Goal: Task Accomplishment & Management: Manage account settings

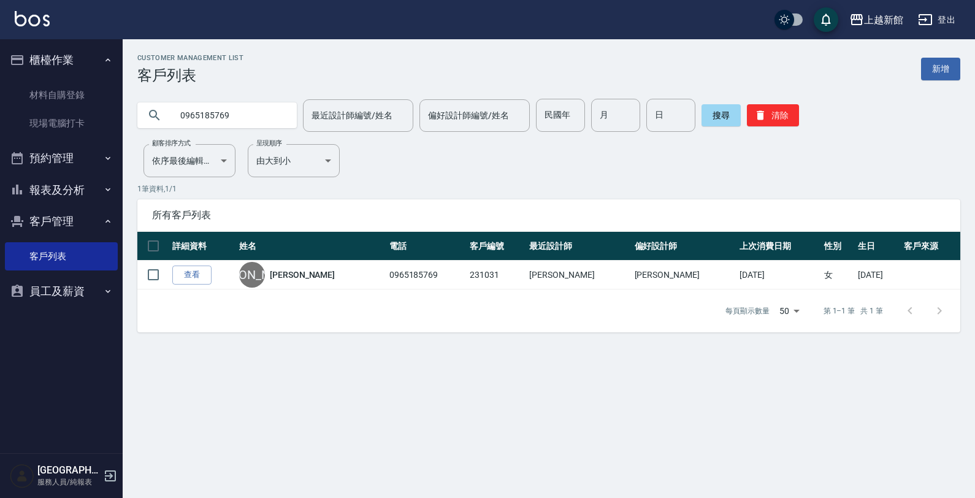
drag, startPoint x: 296, startPoint y: 84, endPoint x: 275, endPoint y: 101, distance: 27.5
click at [280, 95] on div "0965185769 最近設計師編號/姓名 最近設計師編號/姓名 偏好設計師編號/姓名 偏好設計師編號/姓名 民國年 民國年 月 月 日 日 搜尋 清除" at bounding box center [541, 108] width 837 height 48
drag, startPoint x: 234, startPoint y: 131, endPoint x: 20, endPoint y: 139, distance: 214.1
click at [20, 139] on div "上越新館 登出 櫃檯作業 材料自購登錄 現場電腦打卡 預約管理 預約管理 單日預約紀錄 單週預約紀錄 報表及分析 報表目錄 店家日報表 互助日報表 互助業績報…" at bounding box center [487, 249] width 975 height 498
type input "0930620247"
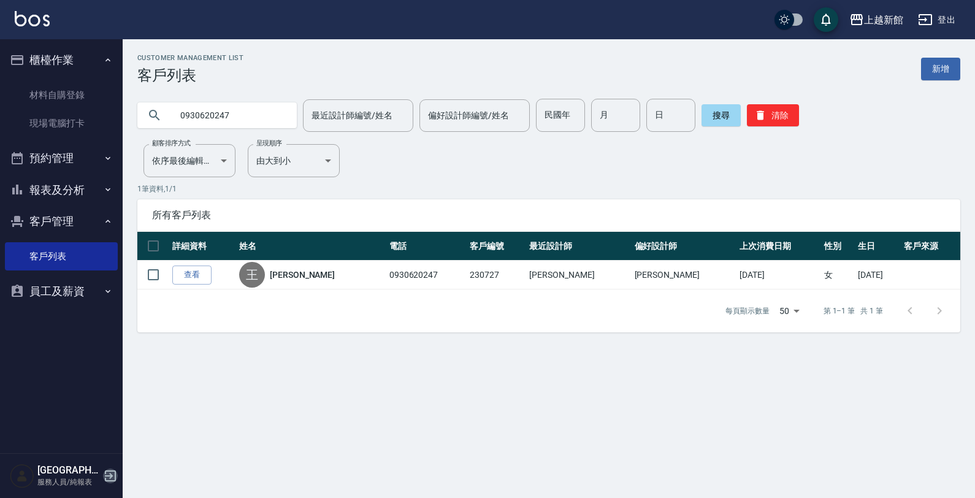
click at [104, 473] on icon "button" at bounding box center [110, 475] width 15 height 15
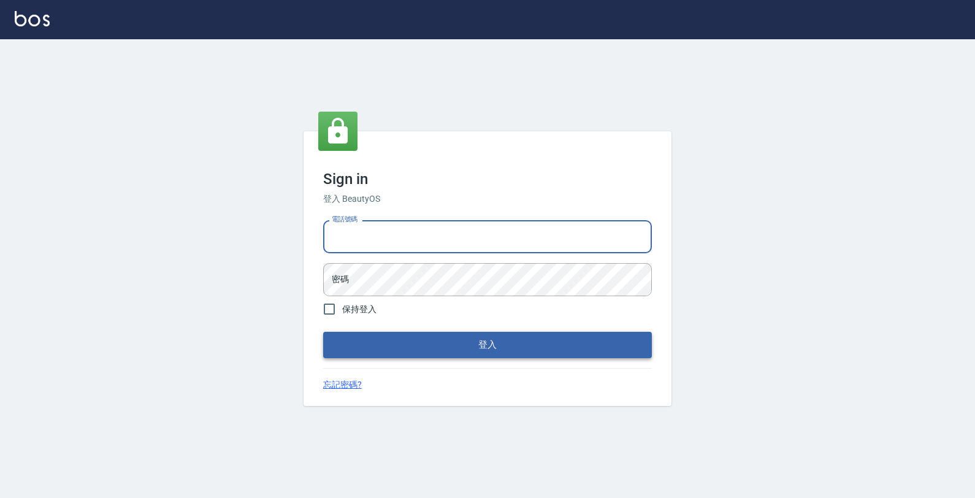
drag, startPoint x: 379, startPoint y: 238, endPoint x: 650, endPoint y: 356, distance: 295.4
click at [379, 239] on input "電話號碼" at bounding box center [487, 236] width 329 height 33
type input "0974376310"
click at [323, 332] on button "登入" at bounding box center [487, 345] width 329 height 26
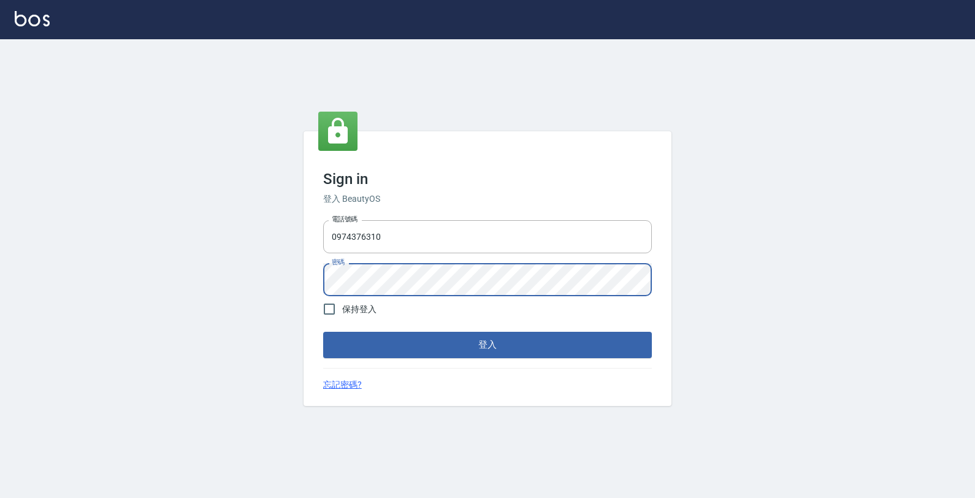
click at [323, 332] on button "登入" at bounding box center [487, 345] width 329 height 26
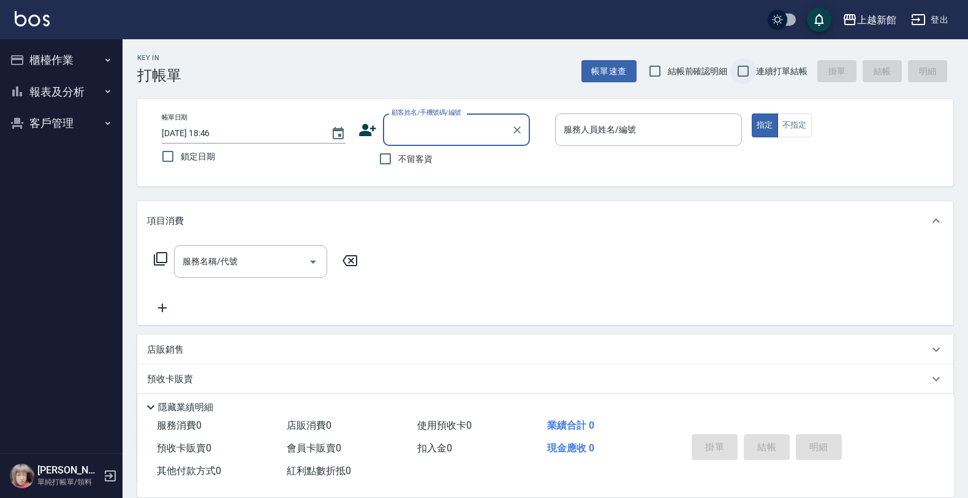
drag, startPoint x: 747, startPoint y: 75, endPoint x: 740, endPoint y: 80, distance: 8.0
click at [745, 77] on input "連續打單結帳" at bounding box center [744, 71] width 26 height 26
checkbox input "true"
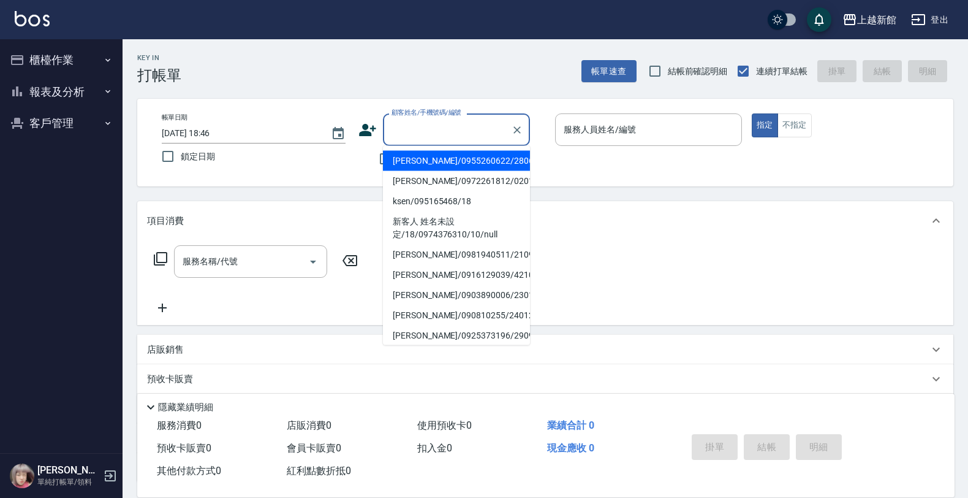
drag, startPoint x: 476, startPoint y: 129, endPoint x: 466, endPoint y: 139, distance: 13.9
click at [476, 129] on input "顧客姓名/手機號碼/編號" at bounding box center [448, 129] width 118 height 21
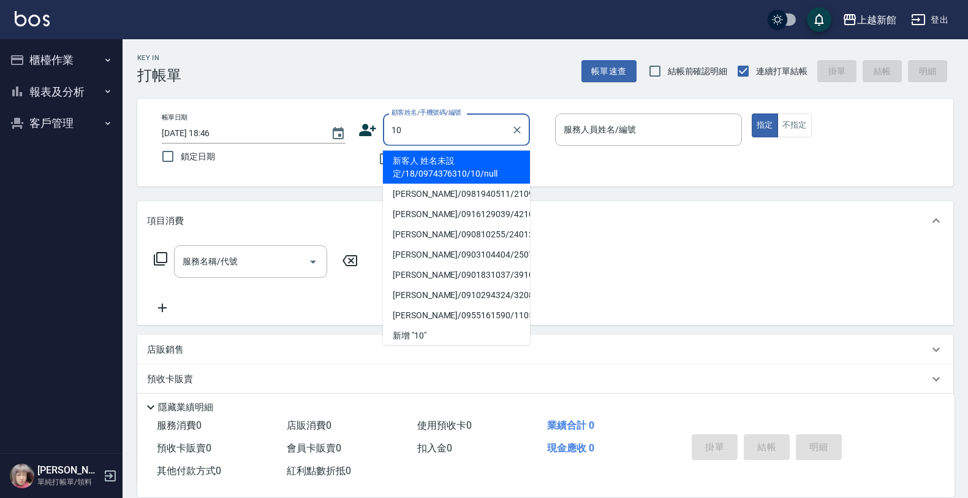
type input "新客人 姓名未設定/18/0974376310/10/null"
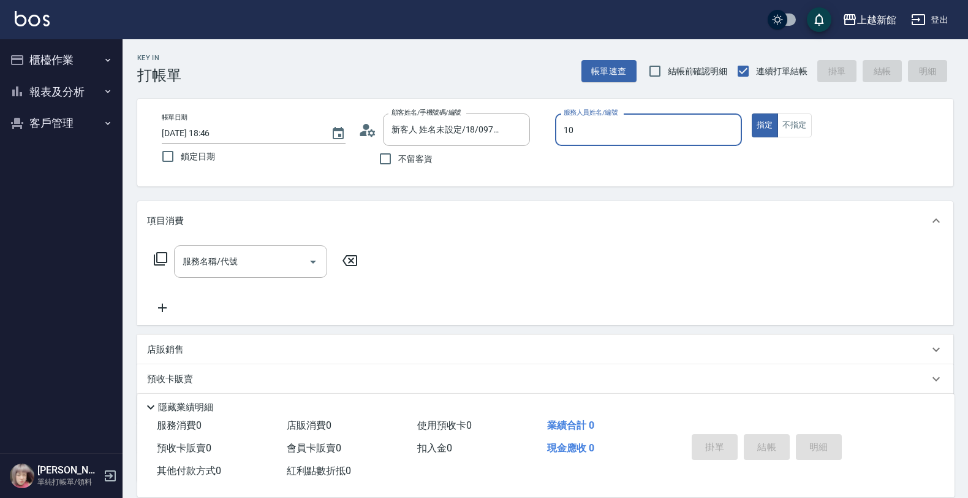
type input "[DEMOGRAPHIC_DATA]-10"
type button "true"
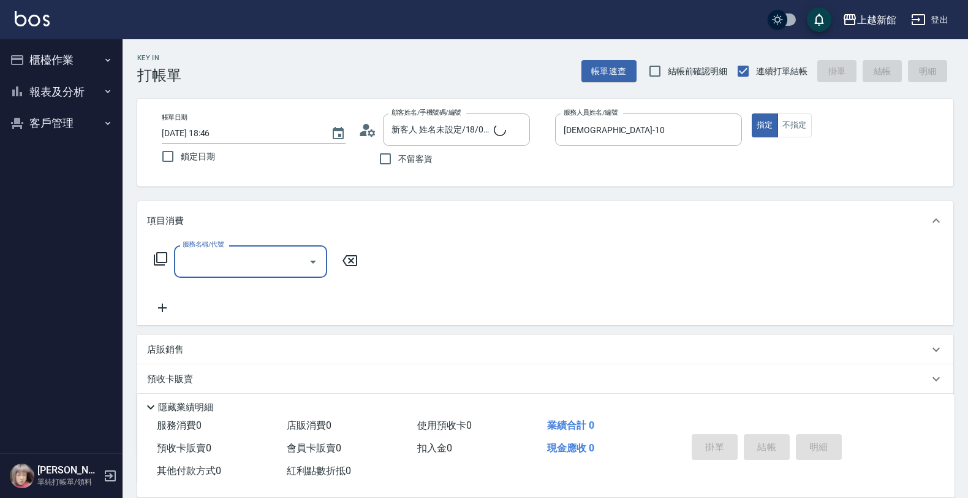
type input "[PERSON_NAME]/0974376310/10"
type input "設計燙髮(302)"
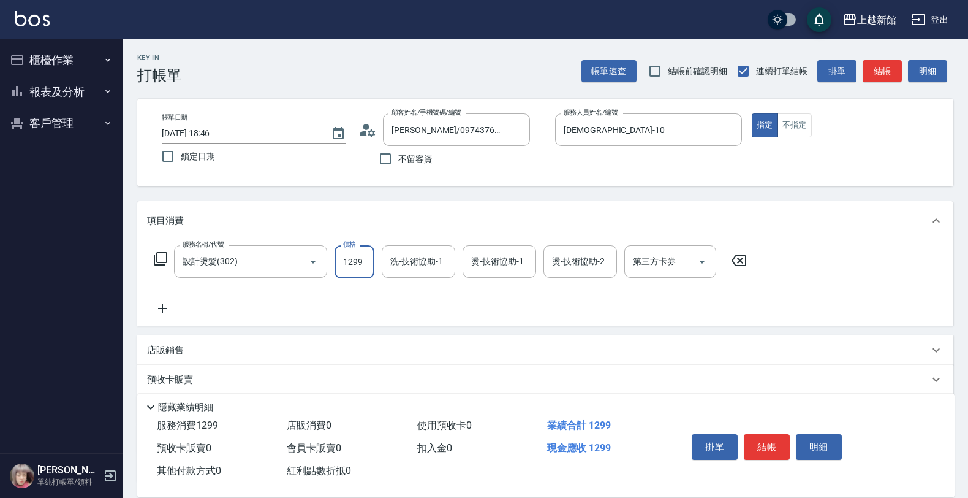
type input "1299"
type input "[PERSON_NAME]-21"
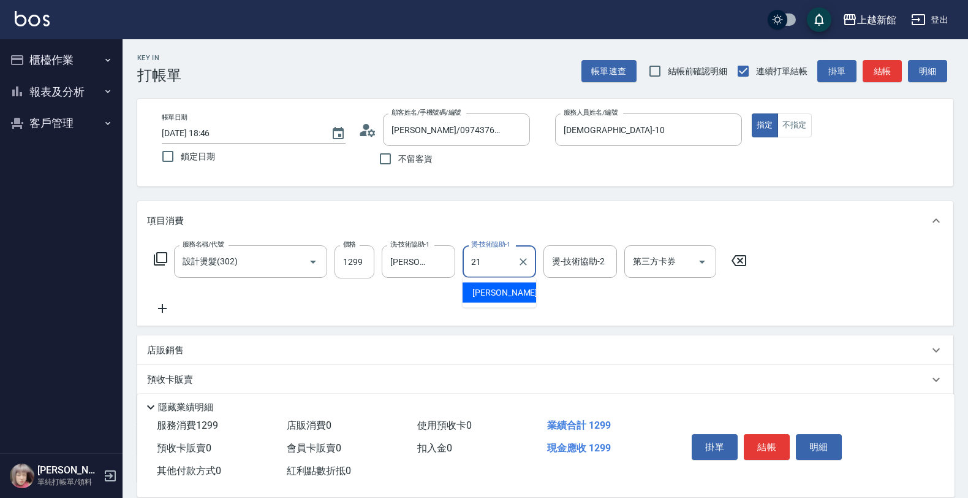
type input "[PERSON_NAME]-21"
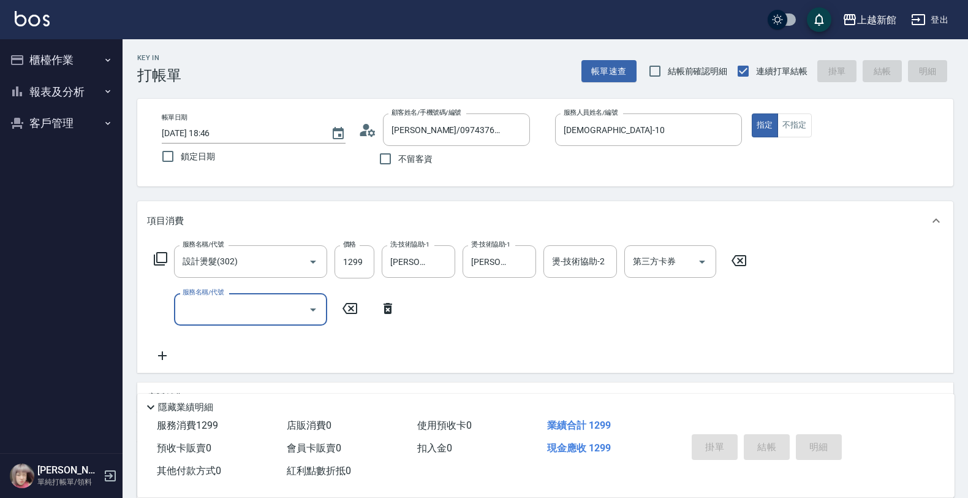
type input "[DATE] 18:47"
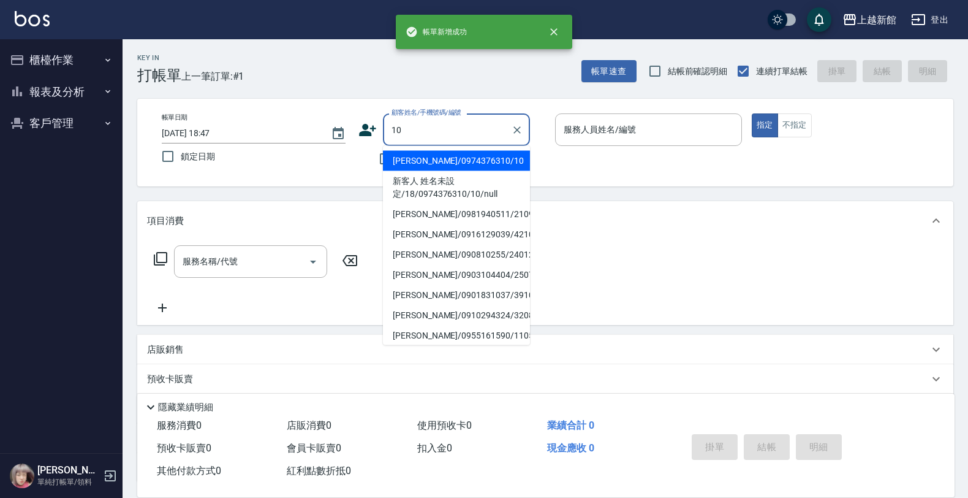
type input "[PERSON_NAME]/0974376310/10"
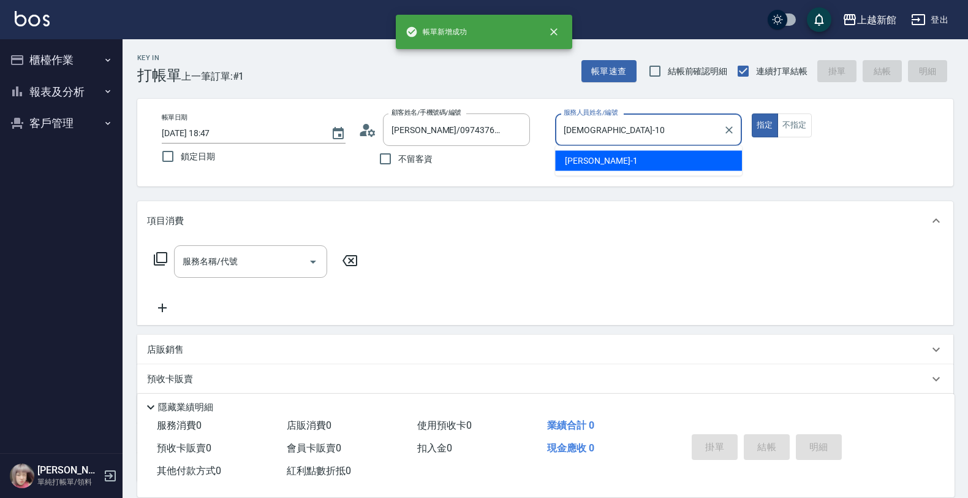
type input "[DEMOGRAPHIC_DATA]-10"
click at [752, 113] on button "指定" at bounding box center [765, 125] width 26 height 24
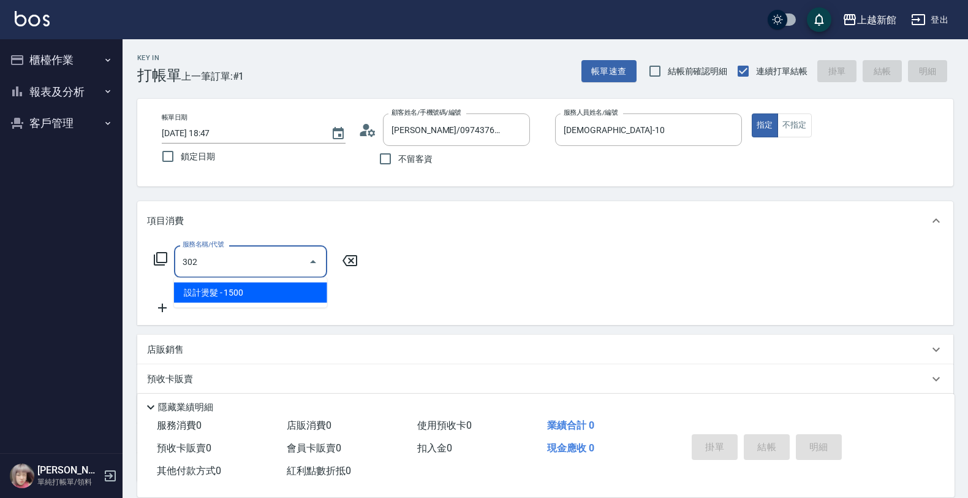
type input "設計燙髮(302)"
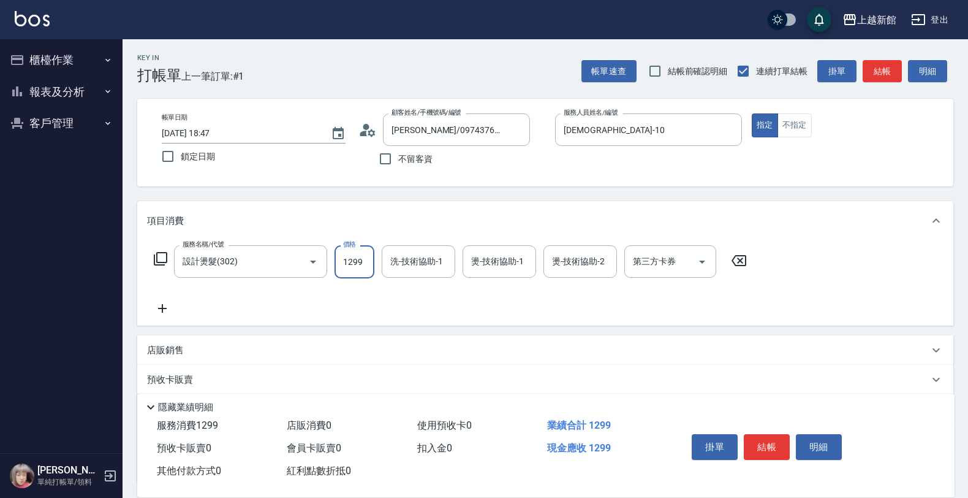
type input "1299"
type input "[PERSON_NAME]-21"
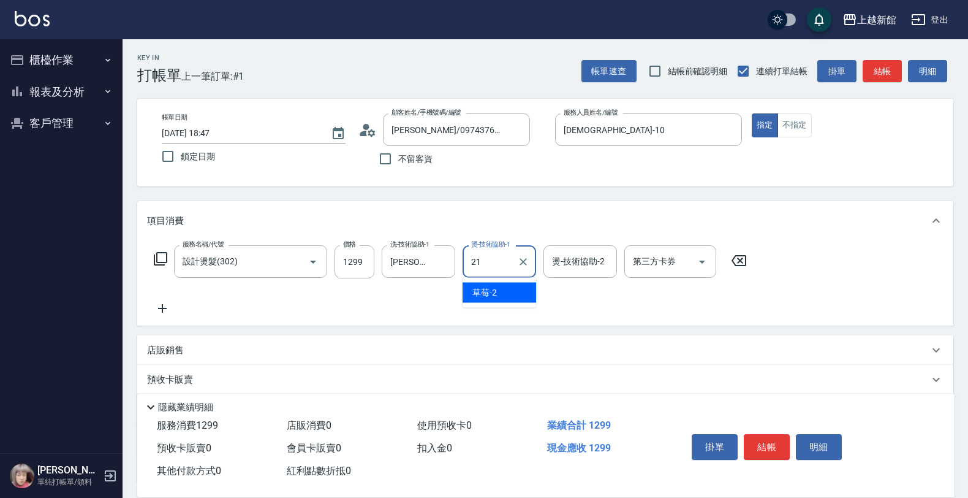
type input "[PERSON_NAME]-21"
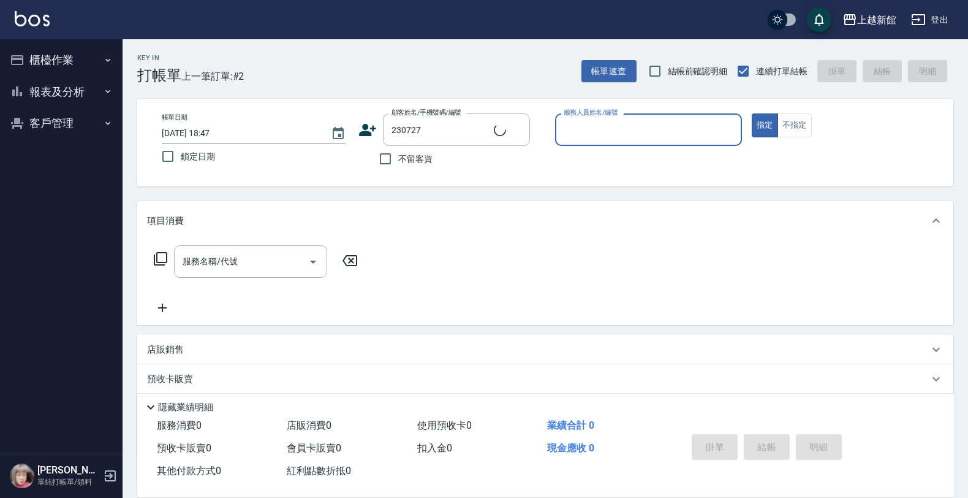
type input "[PERSON_NAME]/0930620247/230727"
type input "[DEMOGRAPHIC_DATA]-10"
click at [752, 113] on button "指定" at bounding box center [765, 125] width 26 height 24
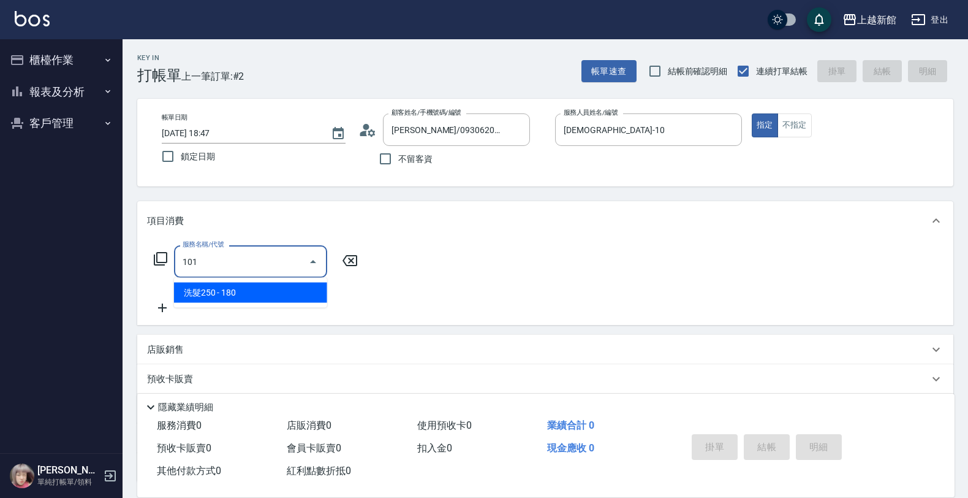
type input "洗髮250(101)"
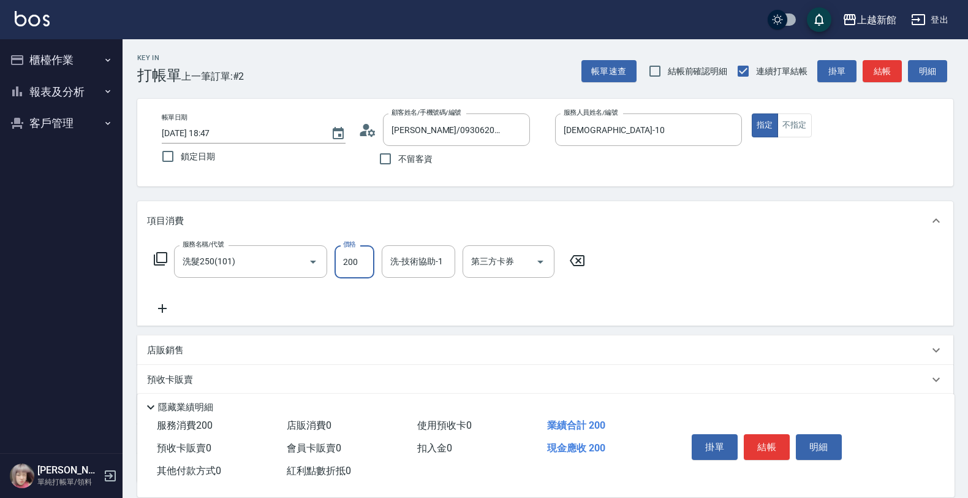
type input "200"
type input "[PERSON_NAME]-24"
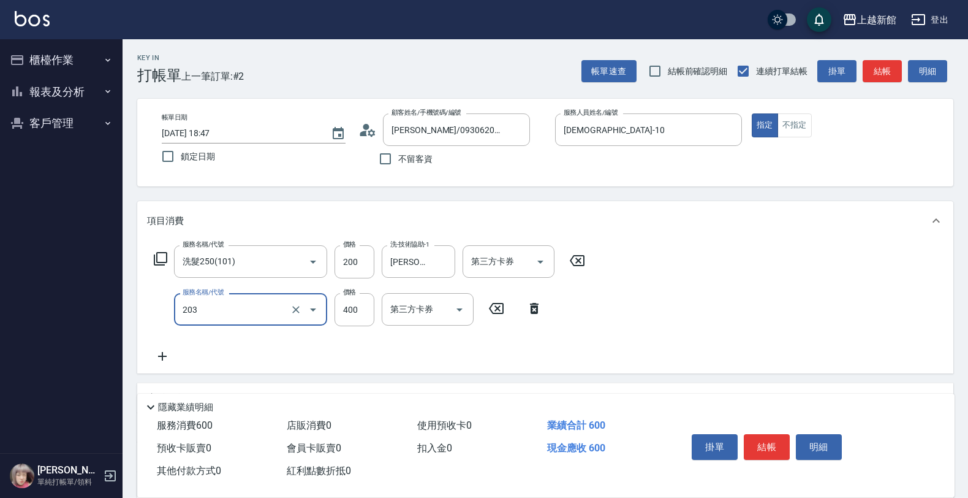
type input "指定單剪(203)"
type input "200"
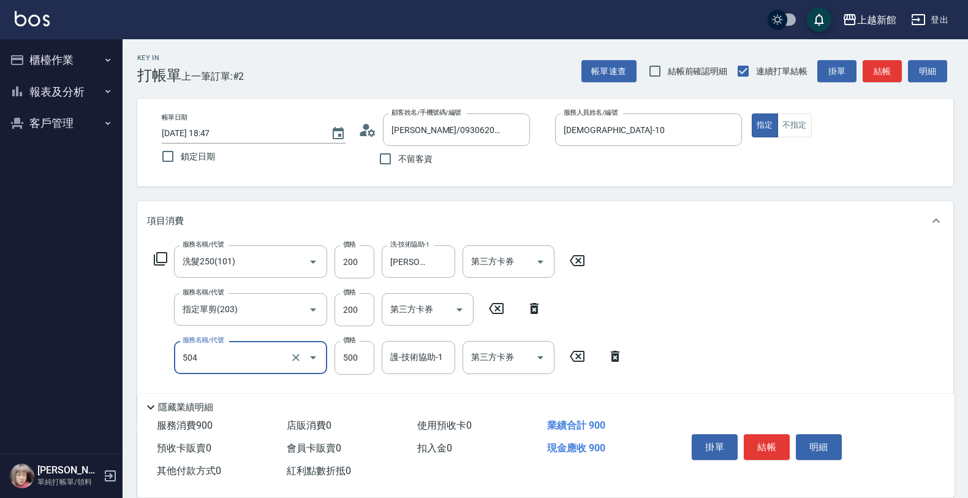
type input "順子護髮(504)"
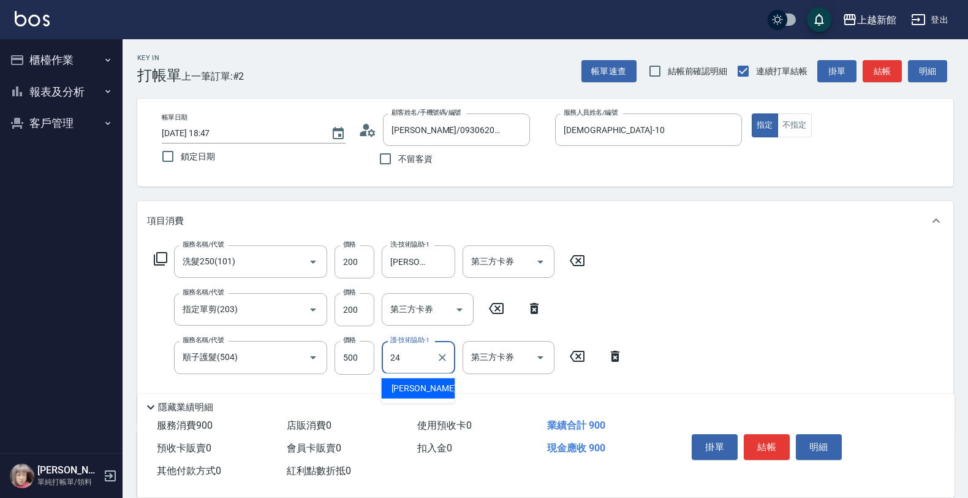
type input "[PERSON_NAME]-24"
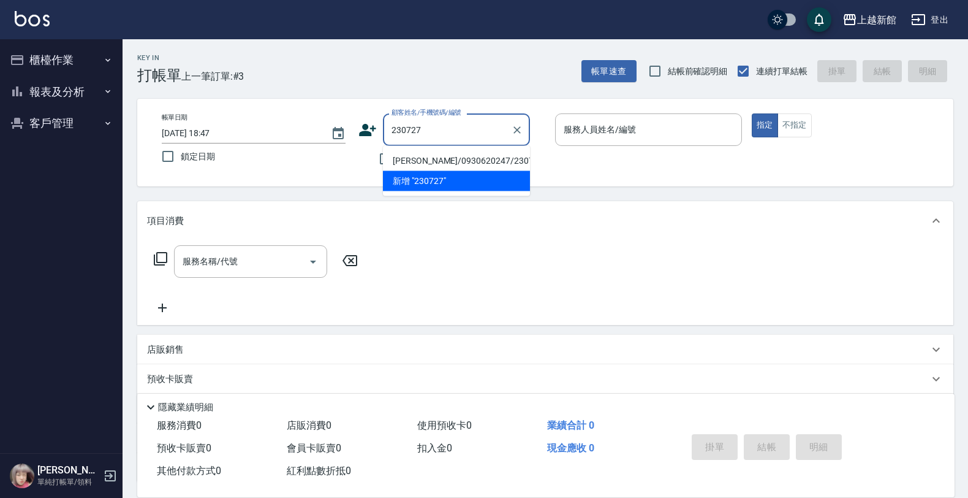
type input "[PERSON_NAME]/0930620247/230727"
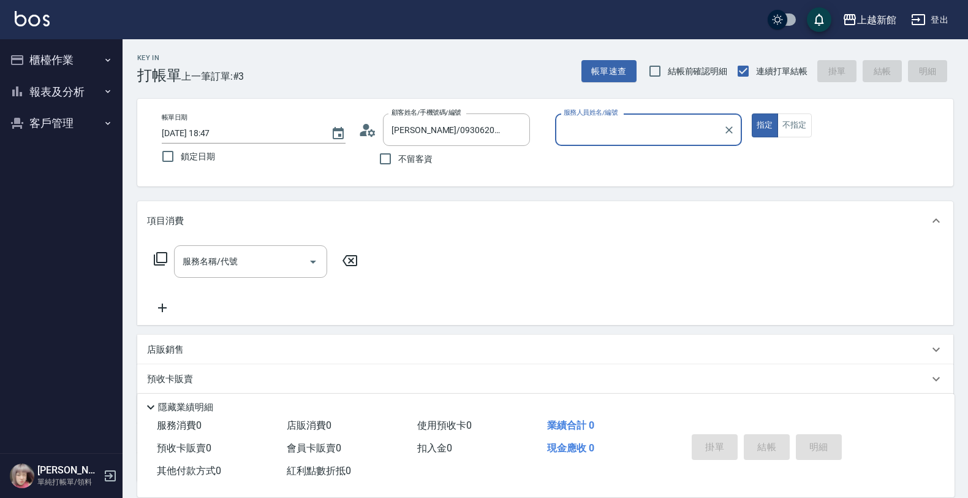
type input "[DEMOGRAPHIC_DATA]-10"
click at [752, 113] on button "指定" at bounding box center [765, 125] width 26 height 24
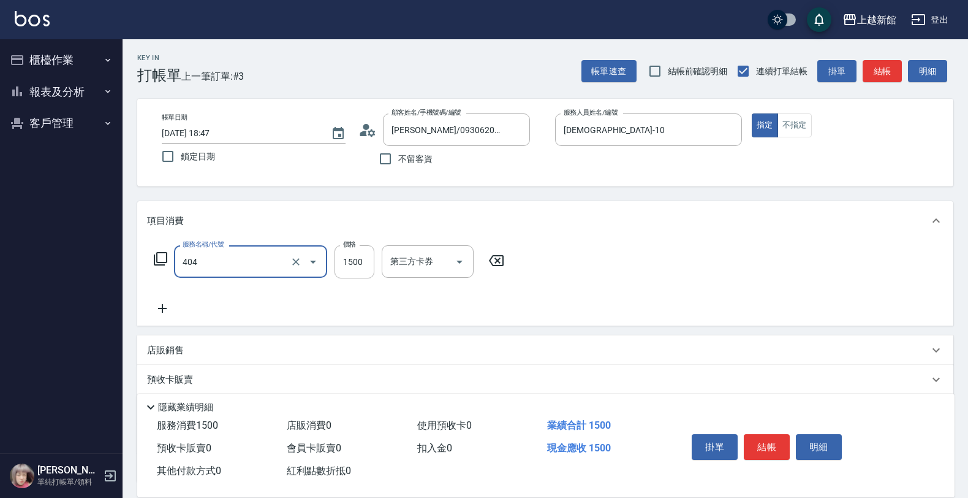
type input "設計染髮(404)"
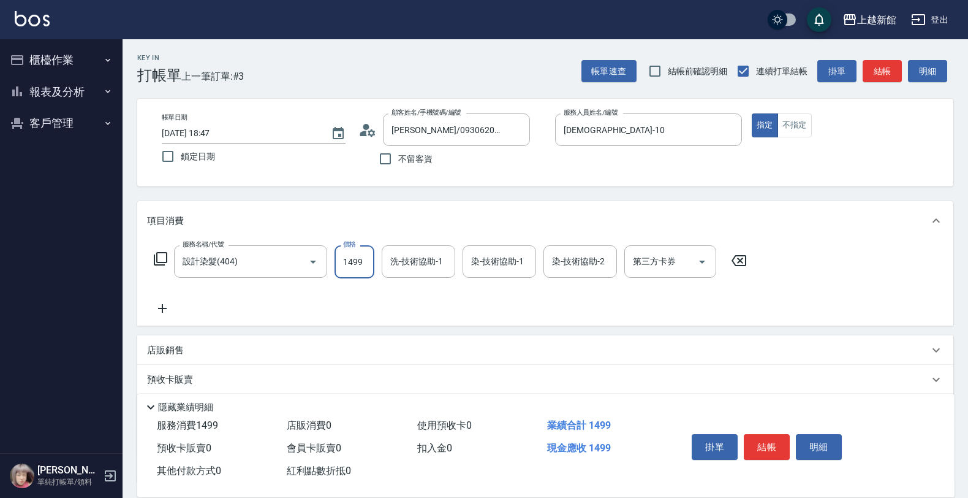
type input "1499"
type input "[PERSON_NAME]-21"
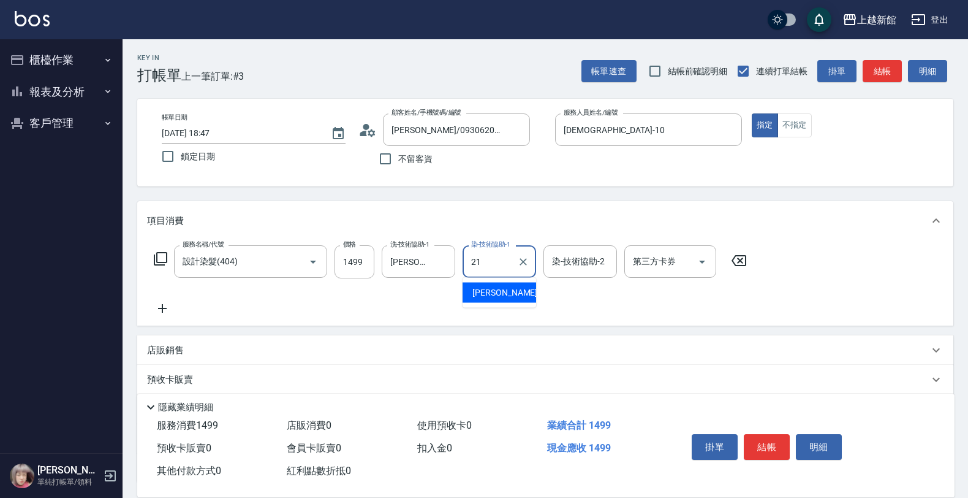
type input "[PERSON_NAME]-21"
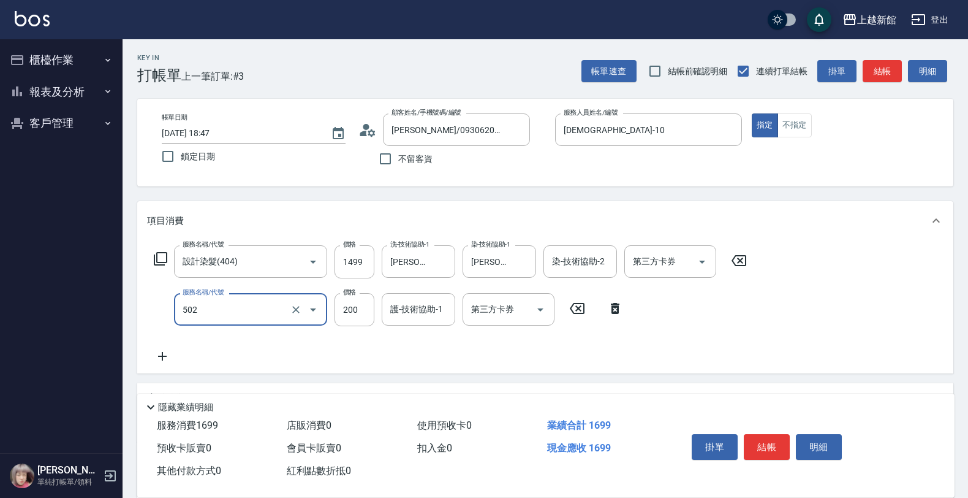
type input "自備護髮(502)"
type input "250"
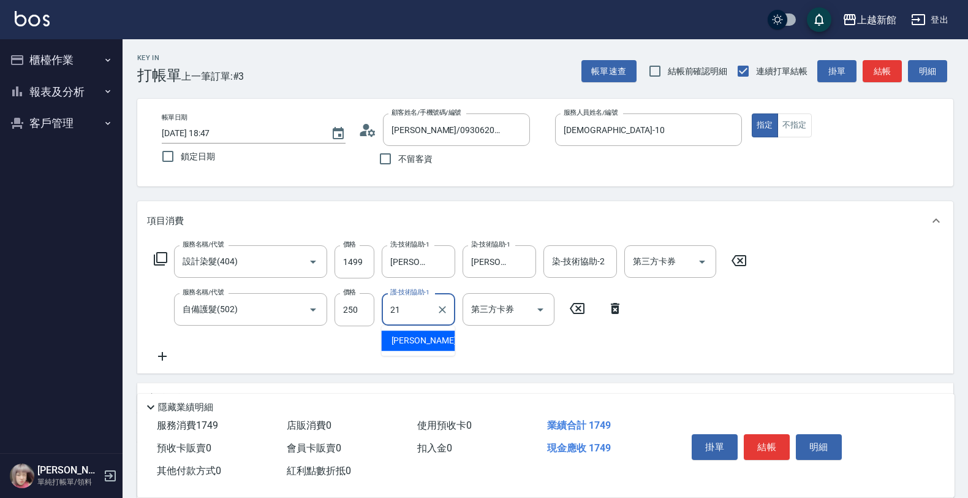
type input "[PERSON_NAME]-21"
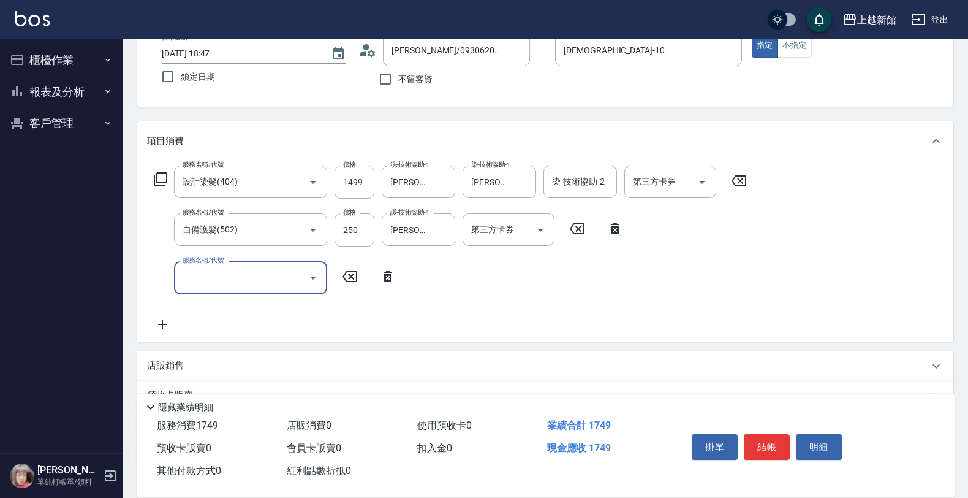
scroll to position [196, 0]
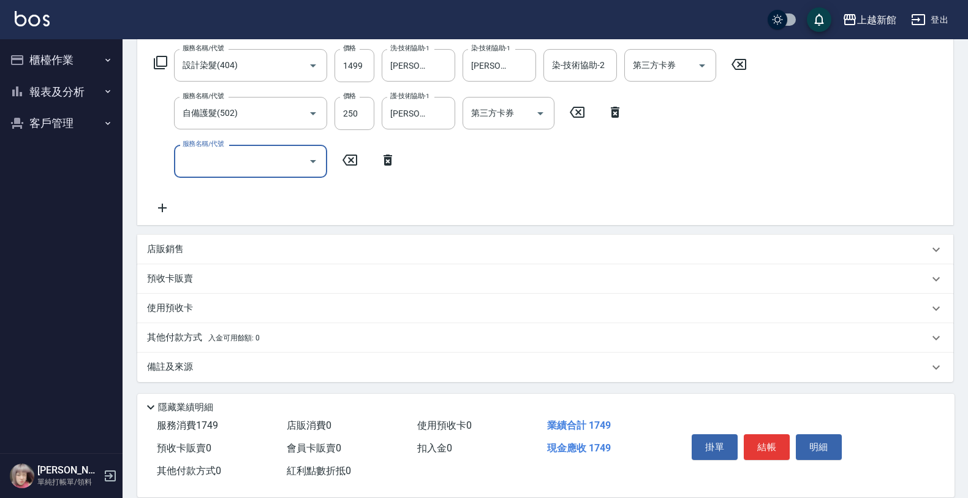
click at [379, 256] on div "店販銷售" at bounding box center [545, 249] width 816 height 29
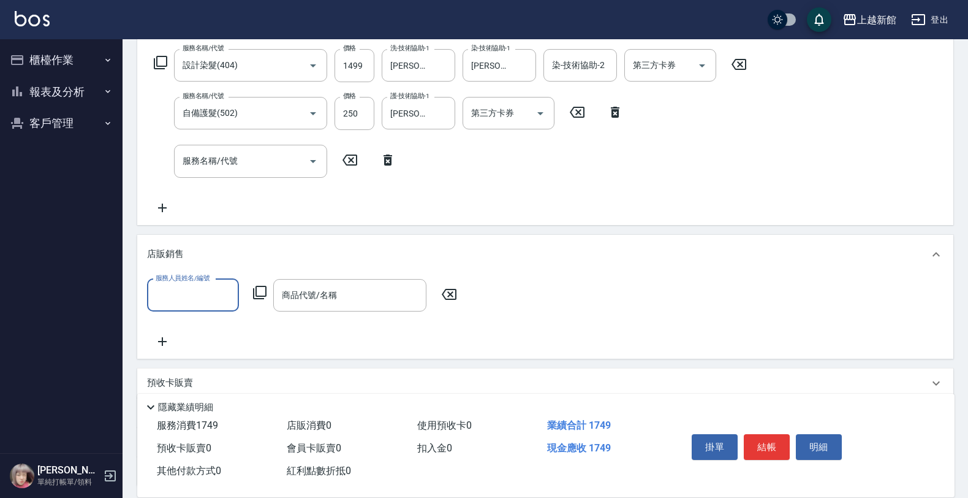
scroll to position [0, 0]
type input "[DEMOGRAPHIC_DATA]-10"
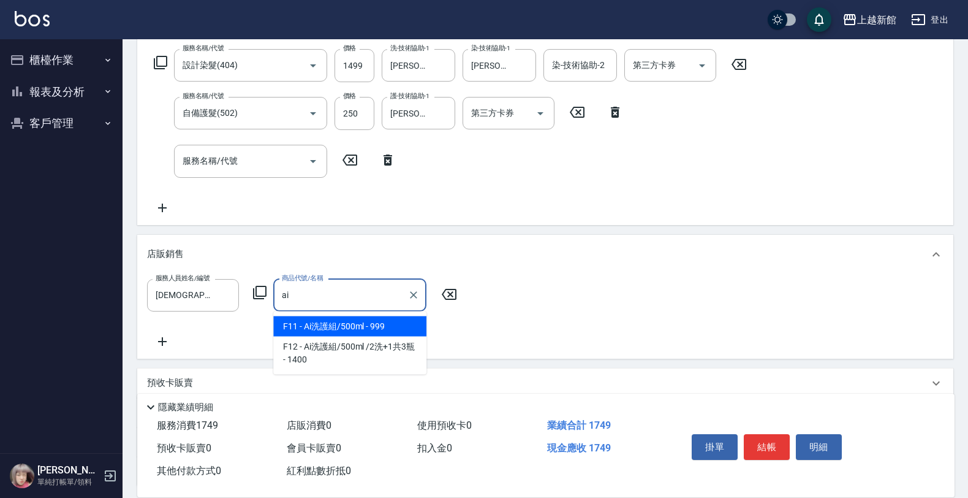
type input "Ai洗護組/500ml"
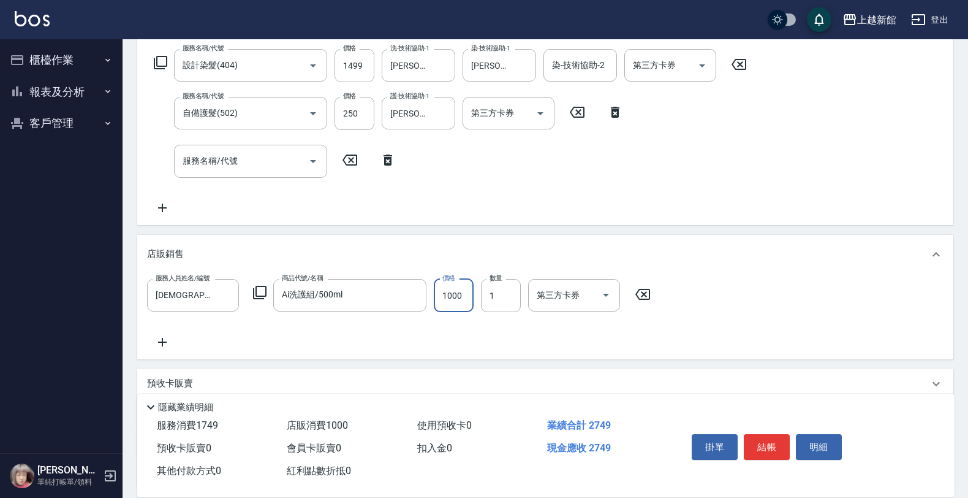
type input "1000"
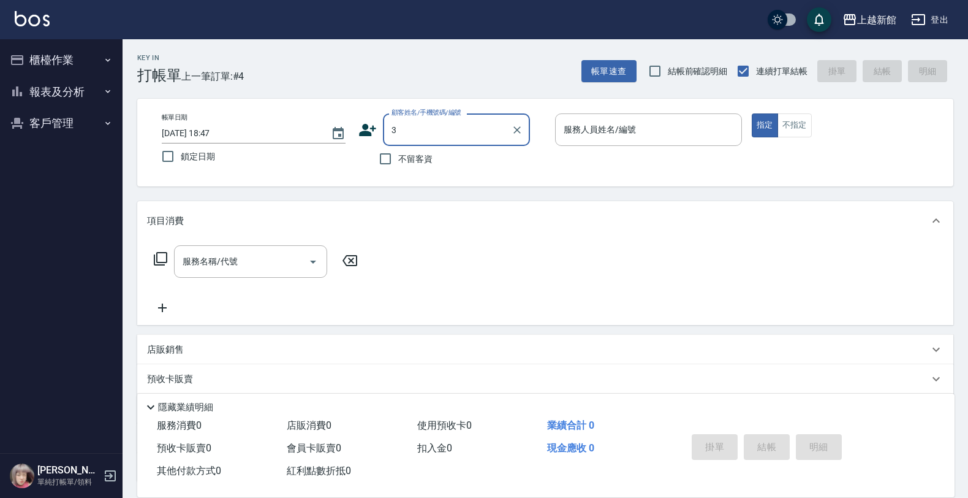
type input "[PERSON_NAME]/0930620247/230727"
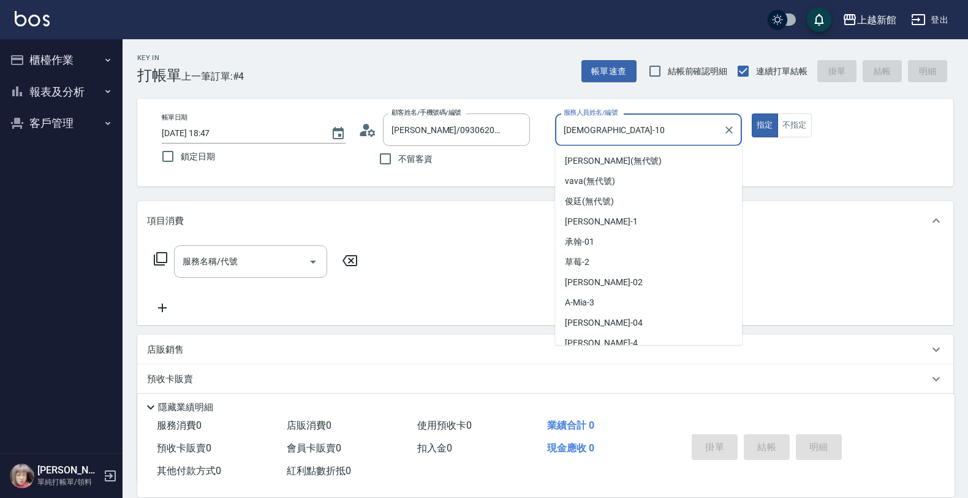
type input "[DEMOGRAPHIC_DATA]-10"
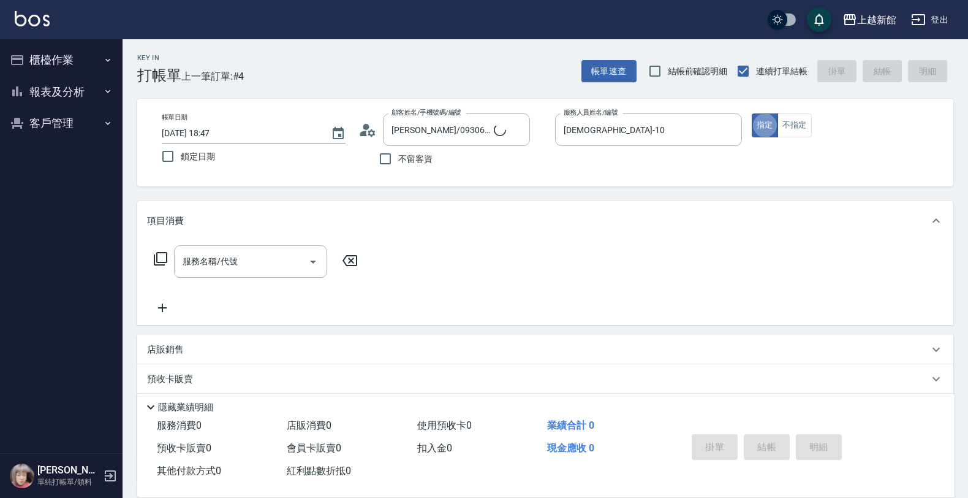
type input "阿咪/3_阿咪/3"
type input "A-Mia -3"
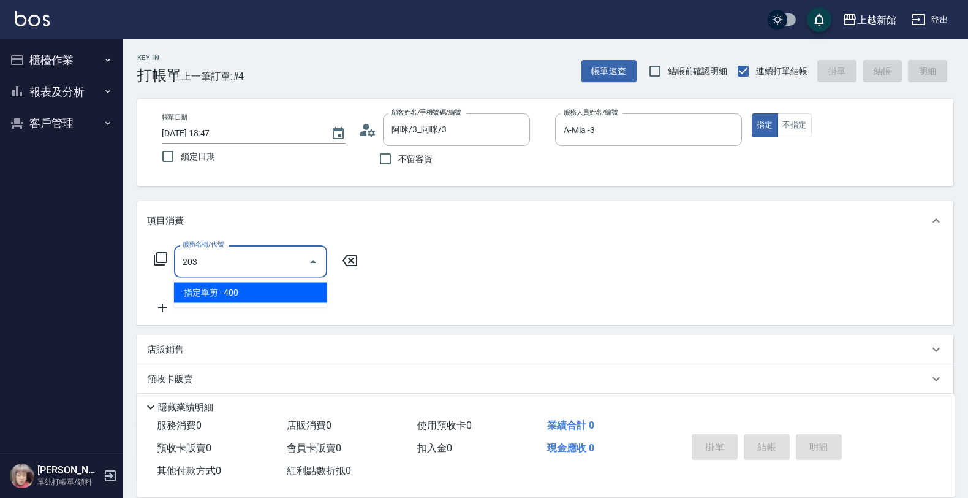
type input "指定單剪(203)"
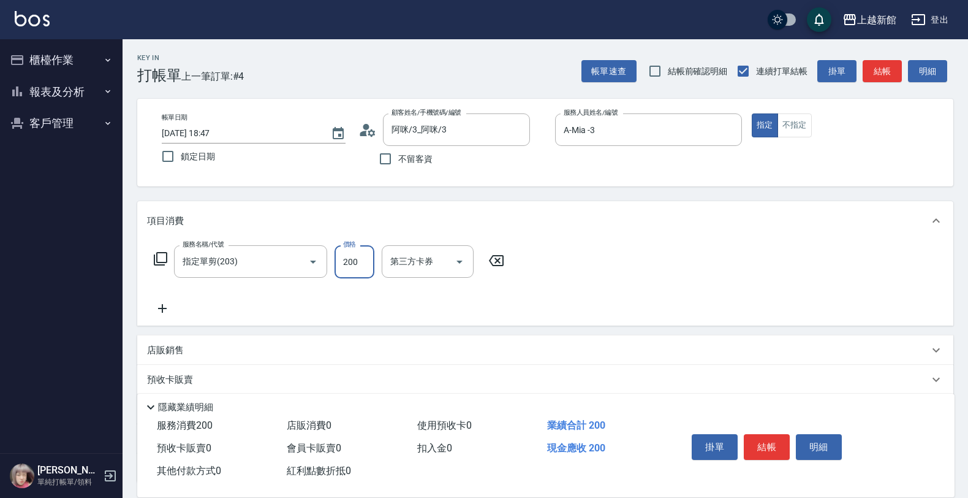
type input "200"
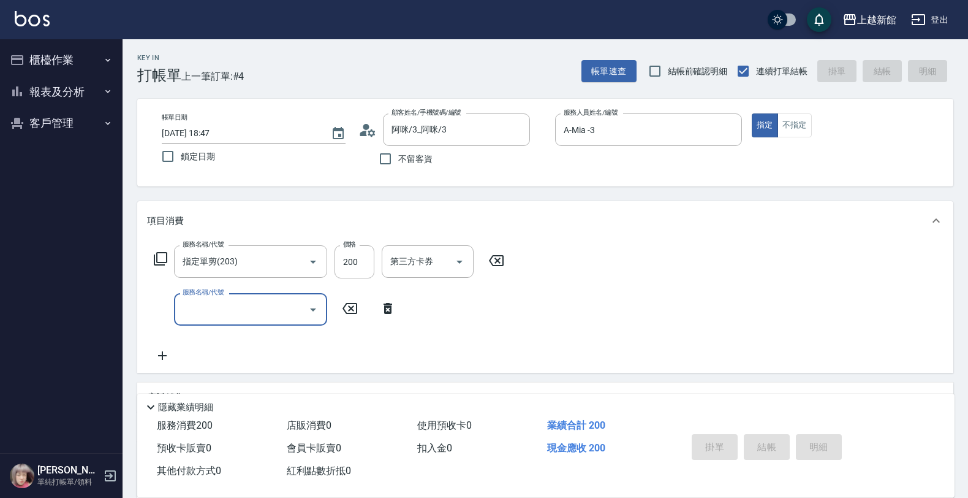
type input "[DATE] 18:48"
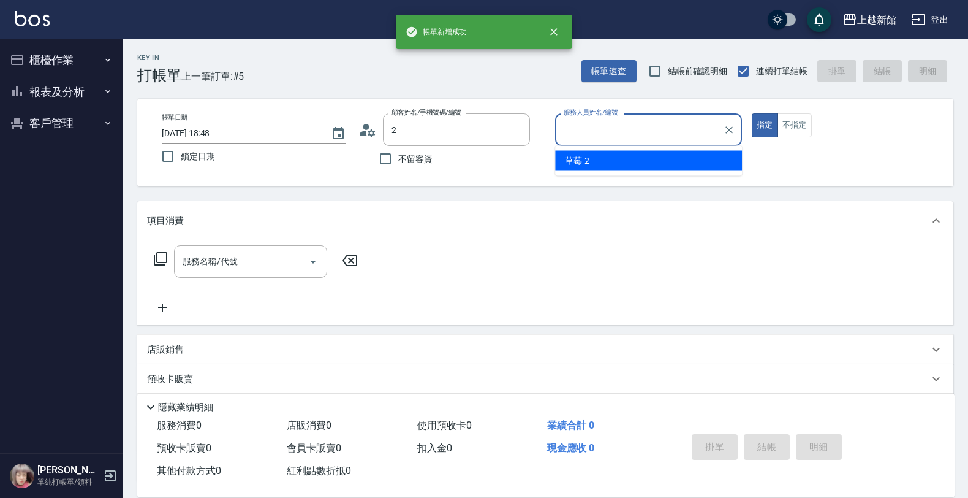
type input "[PERSON_NAME]/0930620247/230727"
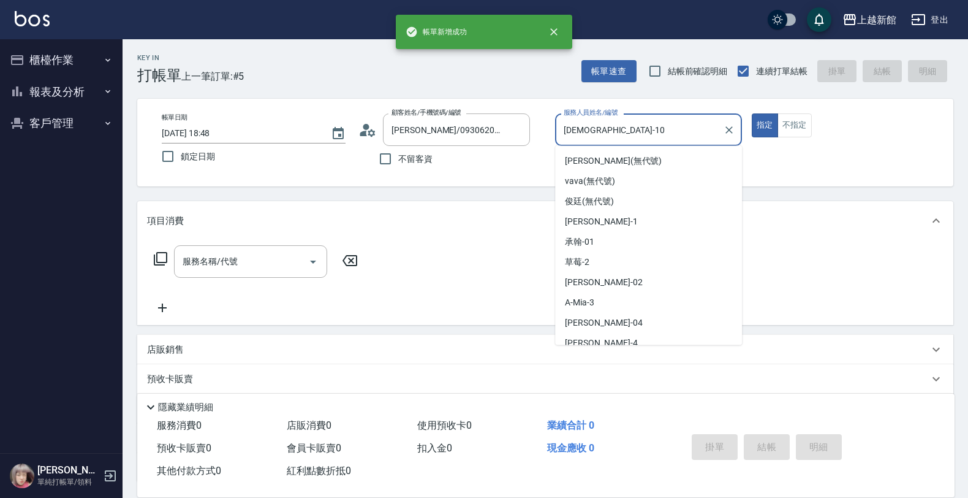
type input "[DEMOGRAPHIC_DATA]-10"
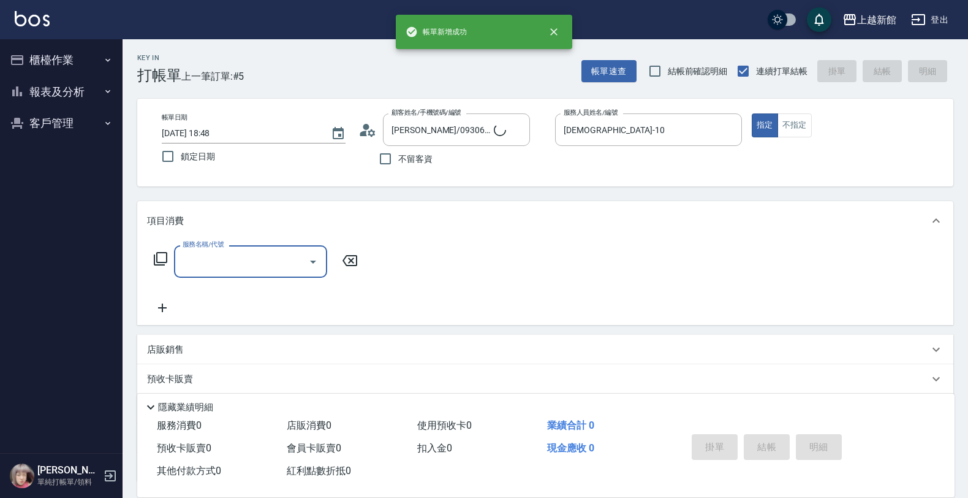
type input "店花草霉/0930557925/2"
type input "草莓-2"
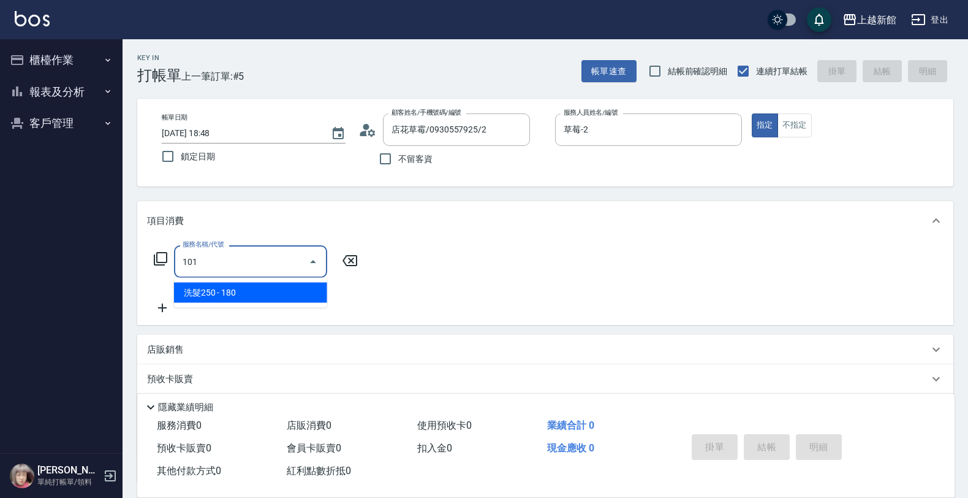
type input "洗髮250(101)"
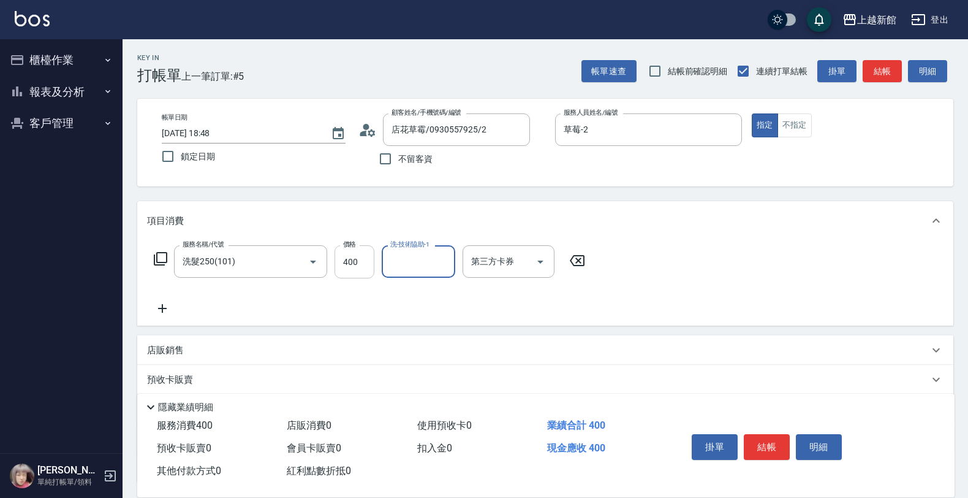
click at [342, 261] on input "400" at bounding box center [355, 261] width 40 height 33
type input "200"
type input "草莓-2"
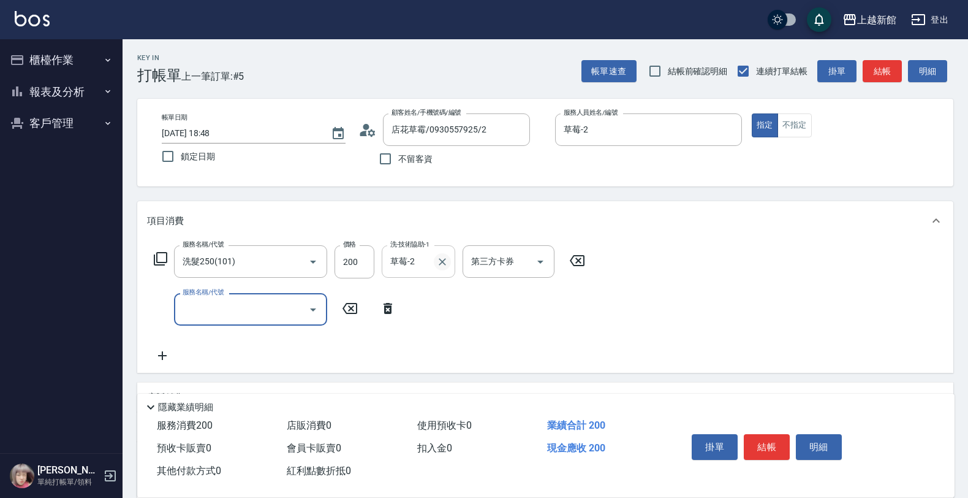
click at [443, 261] on icon "Clear" at bounding box center [442, 261] width 7 height 7
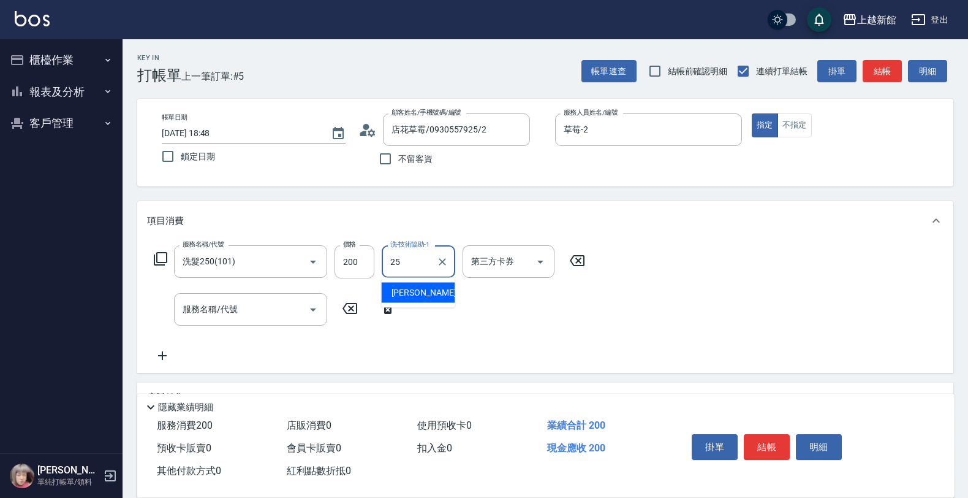
type input "[PERSON_NAME]-25"
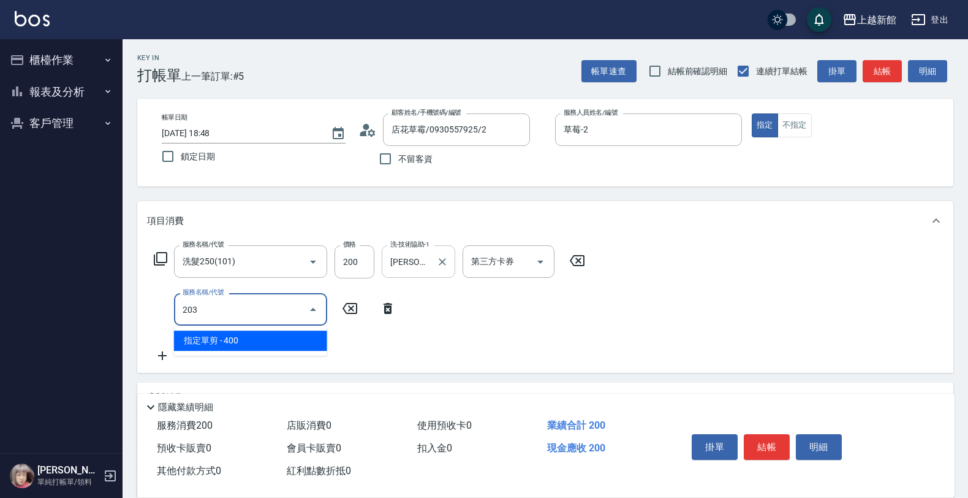
type input "指定單剪(203)"
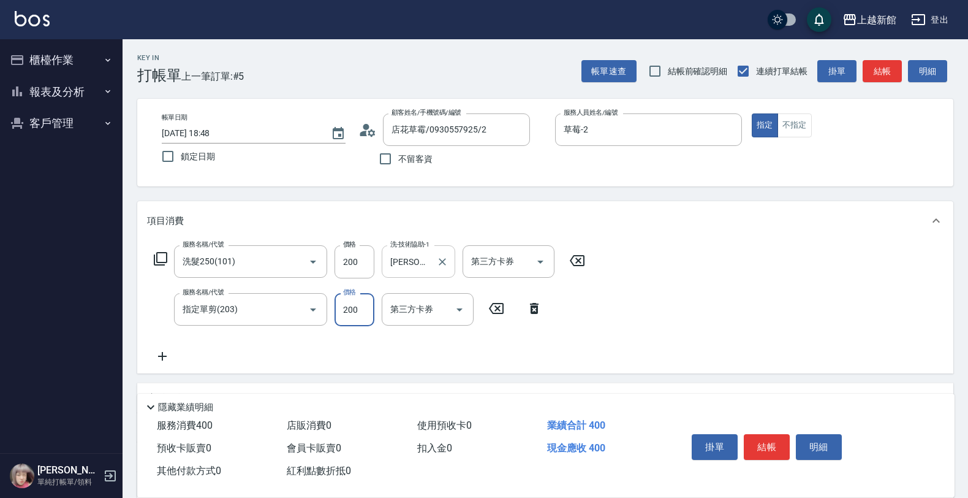
type input "200"
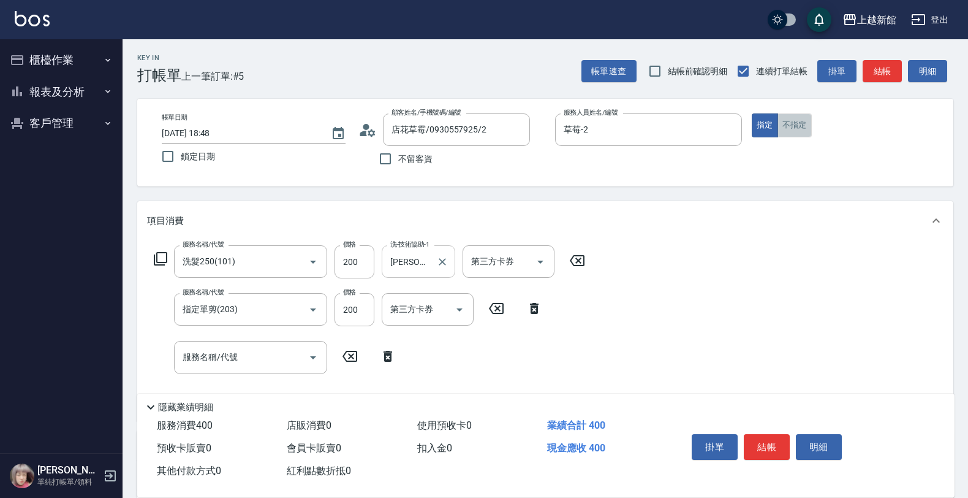
click at [789, 129] on button "不指定" at bounding box center [795, 125] width 34 height 24
type button "false"
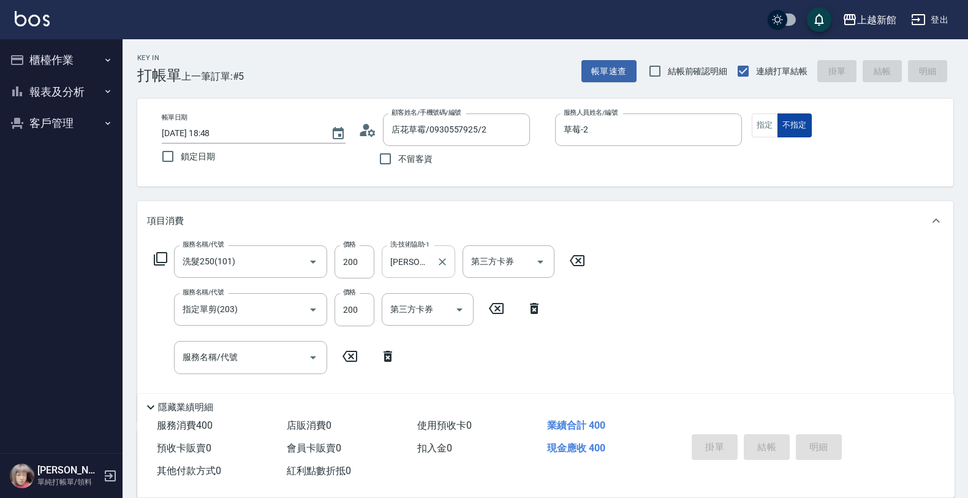
type input "[DATE] 18:49"
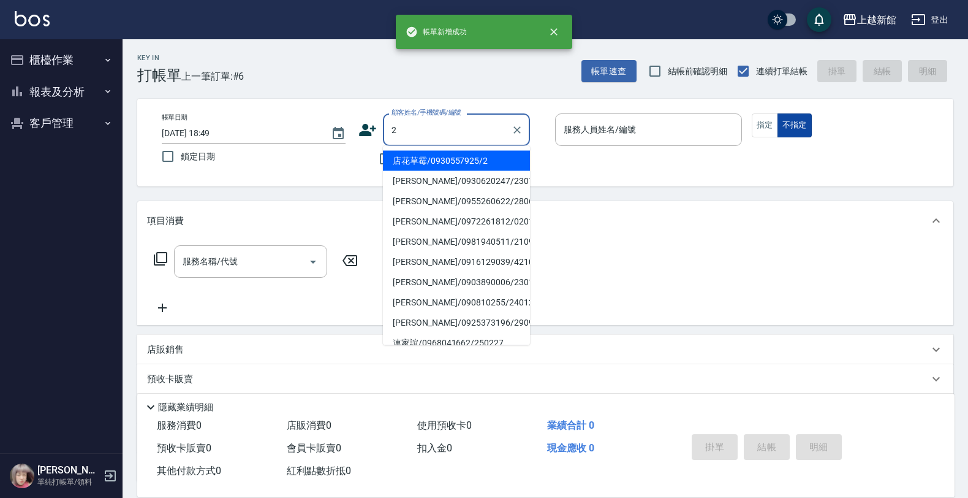
type input "店花草霉/0930557925/2"
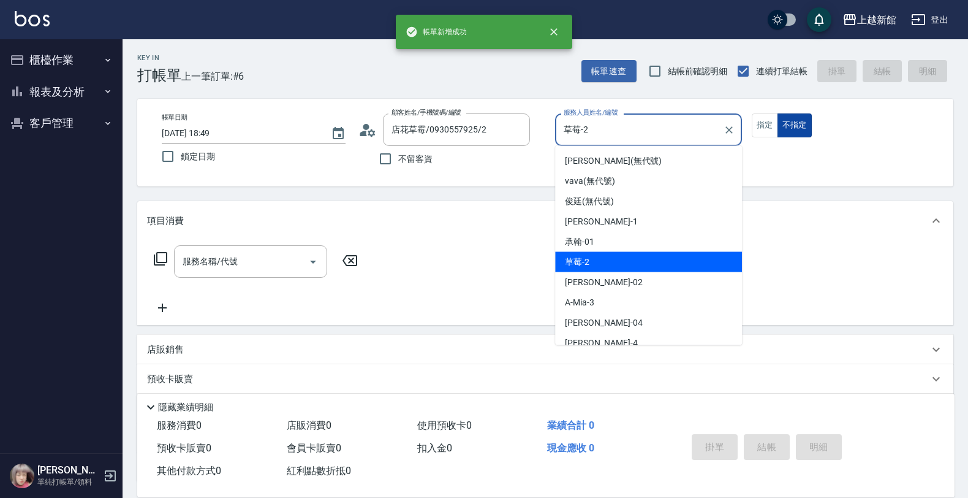
type input "草莓-2"
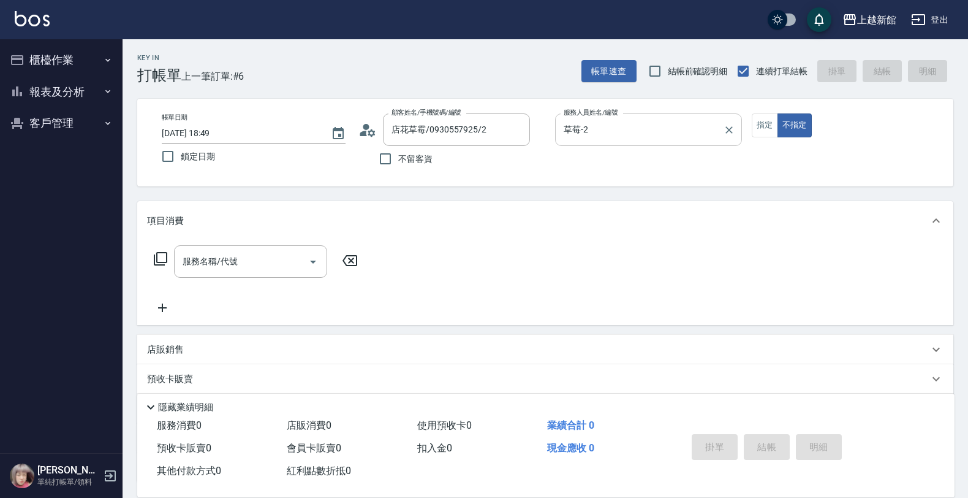
click at [721, 126] on div at bounding box center [729, 129] width 16 height 32
click at [728, 129] on icon "Clear" at bounding box center [729, 129] width 7 height 7
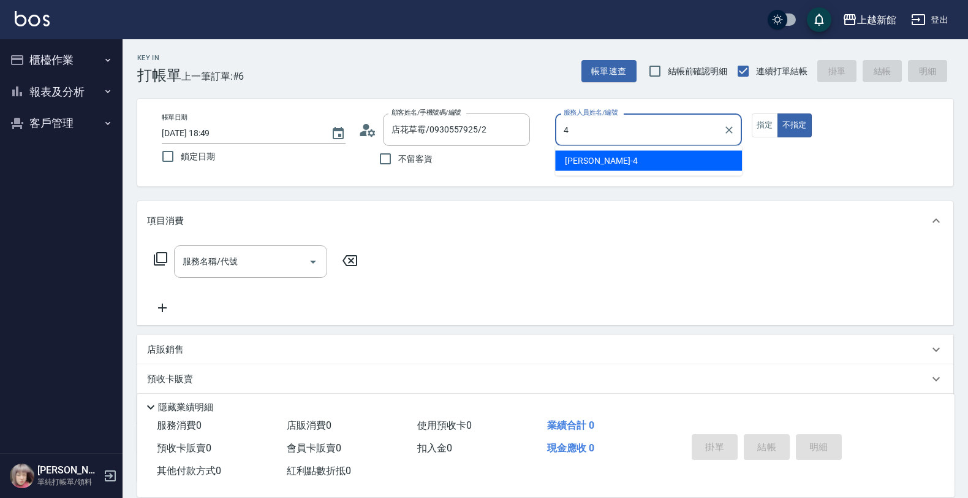
type input "宜珍-4"
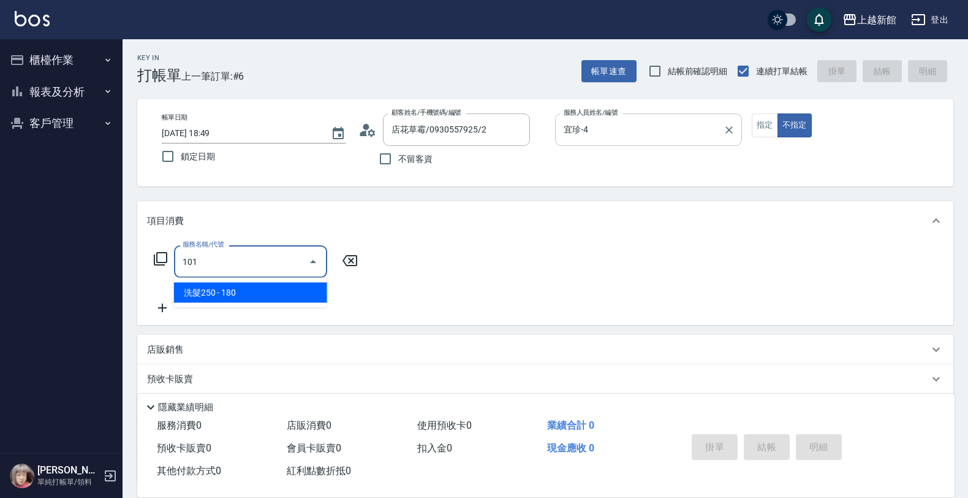
type input "洗髮250(101)"
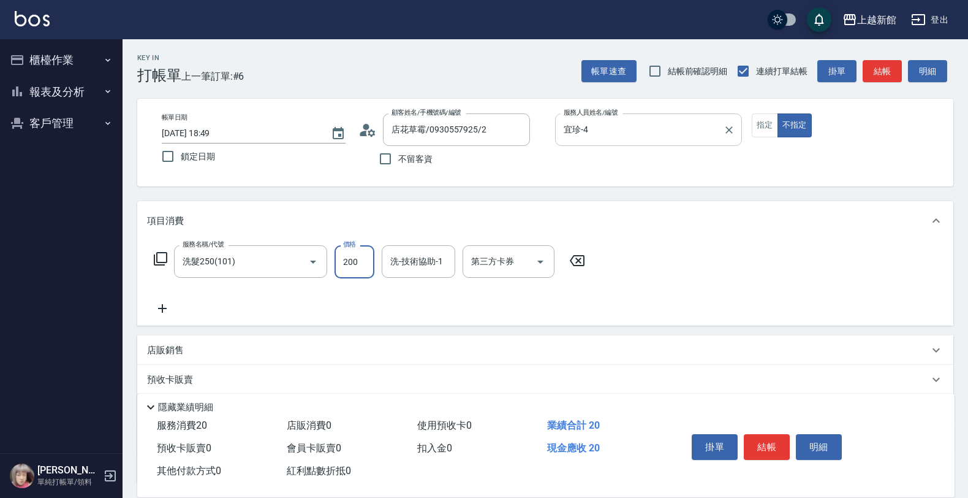
type input "200"
type input "宜珍-4"
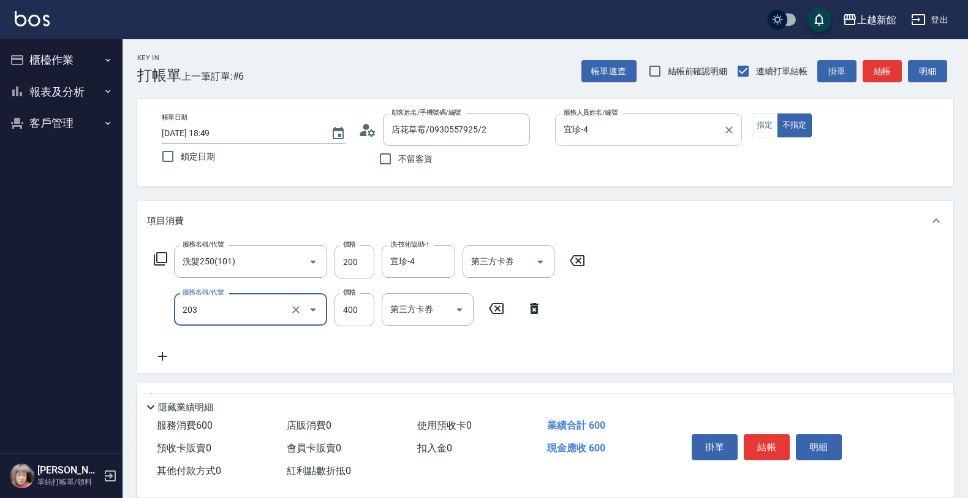
type input "指定單剪(203)"
type input "200"
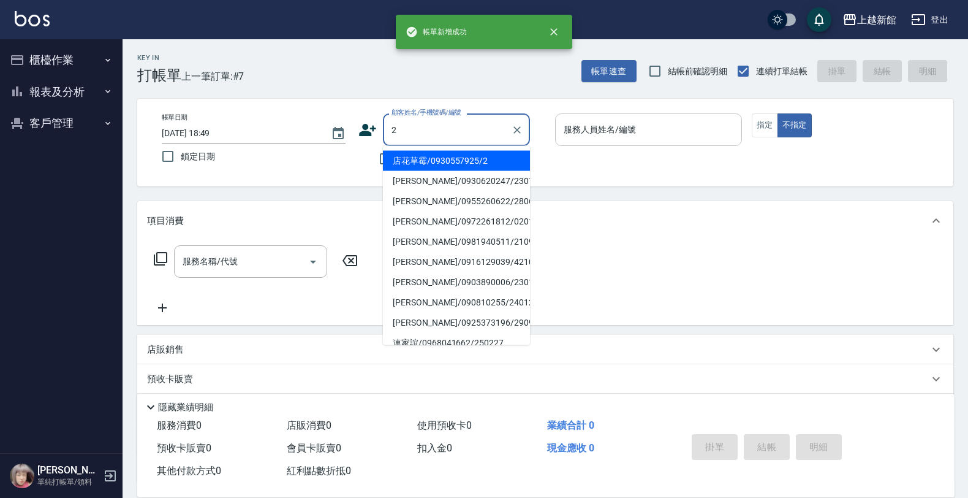
type input "店花草霉/0930557925/2"
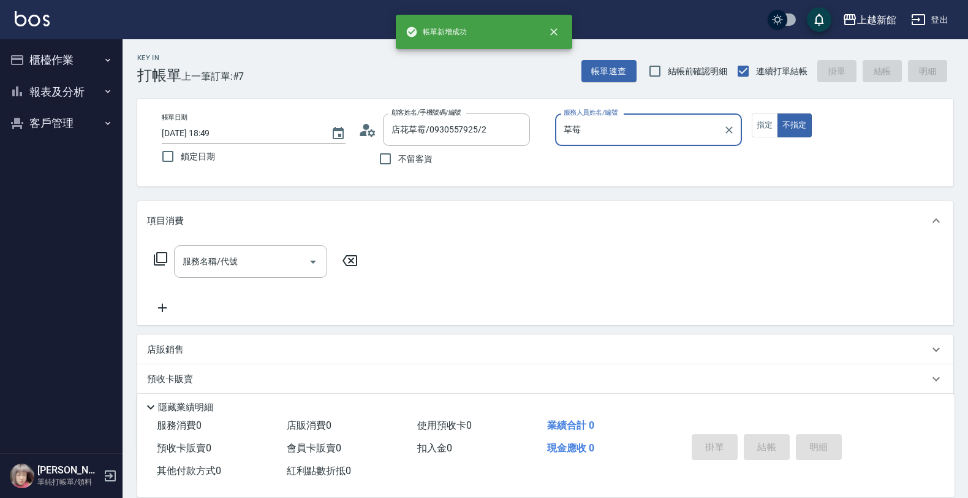
type input "草"
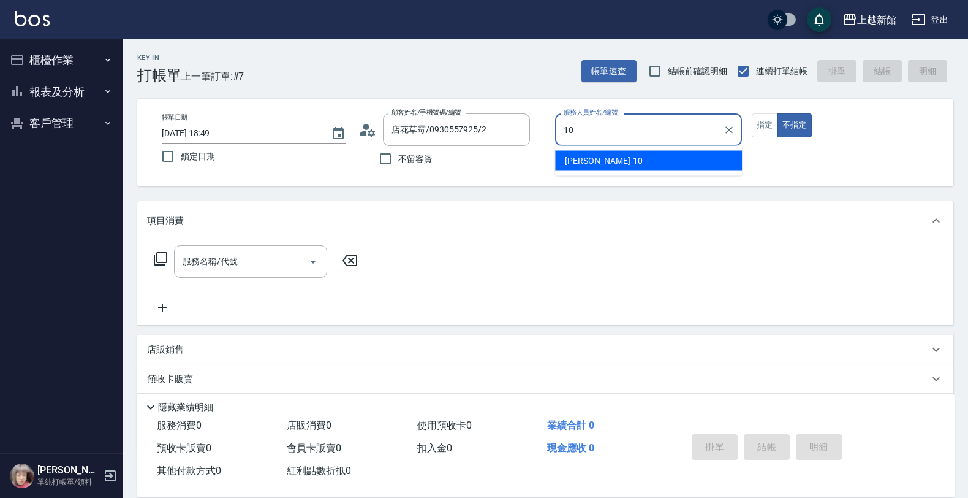
type input "[DEMOGRAPHIC_DATA]-10"
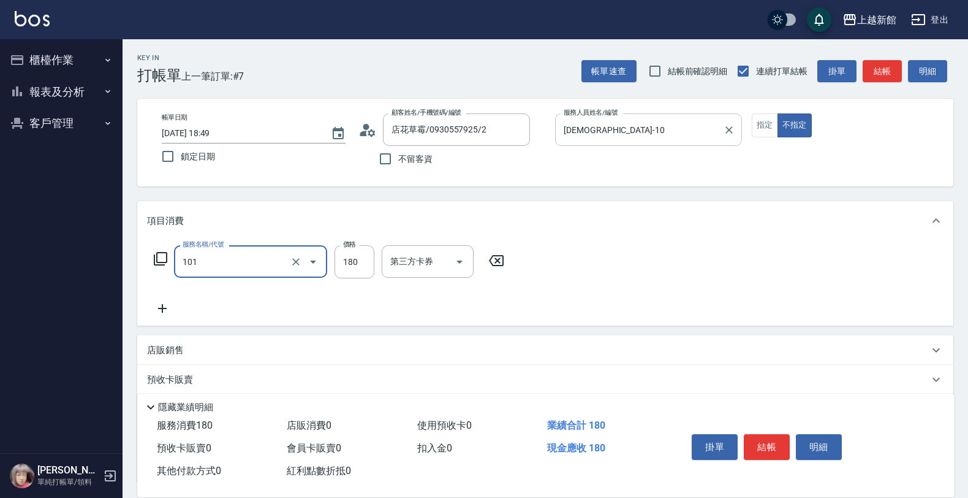
type input "洗髮250(101)"
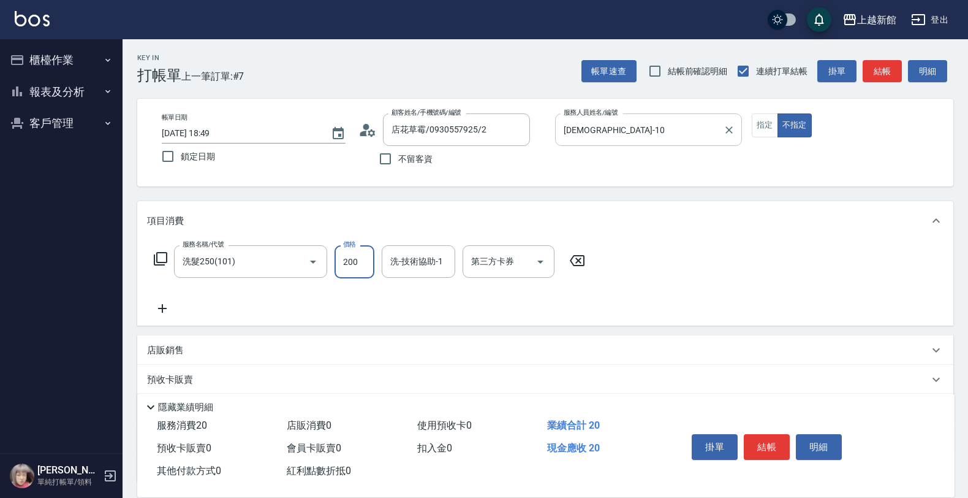
type input "200"
type input "旌瑛-5"
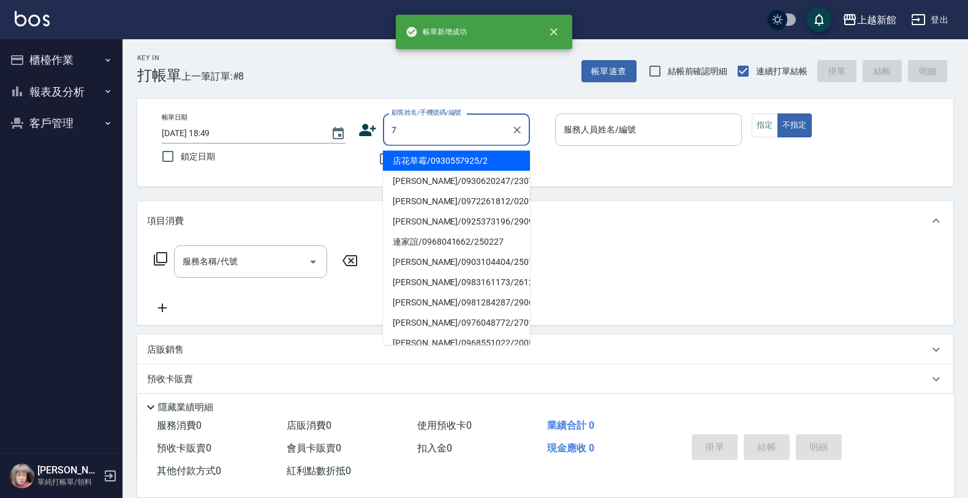
type input "店花草霉/0930557925/2"
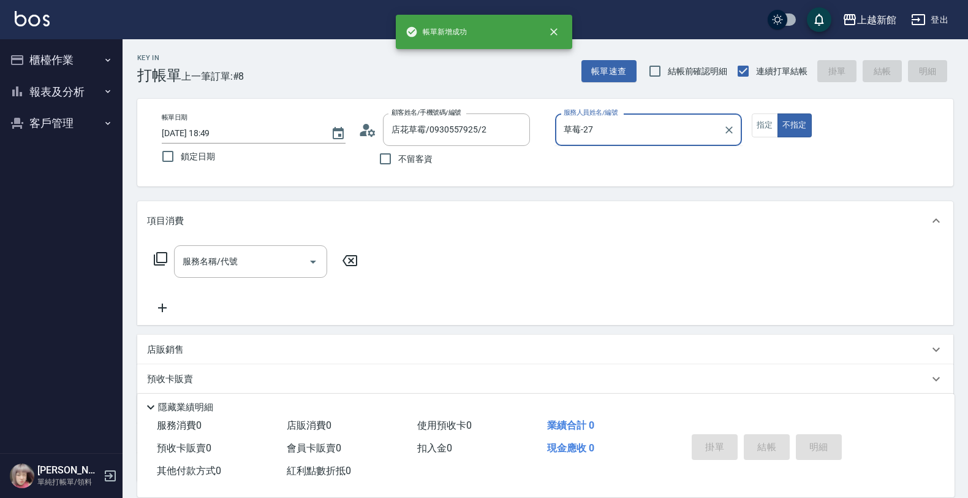
click at [778, 113] on button "不指定" at bounding box center [795, 125] width 34 height 24
type input "草莓-2"
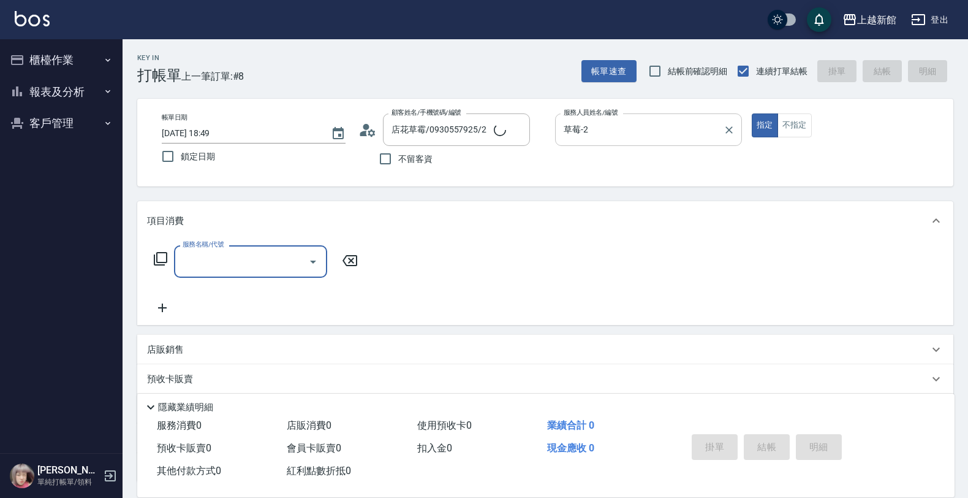
type input "[PERSON_NAME]卡/77/7"
type input "[PERSON_NAME]卡-7"
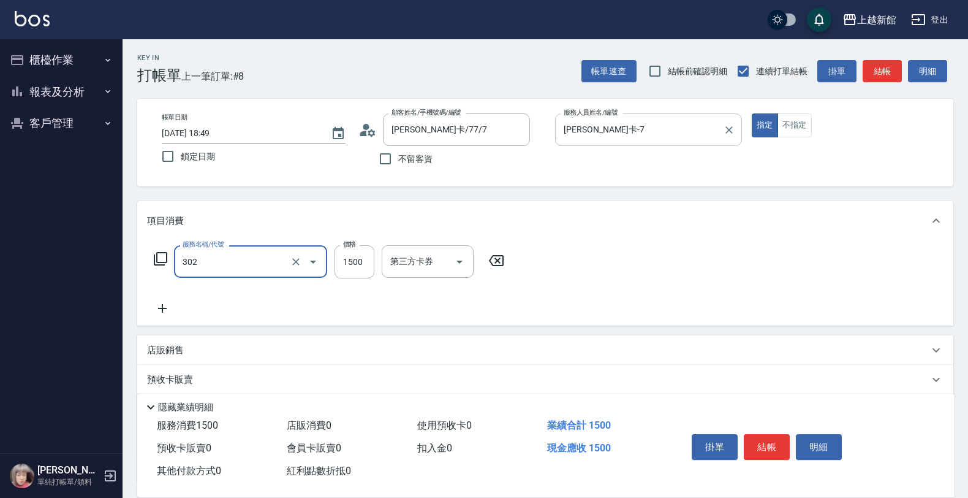
type input "設計燙髮(302)"
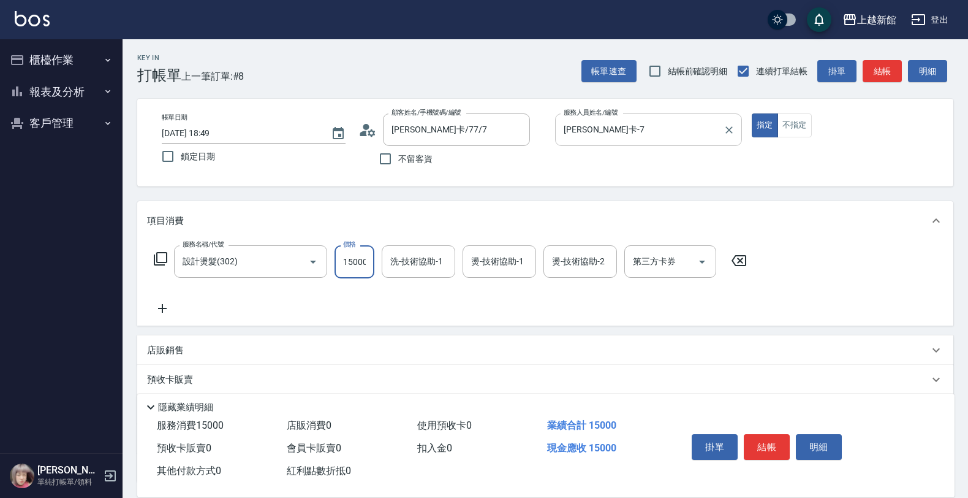
type input "1500"
type input "[PERSON_NAME]-25"
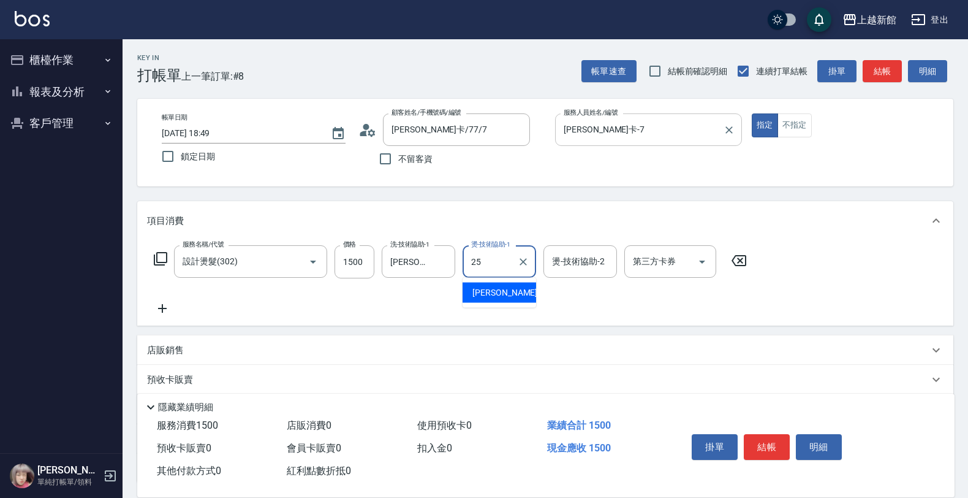
type input "[PERSON_NAME]-25"
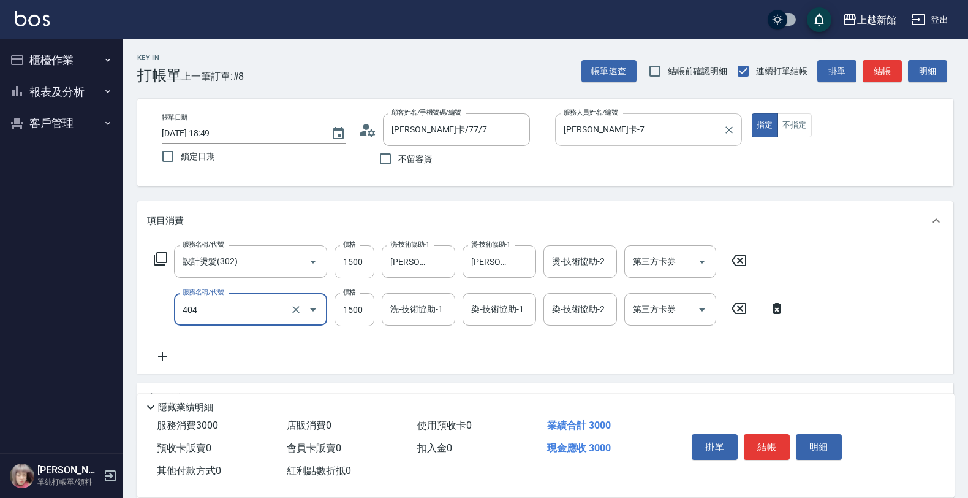
type input "設計染髮(404)"
type input "2000"
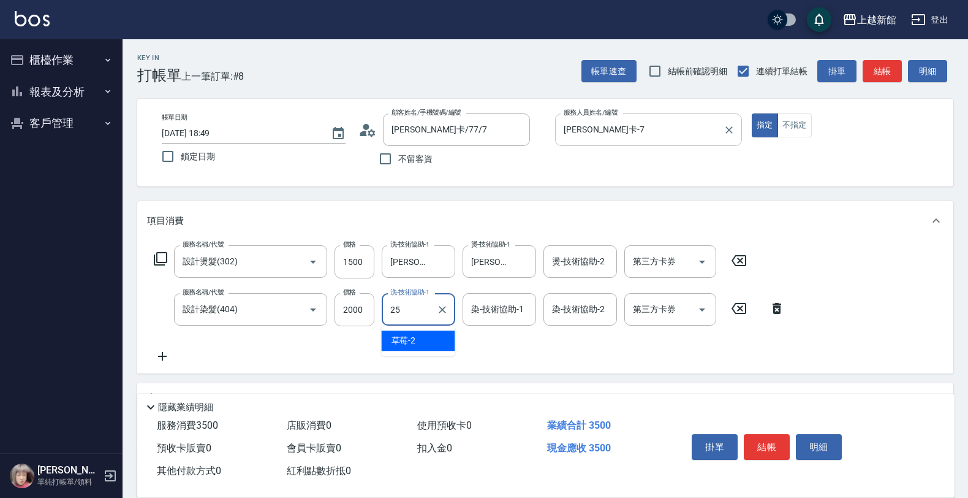
type input "[PERSON_NAME]-25"
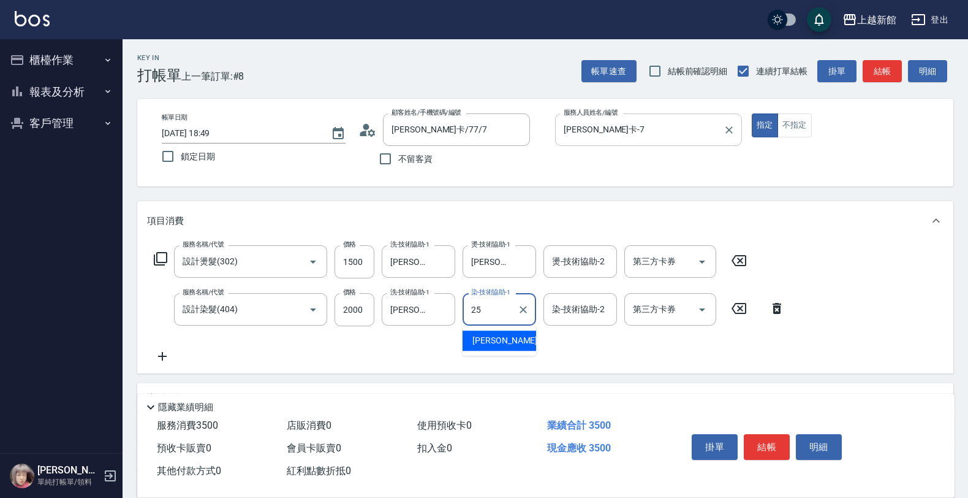
type input "[PERSON_NAME]-25"
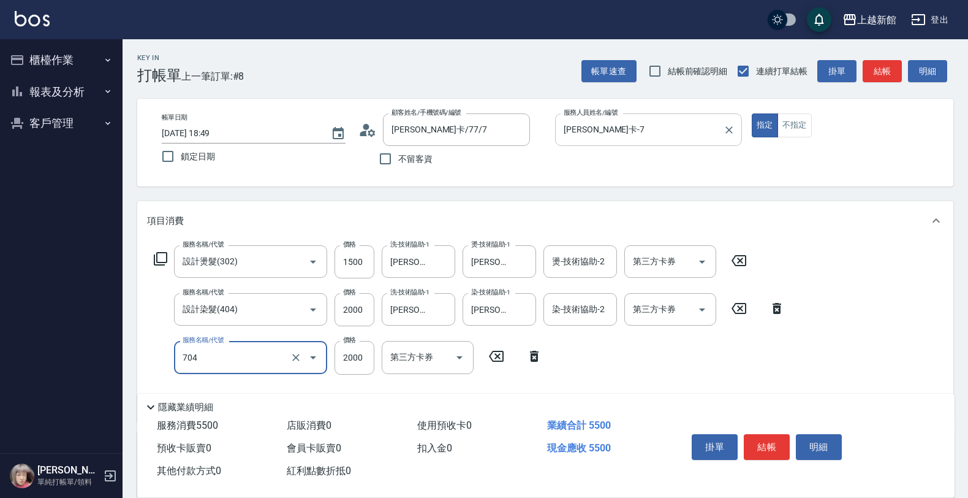
type input "髮片重整(704)"
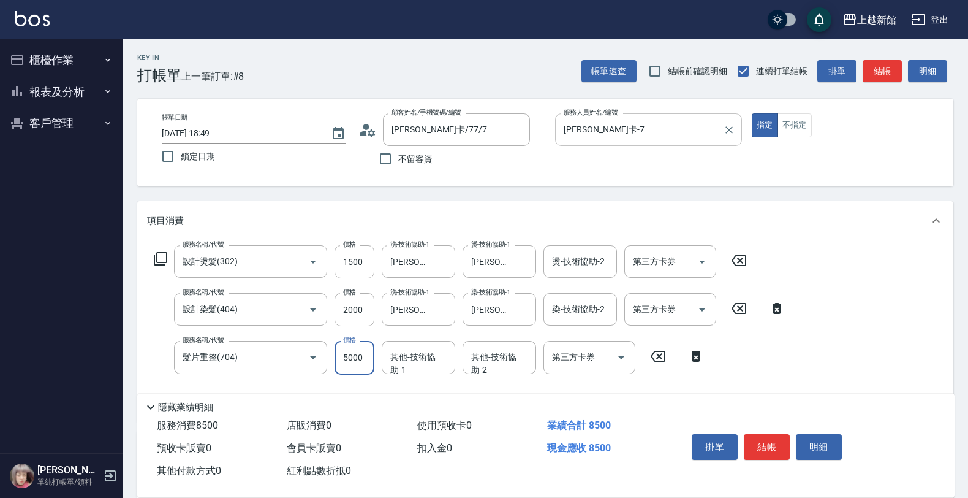
type input "5000"
type input "[PERSON_NAME]-25"
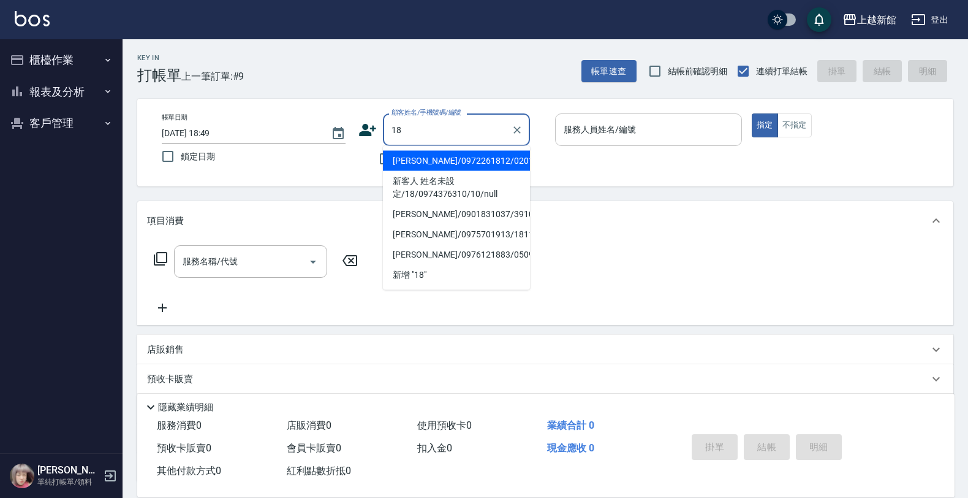
type input "[PERSON_NAME]/0972261812/020125"
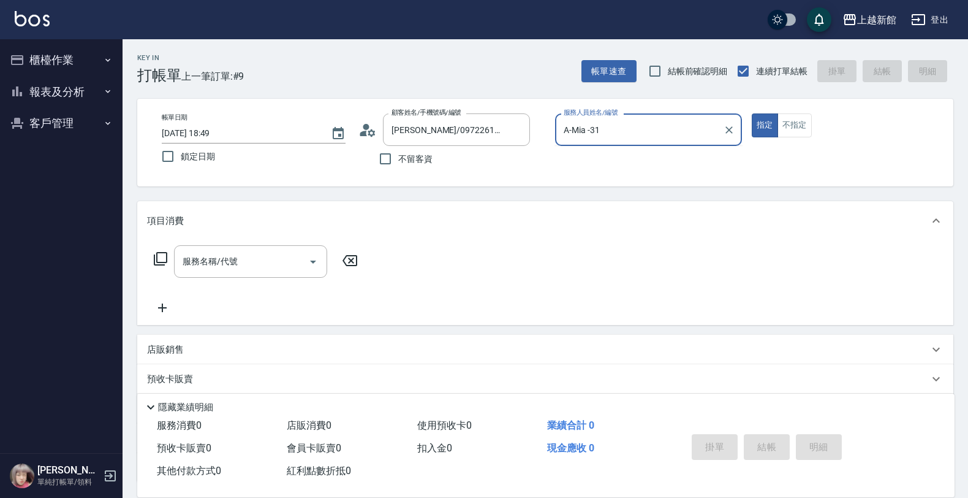
type input "A-Mia -318"
type input "ksen/095165468/18"
type input "[PERSON_NAME]-18"
click at [752, 113] on button "指定" at bounding box center [765, 125] width 26 height 24
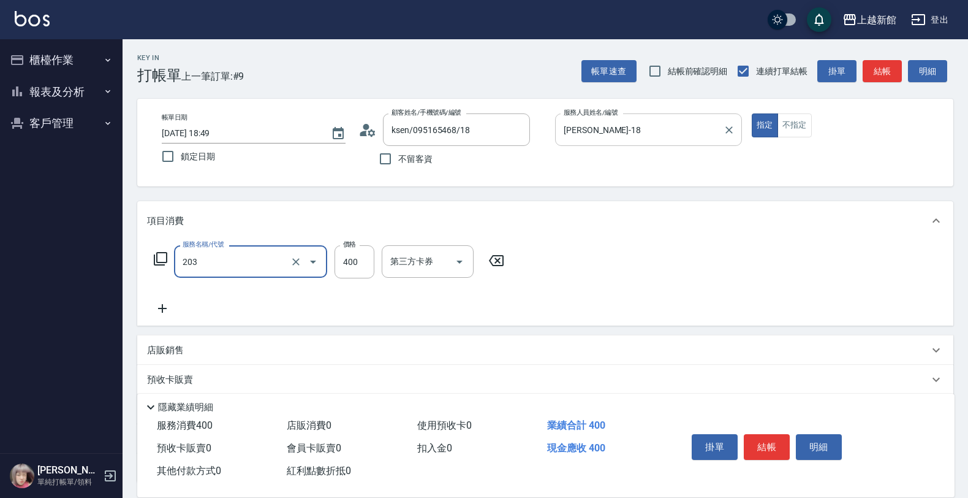
type input "指定單剪(203)"
type input "300"
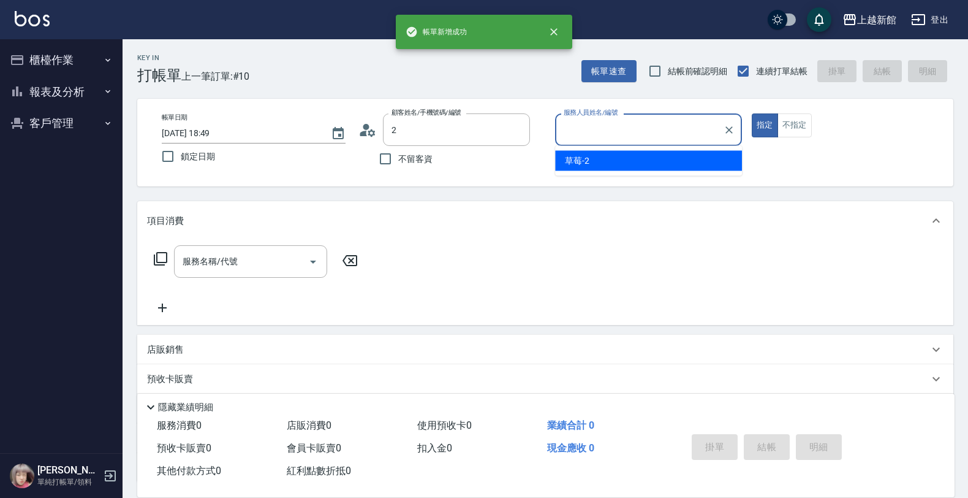
type input "[PERSON_NAME]/0972261812/020125"
type input "A-Mia -3"
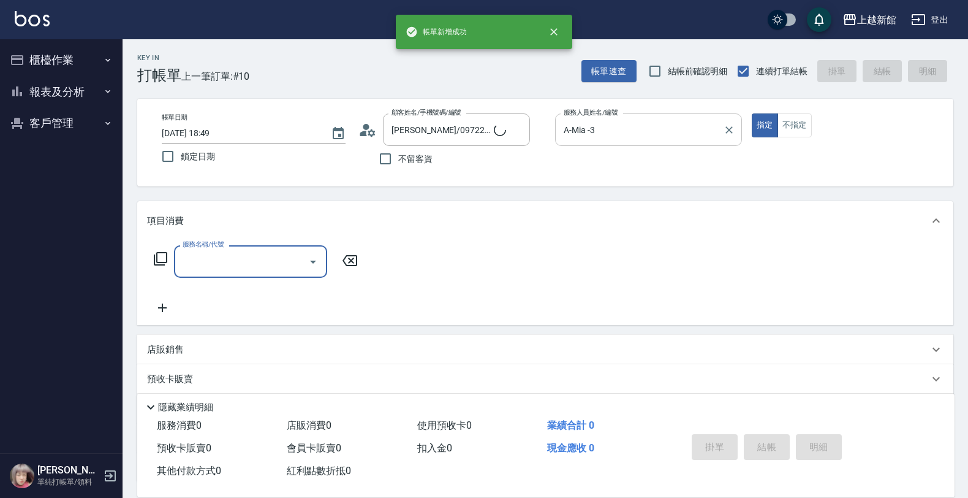
type input "店花草霉/0930557925/2"
type input "1"
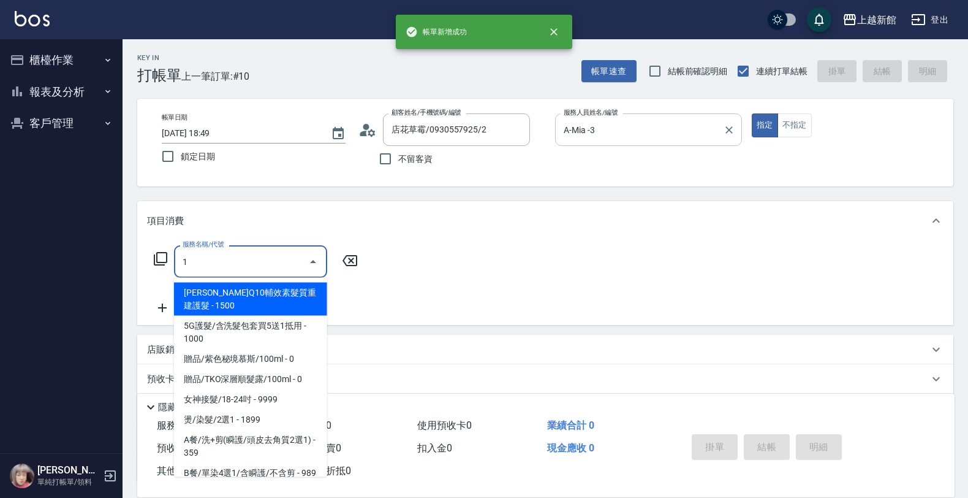
type input "草莓-2"
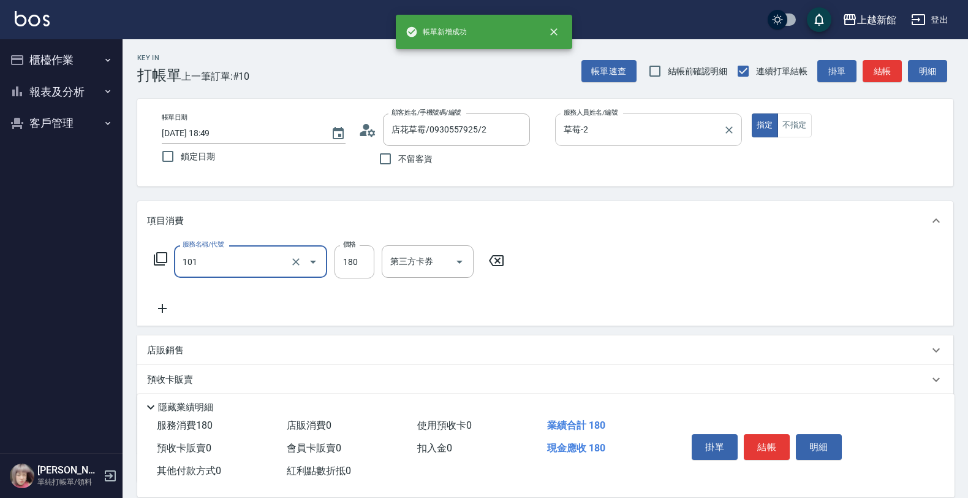
type input "洗髮250(101)"
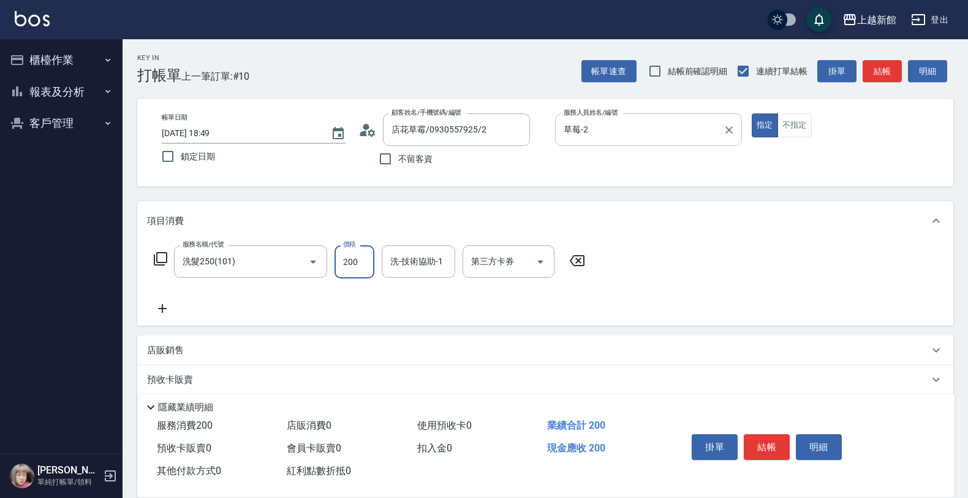
type input "200"
type input "[PERSON_NAME]-25"
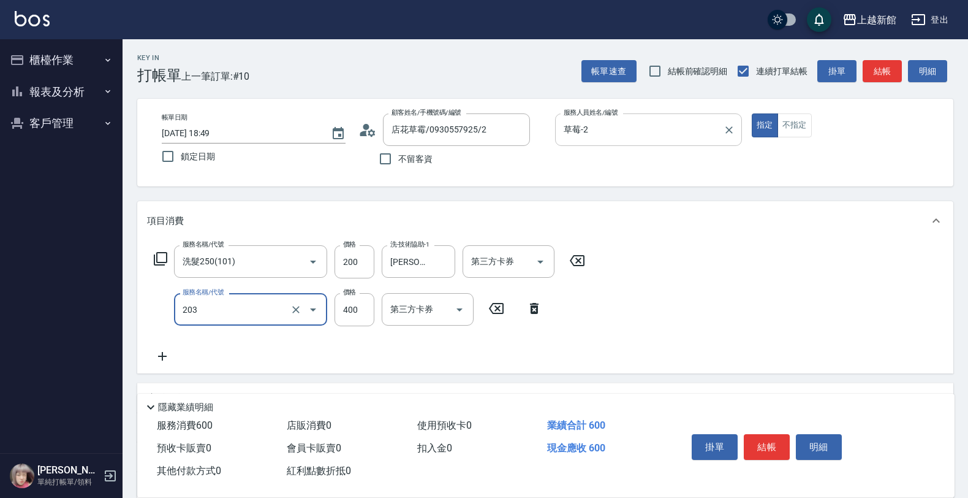
type input "指定單剪(203)"
type input "300"
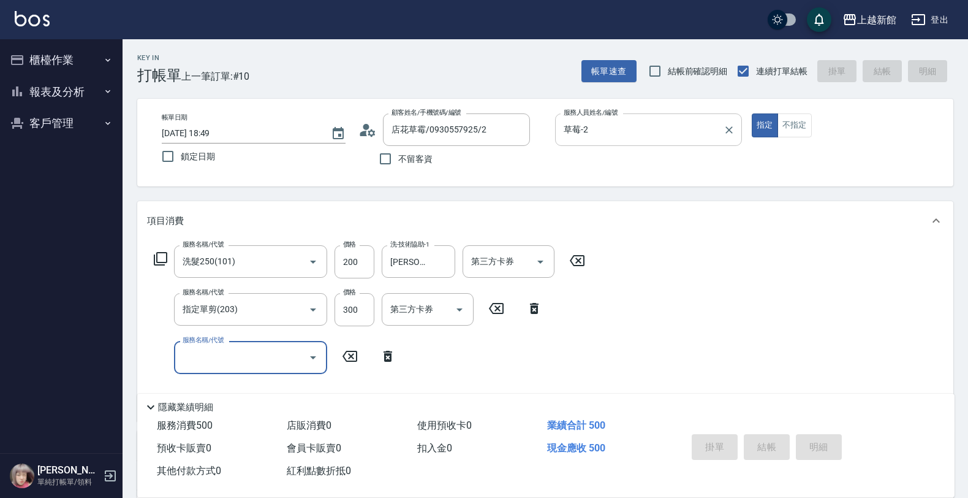
type input "[DATE] 18:50"
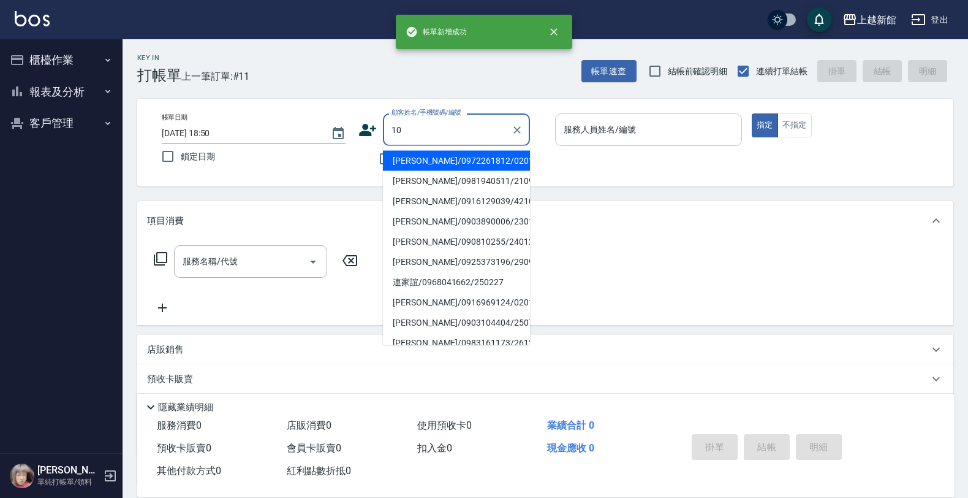
type input "[PERSON_NAME]/0981940511/210912"
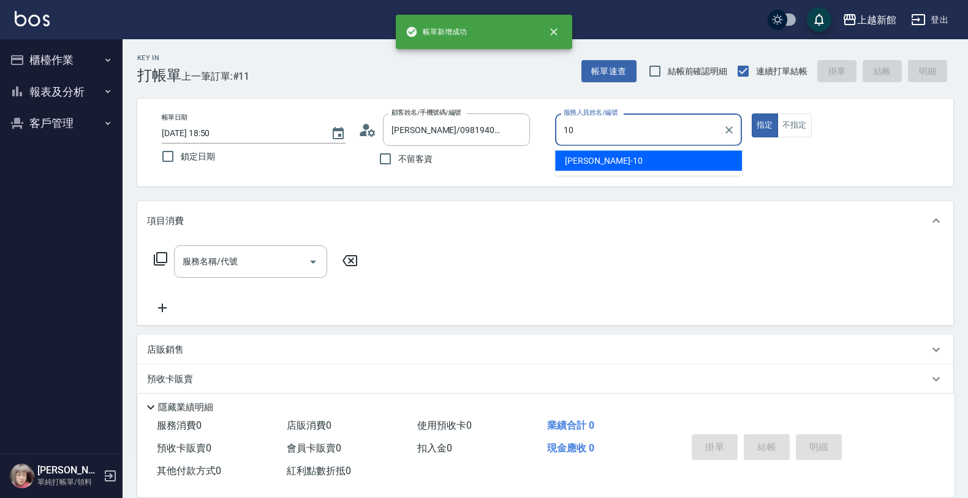
type input "[DEMOGRAPHIC_DATA]-10"
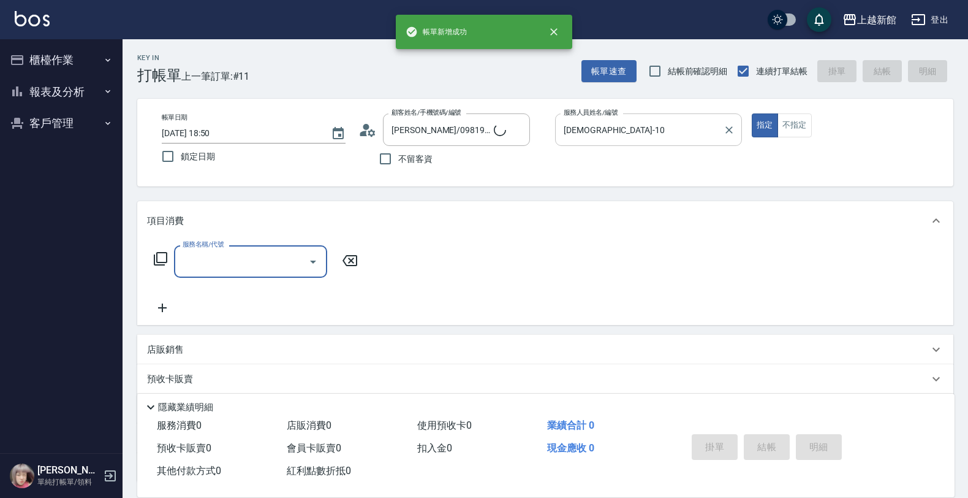
type input "[PERSON_NAME]/0974376310/10"
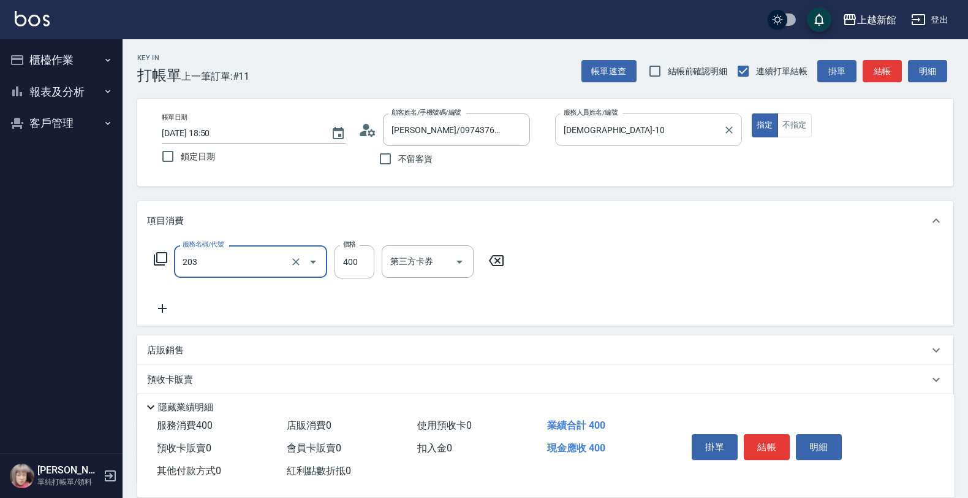
type input "指定單剪(203)"
type input "200"
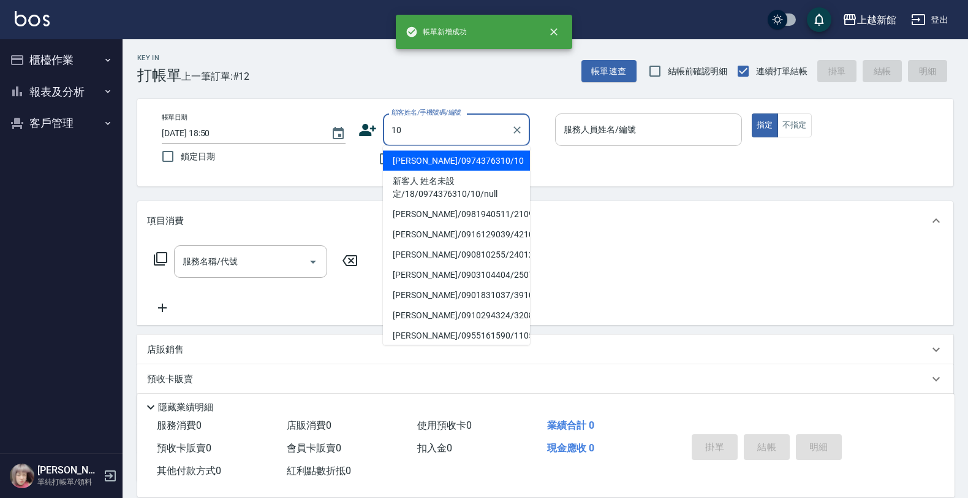
type input "[PERSON_NAME]/0974376310/10"
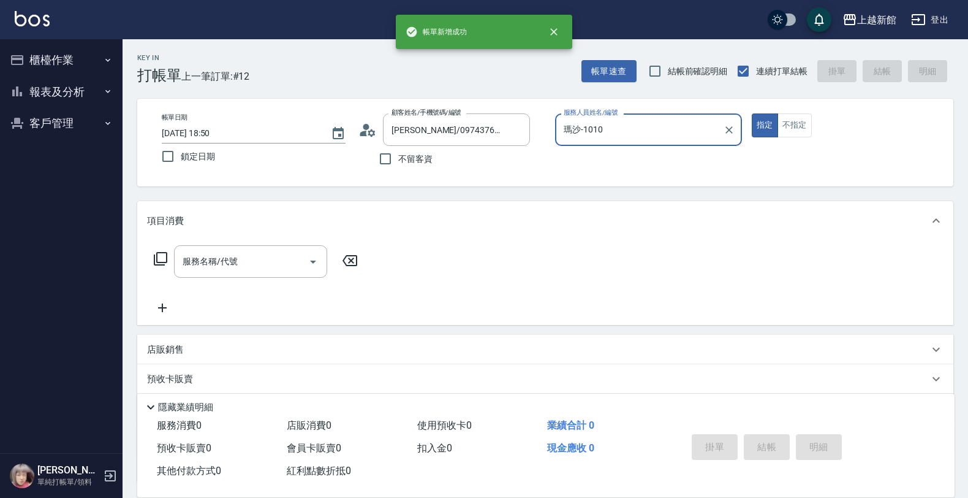
click at [752, 113] on button "指定" at bounding box center [765, 125] width 26 height 24
type input "[DEMOGRAPHIC_DATA]-10"
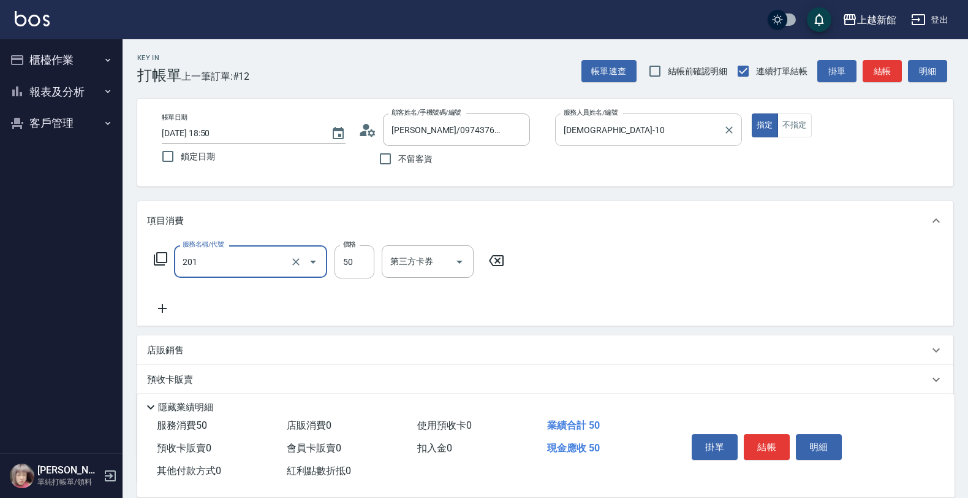
type input "剪瀏海(201)"
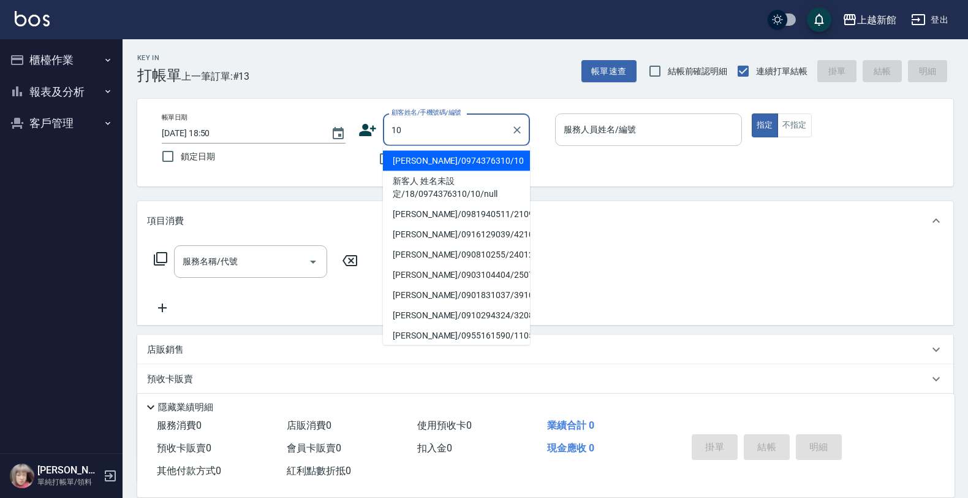
type input "[PERSON_NAME]/0974376310/10"
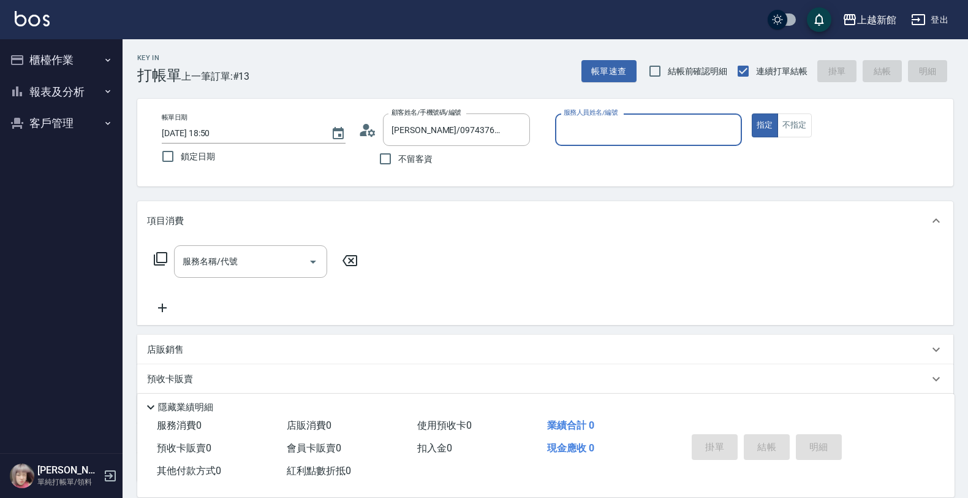
click at [752, 113] on button "指定" at bounding box center [765, 125] width 26 height 24
type input "[DEMOGRAPHIC_DATA]-10"
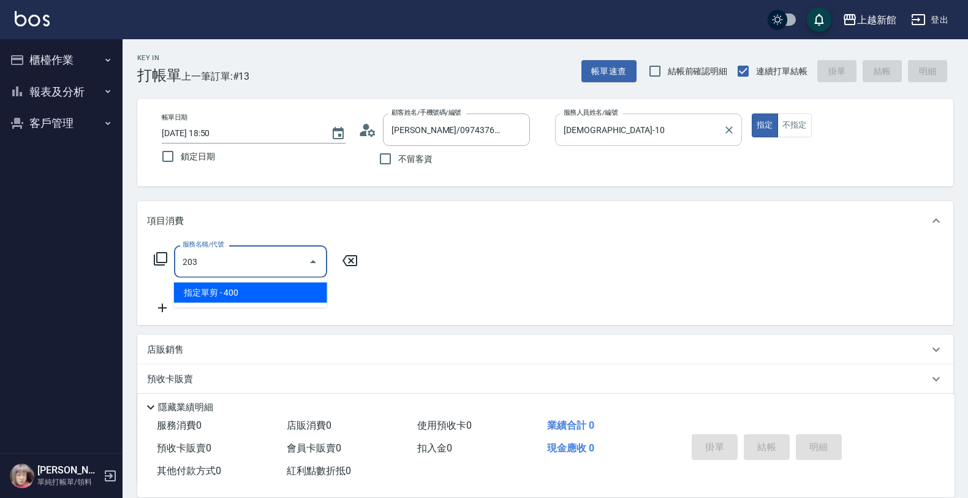
type input "指定單剪(203)"
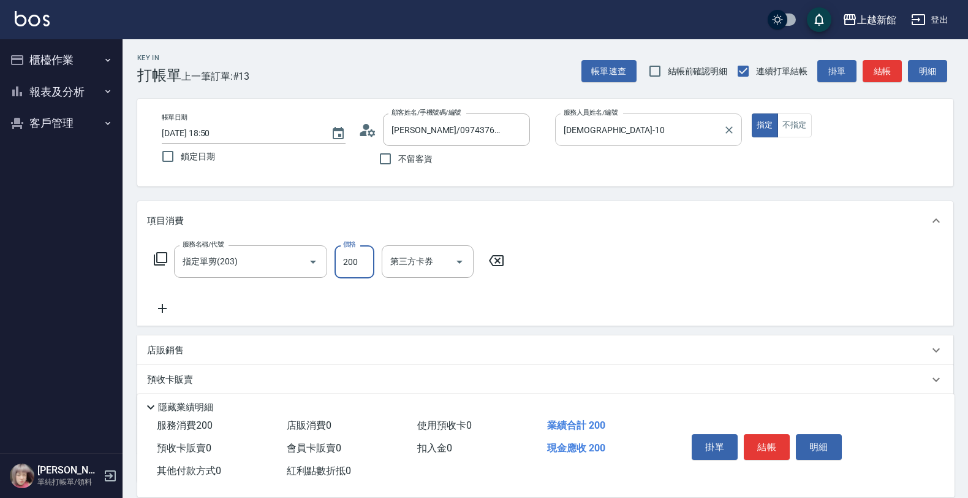
type input "200"
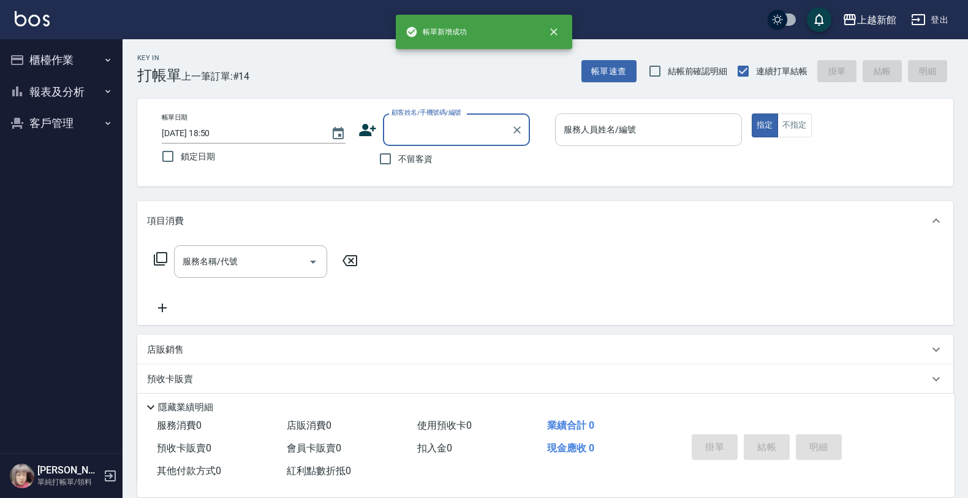
drag, startPoint x: 70, startPoint y: 67, endPoint x: 63, endPoint y: 74, distance: 10.0
click at [70, 68] on button "櫃檯作業" at bounding box center [61, 60] width 113 height 32
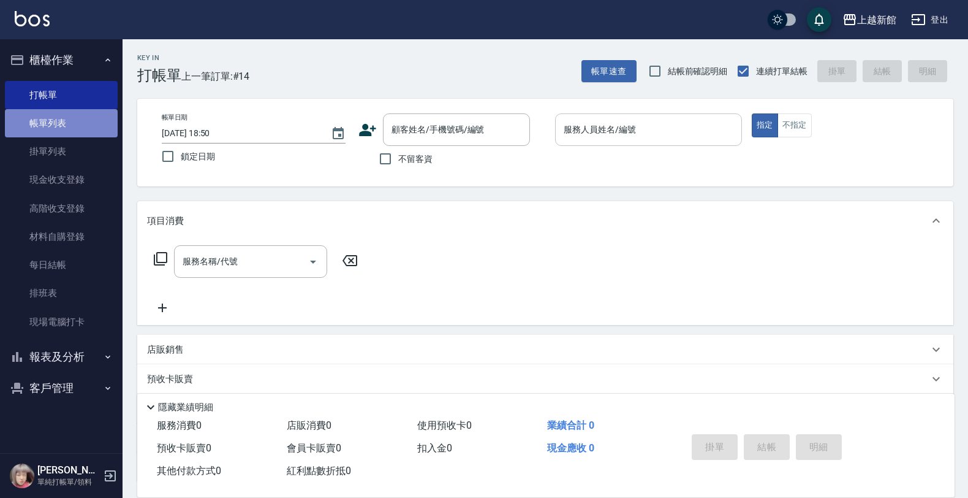
click at [40, 127] on link "帳單列表" at bounding box center [61, 123] width 113 height 28
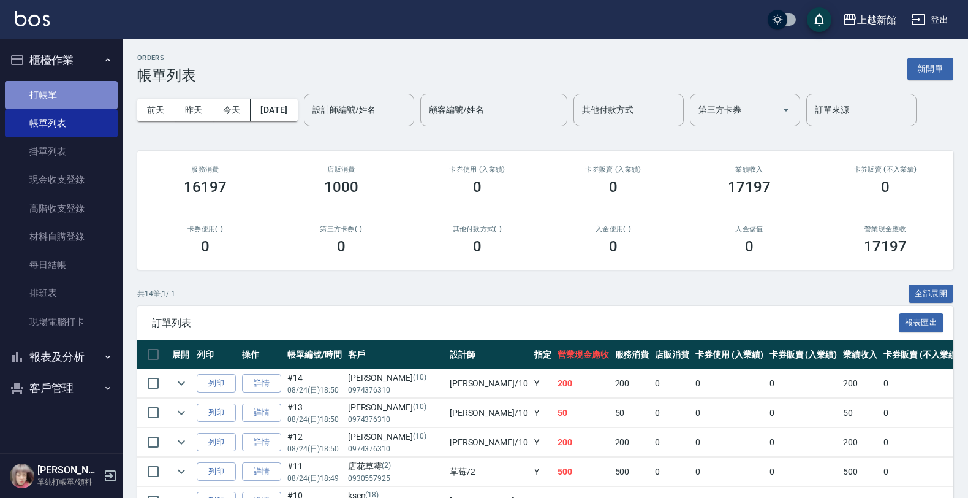
click at [38, 99] on link "打帳單" at bounding box center [61, 95] width 113 height 28
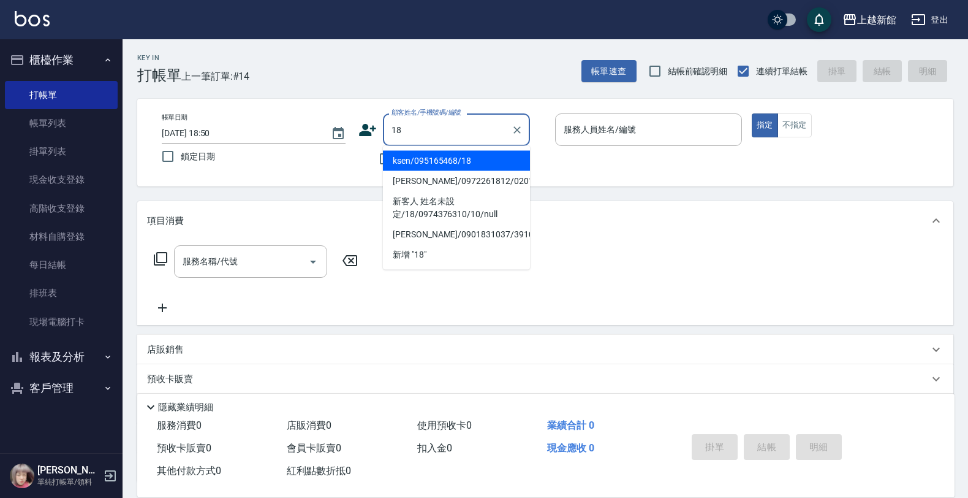
type input "ksen/095165468/18"
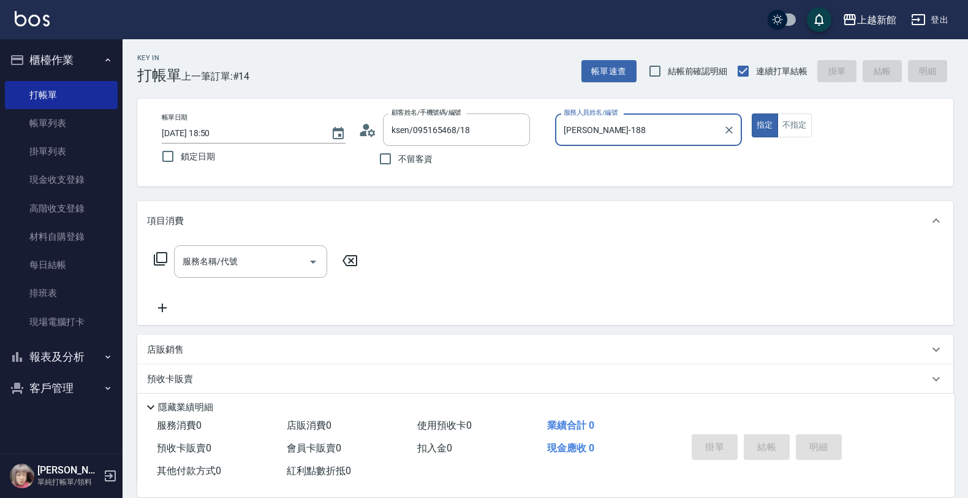
click at [752, 113] on button "指定" at bounding box center [765, 125] width 26 height 24
type input "[PERSON_NAME]-18"
type button "true"
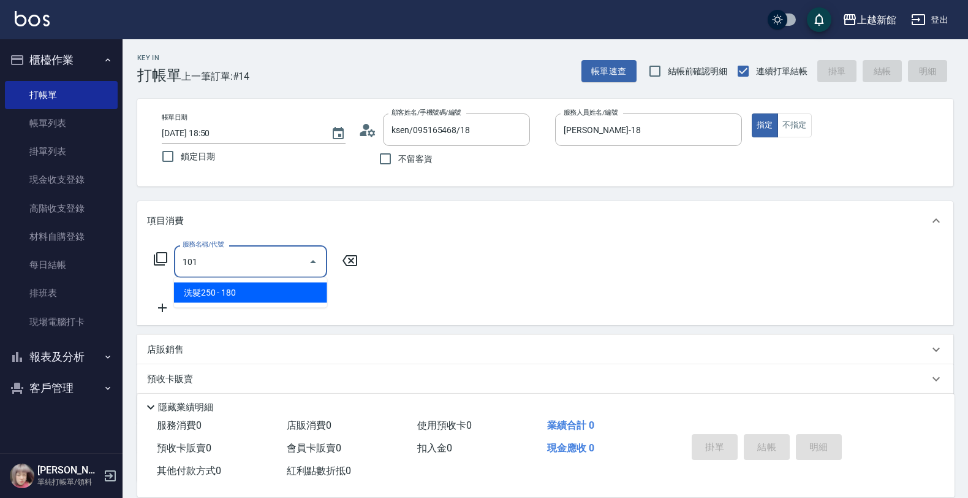
type input "洗髮250(101)"
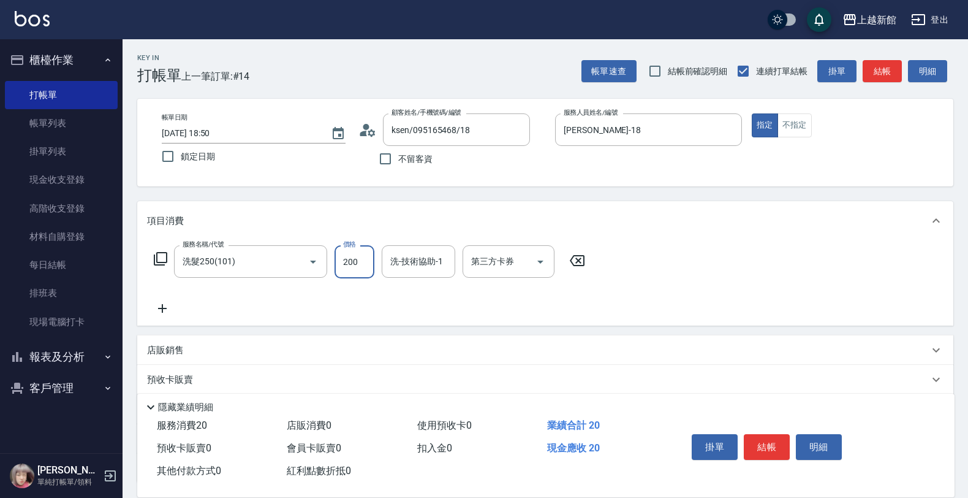
type input "200"
type input "[PERSON_NAME]-29"
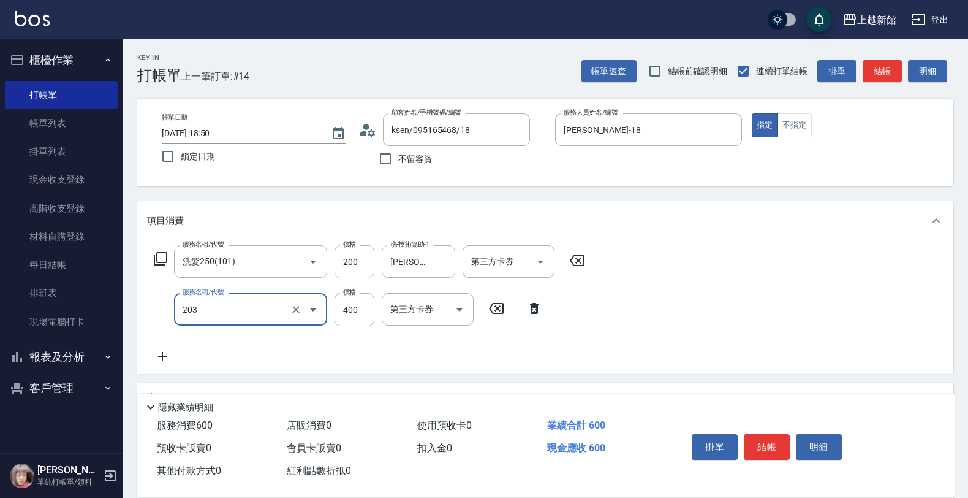
type input "指定單剪(203)"
type input "300"
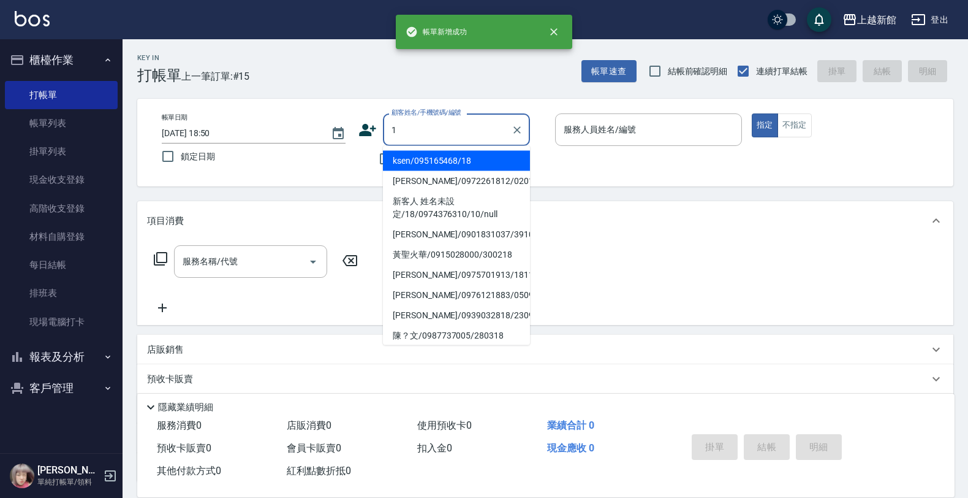
type input "ksen/095165468/18"
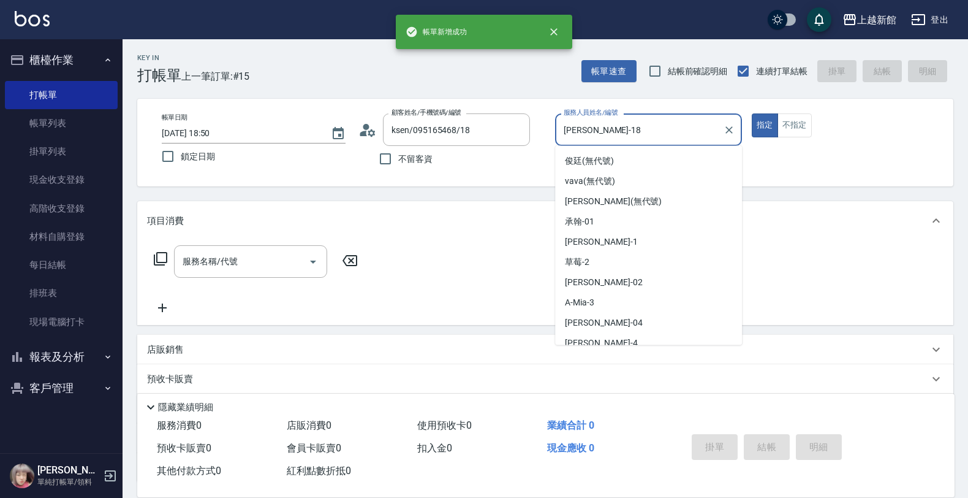
type input "[PERSON_NAME]-18"
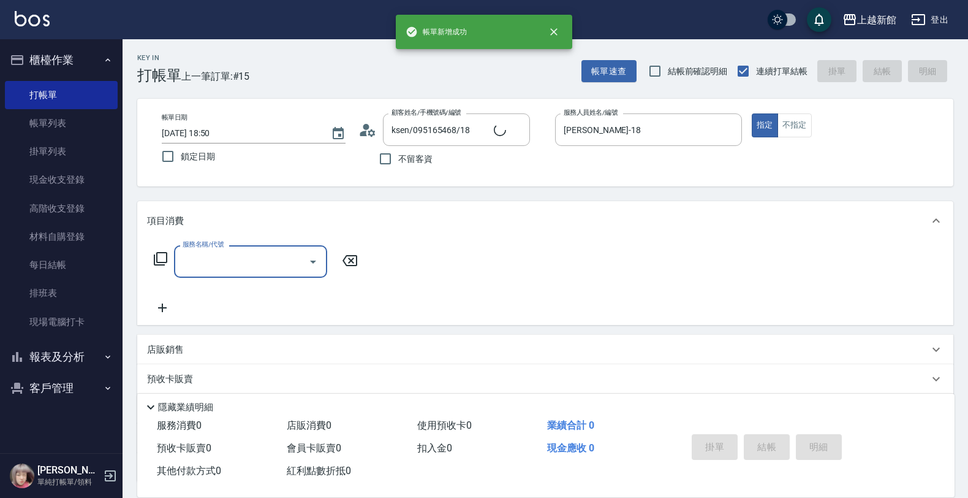
type input "Lora/0979395100/1"
type input "[PERSON_NAME]-1"
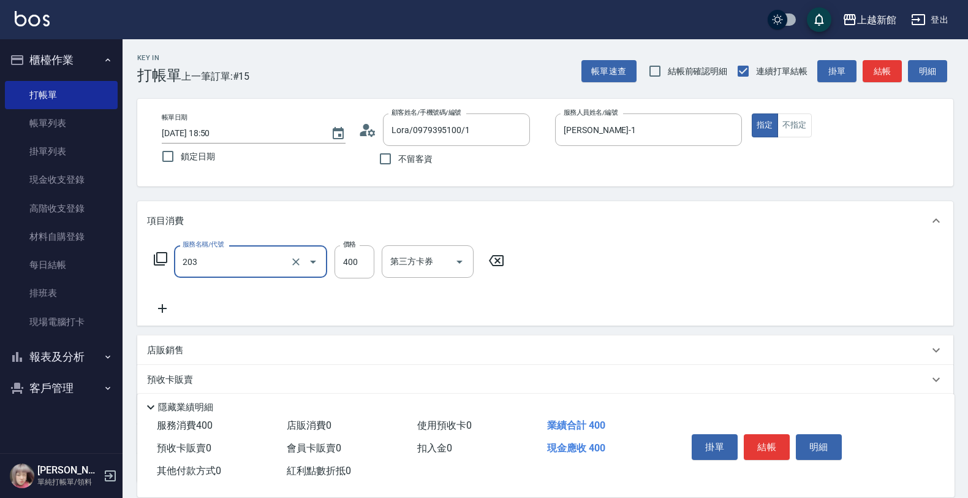
type input "指定單剪(203)"
type input "200"
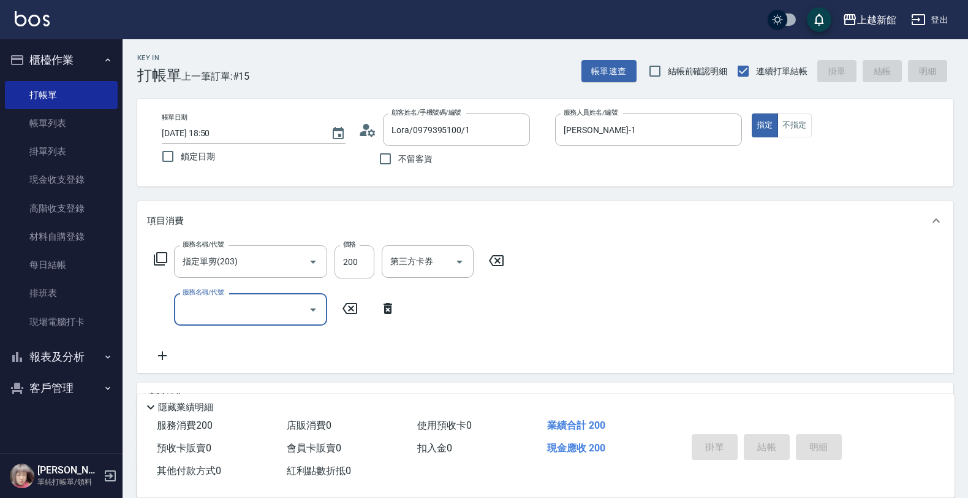
type input "[DATE] 18:51"
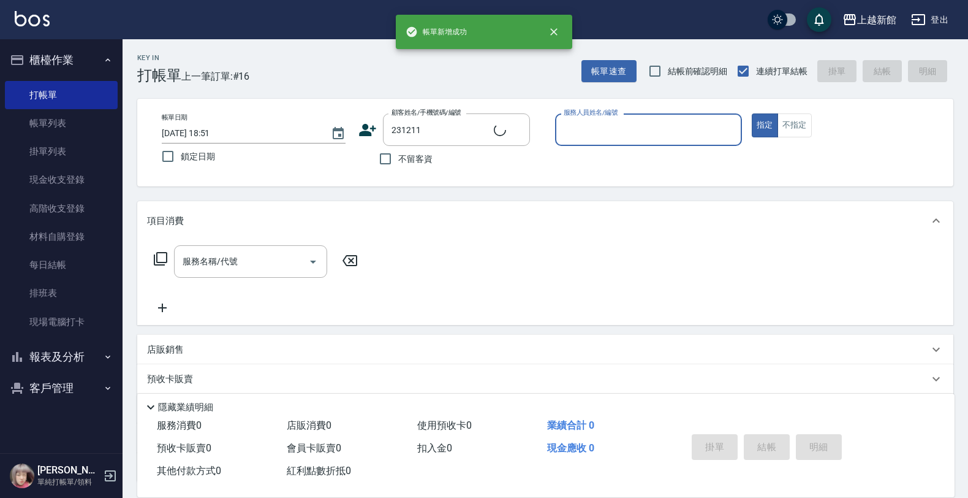
type input "[PERSON_NAME]/0916149620/231211"
type input "草莓-2"
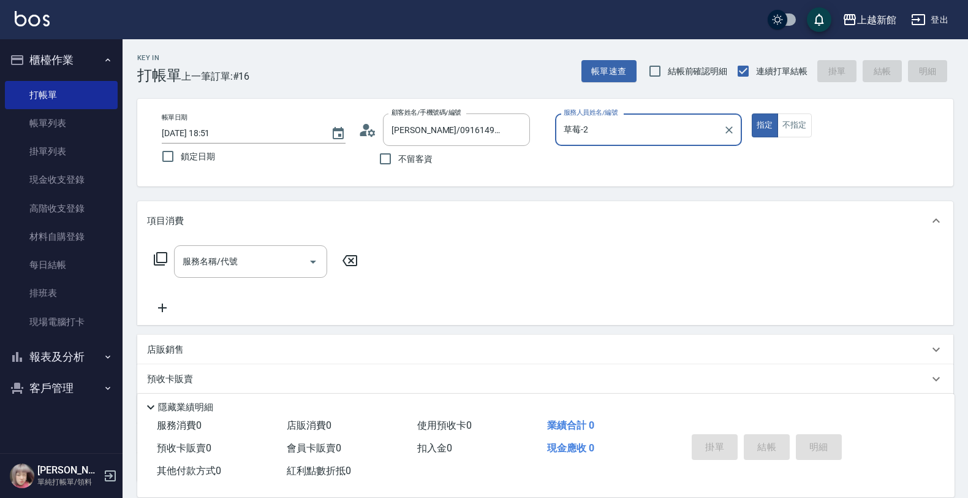
click at [752, 113] on button "指定" at bounding box center [765, 125] width 26 height 24
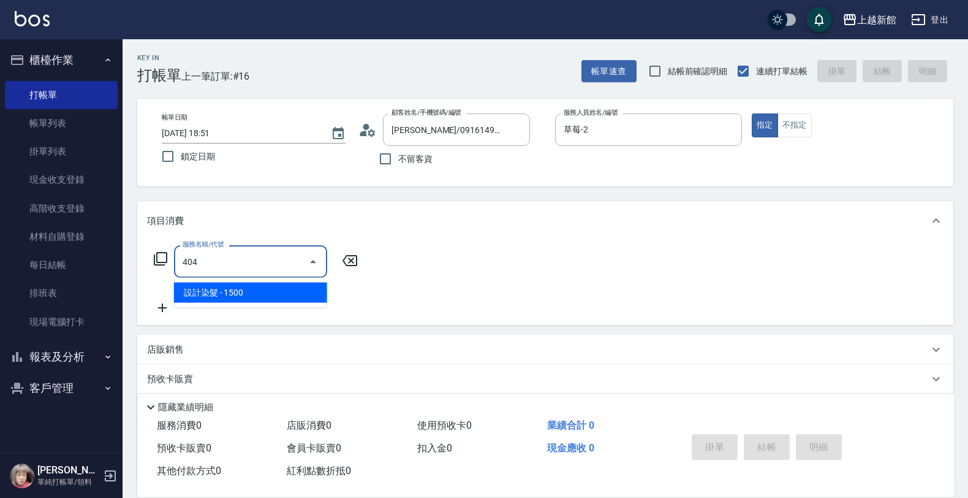
type input "設計染髮(404)"
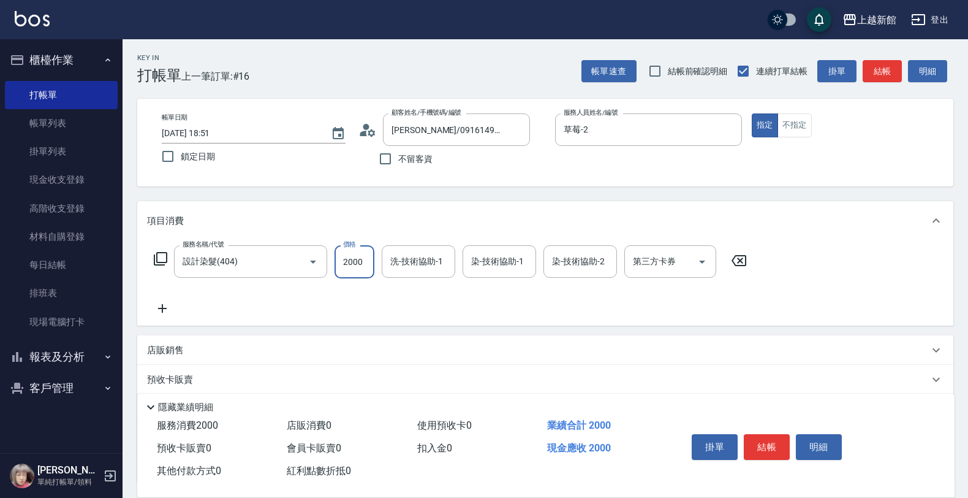
type input "2000"
type input "[PERSON_NAME]-25"
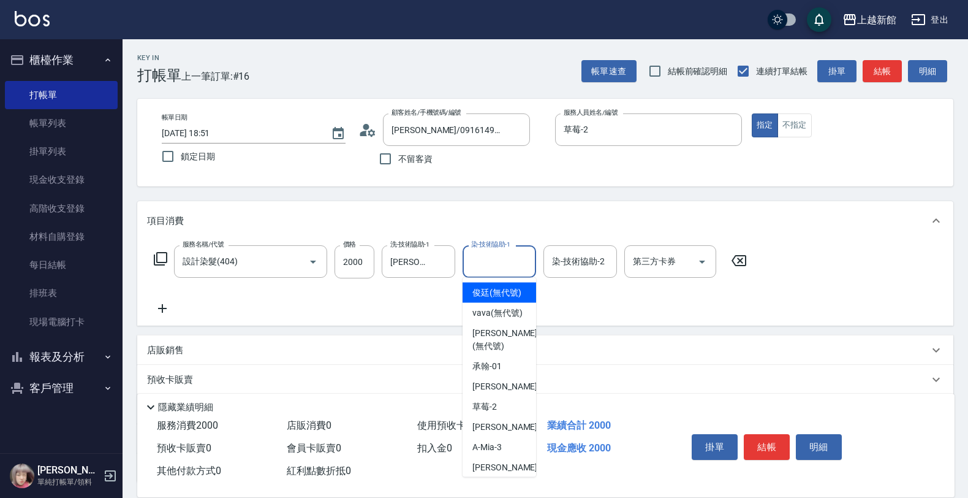
click at [482, 259] on input "染-技術協助-1" at bounding box center [499, 261] width 63 height 21
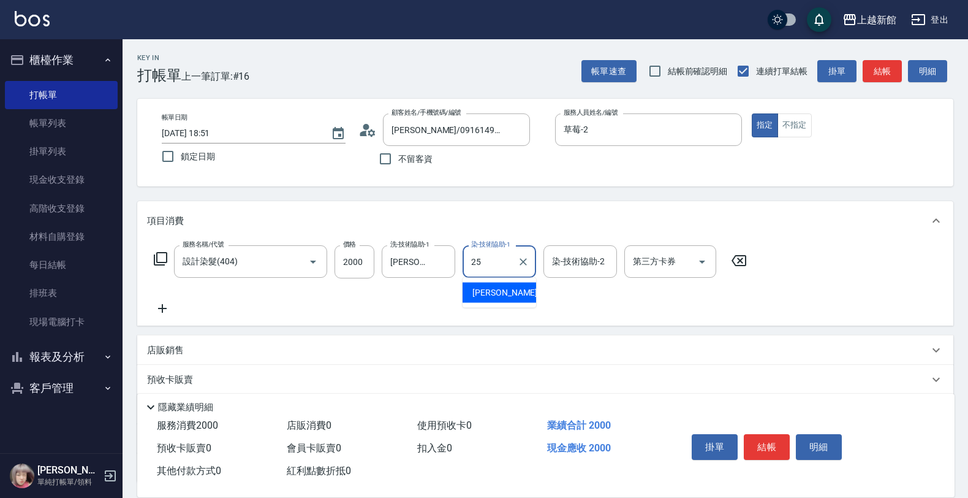
type input "[PERSON_NAME]-25"
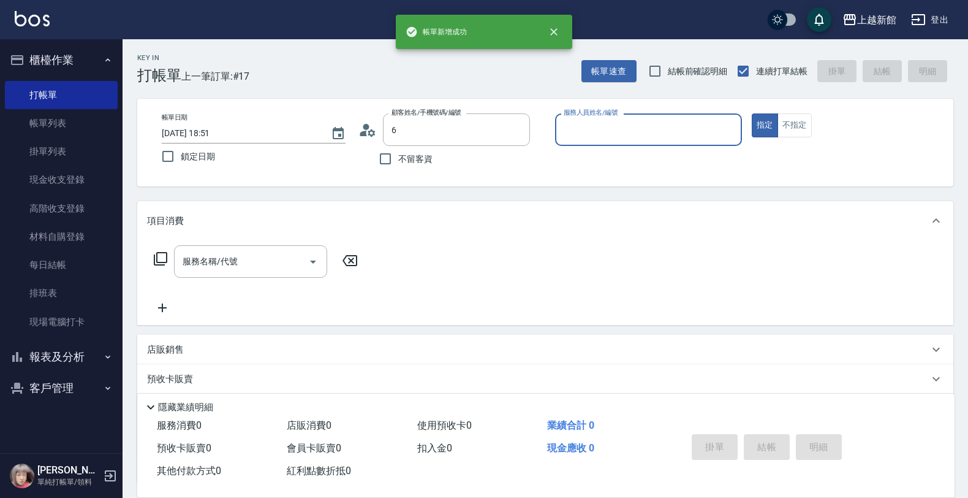
type input "[PERSON_NAME]/0916149620/231211"
type input "草莓-2"
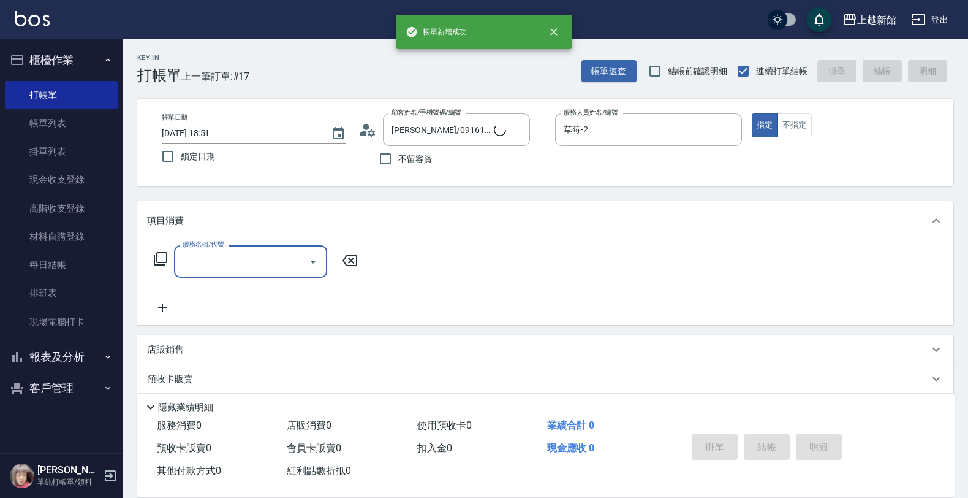
type input "[PERSON_NAME]/6_[PERSON_NAME]/6"
type input "[PERSON_NAME]-6"
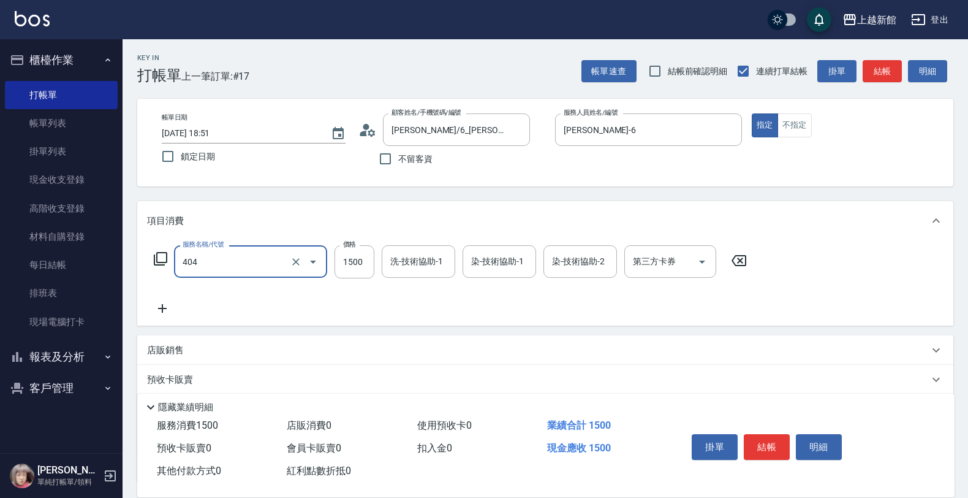
type input "設計染髮(404)"
type input "3300"
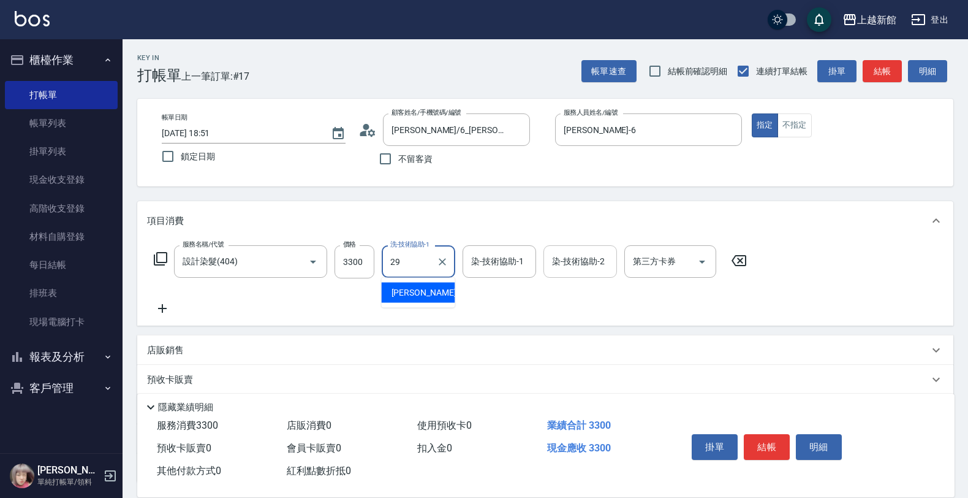
type input "[PERSON_NAME]-29"
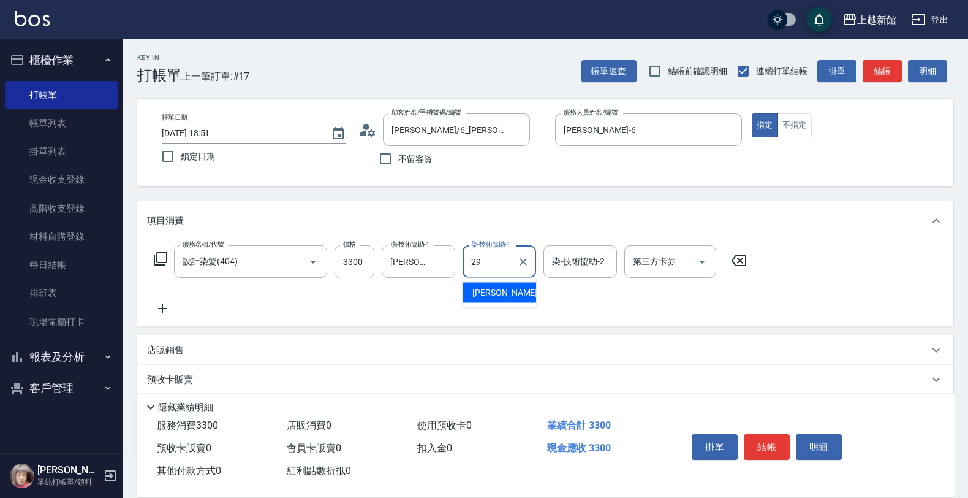
type input "[PERSON_NAME]-29"
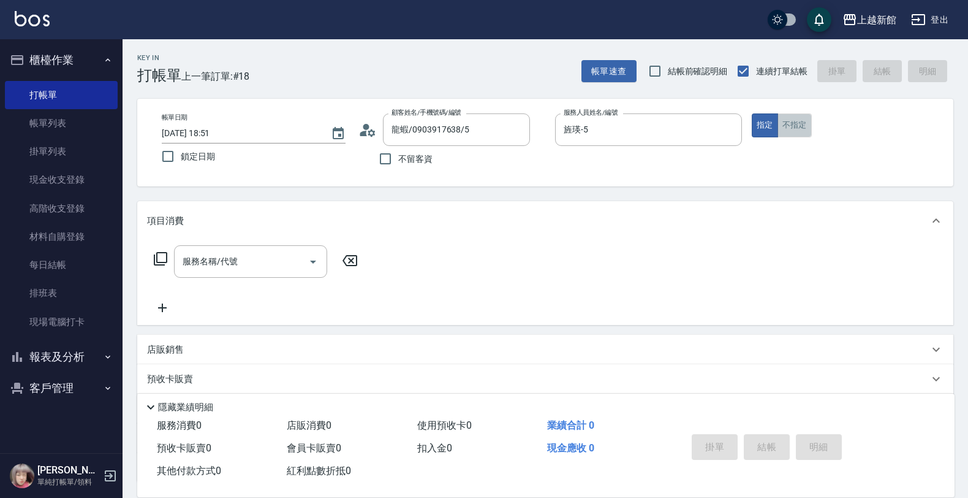
click at [783, 131] on button "不指定" at bounding box center [795, 125] width 34 height 24
click at [305, 275] on div at bounding box center [312, 261] width 18 height 32
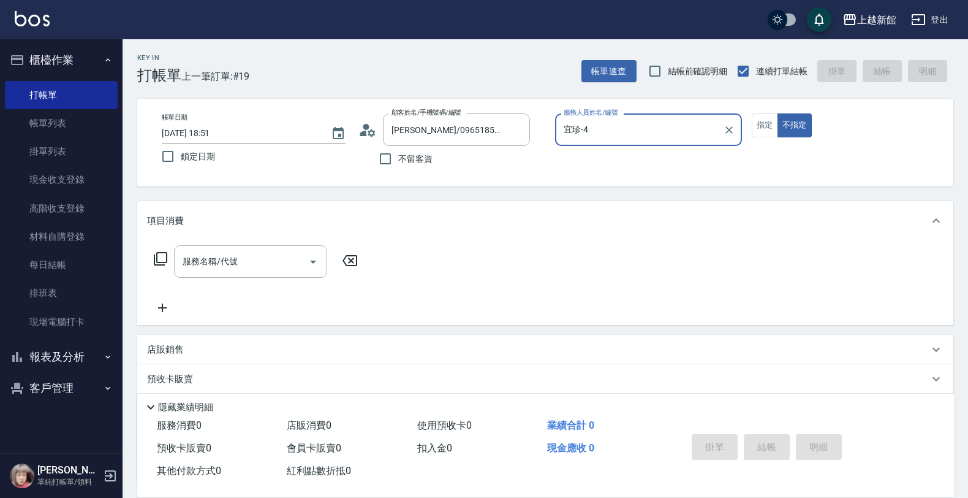
click at [778, 113] on button "不指定" at bounding box center [795, 125] width 34 height 24
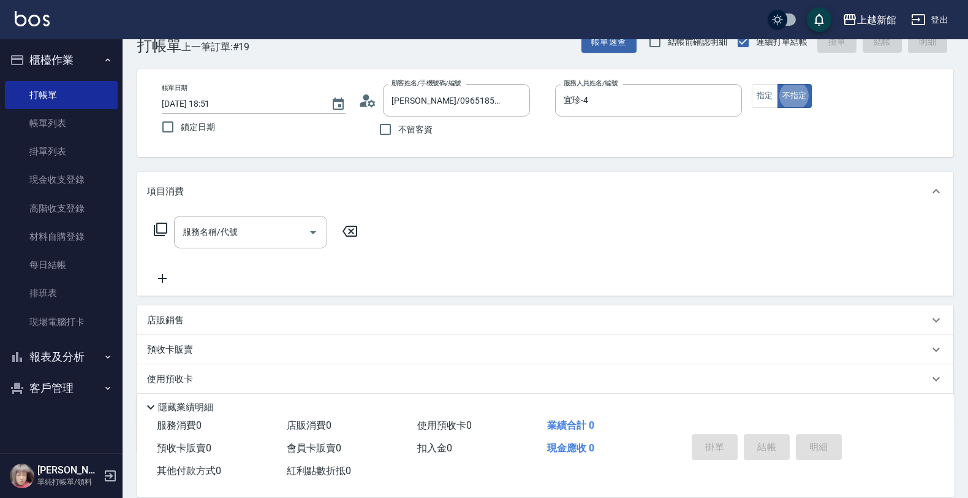
scroll to position [31, 0]
click at [750, 89] on div "帳單日期 [DATE] 18:51 鎖定日期 顧客姓名/手機號碼/編號 [PERSON_NAME]/0965185769/231031 顧客姓名/手機號碼/編…" at bounding box center [545, 112] width 787 height 58
click at [766, 95] on button "指定" at bounding box center [765, 95] width 26 height 24
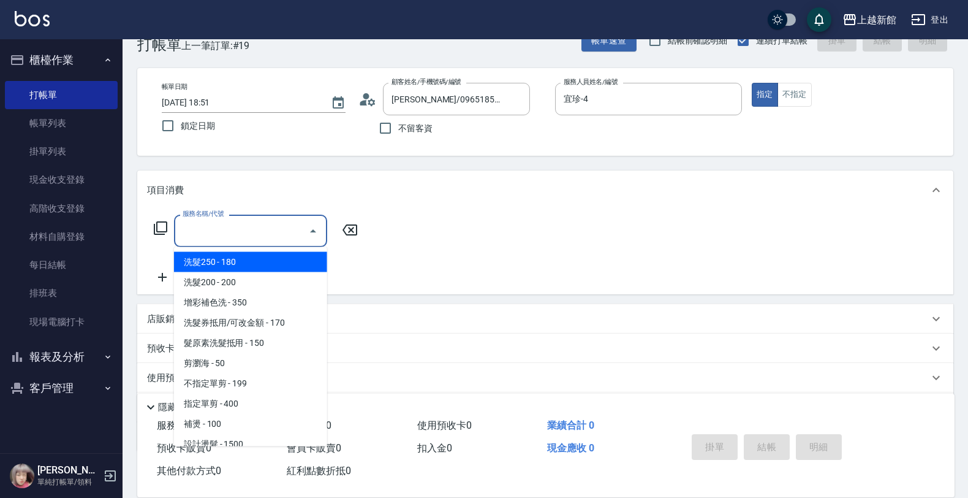
click at [243, 238] on input "服務名稱/代號" at bounding box center [242, 230] width 124 height 21
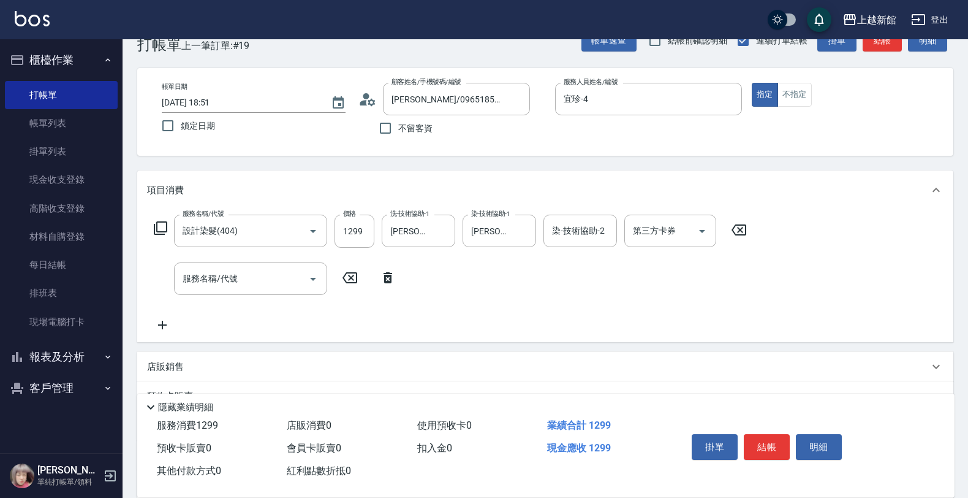
click at [277, 381] on div "預收卡販賣 卡券名稱/代號 卡券名稱/代號" at bounding box center [545, 395] width 816 height 29
click at [280, 372] on div "店販銷售" at bounding box center [538, 366] width 782 height 13
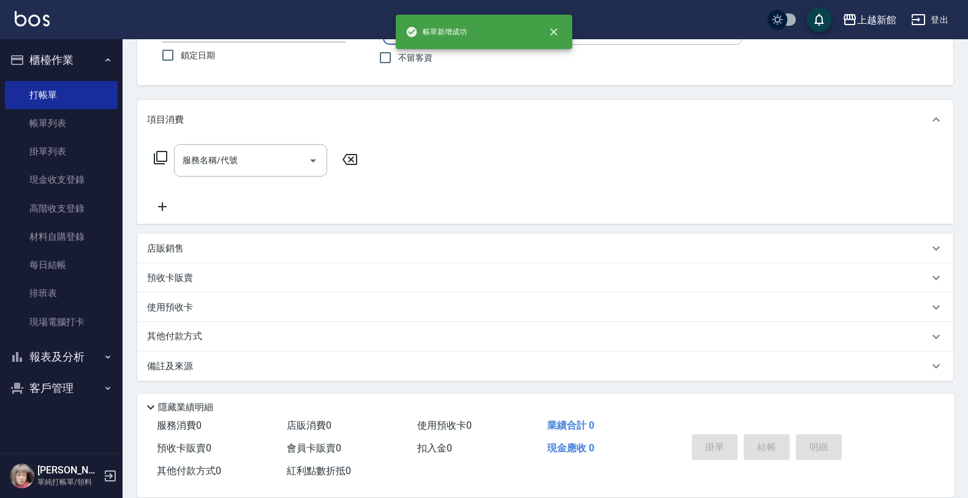
scroll to position [101, 0]
click at [752, 12] on button "指定" at bounding box center [765, 24] width 26 height 24
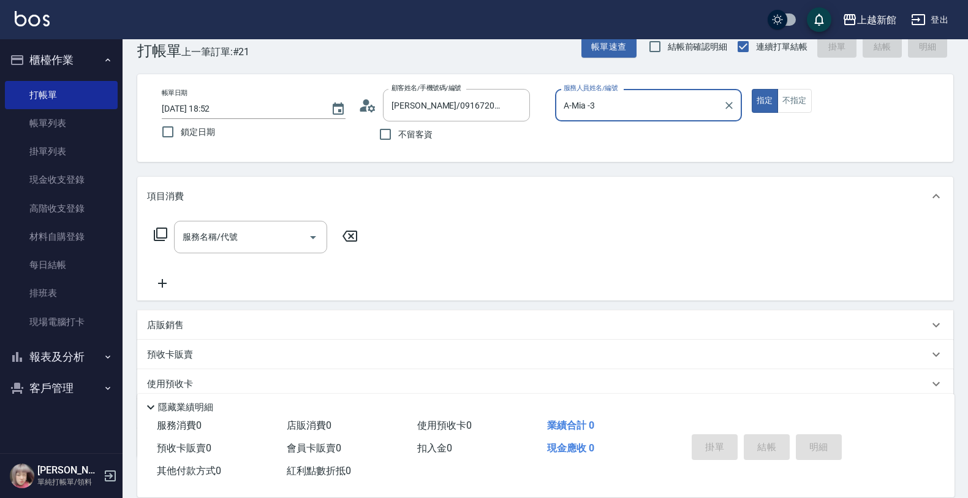
click at [752, 89] on button "指定" at bounding box center [765, 101] width 26 height 24
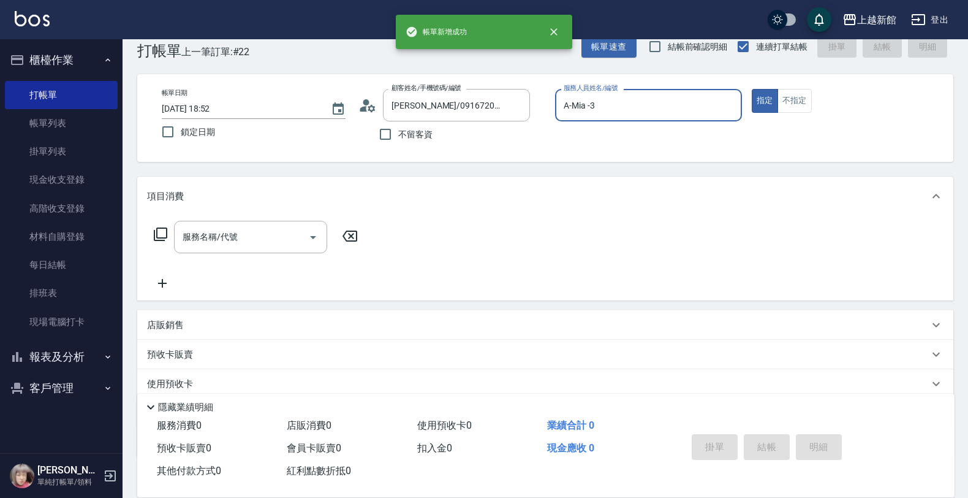
click at [752, 89] on button "指定" at bounding box center [765, 101] width 26 height 24
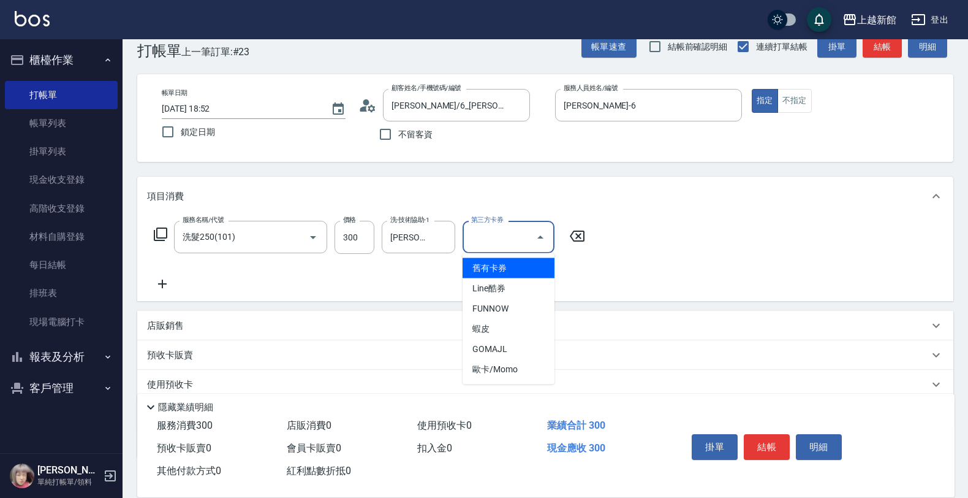
click at [777, 199] on div "項目消費" at bounding box center [538, 196] width 782 height 13
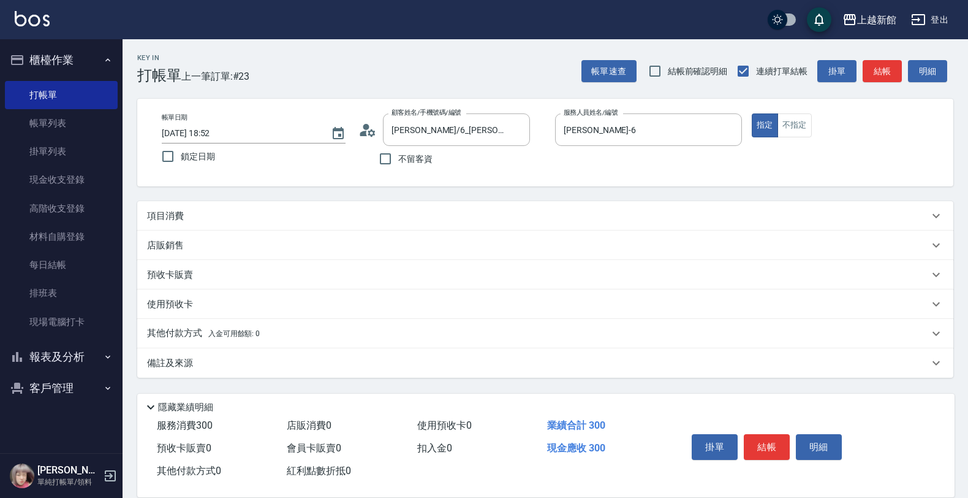
scroll to position [0, 0]
drag, startPoint x: 167, startPoint y: 210, endPoint x: 172, endPoint y: 234, distance: 24.4
click at [167, 211] on p "項目消費" at bounding box center [165, 216] width 37 height 13
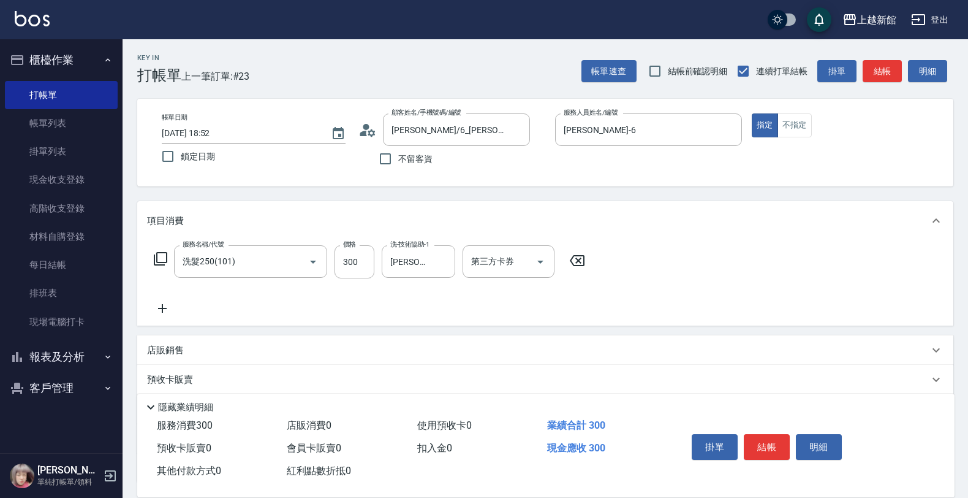
drag, startPoint x: 169, startPoint y: 319, endPoint x: 163, endPoint y: 314, distance: 8.2
click at [169, 318] on div "服務名稱/代號 洗髮250(101) 服務名稱/代號 價格 300 價格 洗-技術協助-1 [PERSON_NAME]-21 洗-技術協助-1 第三方卡券 第…" at bounding box center [545, 282] width 816 height 85
click at [162, 313] on icon at bounding box center [162, 308] width 31 height 15
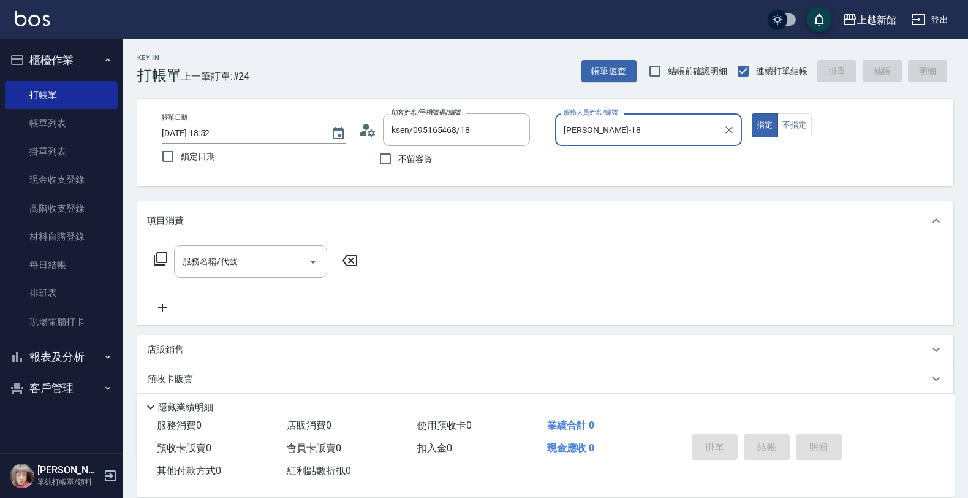
click at [752, 113] on button "指定" at bounding box center [765, 125] width 26 height 24
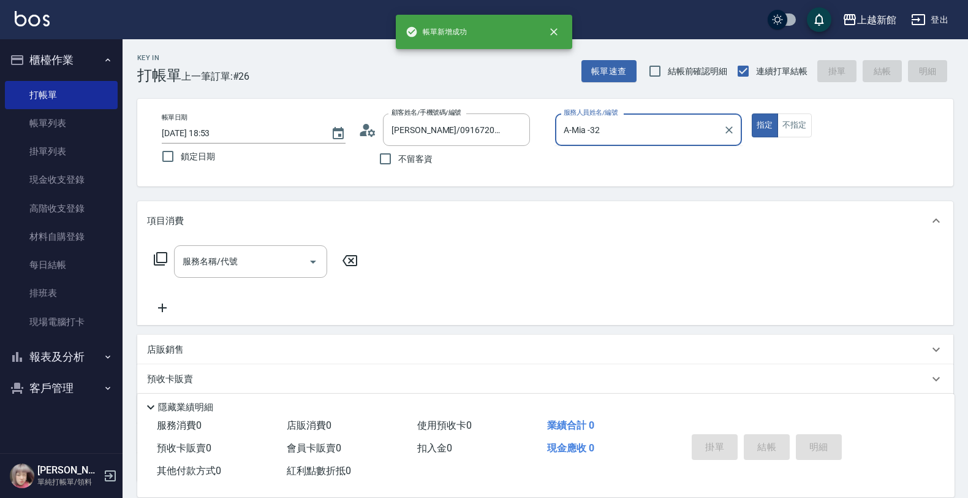
click at [752, 113] on button "指定" at bounding box center [765, 125] width 26 height 24
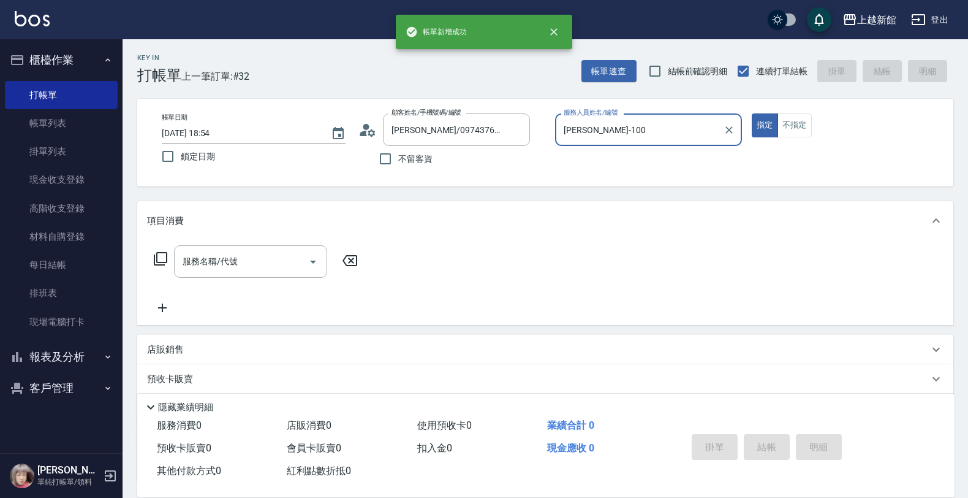
click at [752, 113] on button "指定" at bounding box center [765, 125] width 26 height 24
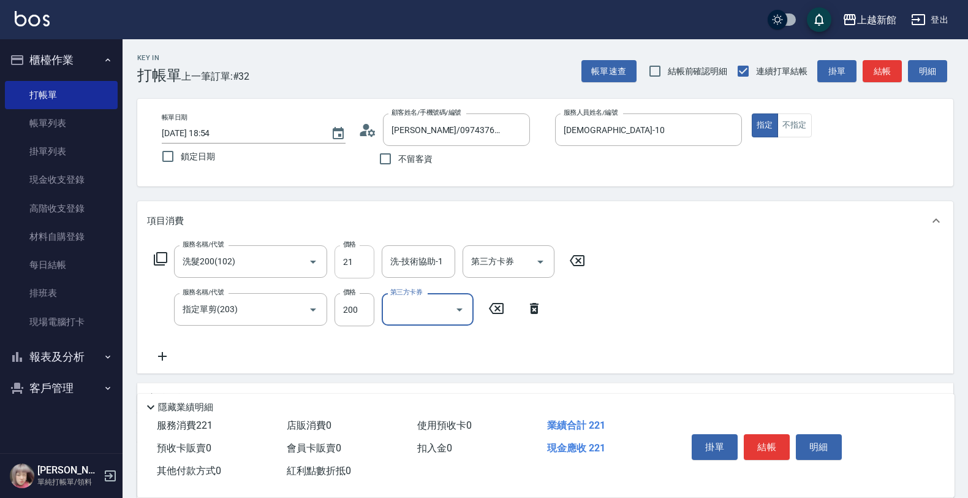
click at [362, 268] on input "21" at bounding box center [355, 261] width 40 height 33
click at [359, 270] on input "21" at bounding box center [355, 261] width 40 height 33
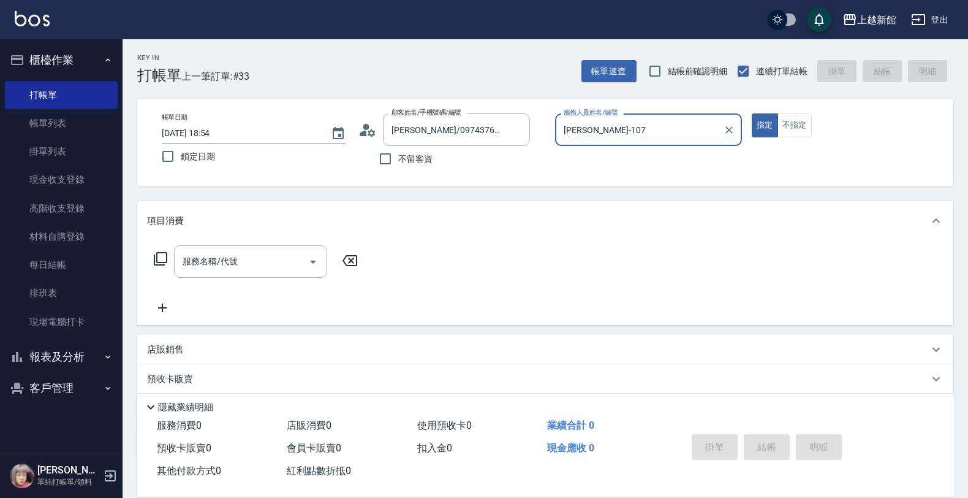
click at [752, 113] on button "指定" at bounding box center [765, 125] width 26 height 24
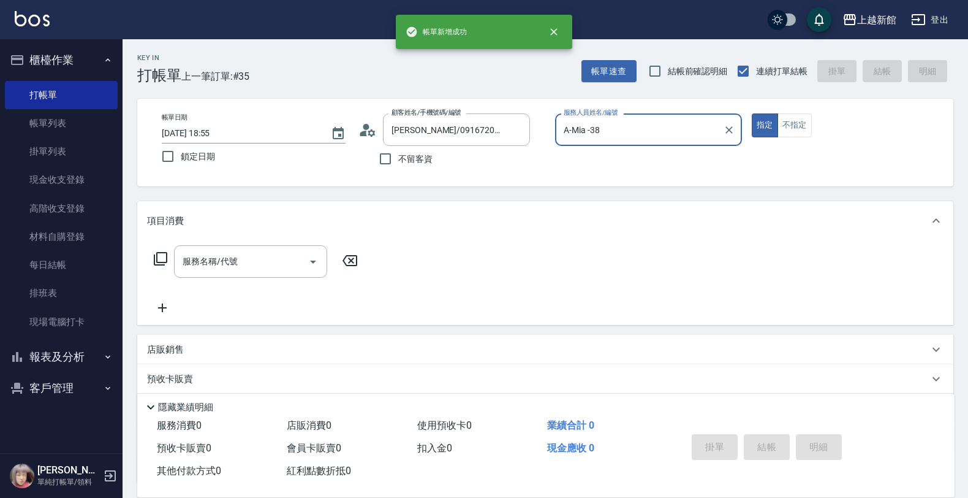
click at [752, 113] on button "指定" at bounding box center [765, 125] width 26 height 24
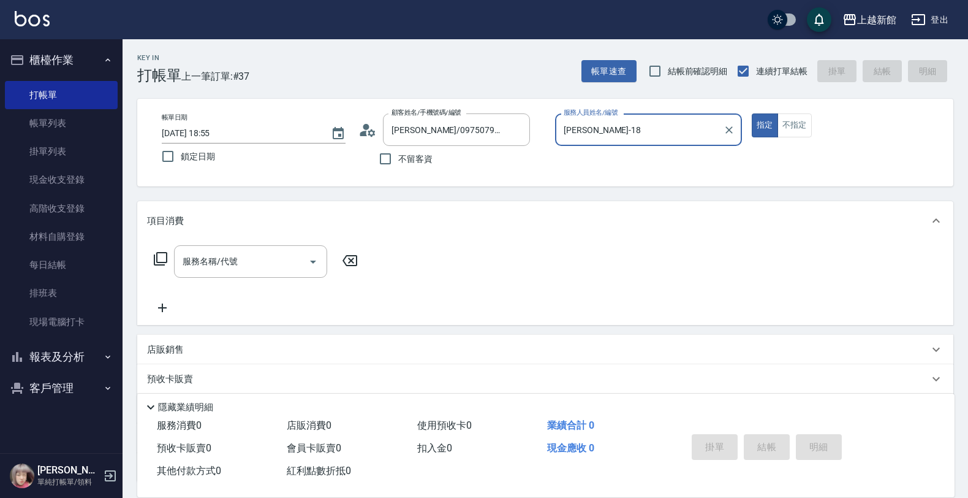
click at [752, 113] on button "指定" at bounding box center [765, 125] width 26 height 24
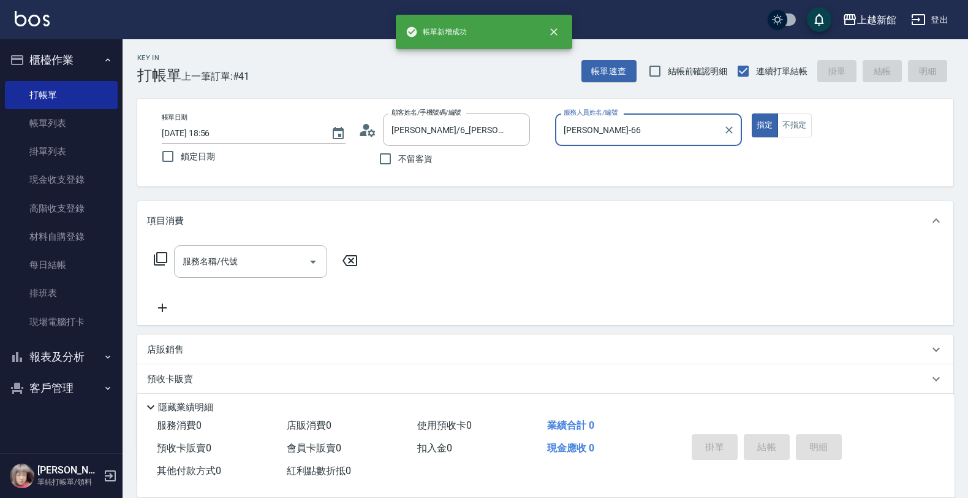
click at [752, 113] on button "指定" at bounding box center [765, 125] width 26 height 24
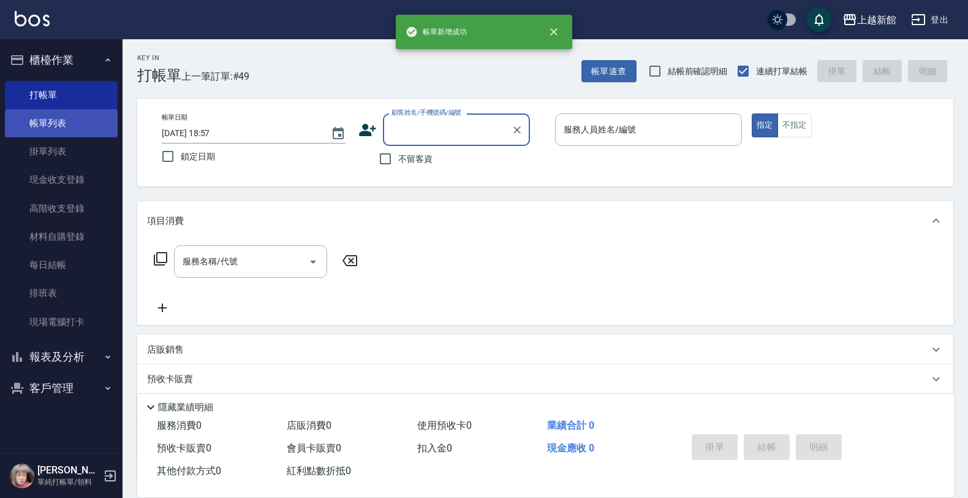
click at [94, 120] on link "帳單列表" at bounding box center [61, 123] width 113 height 28
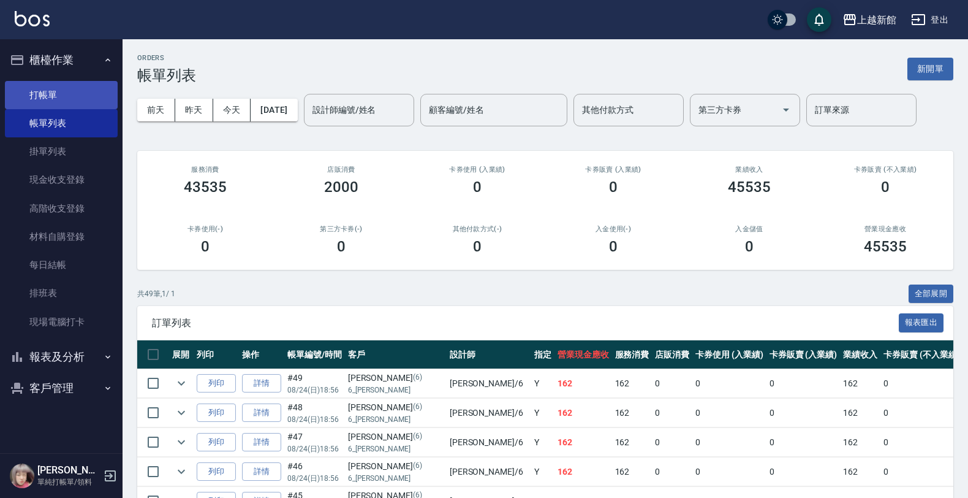
click at [93, 86] on link "打帳單" at bounding box center [61, 95] width 113 height 28
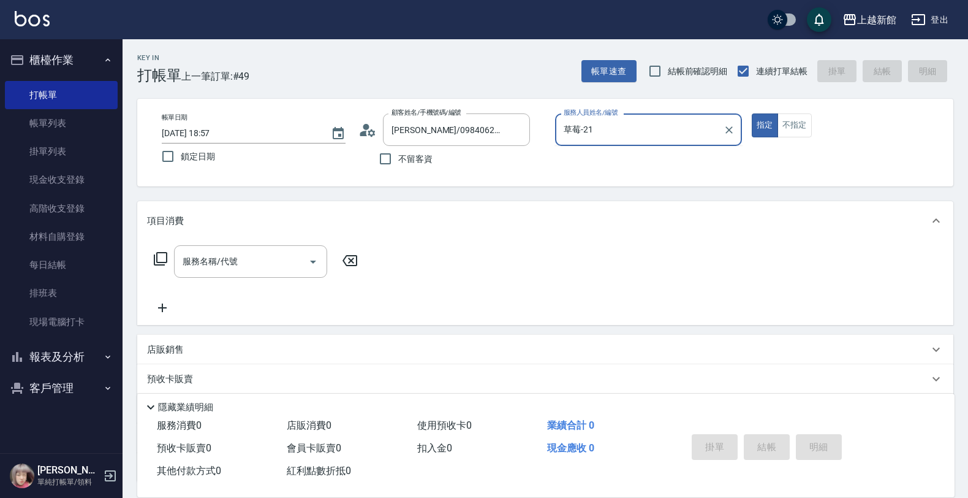
click at [752, 113] on button "指定" at bounding box center [765, 125] width 26 height 24
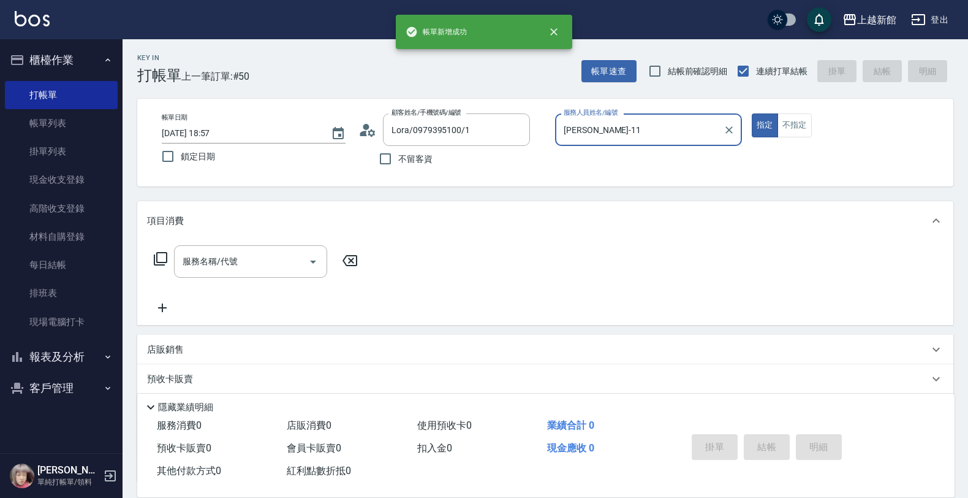
click at [752, 113] on button "指定" at bounding box center [765, 125] width 26 height 24
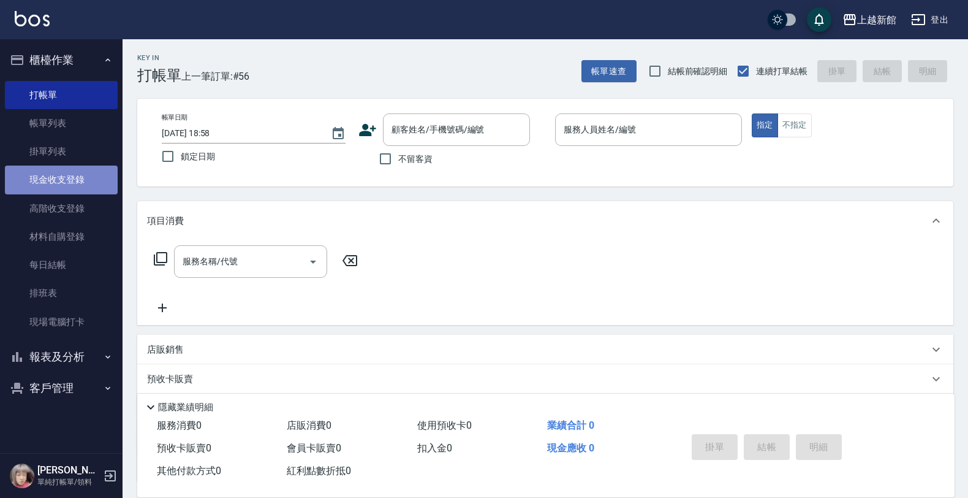
click at [53, 185] on link "現金收支登錄" at bounding box center [61, 180] width 113 height 28
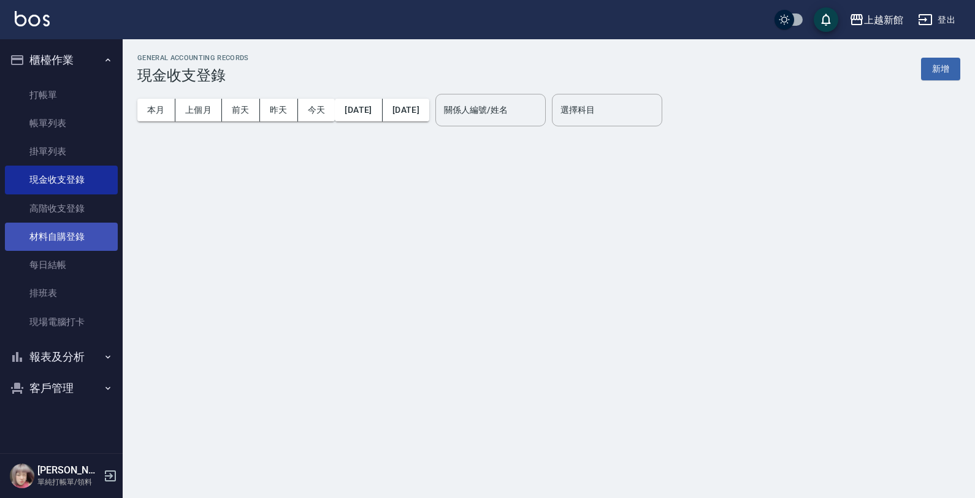
click at [70, 228] on link "材料自購登錄" at bounding box center [61, 237] width 113 height 28
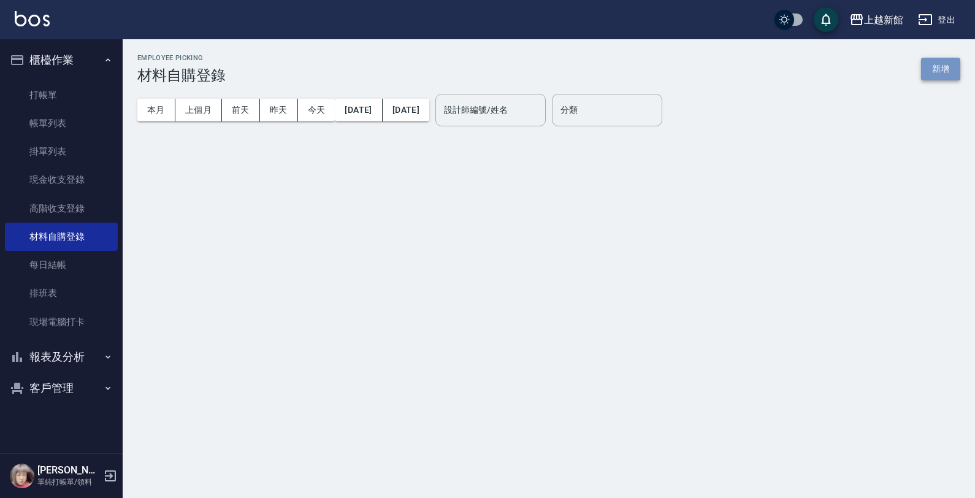
click at [935, 74] on button "新增" at bounding box center [940, 69] width 39 height 23
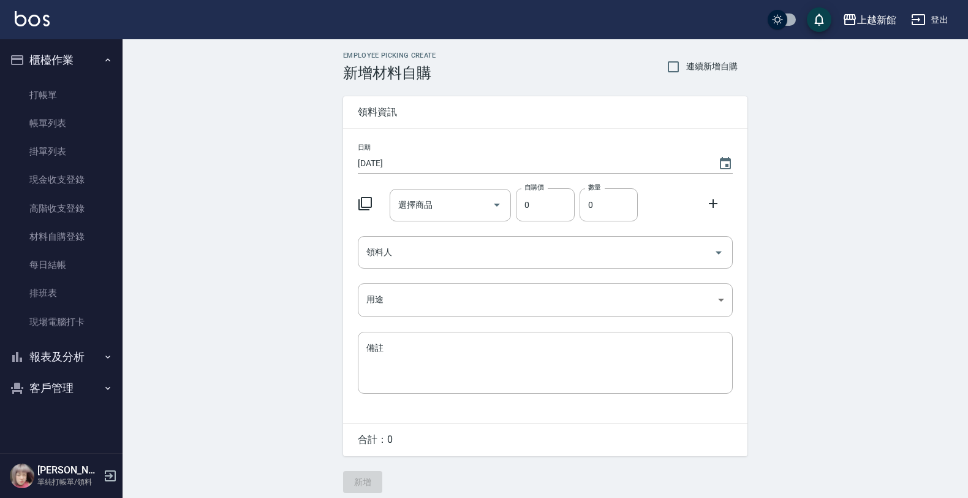
click at [373, 204] on div at bounding box center [369, 202] width 32 height 22
click at [360, 206] on icon at bounding box center [365, 203] width 15 height 15
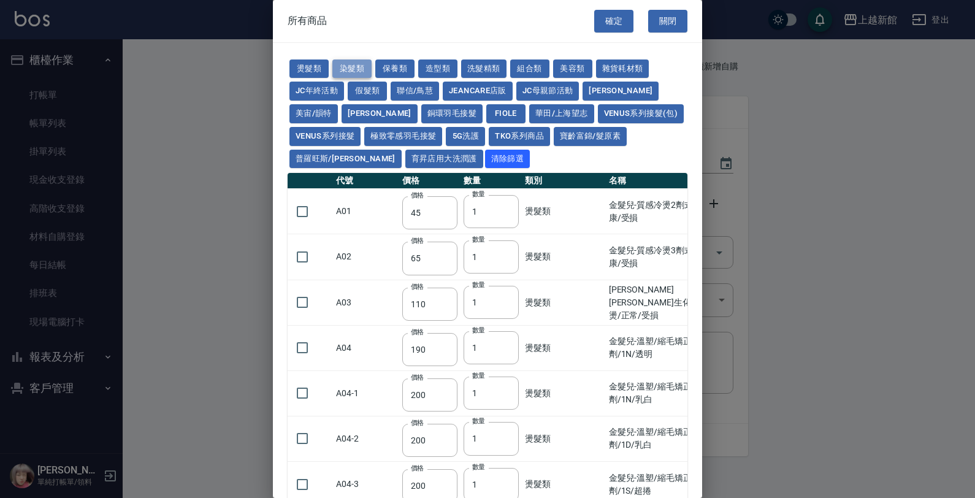
click at [356, 71] on button "染髮類" at bounding box center [351, 68] width 39 height 19
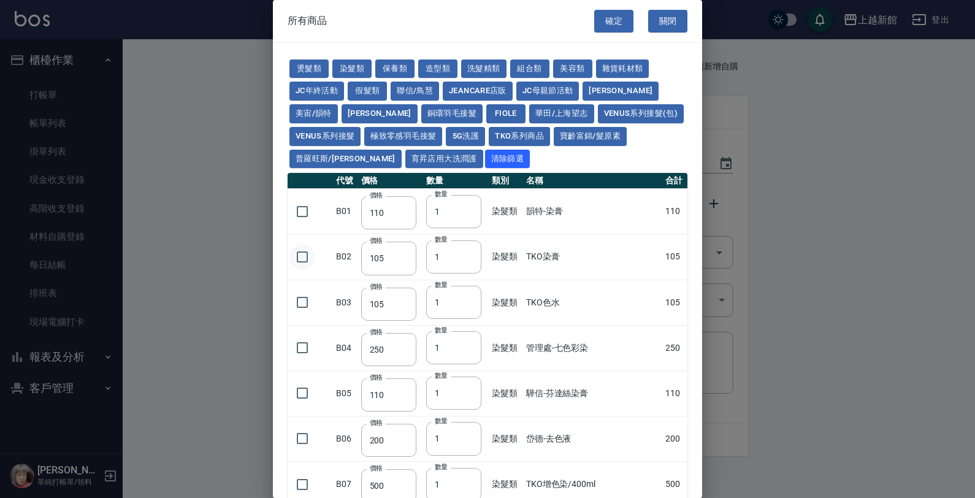
click at [300, 261] on input "checkbox" at bounding box center [302, 257] width 26 height 26
click at [602, 15] on button "確定" at bounding box center [613, 21] width 39 height 23
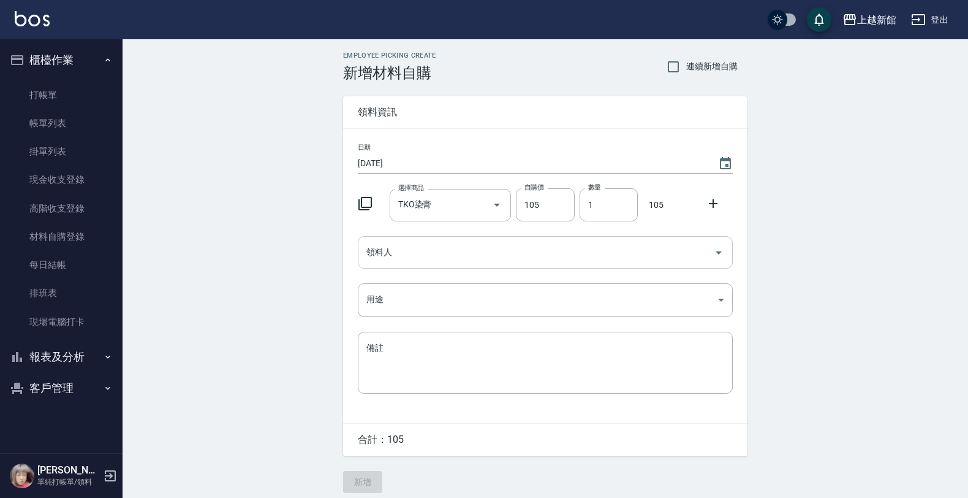
click at [441, 243] on input "領料人" at bounding box center [536, 252] width 346 height 21
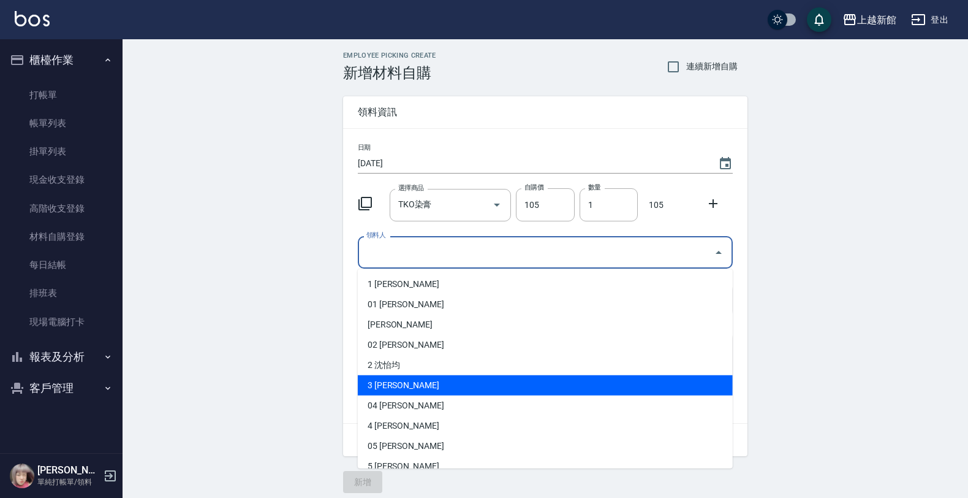
click at [397, 381] on li "3 [PERSON_NAME]" at bounding box center [545, 385] width 375 height 20
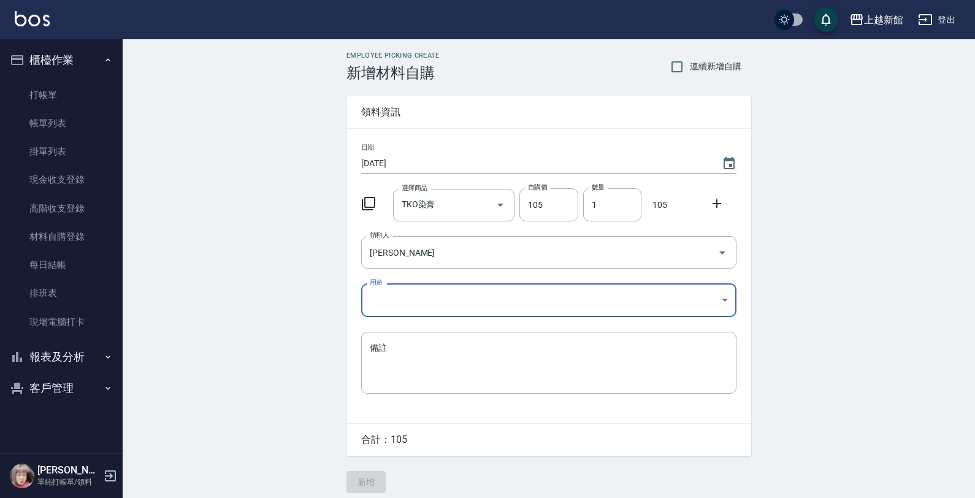
click at [386, 311] on body "上越新館 登出 櫃檯作業 打帳單 帳單列表 掛單列表 現金收支登錄 高階收支登錄 材料自購登錄 每日結帳 排班表 現場電腦打卡 報表及分析 報表目錄 店家日報…" at bounding box center [487, 252] width 975 height 505
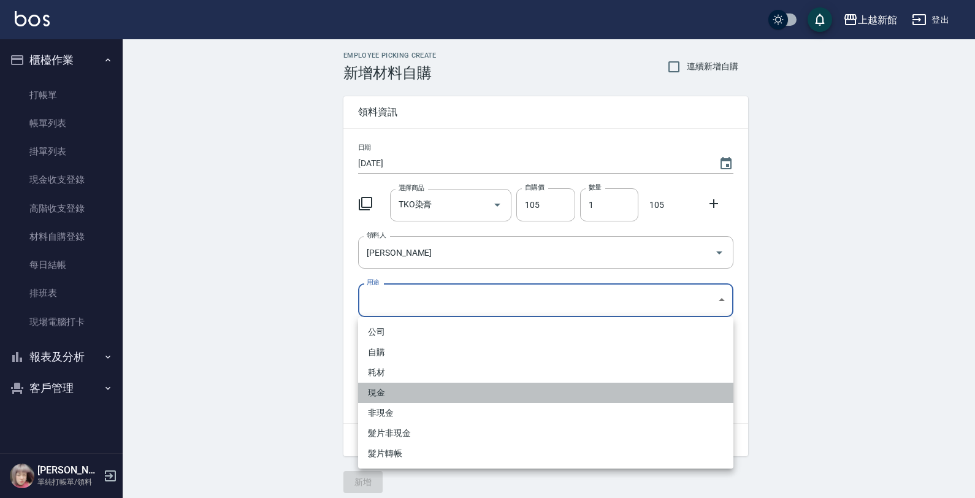
click at [382, 394] on li "現金" at bounding box center [545, 392] width 375 height 20
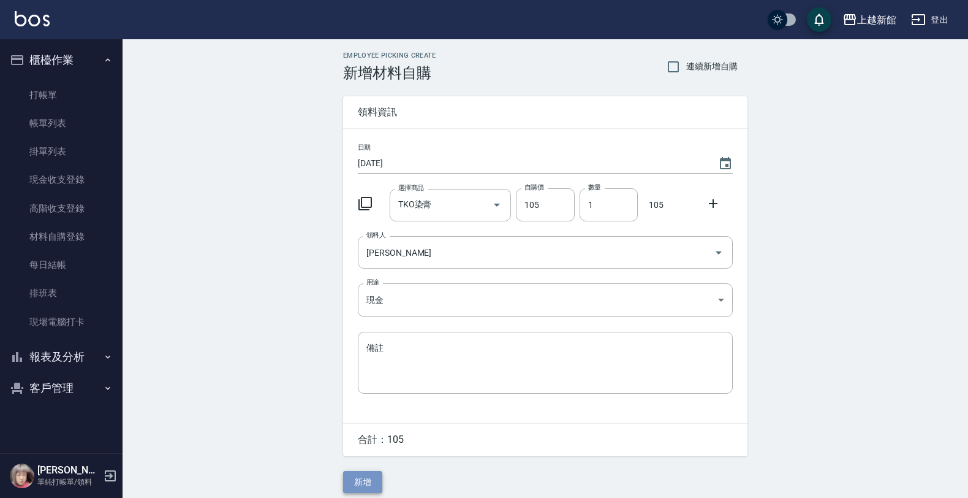
click at [377, 478] on button "新增" at bounding box center [362, 482] width 39 height 23
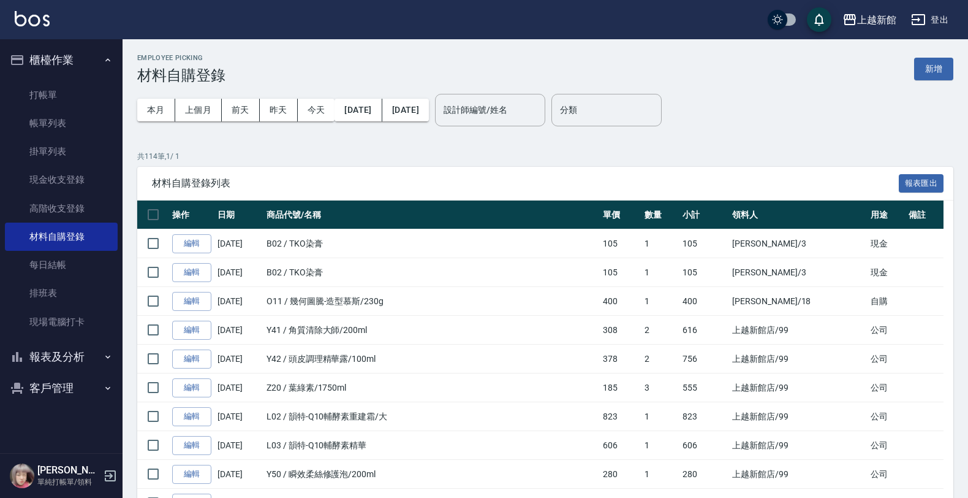
drag, startPoint x: 91, startPoint y: 349, endPoint x: 89, endPoint y: 356, distance: 7.0
click at [90, 351] on button "報表及分析" at bounding box center [61, 357] width 113 height 32
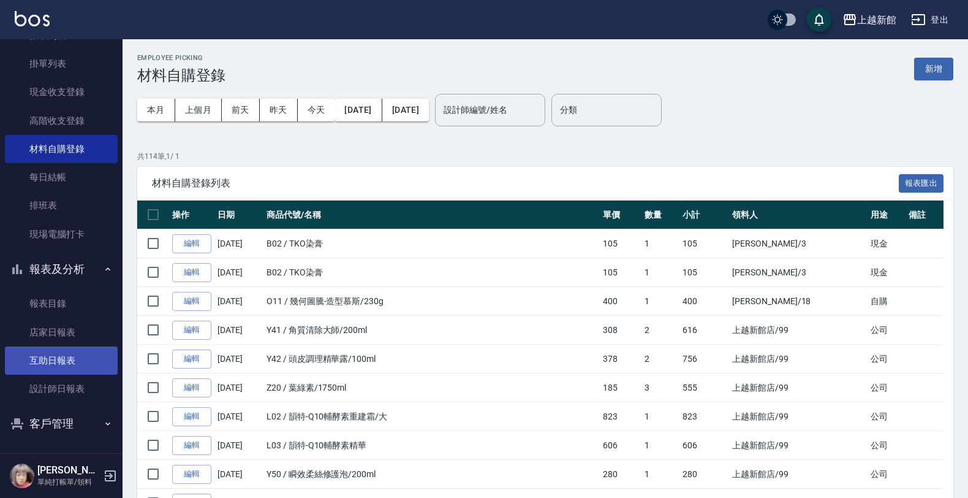
scroll to position [89, 0]
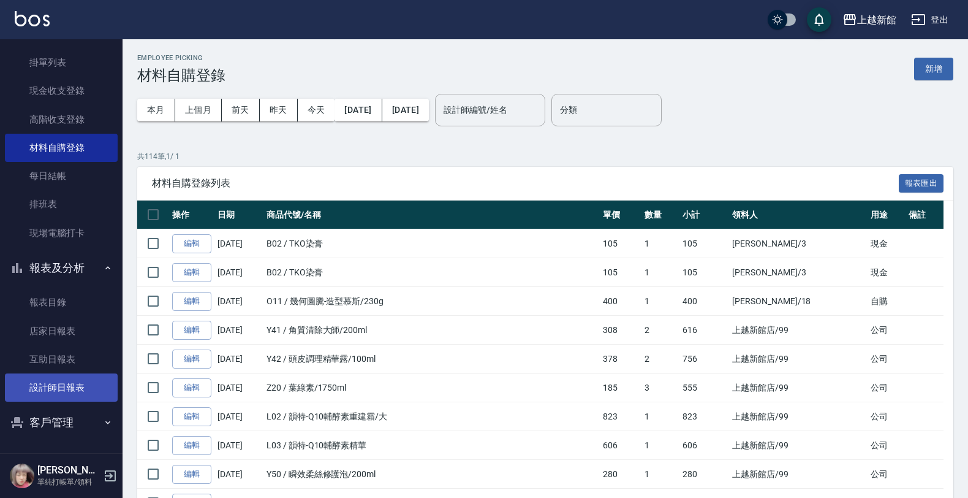
click at [66, 378] on link "設計師日報表" at bounding box center [61, 387] width 113 height 28
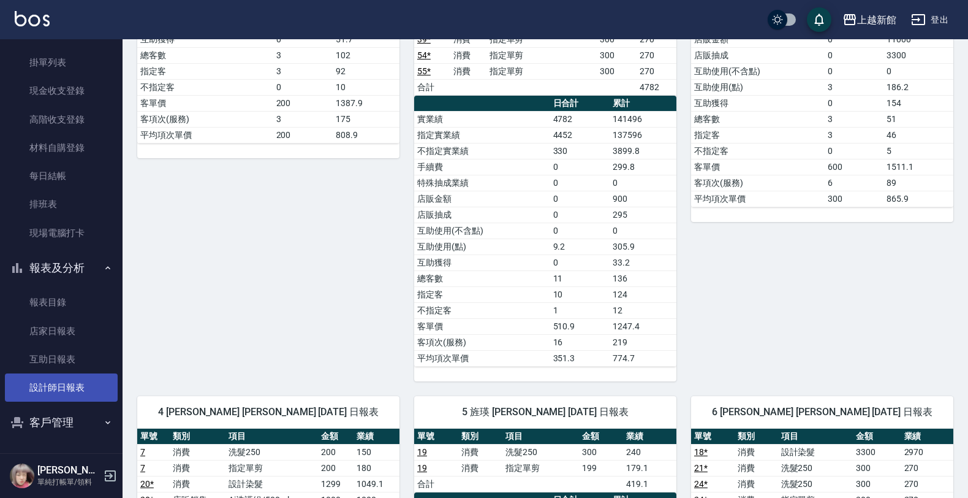
scroll to position [460, 0]
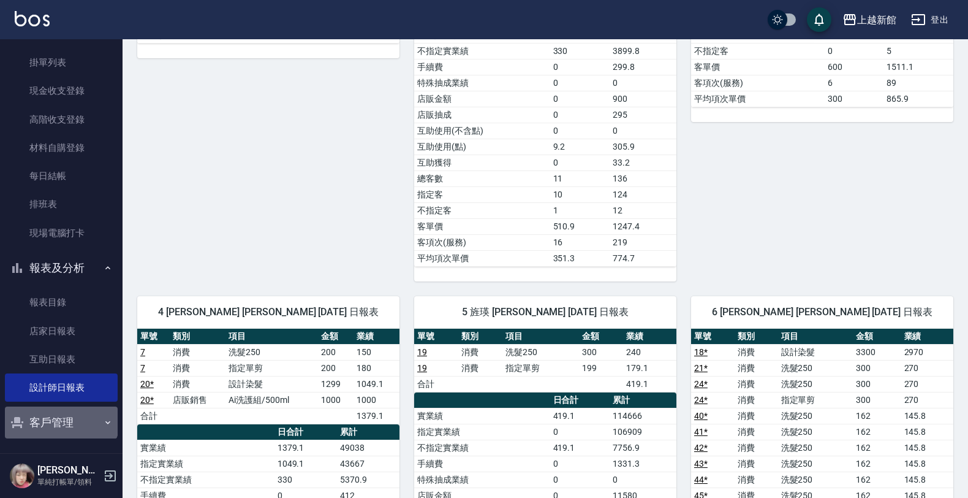
click at [59, 414] on button "客戶管理" at bounding box center [61, 422] width 113 height 32
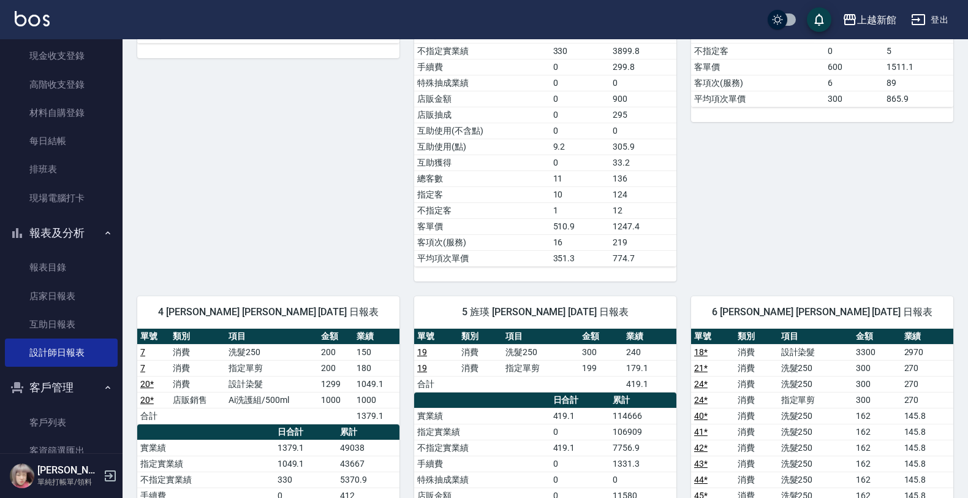
scroll to position [150, 0]
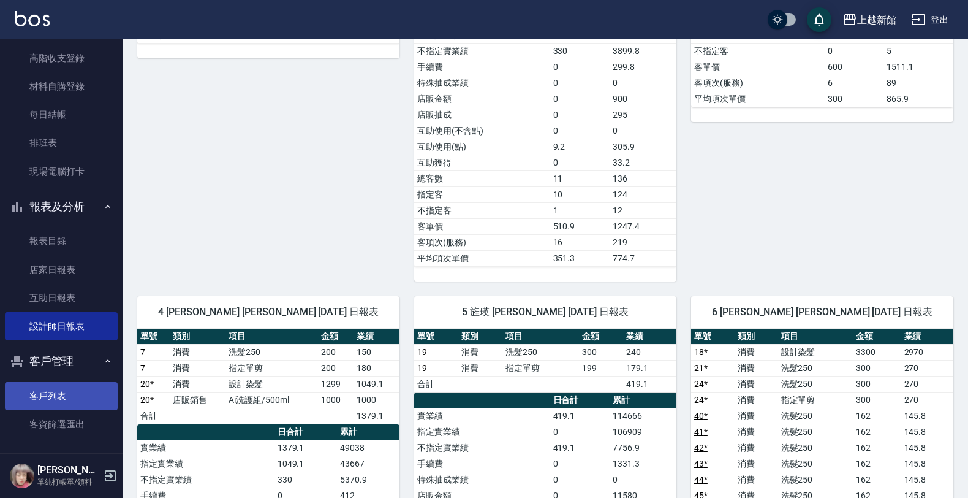
click at [62, 399] on link "客戶列表" at bounding box center [61, 396] width 113 height 28
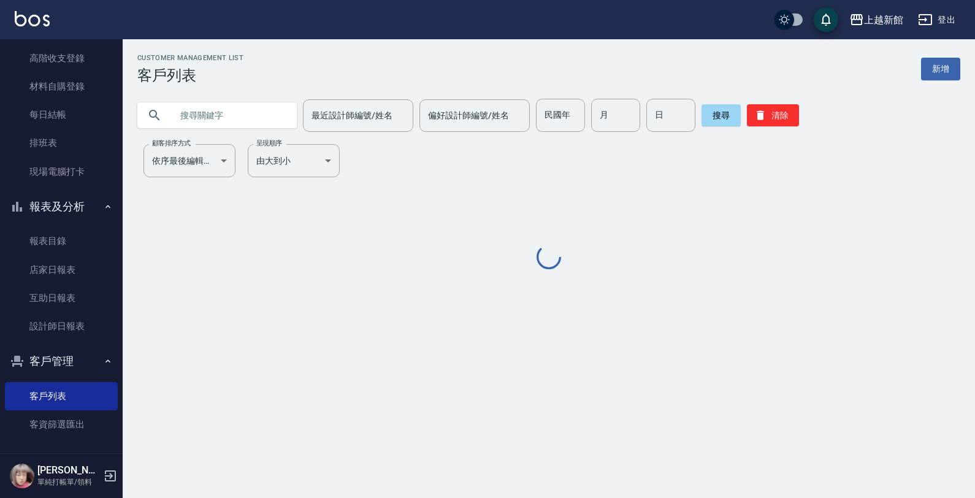
click at [206, 129] on input "text" at bounding box center [229, 115] width 115 height 33
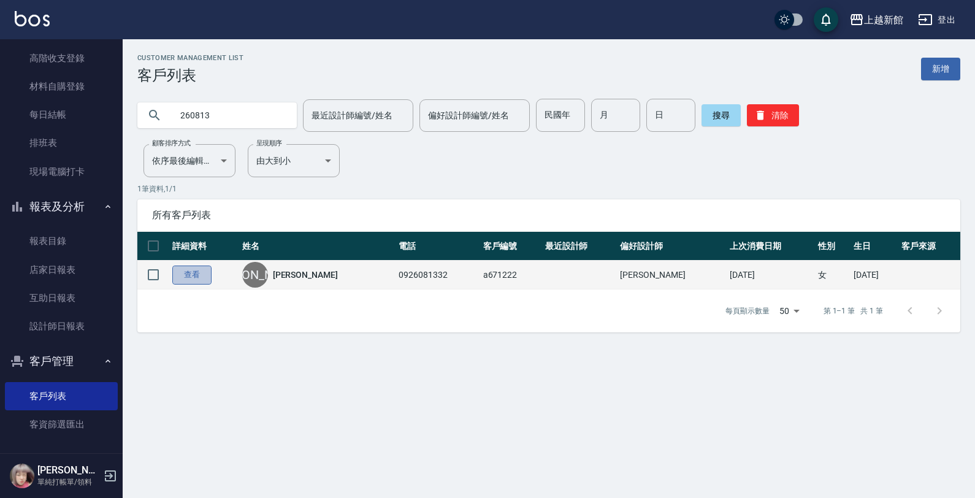
click at [184, 273] on link "查看" at bounding box center [191, 274] width 39 height 19
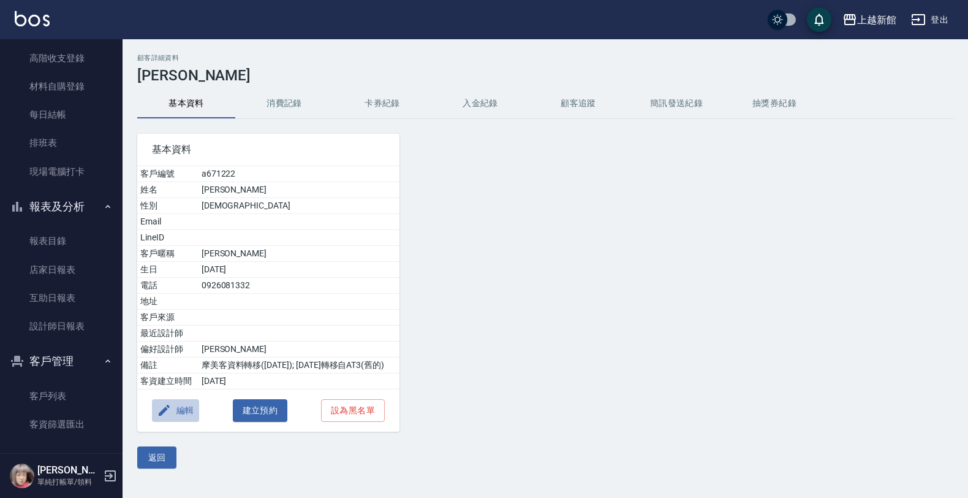
click at [169, 417] on icon "button" at bounding box center [164, 410] width 15 height 15
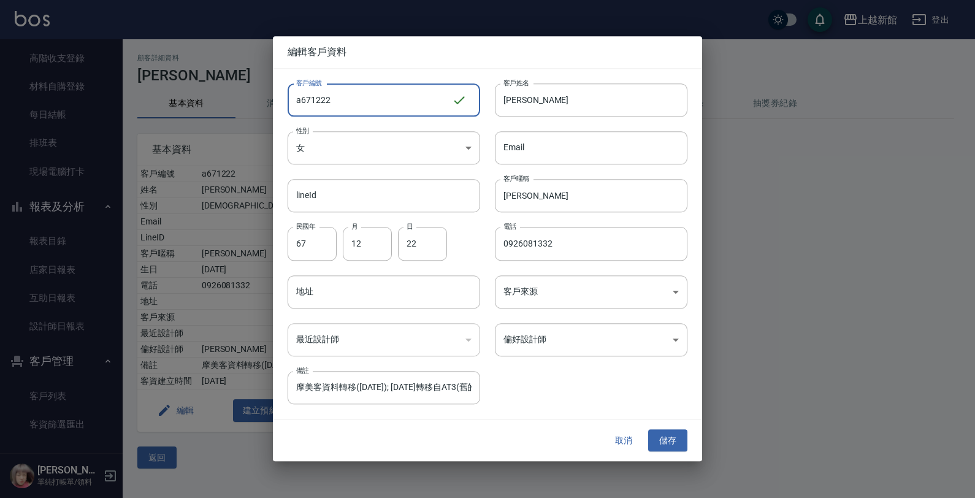
click at [341, 102] on input "a671222" at bounding box center [369, 99] width 164 height 33
click at [667, 438] on button "儲存" at bounding box center [667, 440] width 39 height 23
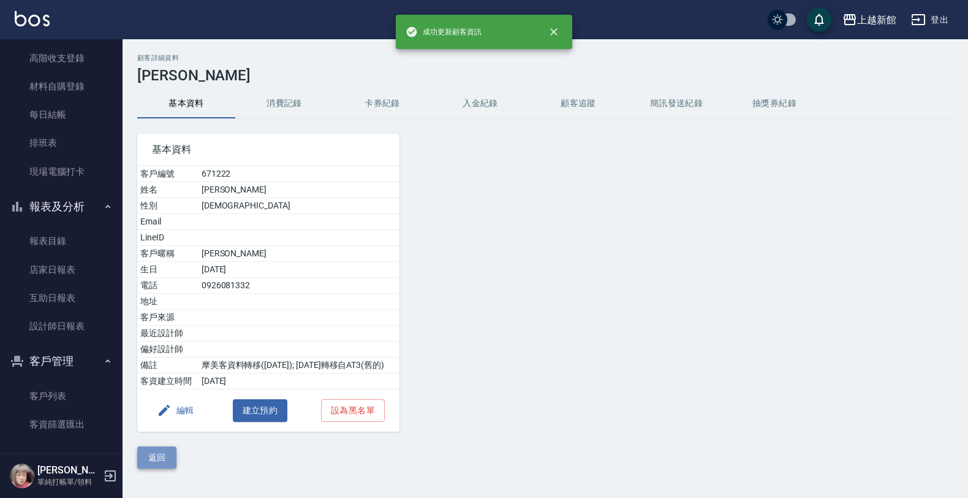
click at [154, 469] on button "返回" at bounding box center [156, 457] width 39 height 23
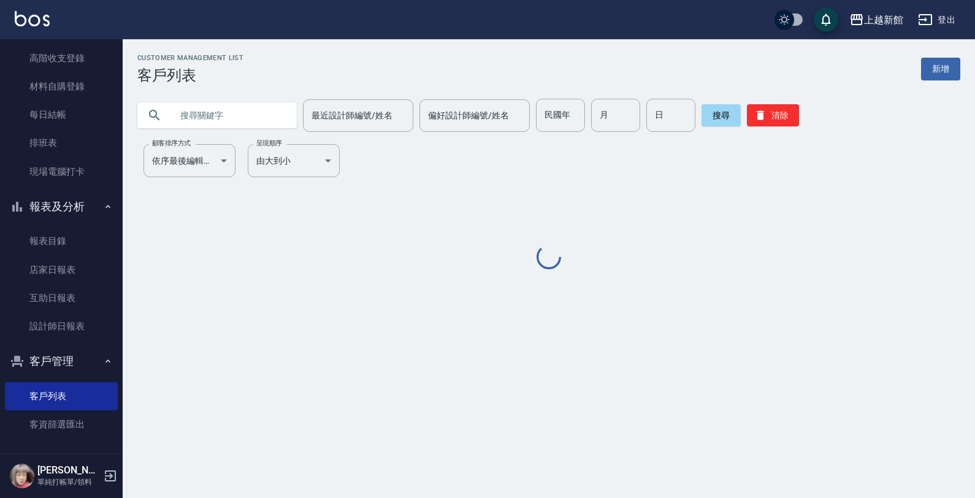
drag, startPoint x: 261, startPoint y: 100, endPoint x: 249, endPoint y: 121, distance: 24.4
click at [249, 121] on input "text" at bounding box center [229, 115] width 115 height 33
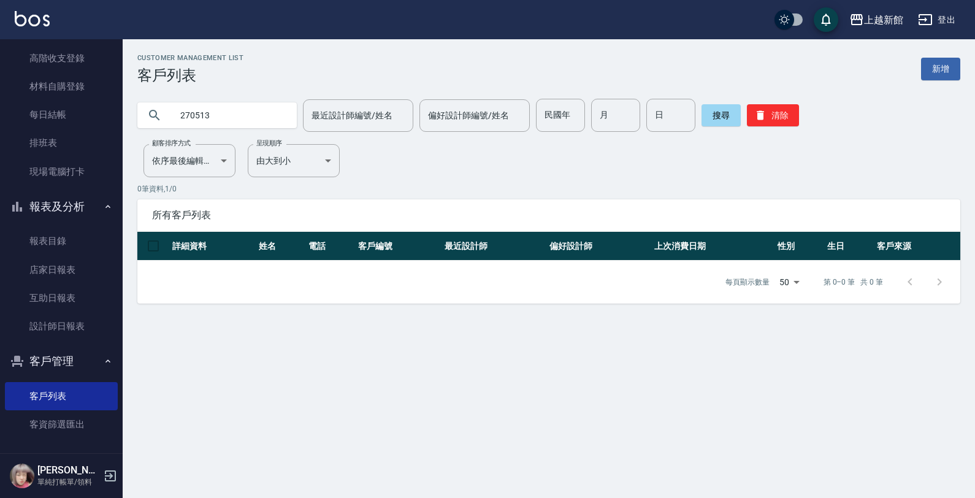
click at [929, 75] on link "新增" at bounding box center [940, 69] width 39 height 23
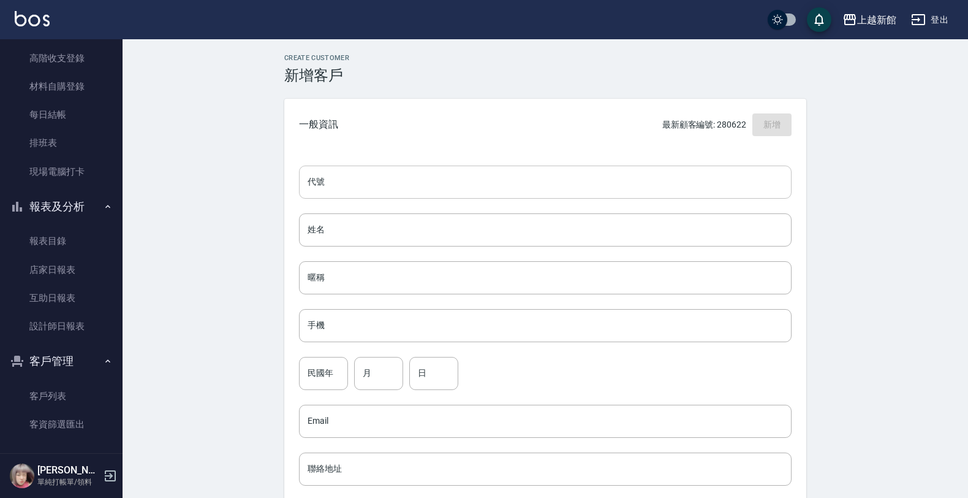
click at [626, 178] on input "代號" at bounding box center [545, 182] width 493 height 33
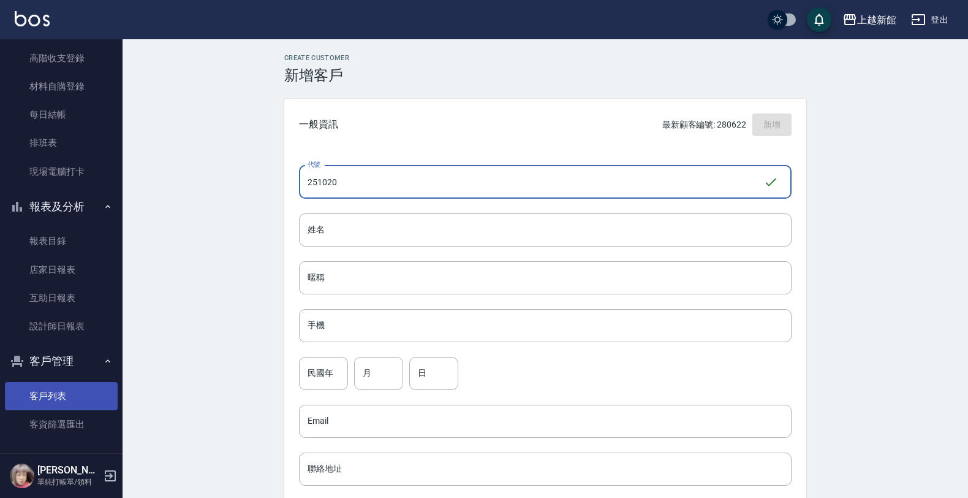
click at [63, 393] on link "客戶列表" at bounding box center [61, 396] width 113 height 28
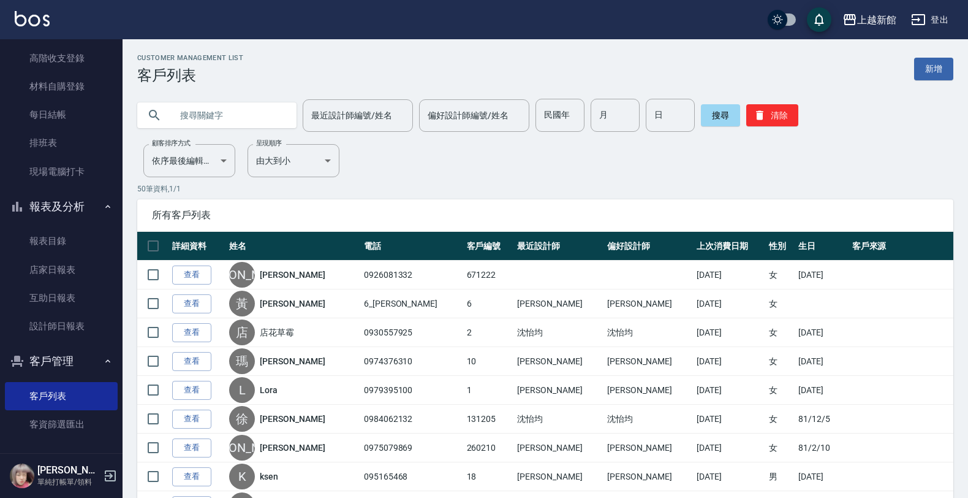
click at [235, 111] on input "text" at bounding box center [229, 115] width 115 height 33
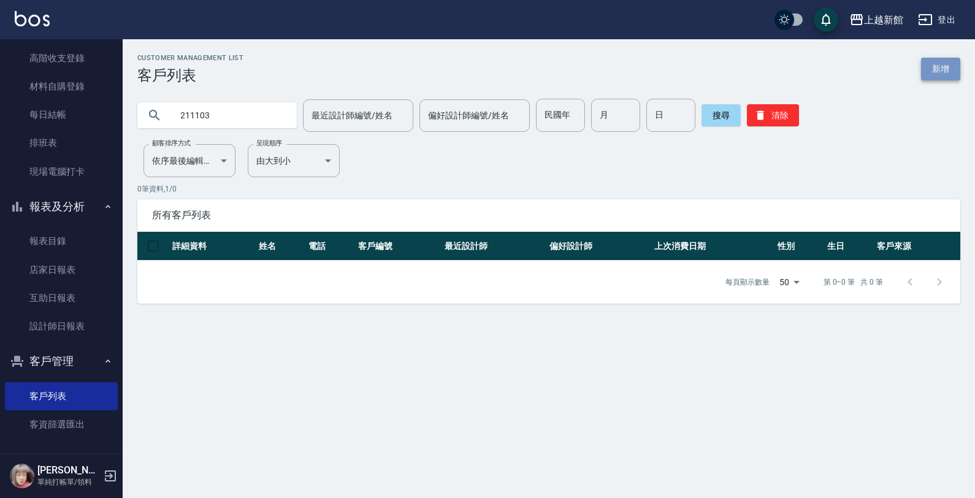
click at [927, 78] on link "新增" at bounding box center [940, 69] width 39 height 23
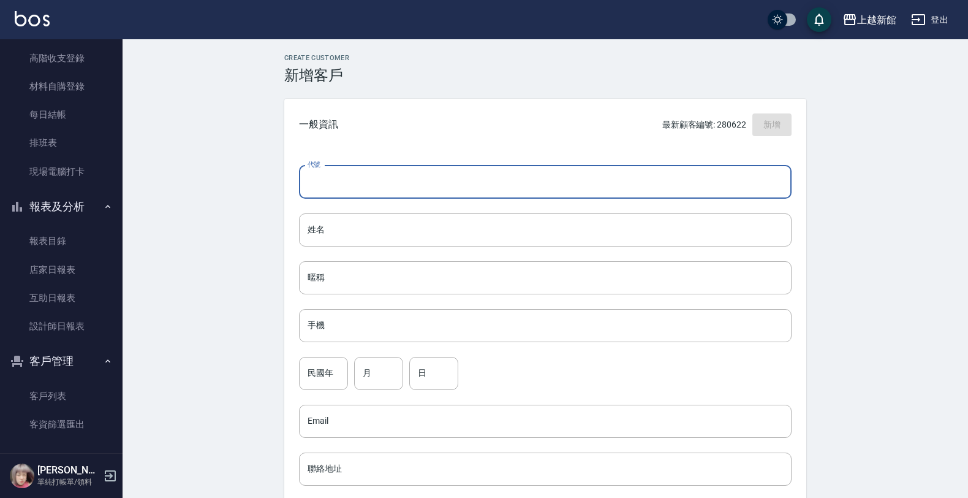
click at [677, 184] on input "代號" at bounding box center [545, 182] width 493 height 33
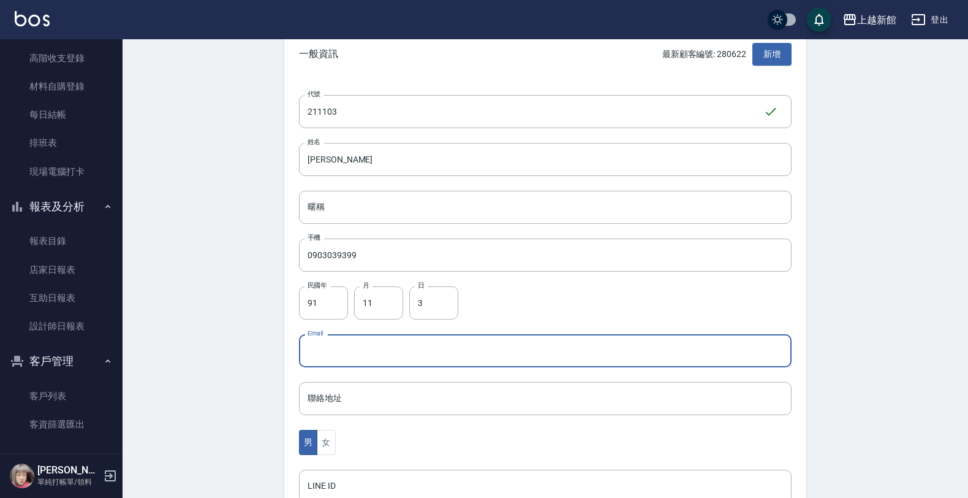
scroll to position [299, 0]
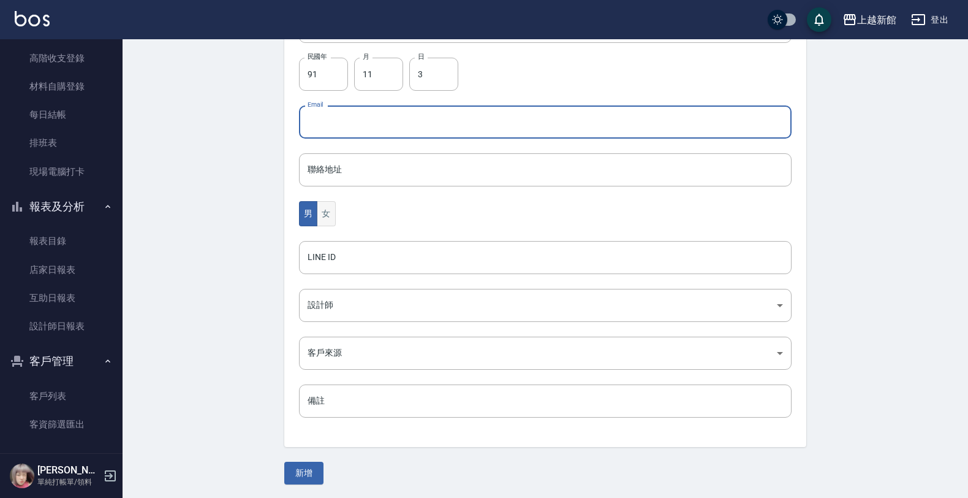
click at [328, 218] on button "女" at bounding box center [326, 213] width 18 height 25
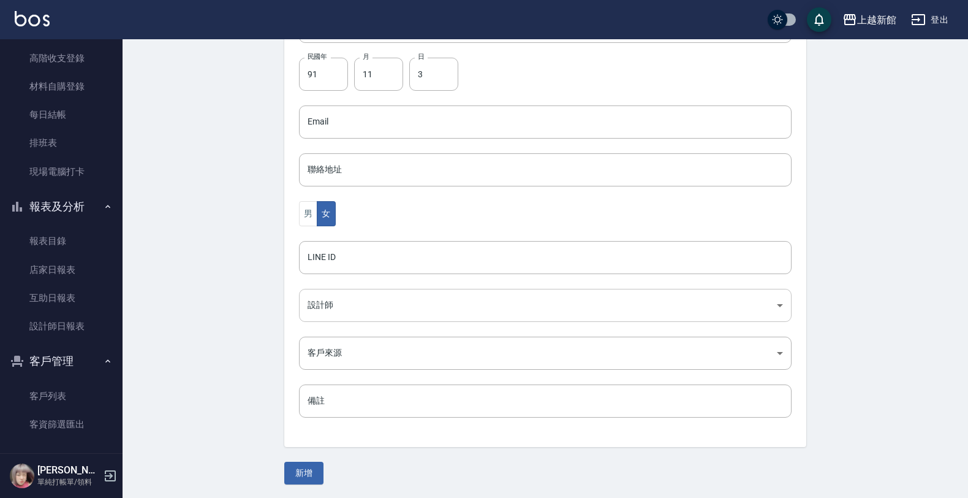
click at [339, 298] on body "上越新館 登出 櫃檯作業 打帳單 帳單列表 掛單列表 現金收支登錄 高階收支登錄 材料自購登錄 每日結帳 排班表 現場電腦打卡 報表及分析 報表目錄 店家日報…" at bounding box center [484, 100] width 968 height 798
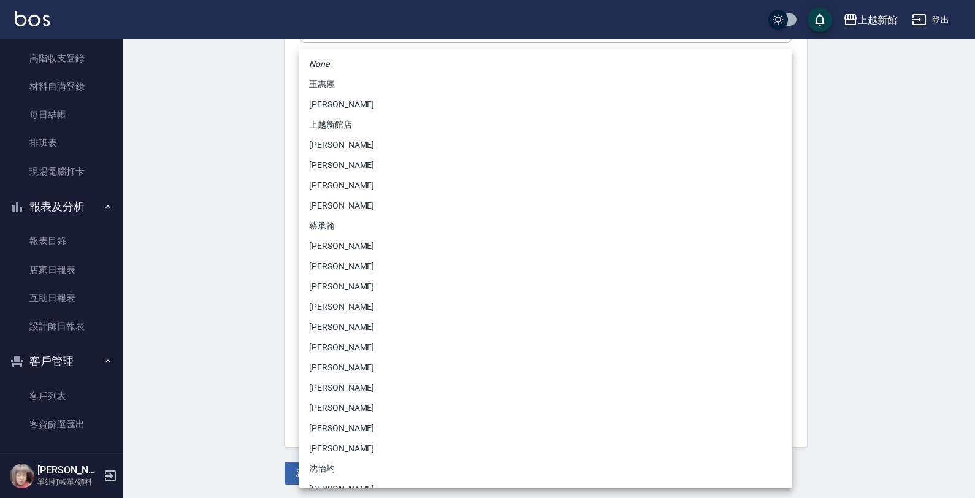
click at [334, 194] on ul "None [PERSON_NAME] [PERSON_NAME] 上越新館店 [PERSON_NAME] [PERSON_NAME] [PERSON_NAME…" at bounding box center [545, 327] width 493 height 556
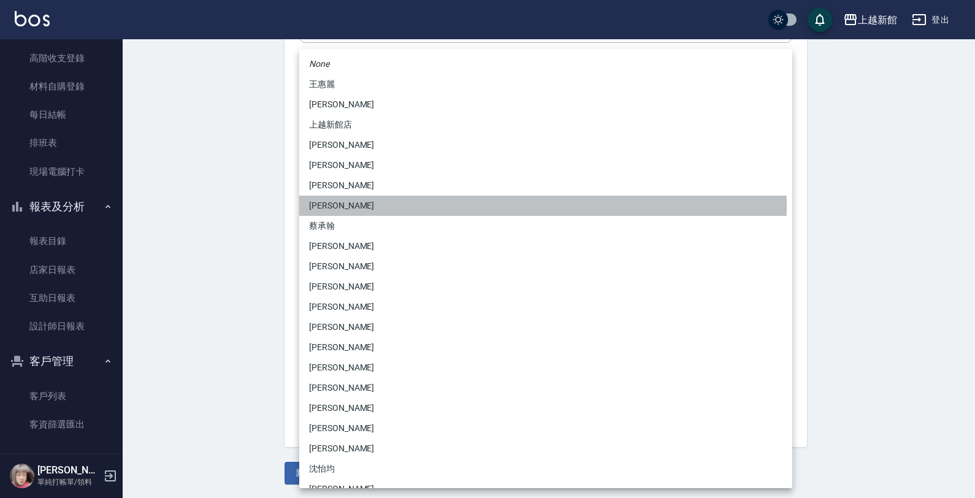
click at [332, 207] on li "[PERSON_NAME]" at bounding box center [545, 206] width 493 height 20
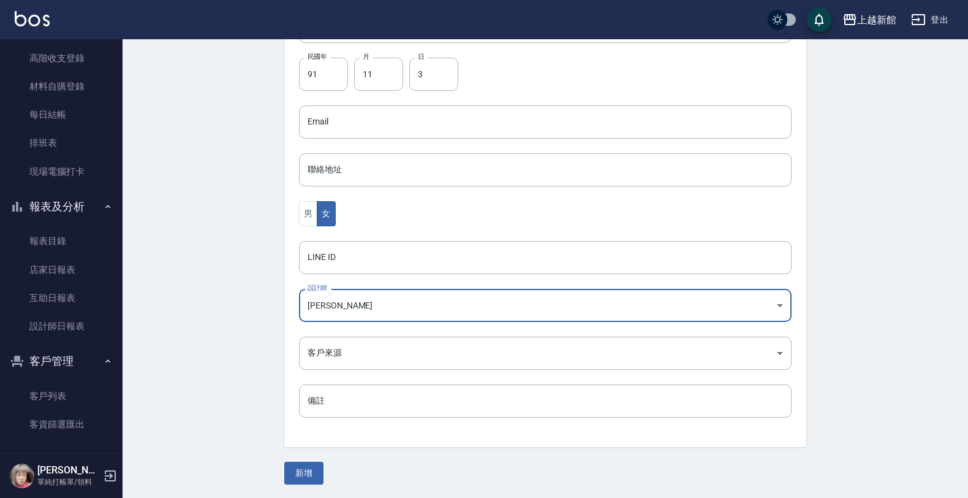
click at [292, 472] on button "新增" at bounding box center [303, 473] width 39 height 23
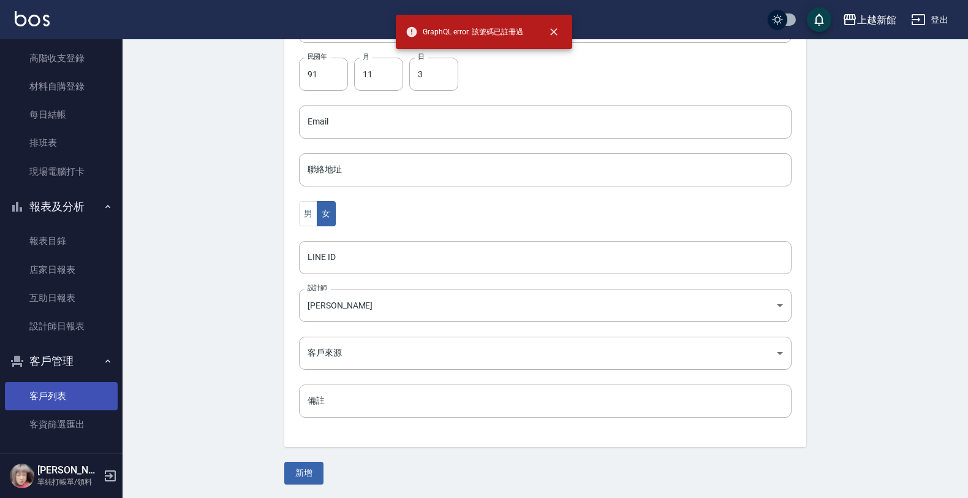
click at [72, 390] on link "客戶列表" at bounding box center [61, 396] width 113 height 28
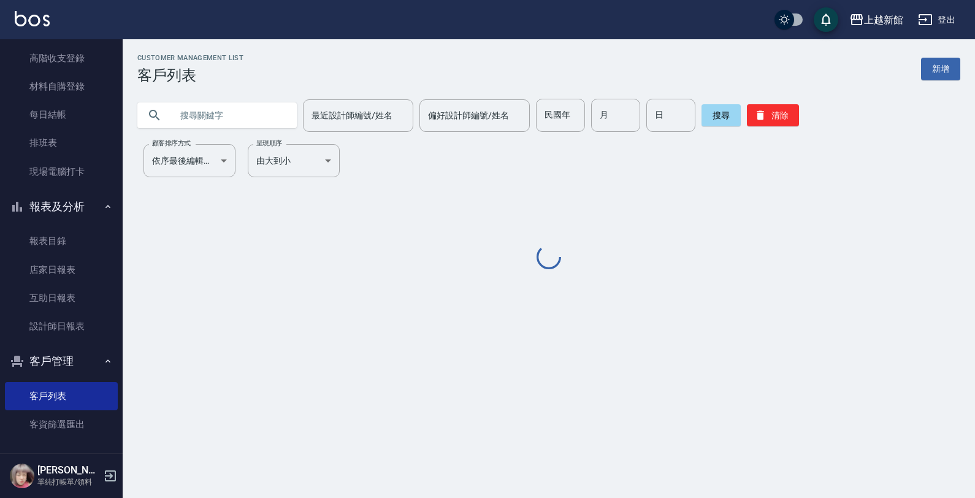
click at [245, 121] on input "text" at bounding box center [229, 115] width 115 height 33
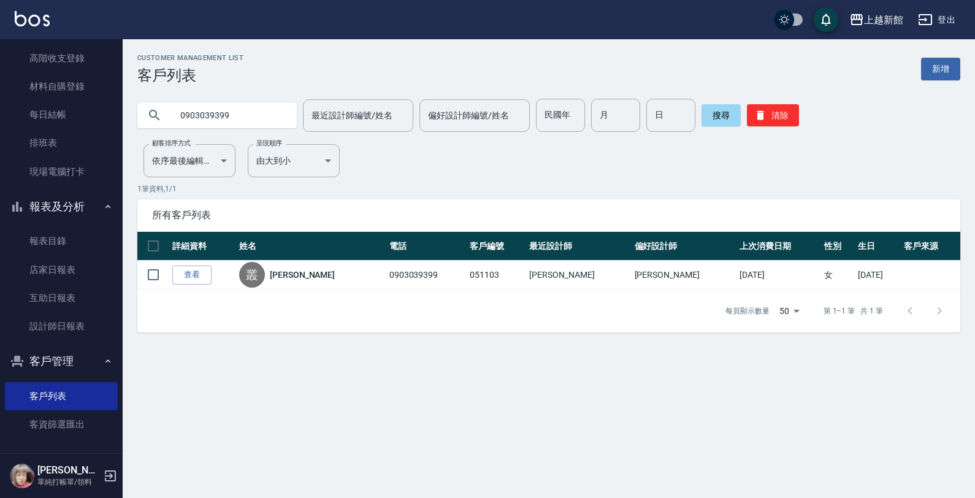
click at [911, 75] on div "Customer Management List 客戶列表 新增" at bounding box center [548, 69] width 823 height 30
click at [942, 75] on link "新增" at bounding box center [940, 69] width 39 height 23
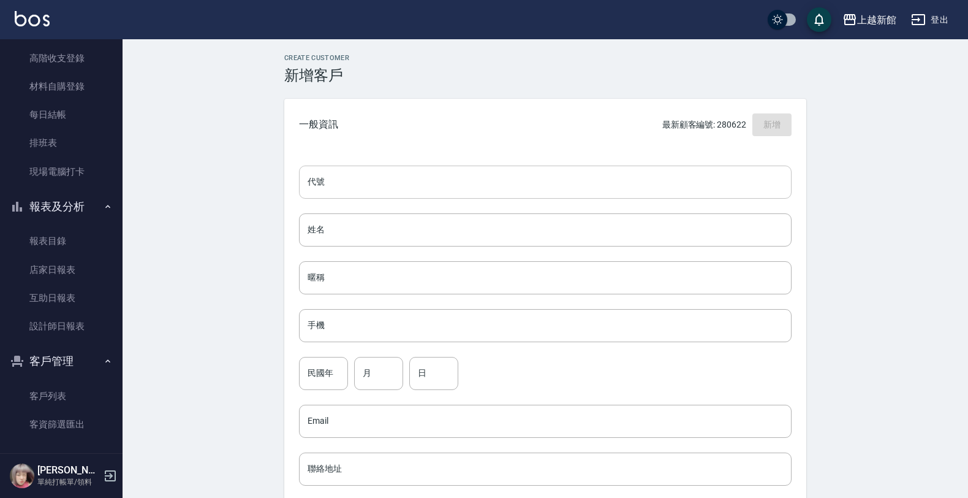
drag, startPoint x: 796, startPoint y: 161, endPoint x: 782, endPoint y: 172, distance: 17.9
click at [785, 170] on div "代號 代號 姓名 姓名 暱稱 暱稱 手機 手機 民國年 民國年 月 月 日 日 Email Email 聯絡地址 聯絡地址 男 女 LINE ID LINE …" at bounding box center [545, 449] width 522 height 596
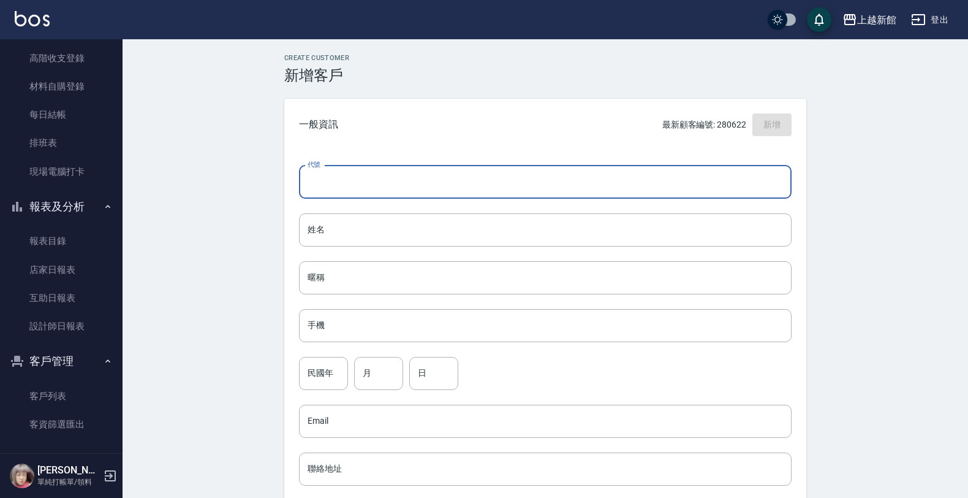
click at [782, 172] on input "代號" at bounding box center [545, 182] width 493 height 33
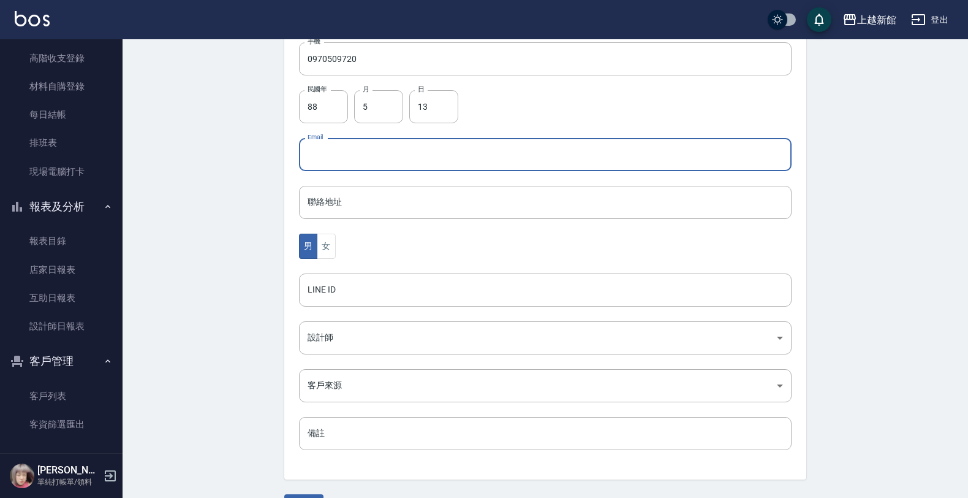
scroll to position [299, 0]
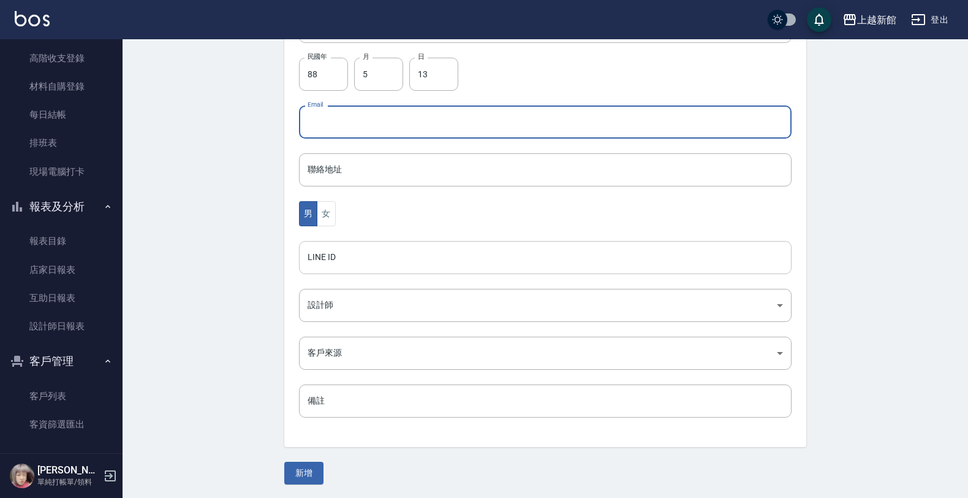
drag, startPoint x: 329, startPoint y: 215, endPoint x: 328, endPoint y: 257, distance: 42.3
click at [325, 219] on button "女" at bounding box center [326, 213] width 18 height 25
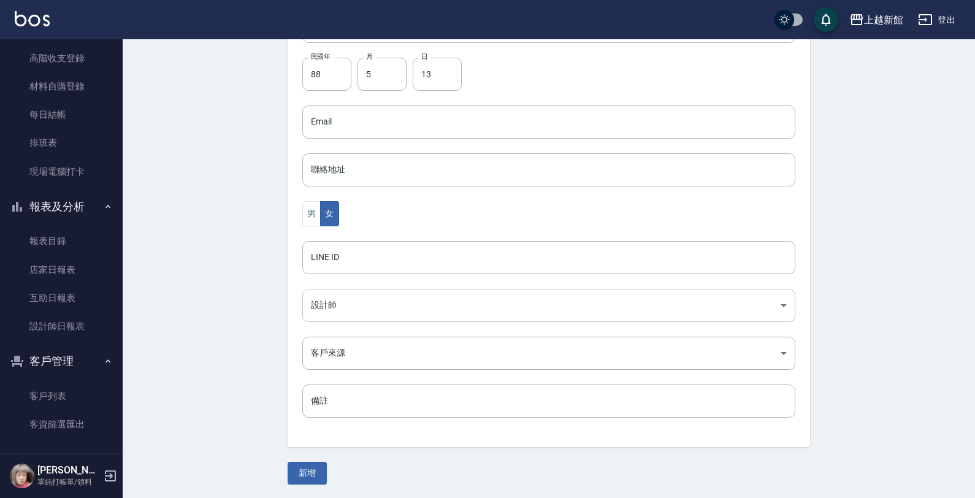
click at [333, 298] on body "上越新館 登出 櫃檯作業 打帳單 帳單列表 掛單列表 現金收支登錄 高階收支登錄 材料自購登錄 每日結帳 排班表 現場電腦打卡 報表及分析 報表目錄 店家日報…" at bounding box center [487, 100] width 975 height 798
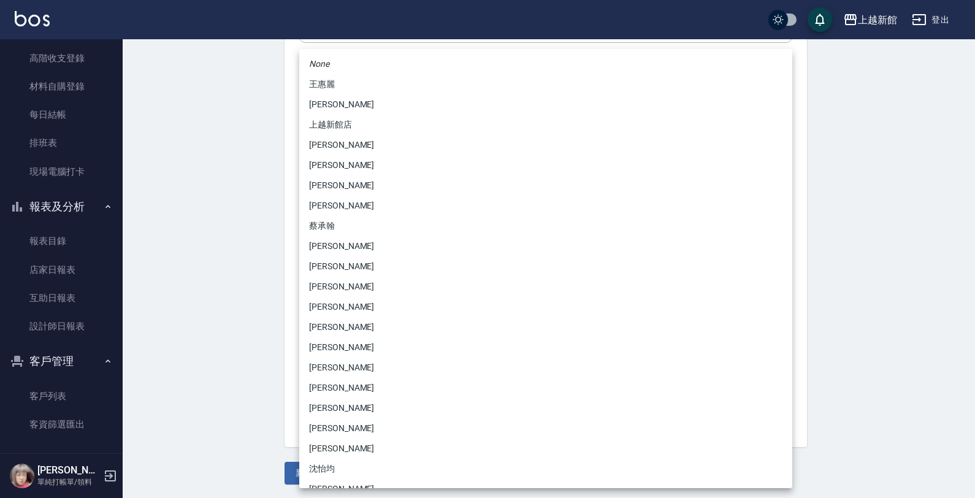
click at [332, 144] on li "[PERSON_NAME]" at bounding box center [545, 145] width 493 height 20
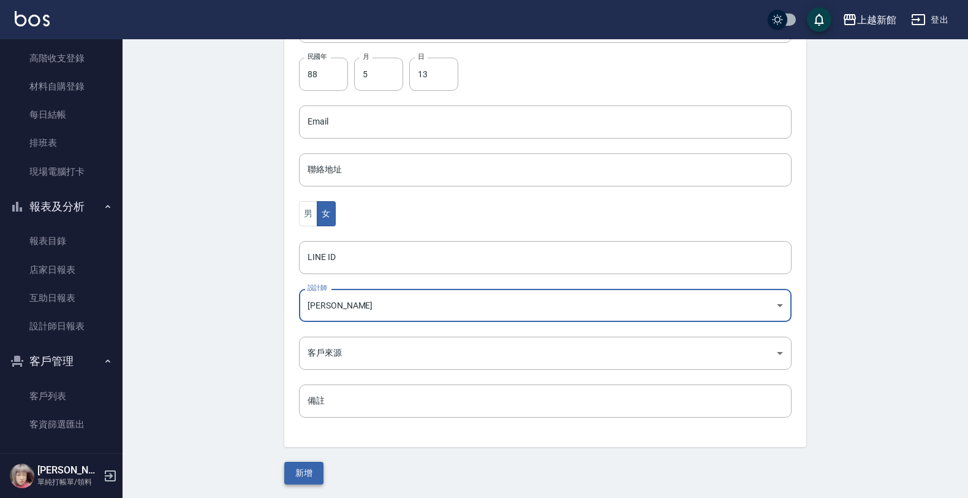
click at [314, 471] on button "新增" at bounding box center [303, 473] width 39 height 23
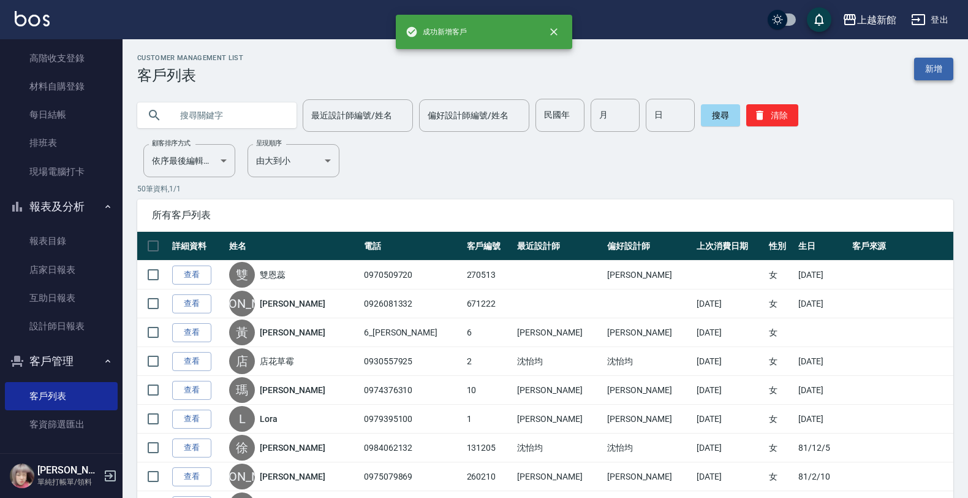
click at [944, 69] on link "新增" at bounding box center [934, 69] width 39 height 23
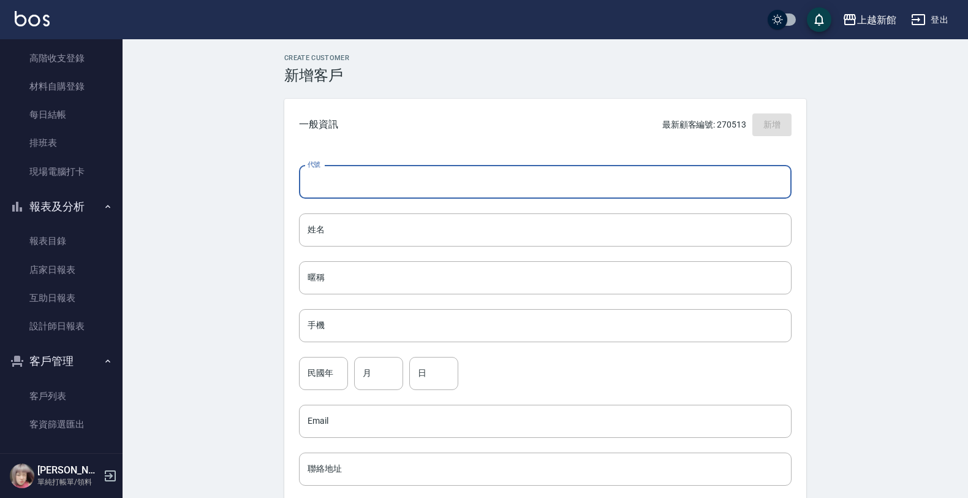
click at [721, 177] on input "代號" at bounding box center [545, 182] width 493 height 33
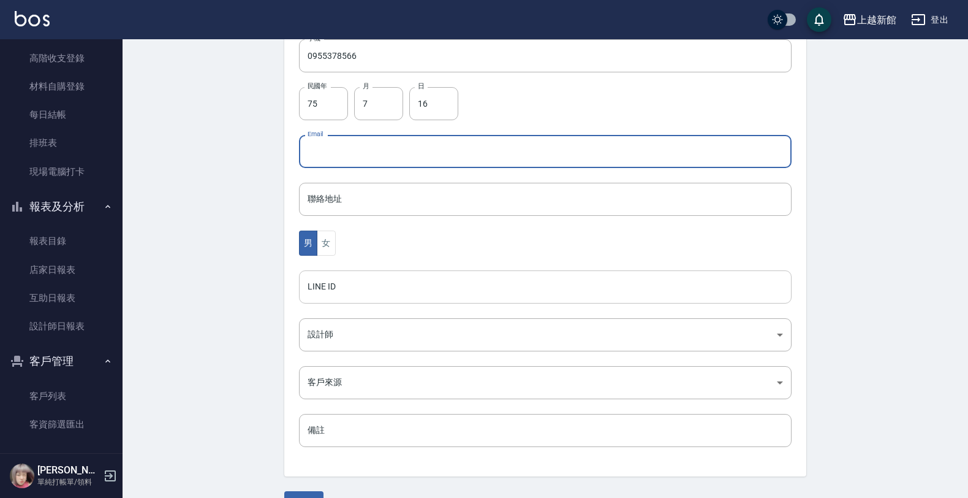
scroll to position [299, 0]
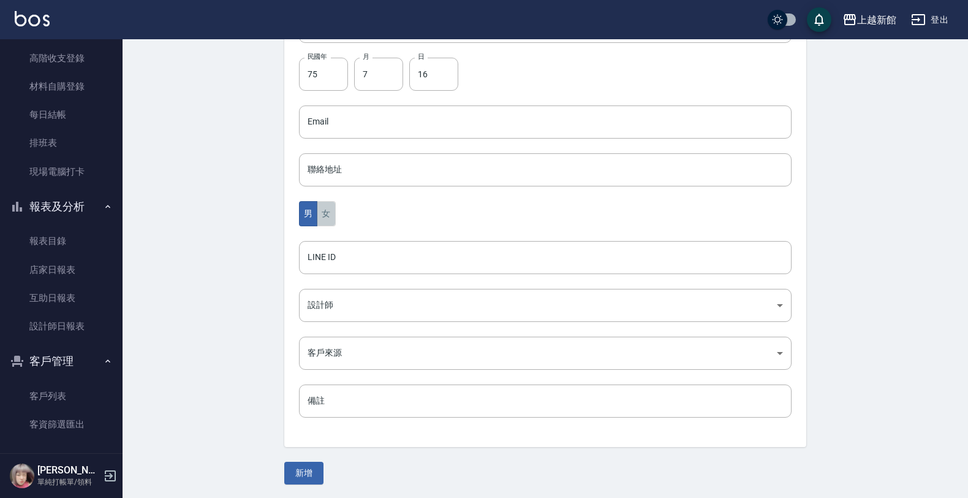
click at [325, 215] on button "女" at bounding box center [326, 213] width 18 height 25
click at [381, 307] on body "上越新館 登出 櫃檯作業 打帳單 帳單列表 掛單列表 現金收支登錄 高階收支登錄 材料自購登錄 每日結帳 排班表 現場電腦打卡 報表及分析 報表目錄 店家日報…" at bounding box center [484, 100] width 968 height 798
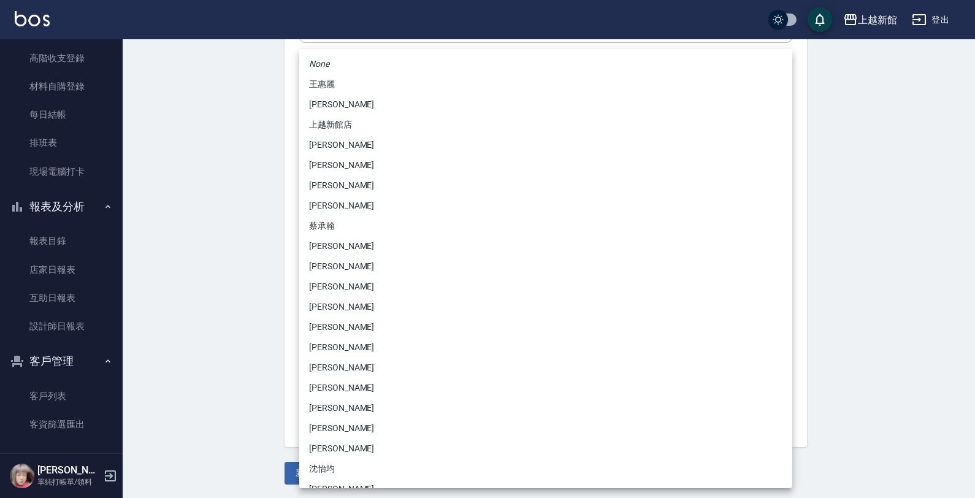
click at [322, 170] on li "[PERSON_NAME]" at bounding box center [545, 165] width 493 height 20
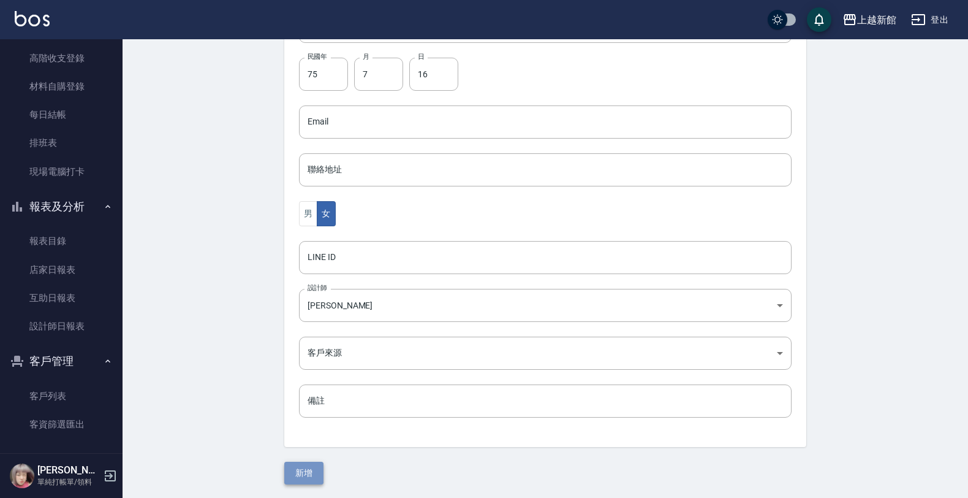
click at [317, 483] on button "新增" at bounding box center [303, 473] width 39 height 23
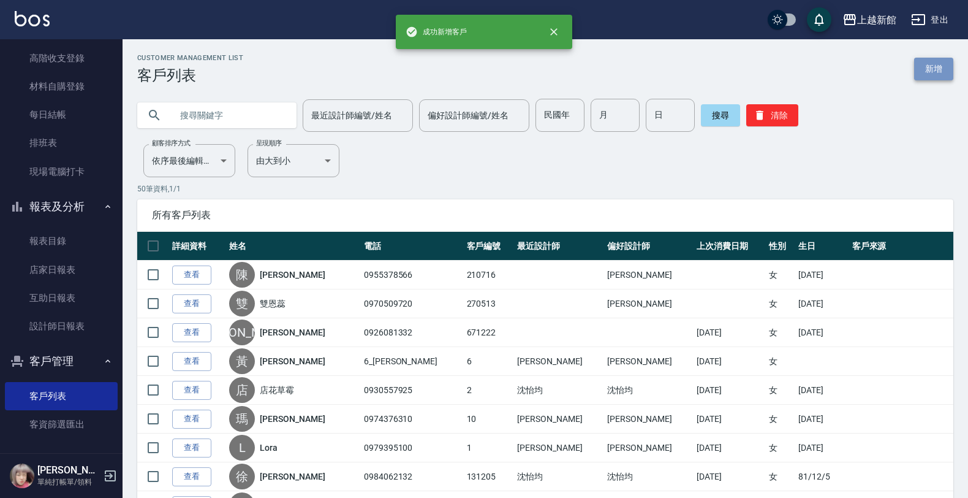
click at [926, 74] on link "新增" at bounding box center [934, 69] width 39 height 23
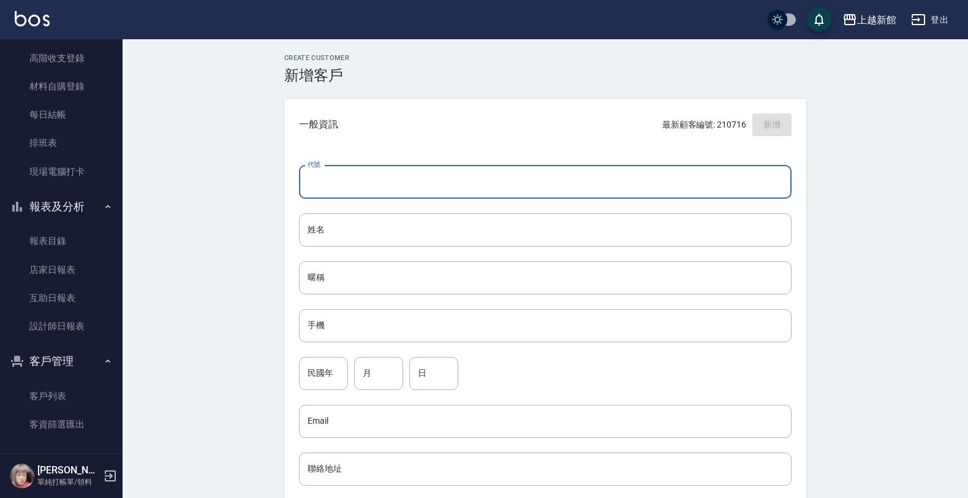
click at [758, 188] on input "代號" at bounding box center [545, 182] width 493 height 33
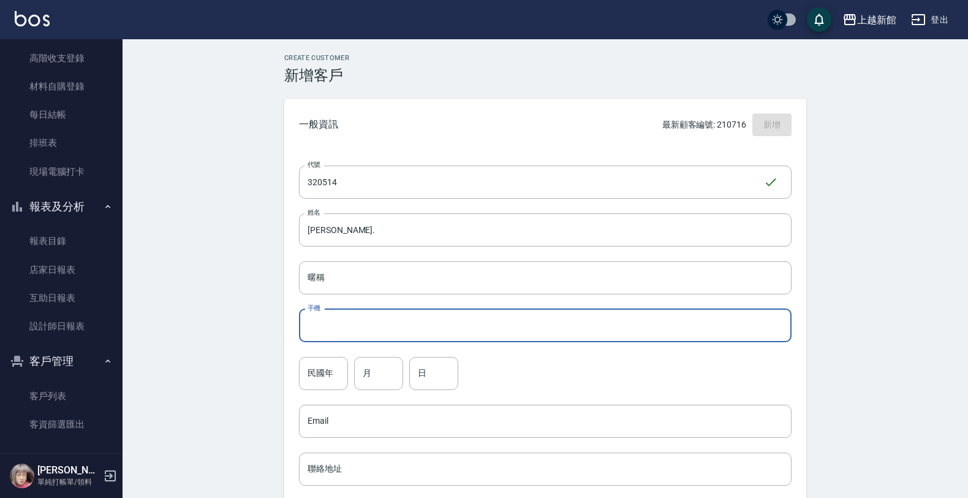
click at [755, 211] on div "代號 320514 ​ 代號 姓名 [PERSON_NAME]. 姓名 暱稱 暱稱 手機 手機 民國年 民國年 月 月 日 日 Email Email 聯絡地…" at bounding box center [545, 449] width 522 height 596
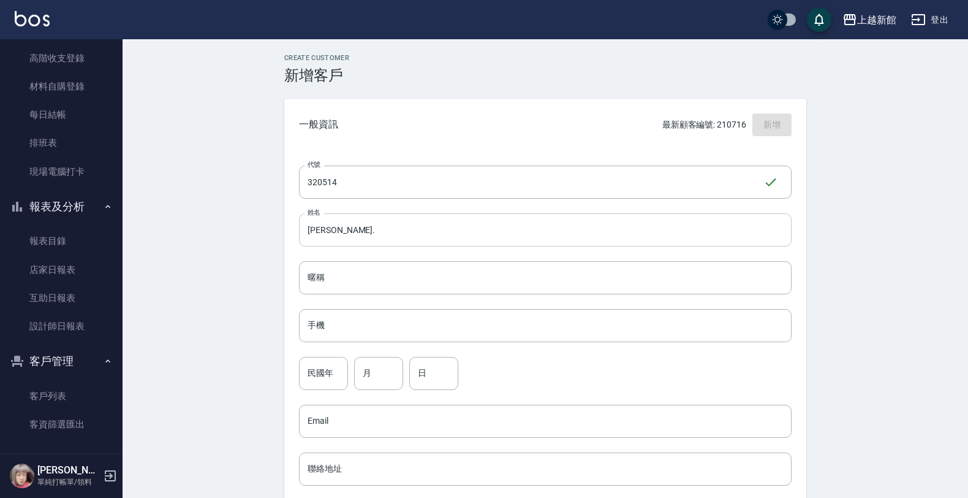
click at [739, 234] on input "[PERSON_NAME]." at bounding box center [545, 229] width 493 height 33
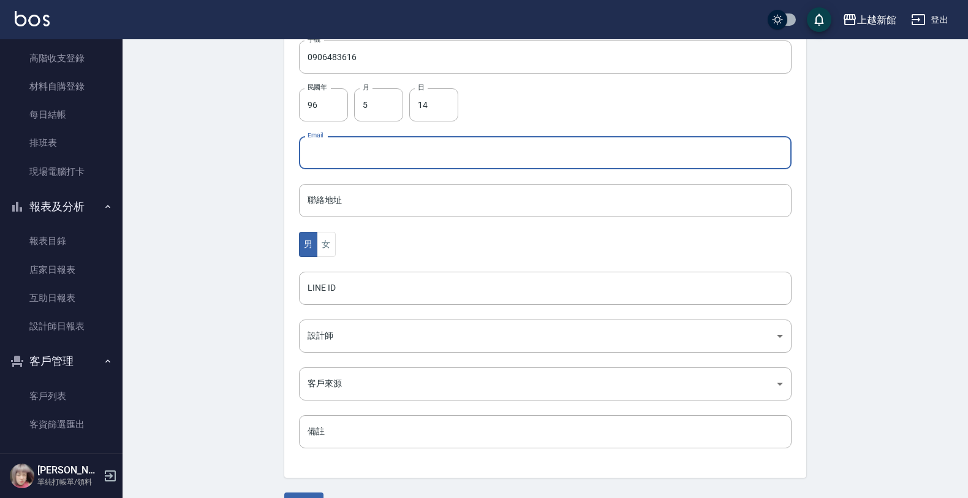
scroll to position [299, 0]
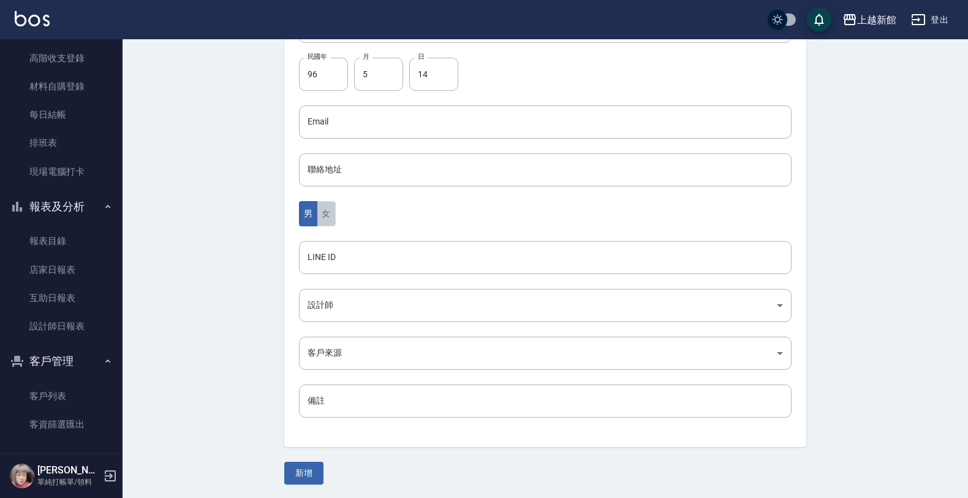
click at [327, 218] on button "女" at bounding box center [326, 213] width 18 height 25
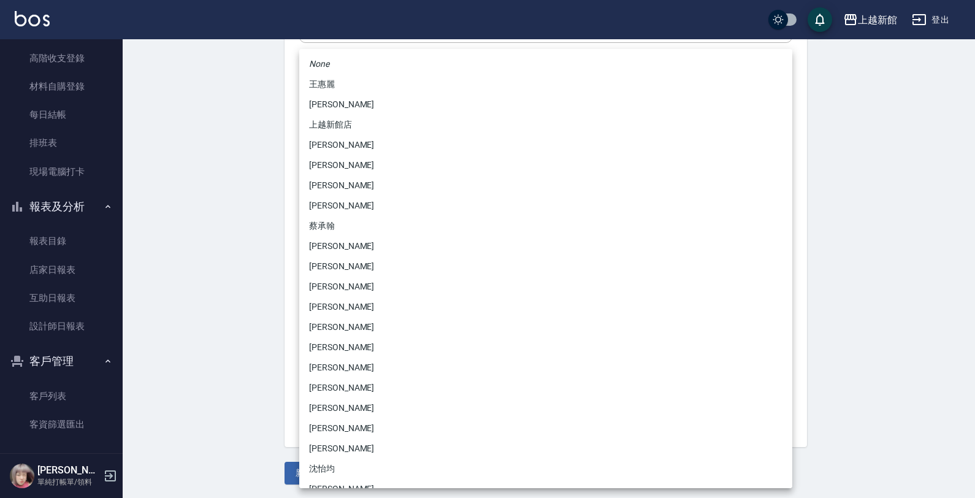
click at [331, 297] on body "上越新館 登出 櫃檯作業 打帳單 帳單列表 掛單列表 現金收支登錄 高階收支登錄 材料自購登錄 每日結帳 排班表 現場電腦打卡 報表及分析 報表目錄 店家日報…" at bounding box center [487, 100] width 975 height 798
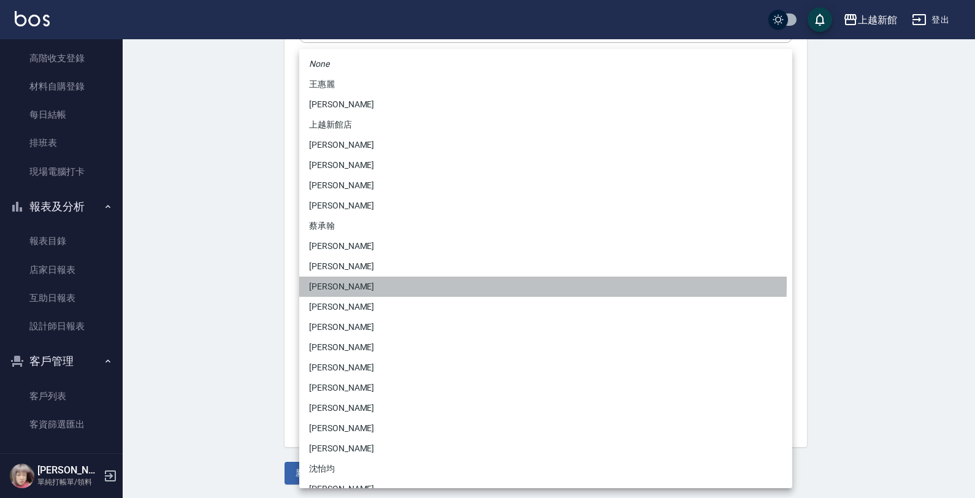
click at [332, 283] on li "[PERSON_NAME]" at bounding box center [545, 286] width 493 height 20
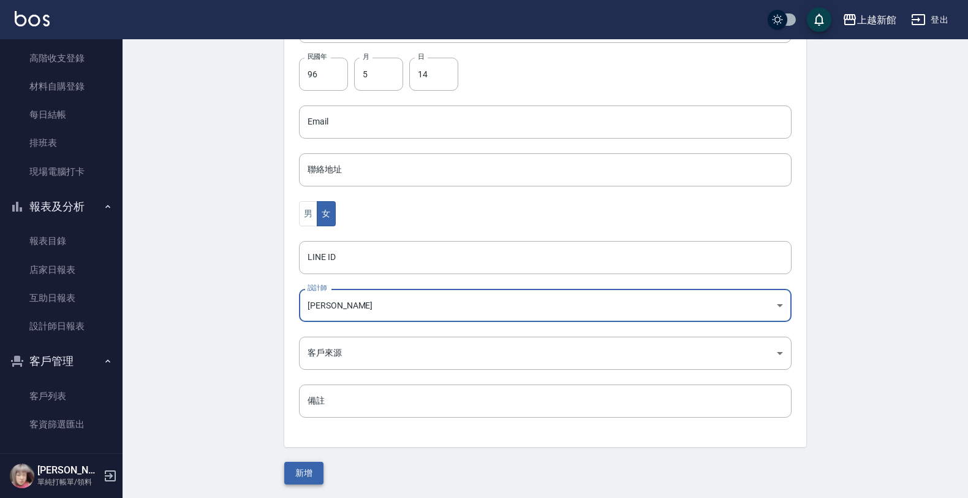
click at [311, 466] on button "新增" at bounding box center [303, 473] width 39 height 23
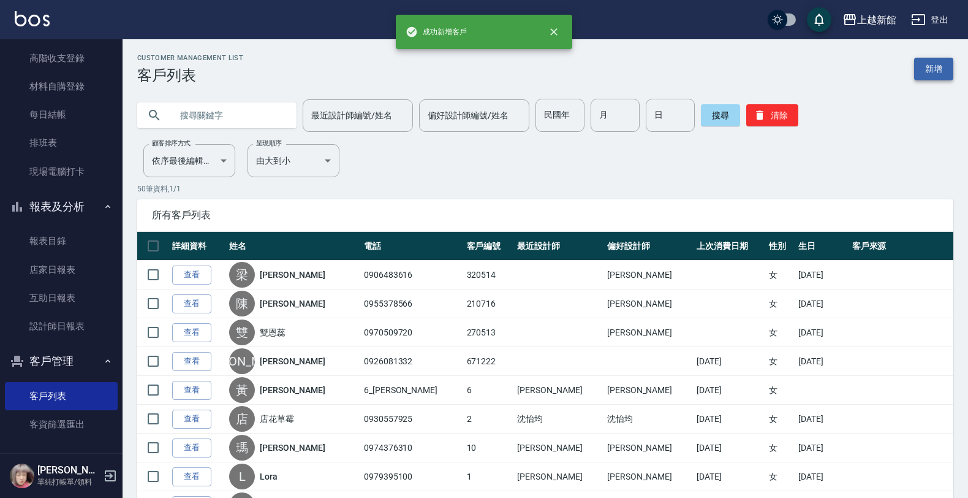
click at [929, 59] on link "新增" at bounding box center [934, 69] width 39 height 23
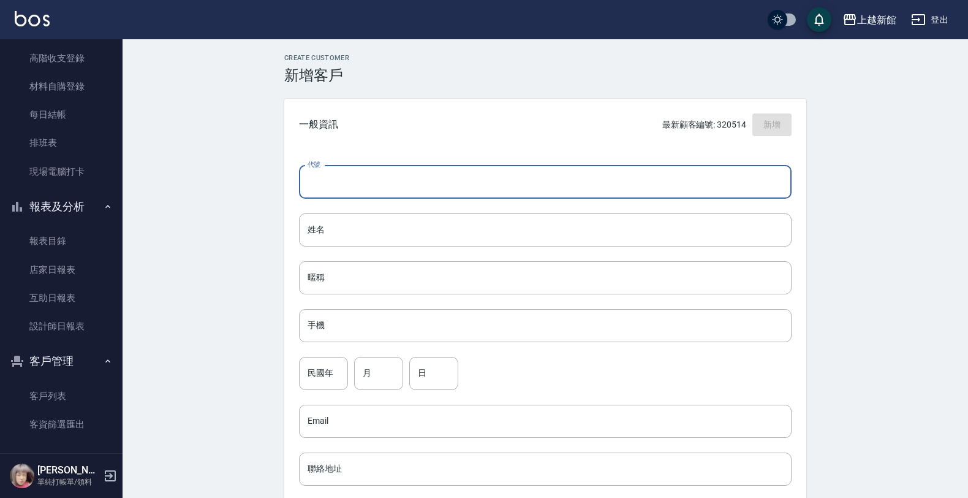
click at [762, 172] on input "代號" at bounding box center [545, 182] width 493 height 33
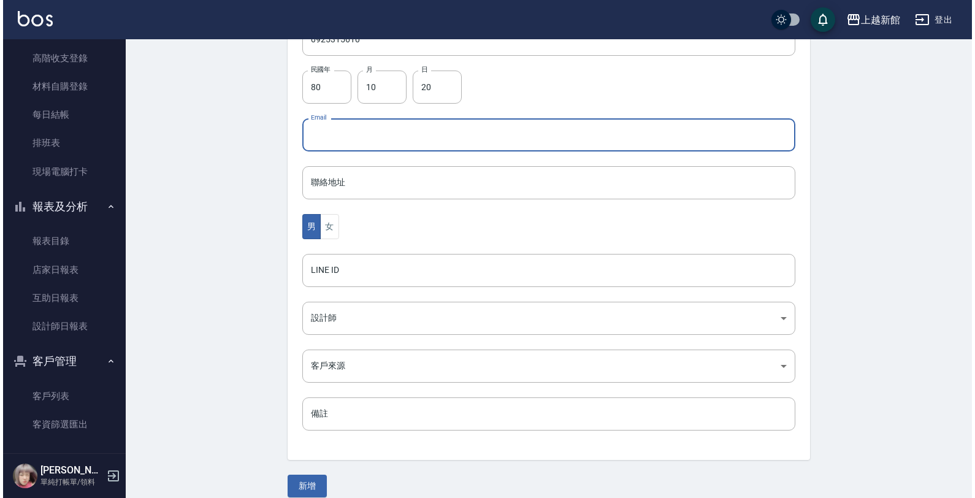
scroll to position [299, 0]
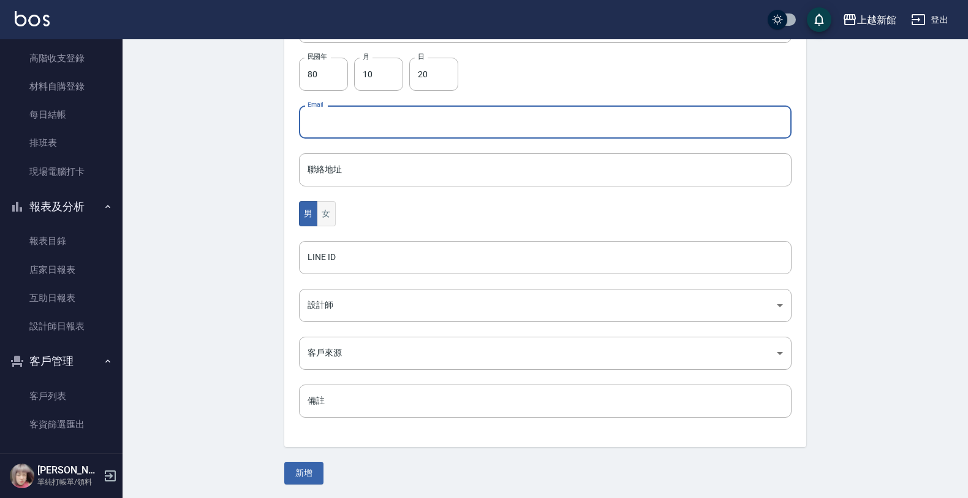
drag, startPoint x: 330, startPoint y: 215, endPoint x: 331, endPoint y: 226, distance: 10.5
click at [330, 216] on button "女" at bounding box center [326, 213] width 18 height 25
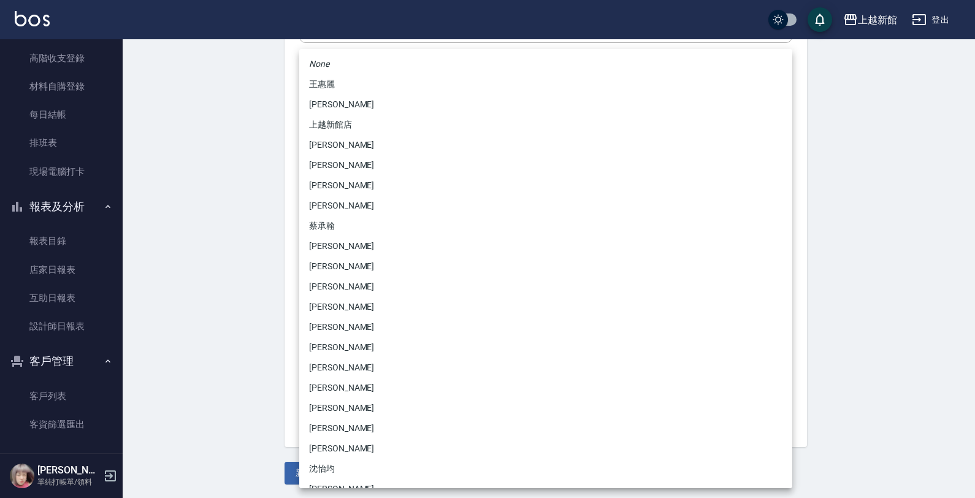
click at [333, 311] on body "上越新館 登出 櫃檯作業 打帳單 帳單列表 掛單列表 現金收支登錄 高階收支登錄 材料自購登錄 每日結帳 排班表 現場電腦打卡 報表及分析 報表目錄 店家日報…" at bounding box center [487, 100] width 975 height 798
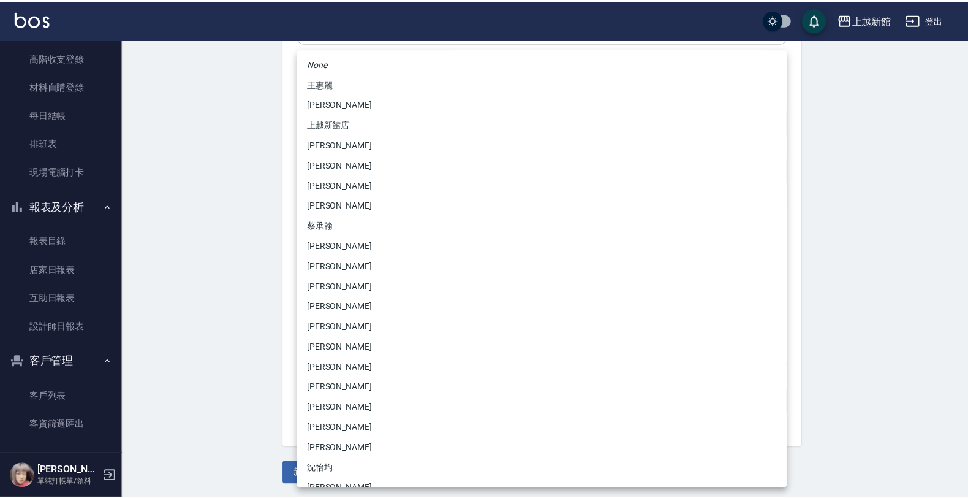
scroll to position [77, 0]
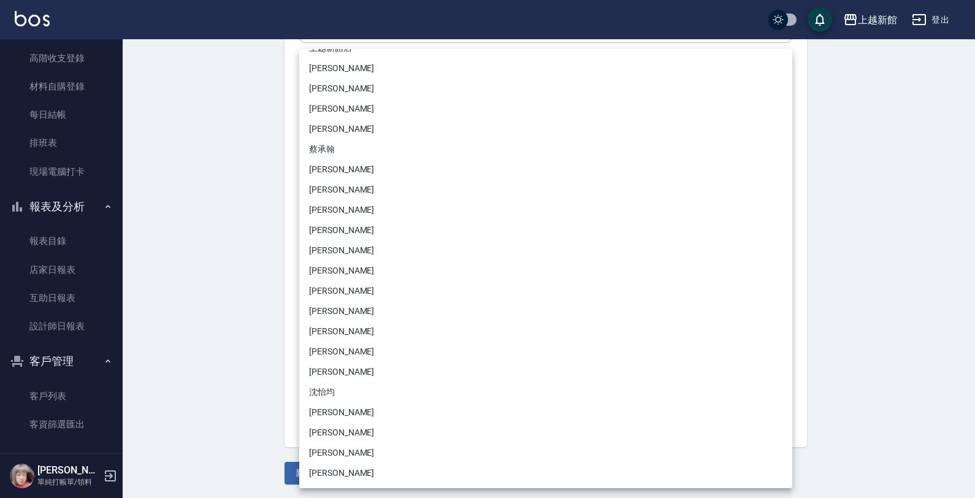
click at [322, 213] on li "[PERSON_NAME]" at bounding box center [545, 210] width 493 height 20
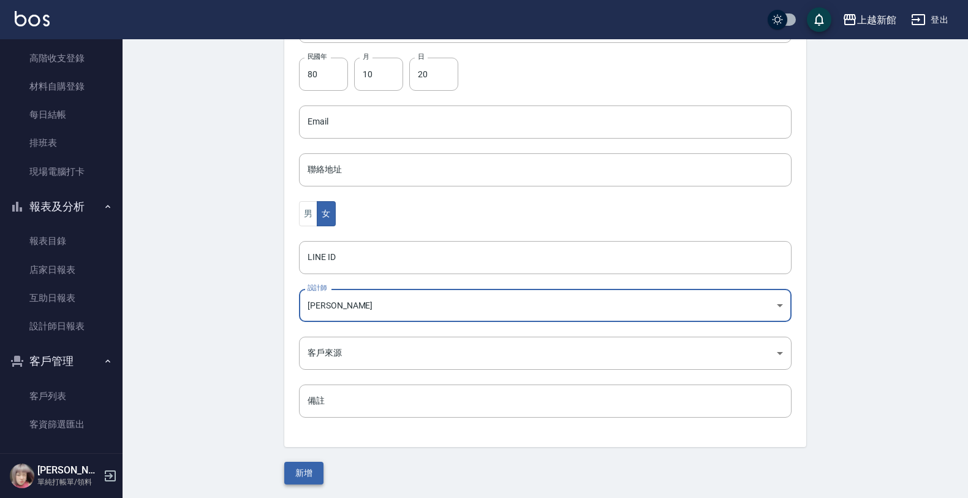
click at [319, 473] on button "新增" at bounding box center [303, 473] width 39 height 23
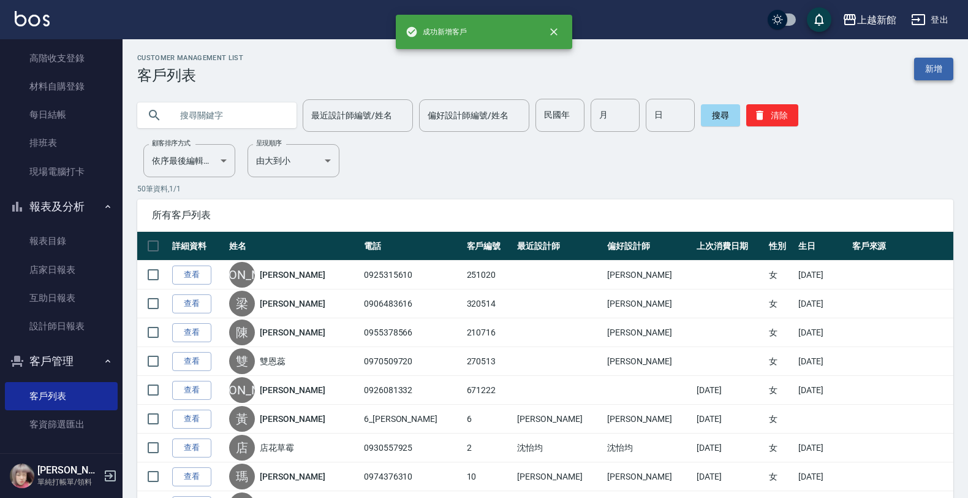
click at [930, 74] on link "新增" at bounding box center [934, 69] width 39 height 23
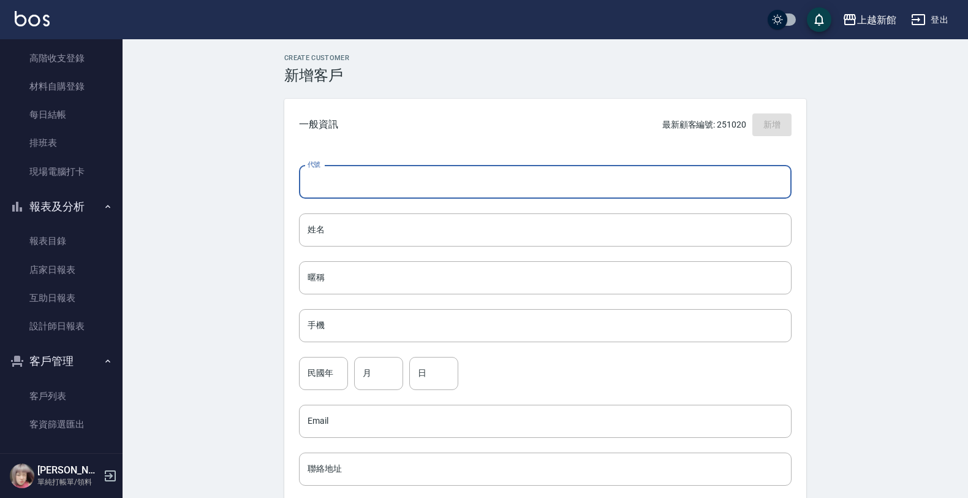
click at [749, 172] on input "代號" at bounding box center [545, 182] width 493 height 33
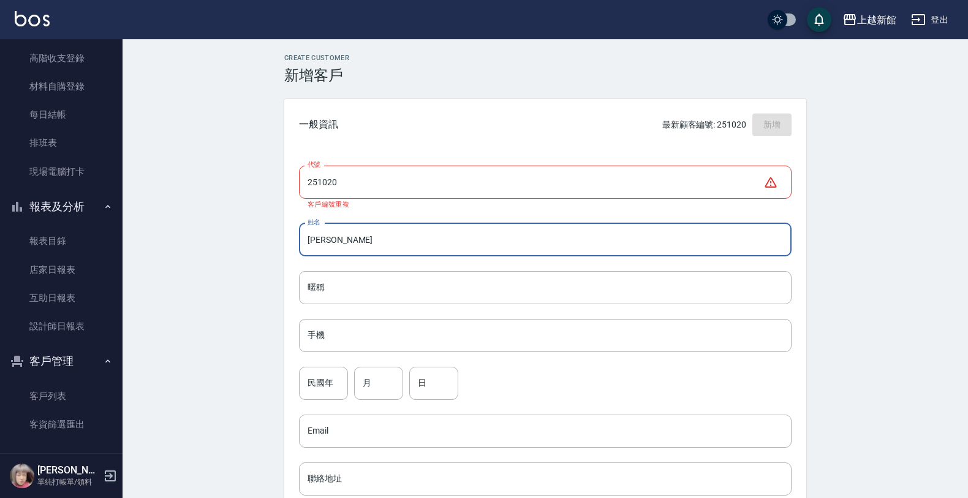
click at [558, 195] on input "251020" at bounding box center [531, 182] width 465 height 33
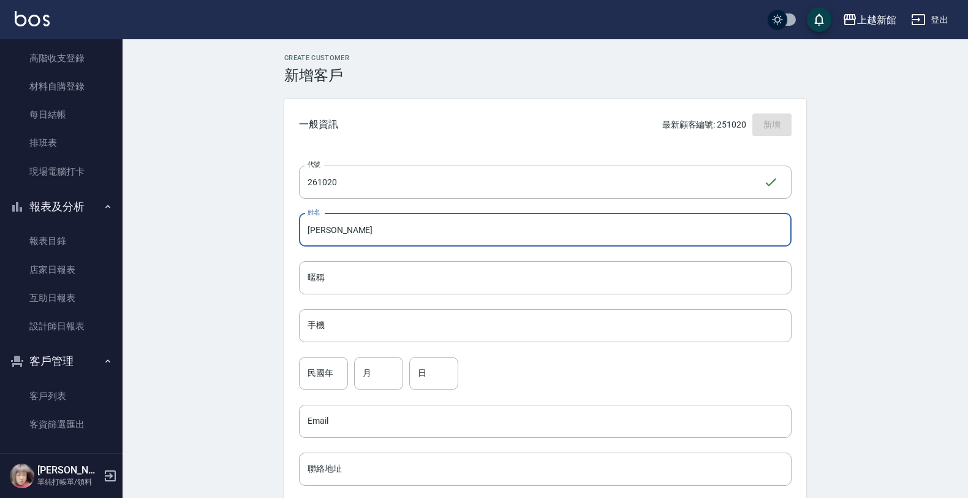
click at [542, 226] on input "[PERSON_NAME]" at bounding box center [545, 229] width 493 height 33
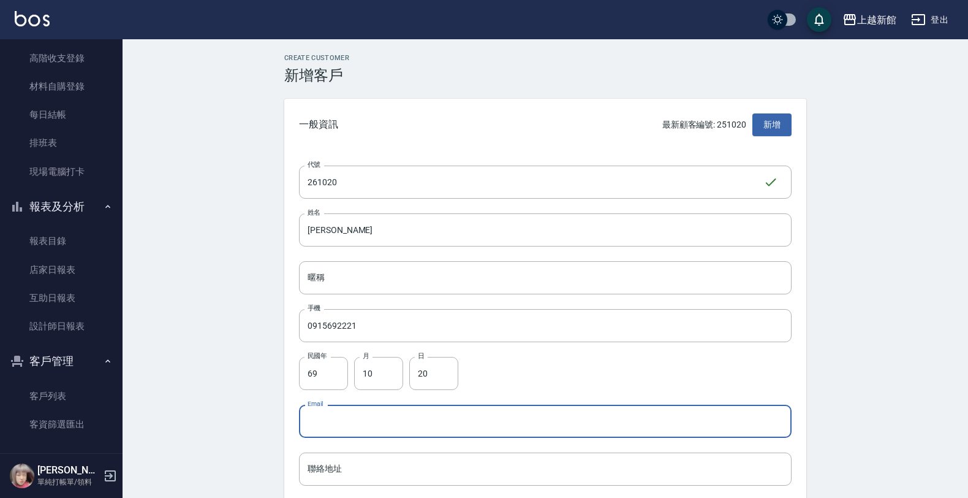
scroll to position [299, 0]
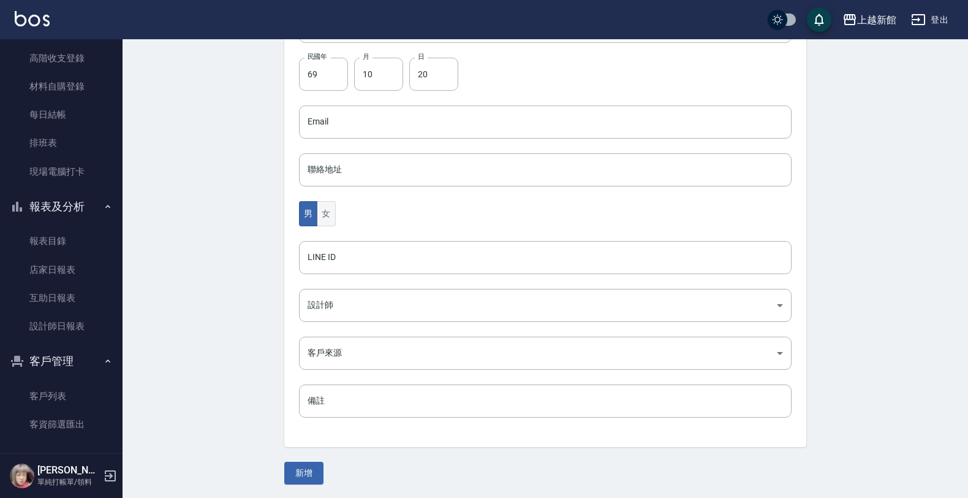
drag, startPoint x: 343, startPoint y: 207, endPoint x: 317, endPoint y: 213, distance: 27.2
click at [324, 213] on div "男 女" at bounding box center [545, 213] width 493 height 25
click at [317, 213] on button "女" at bounding box center [326, 213] width 18 height 25
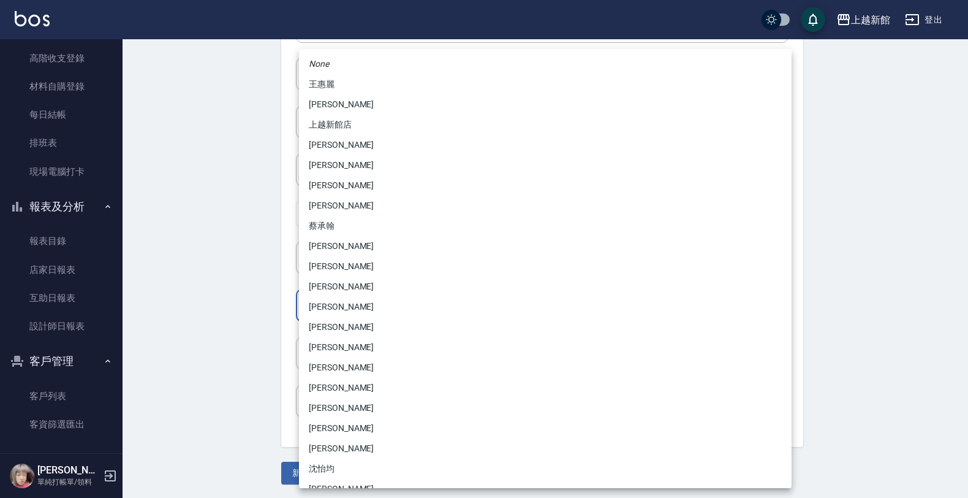
click at [317, 302] on body "上越新館 登出 櫃檯作業 打帳單 帳單列表 掛單列表 現金收支登錄 高階收支登錄 材料自購登錄 每日結帳 排班表 現場電腦打卡 報表及分析 報表目錄 店家日報…" at bounding box center [484, 100] width 968 height 798
click at [334, 161] on li "[PERSON_NAME]" at bounding box center [545, 165] width 493 height 20
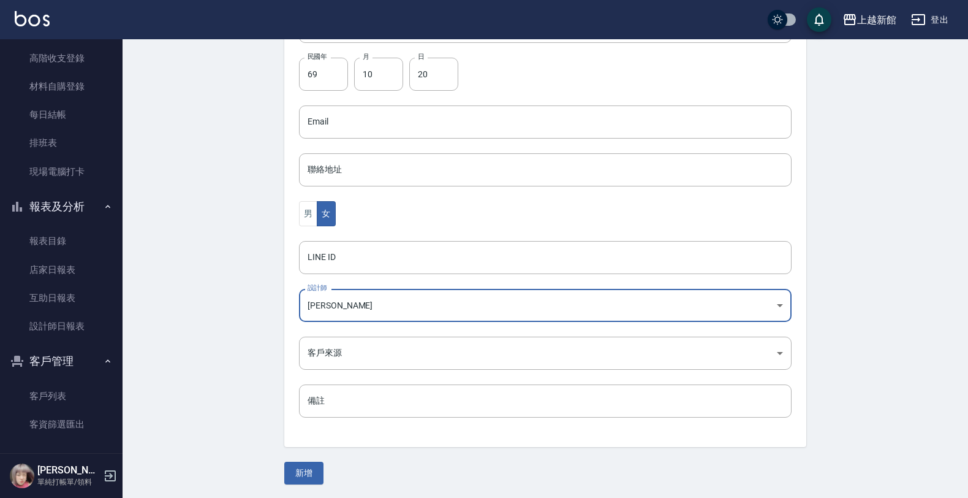
click at [319, 460] on div "Create Customer 新增客戶 一般資訊 最新顧客編號: 251020 新增 代號 261020 ​ 代號 姓名 [PERSON_NAME]傢 姓名…" at bounding box center [546, 119] width 552 height 729
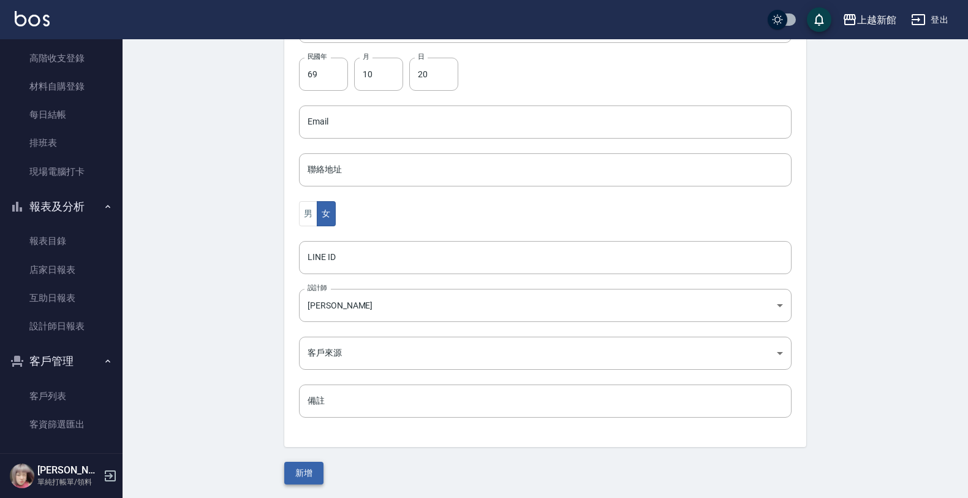
click at [314, 466] on button "新增" at bounding box center [303, 473] width 39 height 23
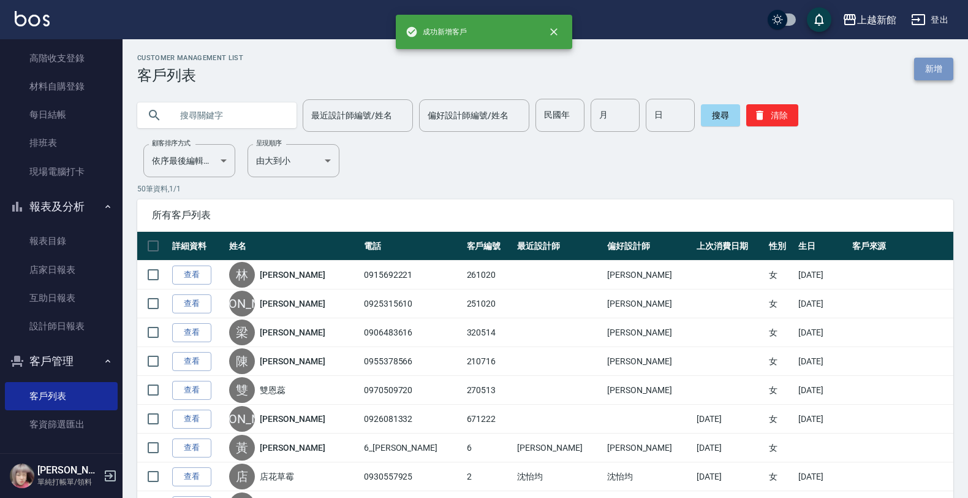
click at [942, 78] on link "新增" at bounding box center [934, 69] width 39 height 23
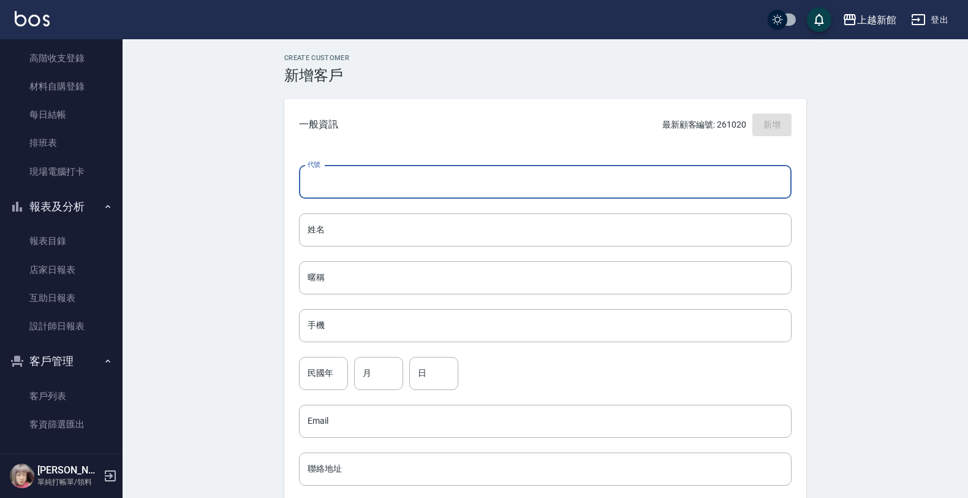
click at [720, 177] on input "代號" at bounding box center [545, 182] width 493 height 33
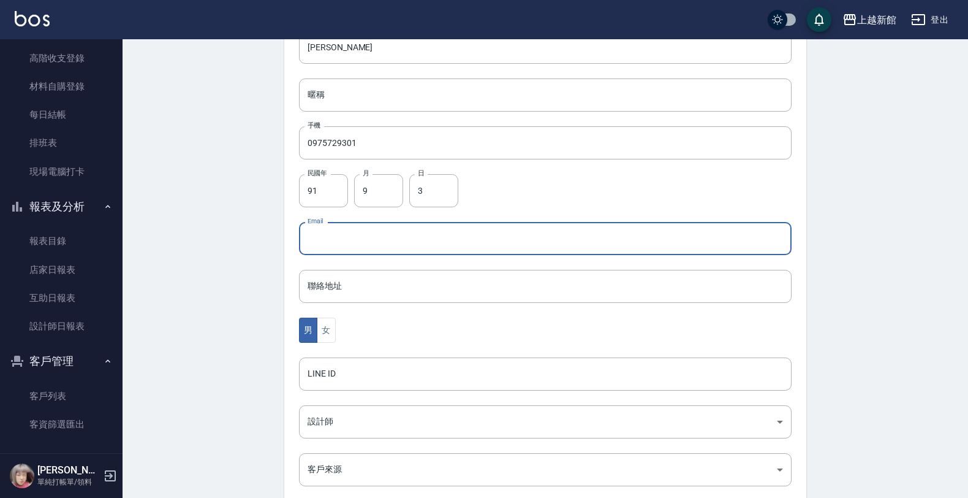
scroll to position [299, 0]
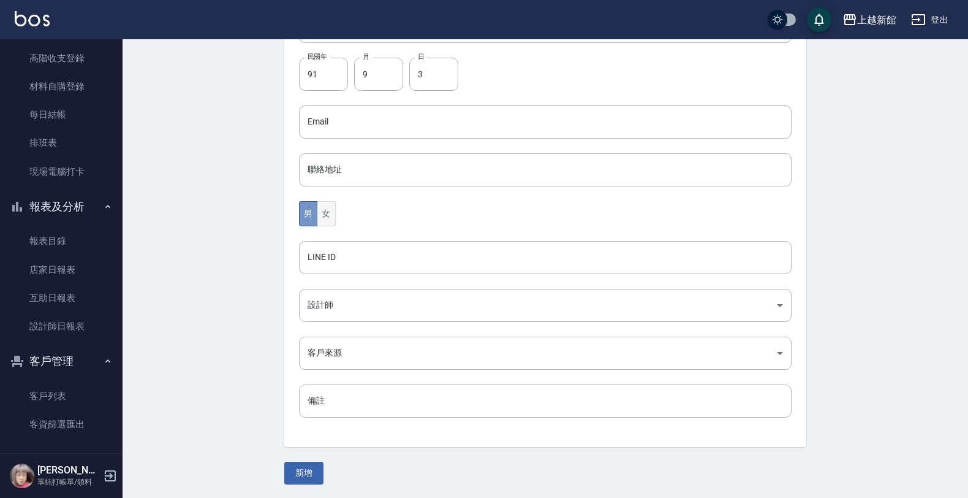
click at [316, 221] on button "男" at bounding box center [308, 213] width 18 height 25
click at [319, 221] on button "女" at bounding box center [326, 213] width 18 height 25
click at [326, 292] on body "上越新館 登出 櫃檯作業 打帳單 帳單列表 掛單列表 現金收支登錄 高階收支登錄 材料自購登錄 每日結帳 排班表 現場電腦打卡 報表及分析 報表目錄 店家日報…" at bounding box center [484, 100] width 968 height 798
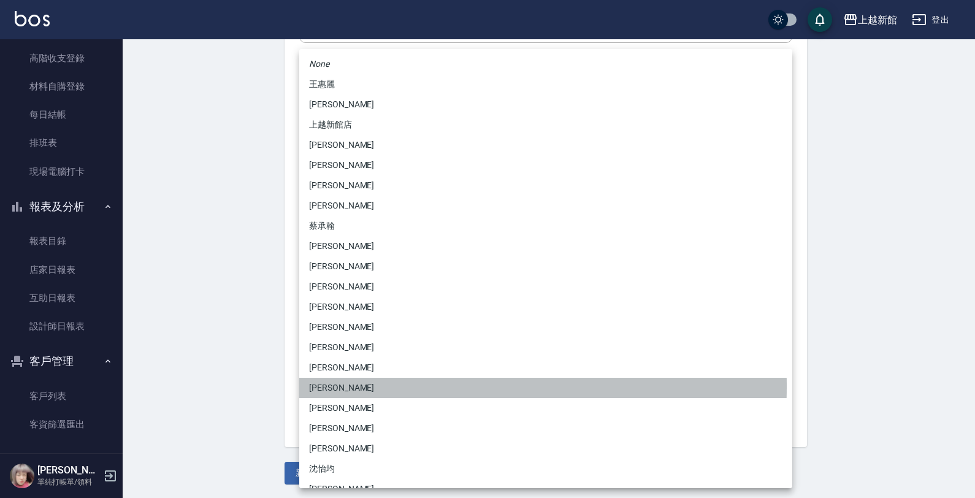
click at [326, 386] on li "[PERSON_NAME]" at bounding box center [545, 388] width 493 height 20
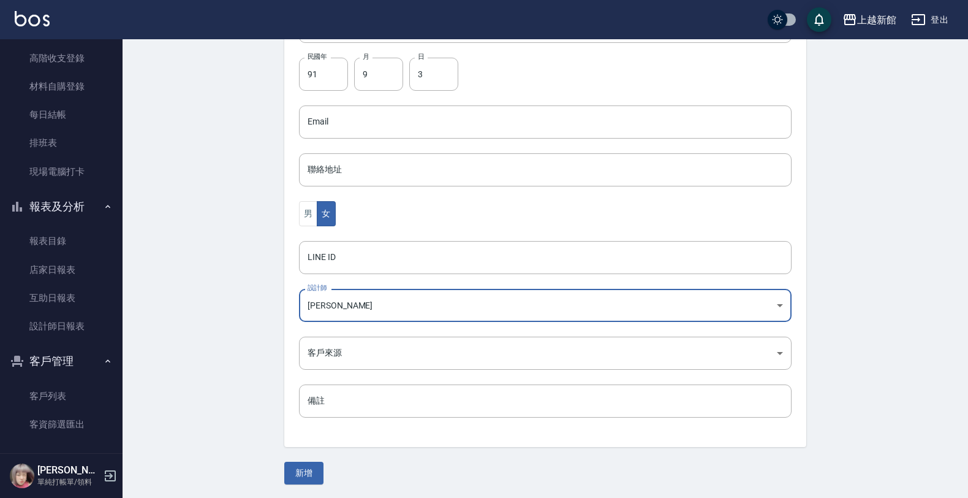
click at [306, 472] on button "新增" at bounding box center [303, 473] width 39 height 23
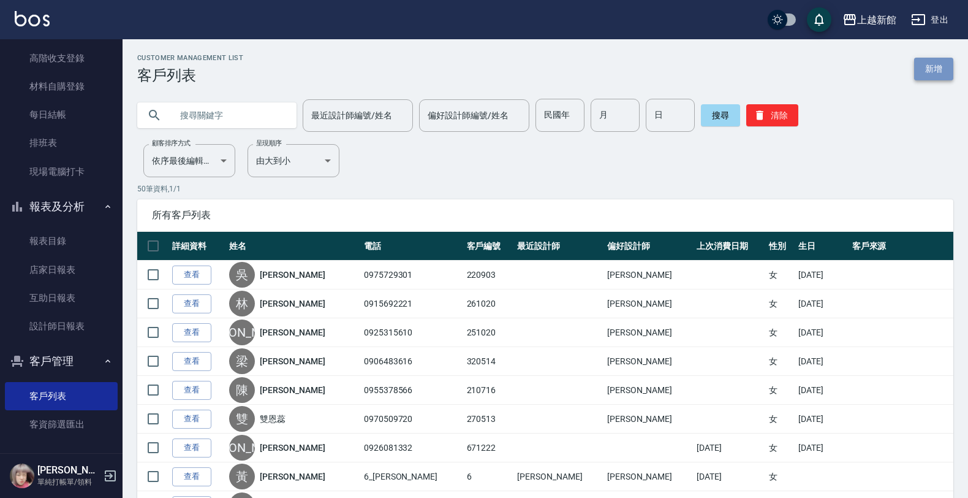
click at [933, 77] on link "新增" at bounding box center [934, 69] width 39 height 23
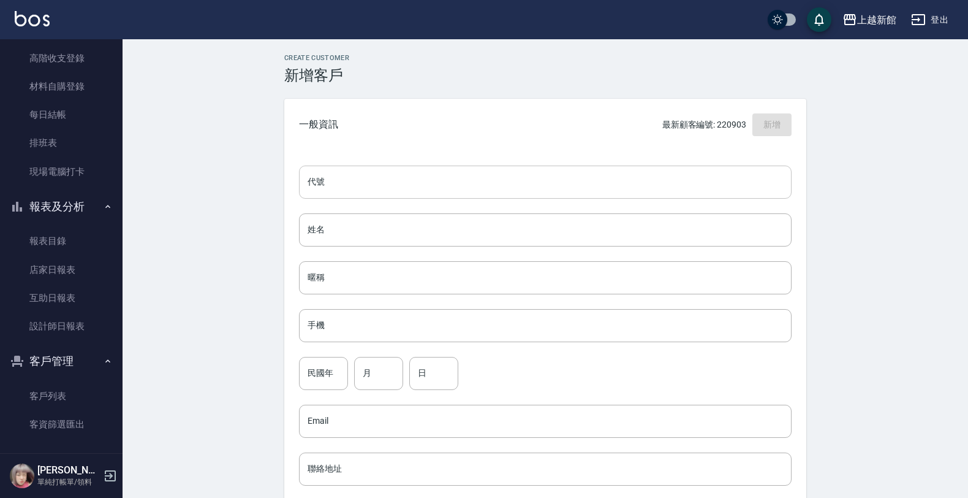
click at [780, 170] on input "代號" at bounding box center [545, 182] width 493 height 33
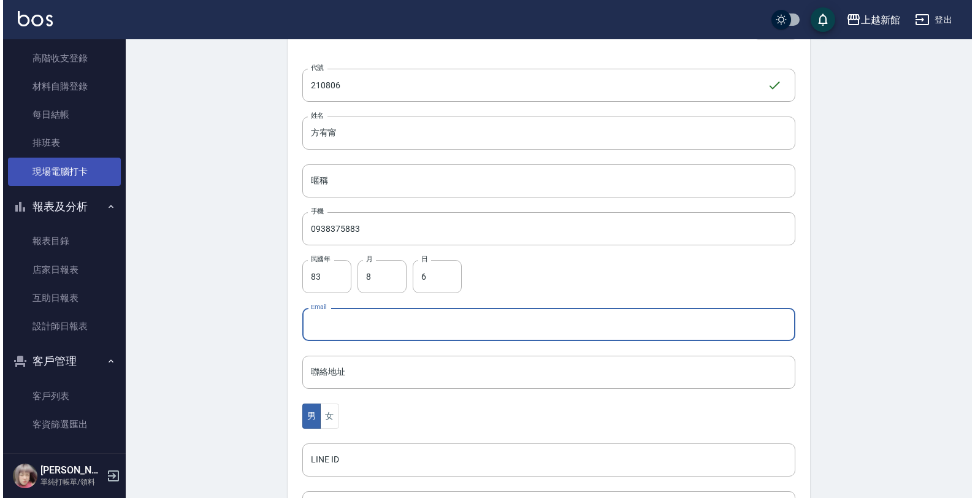
scroll to position [223, 0]
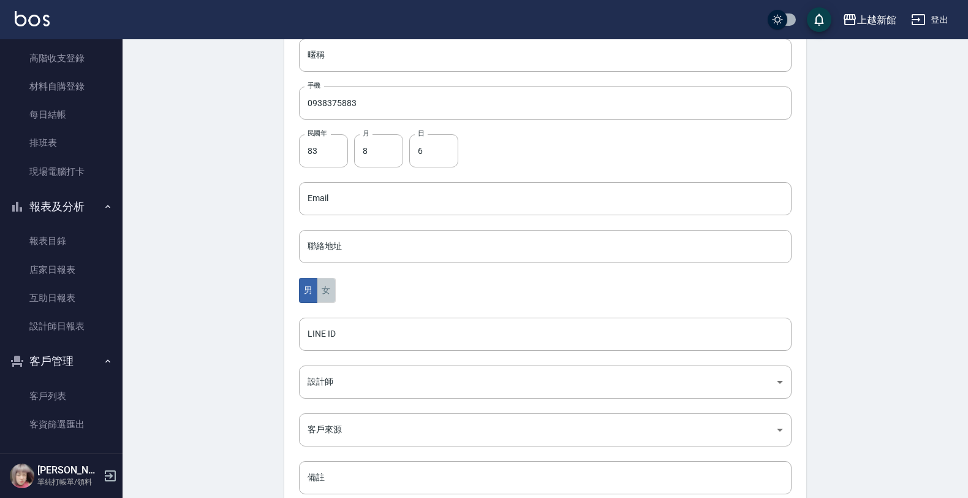
click at [325, 295] on button "女" at bounding box center [326, 290] width 18 height 25
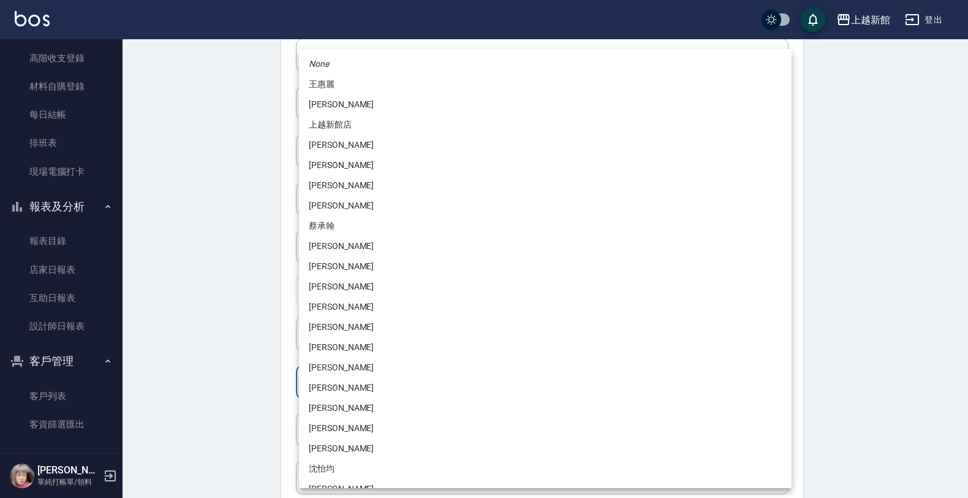
click at [344, 373] on body "上越新館 登出 櫃檯作業 打帳單 帳單列表 掛單列表 現金收支登錄 高階收支登錄 材料自購登錄 每日結帳 排班表 現場電腦打卡 報表及分析 報表目錄 店家日報…" at bounding box center [484, 176] width 968 height 798
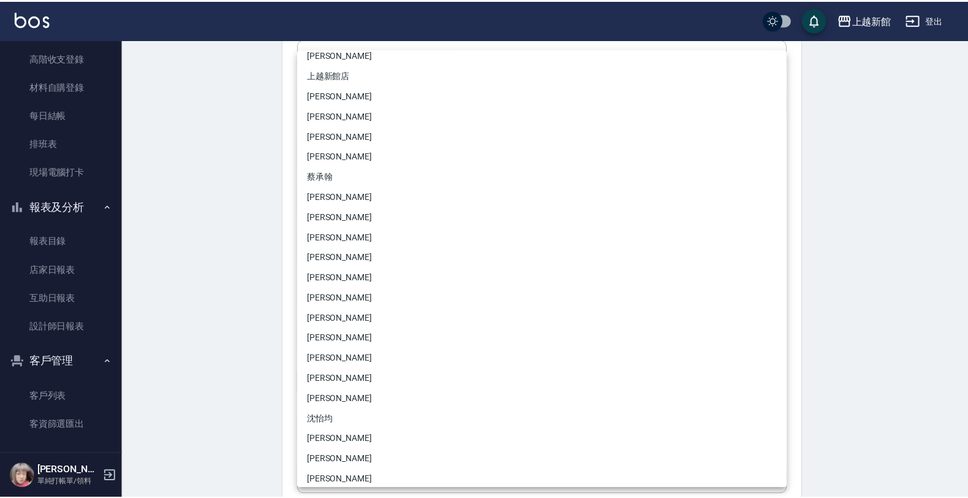
scroll to position [77, 0]
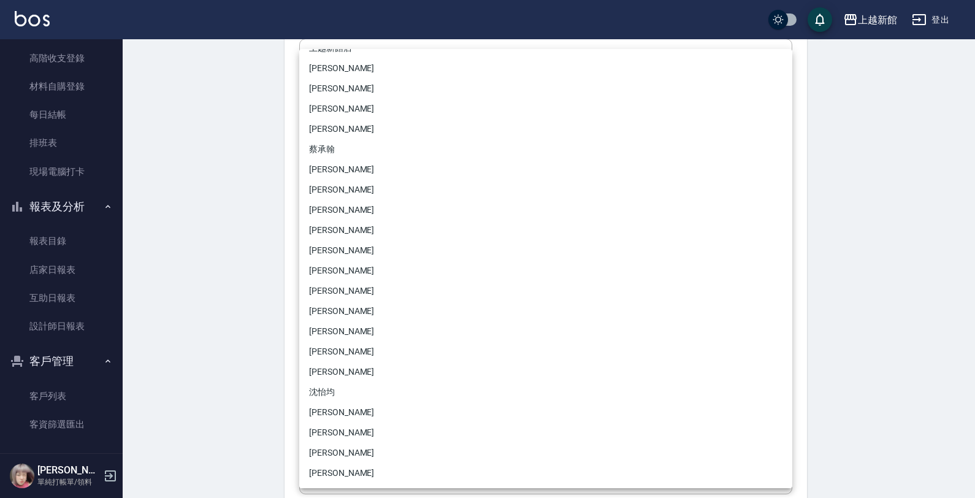
drag, startPoint x: 324, startPoint y: 394, endPoint x: 292, endPoint y: 394, distance: 31.3
click at [320, 394] on li "沈怡均" at bounding box center [545, 392] width 493 height 20
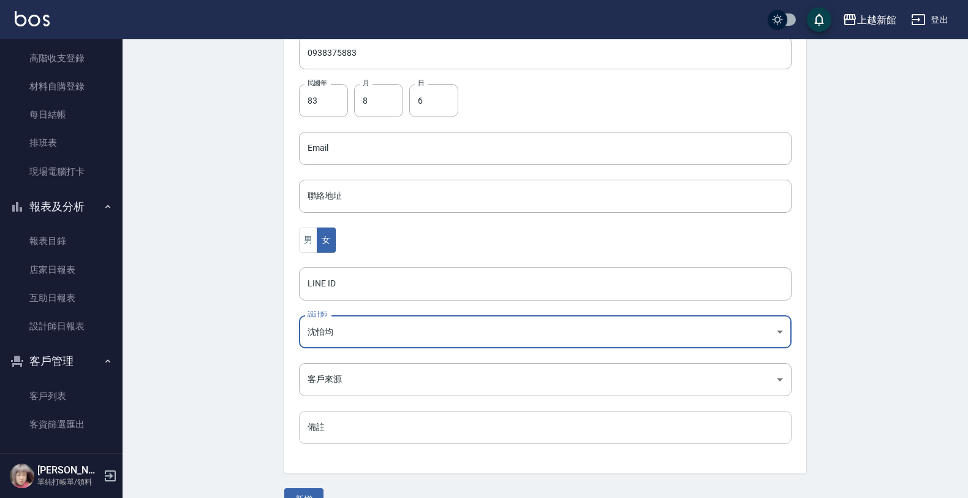
scroll to position [299, 0]
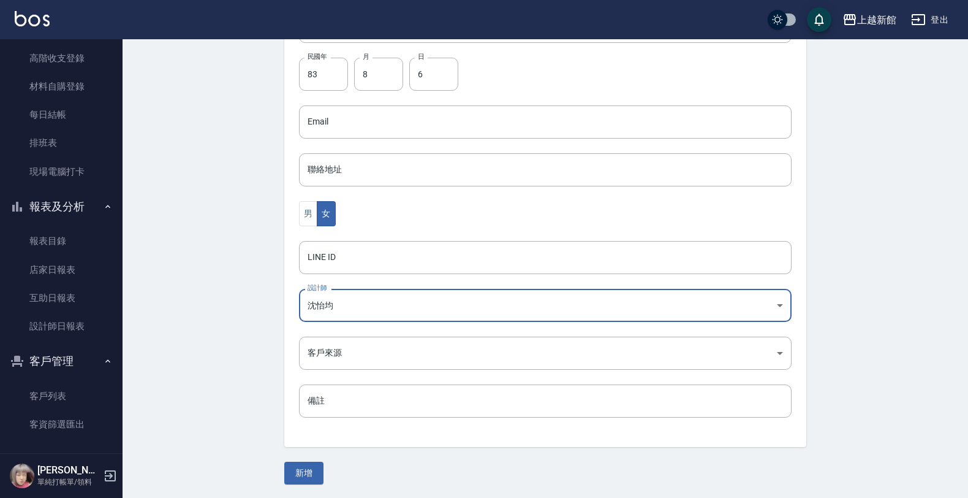
click at [313, 460] on div "Create Customer 新增客戶 一般資訊 最新顧客編號: 220903 新增 代號 210806 ​ 代號 姓名 方宥甯 姓名 暱稱 暱稱 手機 0…" at bounding box center [546, 119] width 552 height 729
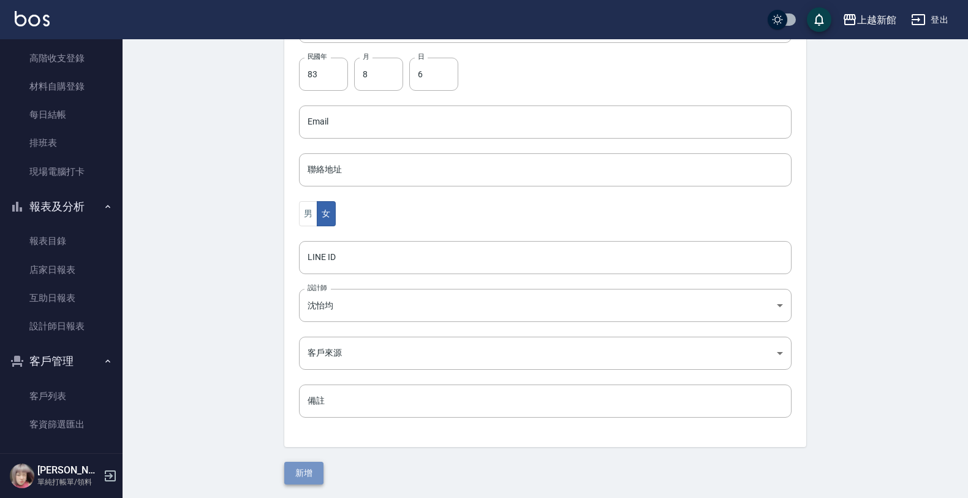
click at [307, 466] on button "新增" at bounding box center [303, 473] width 39 height 23
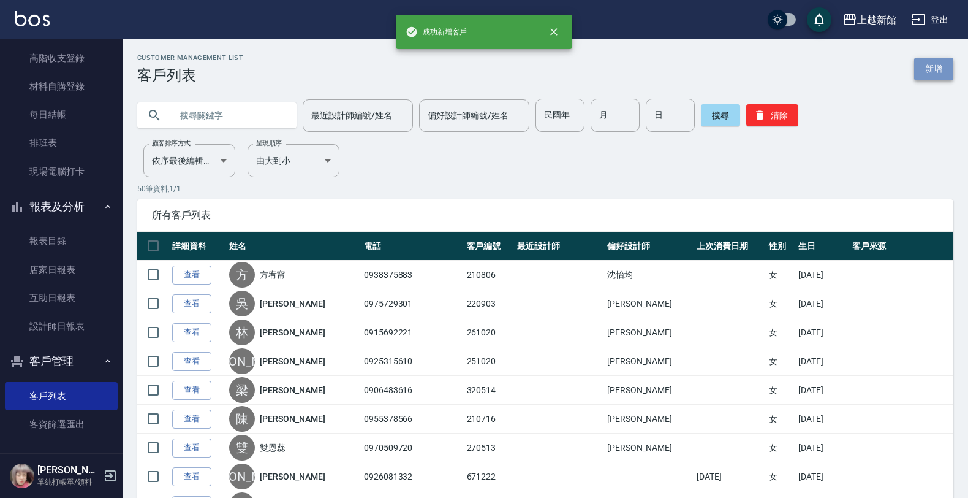
click at [946, 66] on link "新增" at bounding box center [934, 69] width 39 height 23
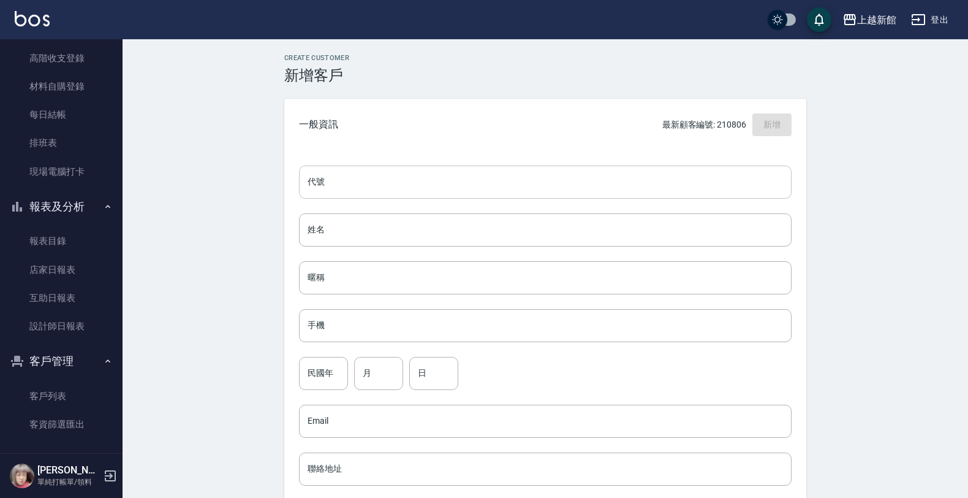
drag, startPoint x: 794, startPoint y: 178, endPoint x: 786, endPoint y: 180, distance: 7.5
click at [793, 178] on div "代號 代號 姓名 姓名 暱稱 暱稱 手機 手機 民國年 民國年 月 月 日 日 Email Email 聯絡地址 聯絡地址 男 女 LINE ID LINE …" at bounding box center [545, 449] width 522 height 596
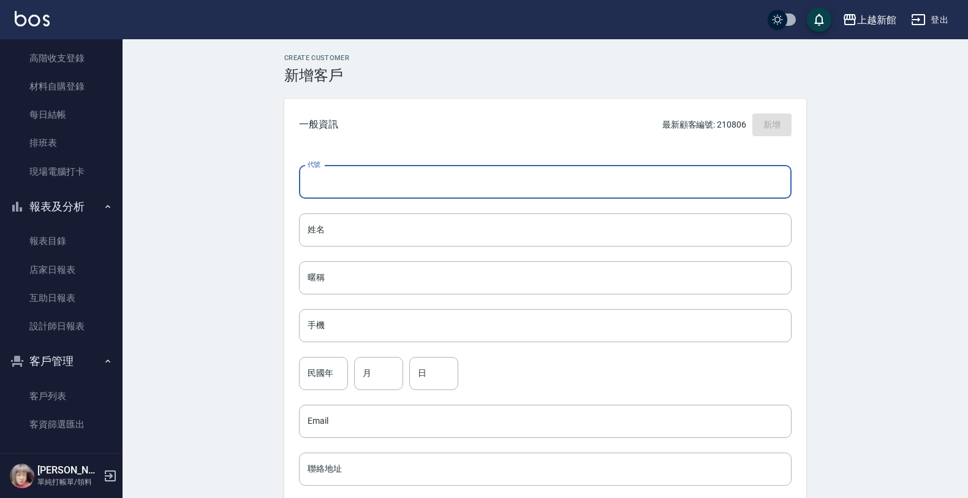
click at [786, 180] on input "代號" at bounding box center [545, 182] width 493 height 33
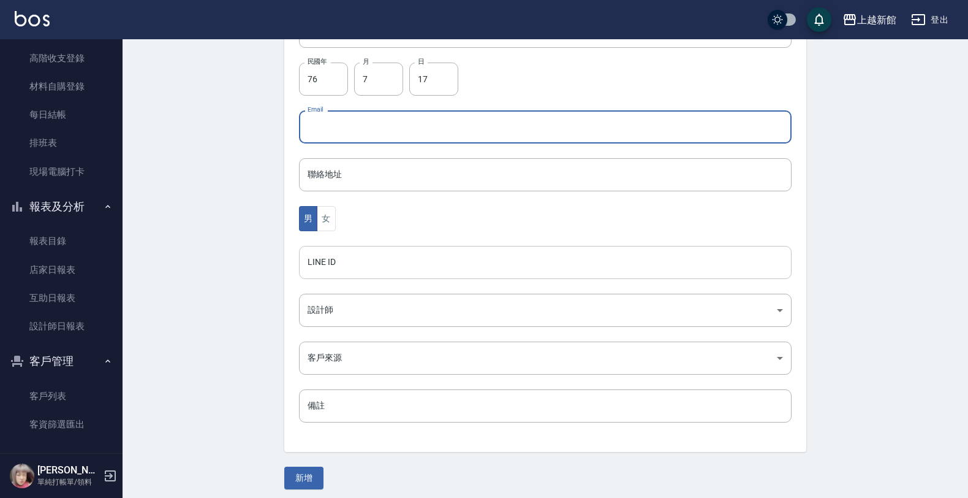
scroll to position [299, 0]
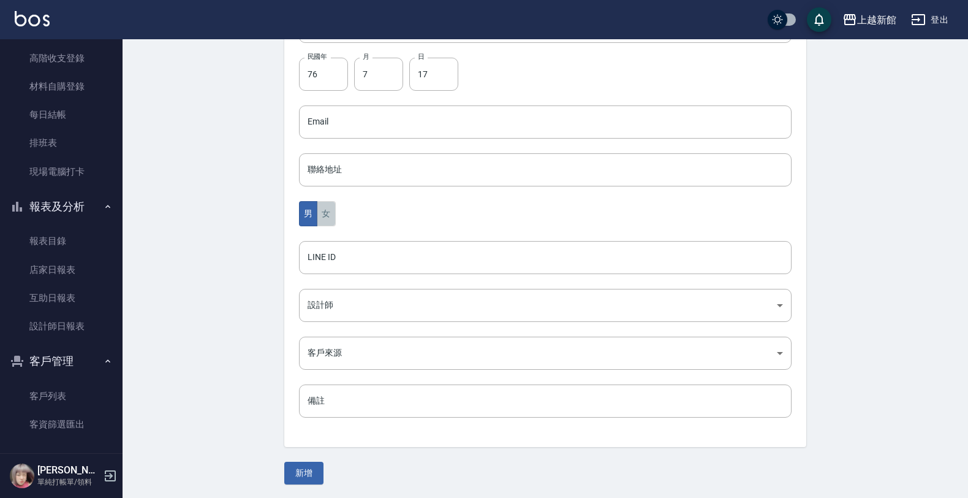
click at [328, 218] on button "女" at bounding box center [326, 213] width 18 height 25
click at [335, 287] on div "代號 290717 ​ 代號 姓名 [PERSON_NAME] 暱稱 暱稱 手機 0923726232 手機 民國年 76 民國年 月 7 月 日 17 日 …" at bounding box center [545, 150] width 522 height 596
click at [335, 292] on body "上越新館 登出 櫃檯作業 打帳單 帳單列表 掛單列表 現金收支登錄 高階收支登錄 材料自購登錄 每日結帳 排班表 現場電腦打卡 報表及分析 報表目錄 店家日報…" at bounding box center [484, 100] width 968 height 798
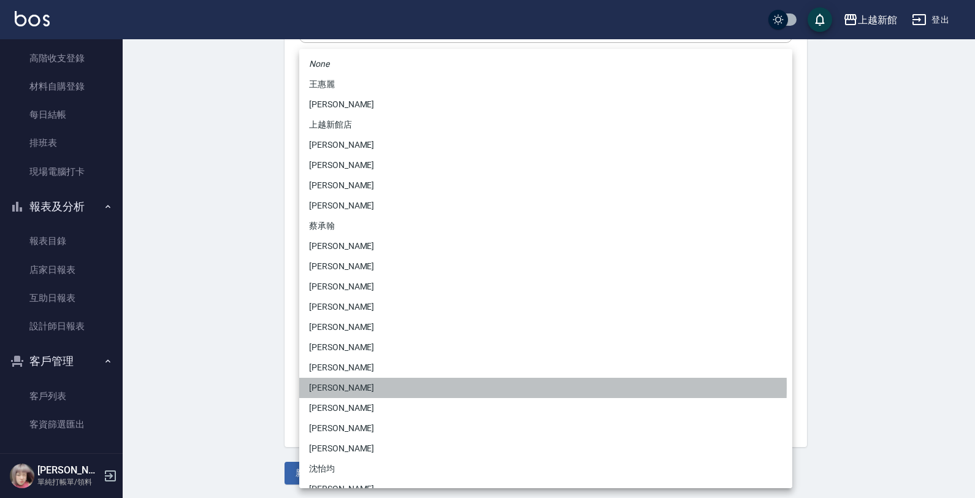
drag, startPoint x: 329, startPoint y: 386, endPoint x: 306, endPoint y: 427, distance: 46.1
click at [328, 387] on li "[PERSON_NAME]" at bounding box center [545, 388] width 493 height 20
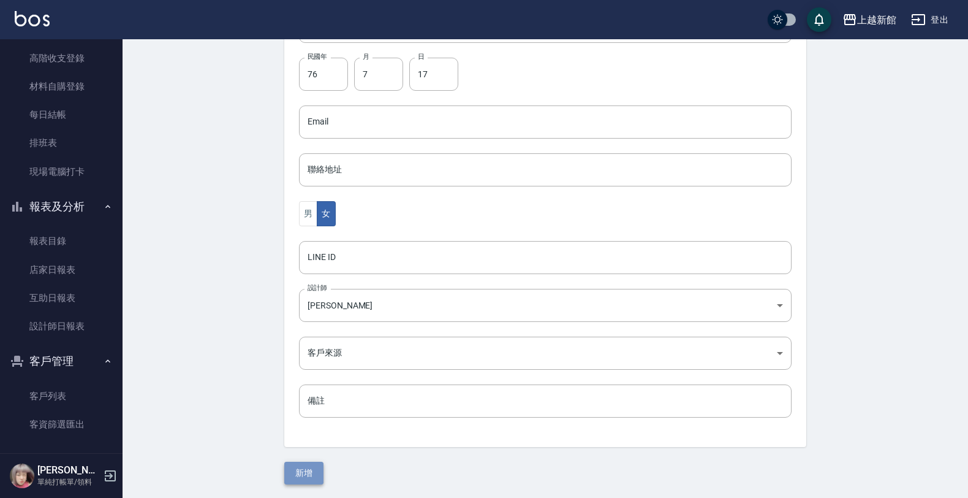
click at [305, 469] on button "新增" at bounding box center [303, 473] width 39 height 23
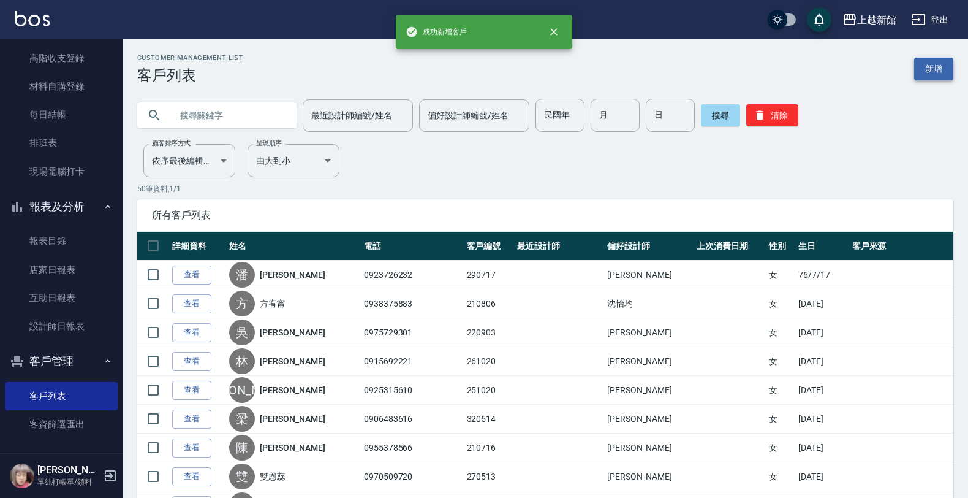
click at [930, 67] on link "新增" at bounding box center [934, 69] width 39 height 23
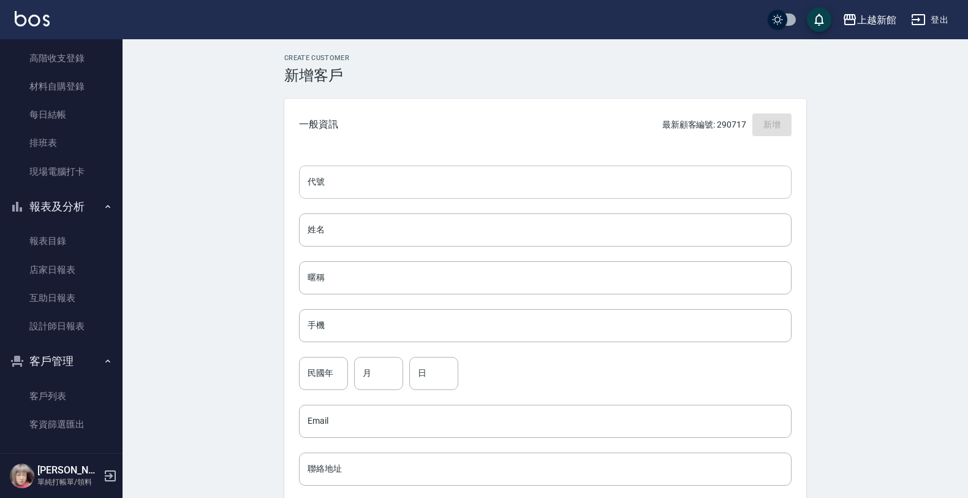
click at [742, 181] on input "代號" at bounding box center [545, 182] width 493 height 33
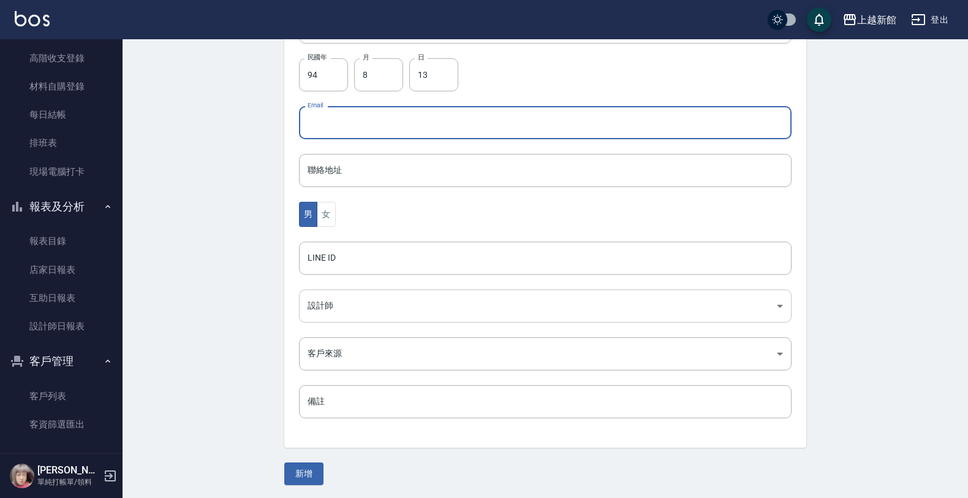
scroll to position [299, 0]
drag, startPoint x: 331, startPoint y: 221, endPoint x: 325, endPoint y: 229, distance: 9.7
click at [329, 224] on button "女" at bounding box center [326, 213] width 18 height 25
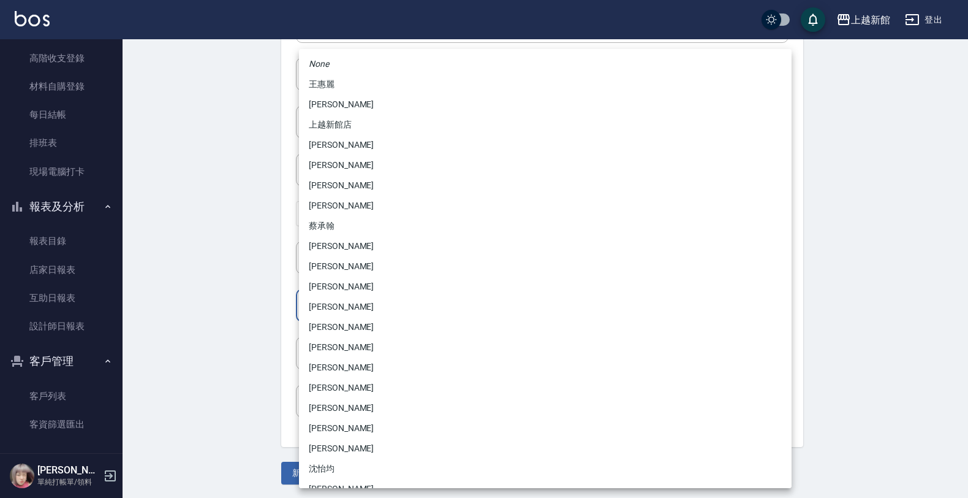
click at [335, 316] on body "上越新館 登出 櫃檯作業 打帳單 帳單列表 掛單列表 現金收支登錄 高階收支登錄 材料自購登錄 每日結帳 排班表 現場電腦打卡 報表及分析 報表目錄 店家日報…" at bounding box center [484, 100] width 968 height 798
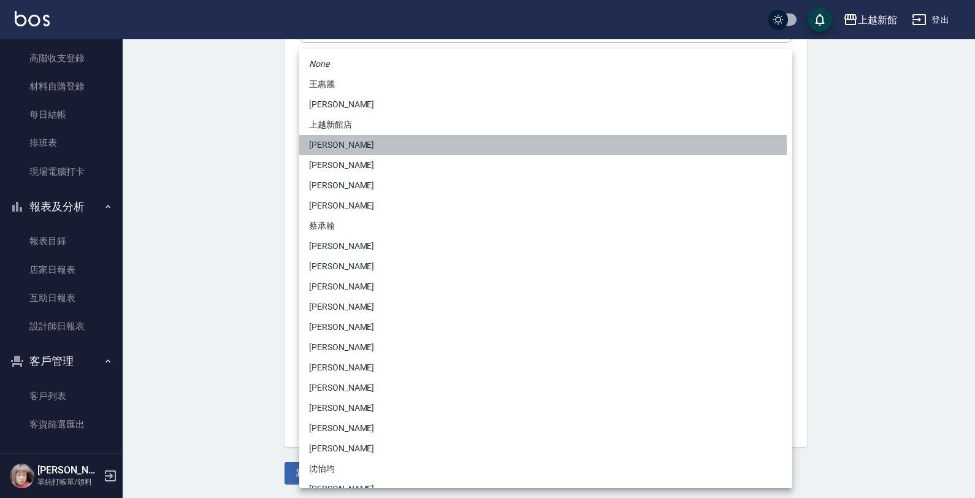
click at [334, 146] on li "[PERSON_NAME]" at bounding box center [545, 145] width 493 height 20
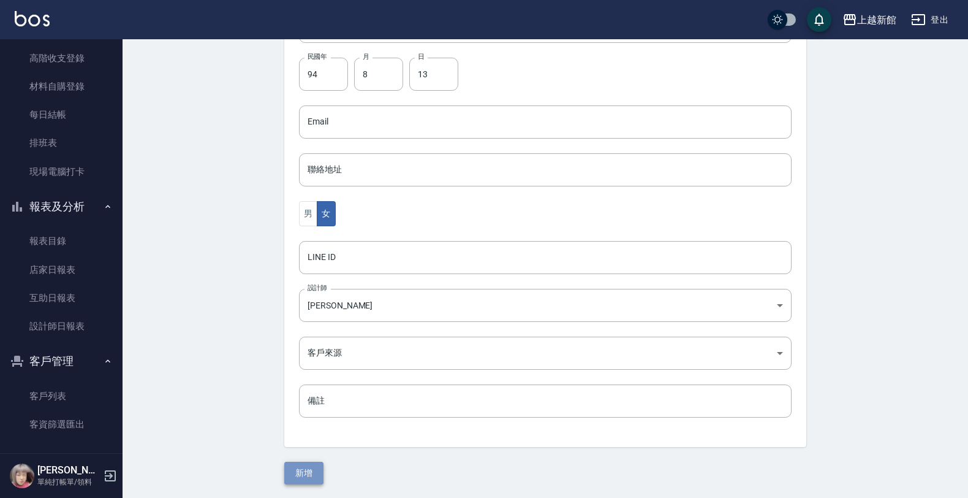
click at [313, 476] on button "新增" at bounding box center [303, 473] width 39 height 23
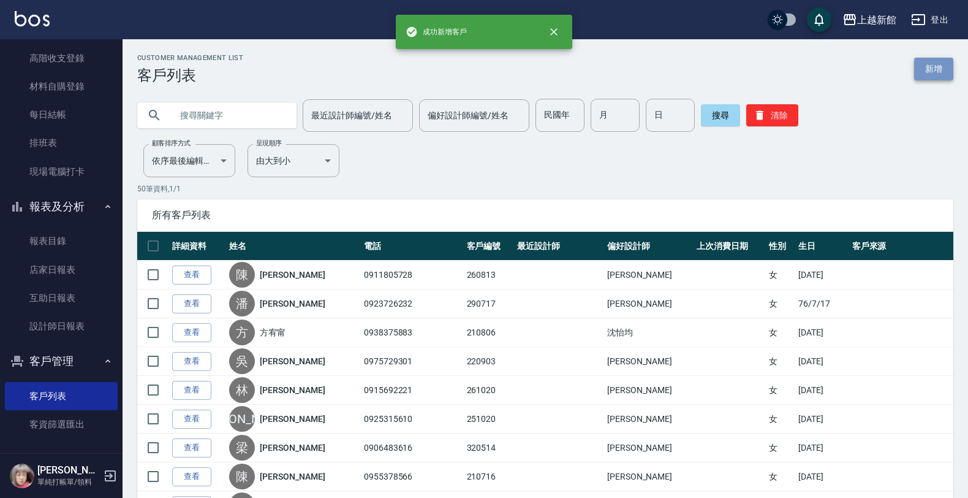
click at [936, 77] on link "新增" at bounding box center [934, 69] width 39 height 23
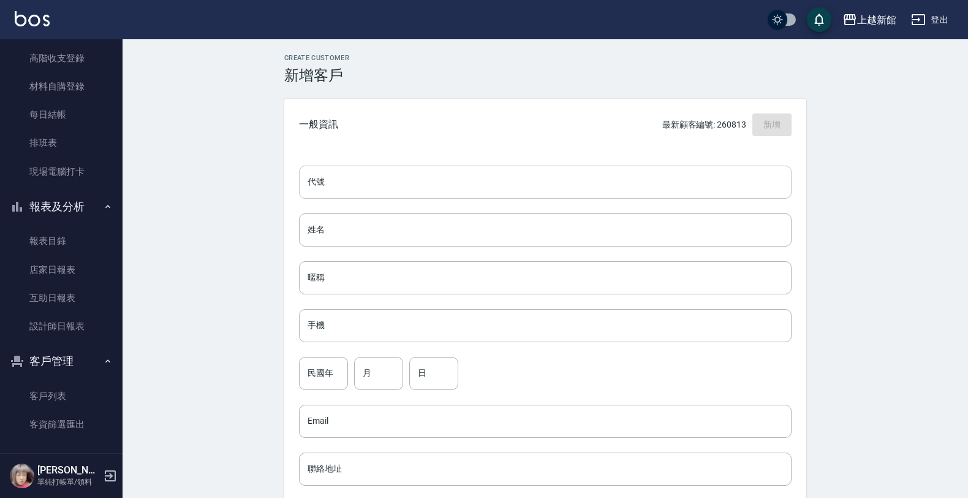
drag, startPoint x: 753, startPoint y: 207, endPoint x: 763, endPoint y: 185, distance: 24.4
click at [758, 197] on div "代號 代號 姓名 姓名 暱稱 暱稱 手機 手機 民國年 民國年 月 月 日 日 Email Email 聯絡地址 聯絡地址 男 女 LINE ID LINE …" at bounding box center [545, 449] width 522 height 596
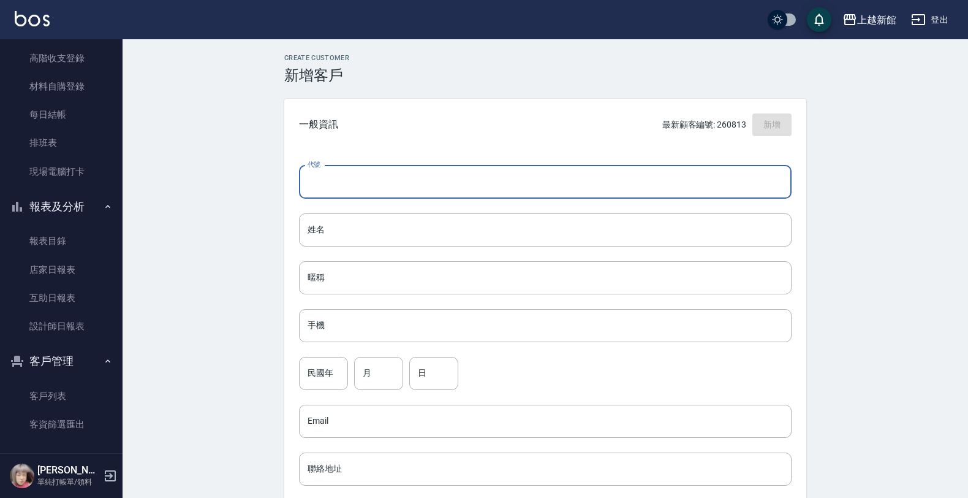
click at [763, 185] on input "代號" at bounding box center [545, 182] width 493 height 33
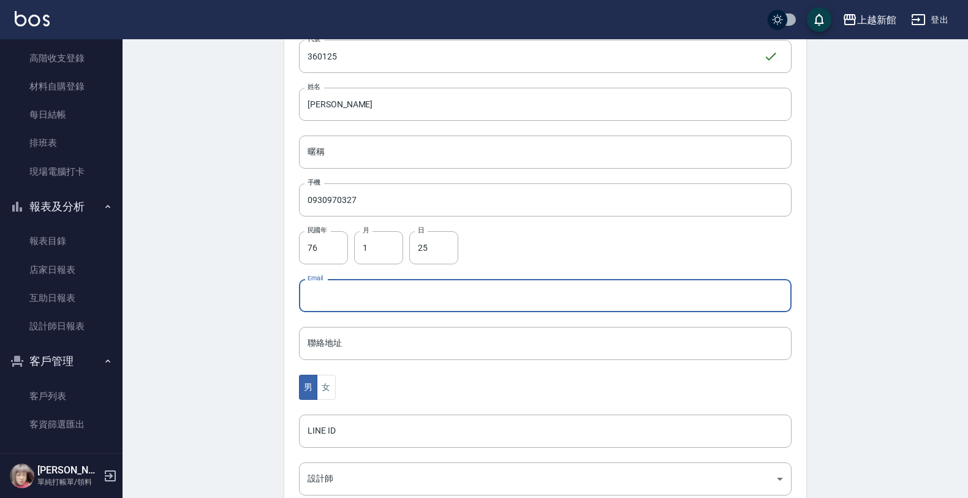
scroll to position [153, 0]
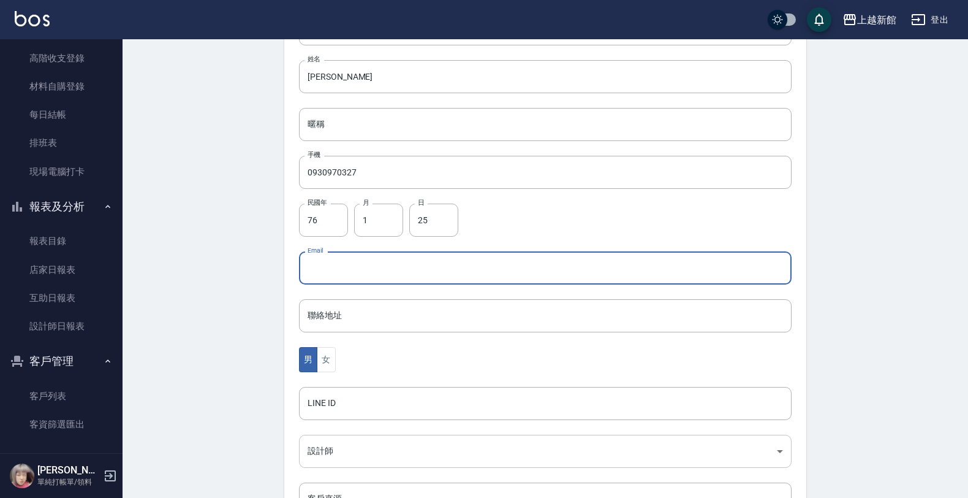
click at [314, 464] on body "上越新館 登出 櫃檯作業 打帳單 帳單列表 掛單列表 現金收支登錄 高階收支登錄 材料自購登錄 每日結帳 排班表 現場電腦打卡 報表及分析 報表目錄 店家日報…" at bounding box center [484, 246] width 968 height 798
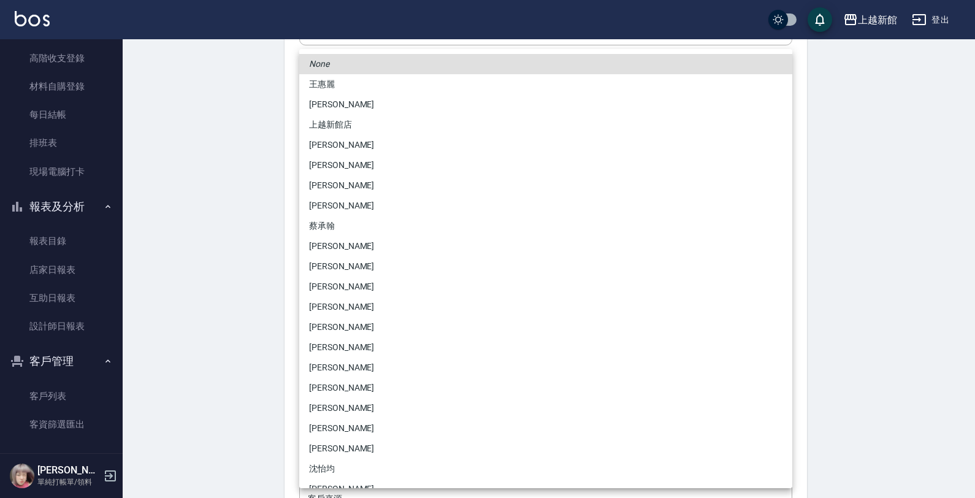
click at [314, 457] on li "[PERSON_NAME]" at bounding box center [545, 448] width 493 height 20
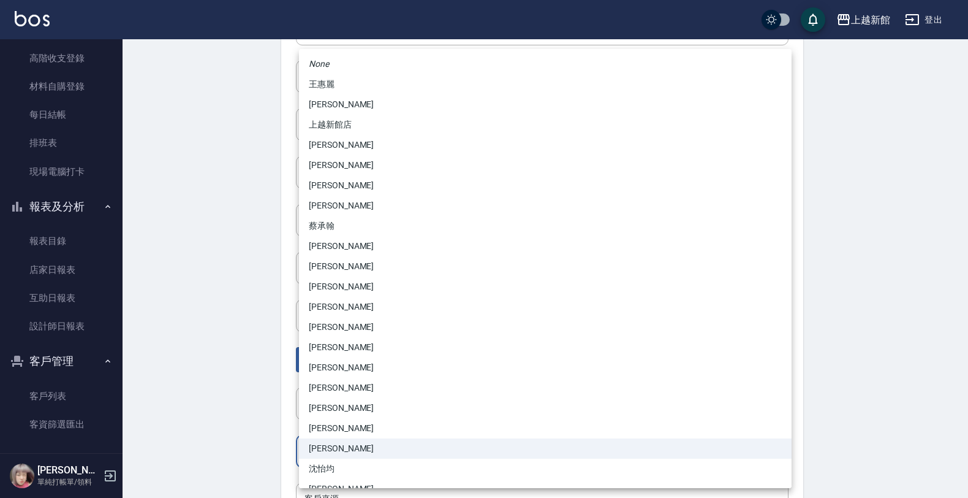
click at [327, 460] on body "上越新館 登出 櫃檯作業 打帳單 帳單列表 掛單列表 現金收支登錄 高階收支登錄 材料自購登錄 每日結帳 排班表 現場電腦打卡 報表及分析 報表目錄 店家日報…" at bounding box center [484, 246] width 968 height 798
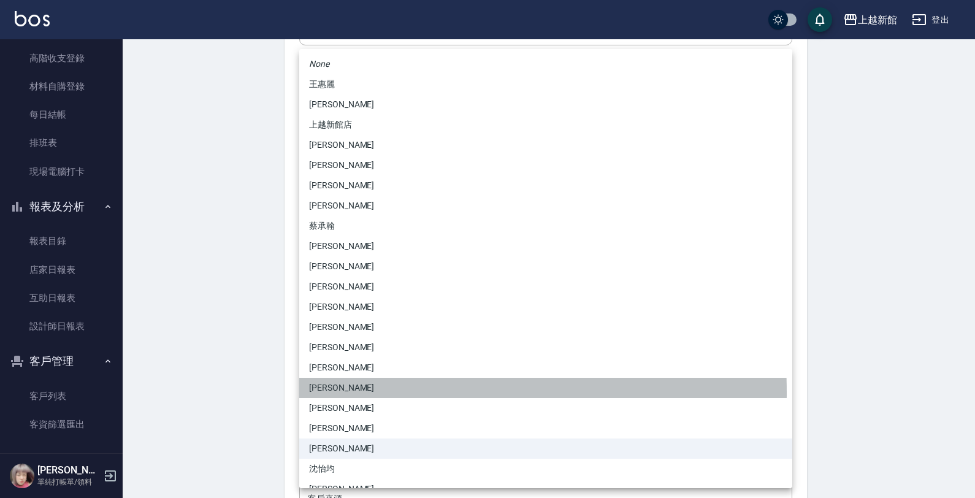
click at [332, 392] on li "[PERSON_NAME]" at bounding box center [545, 388] width 493 height 20
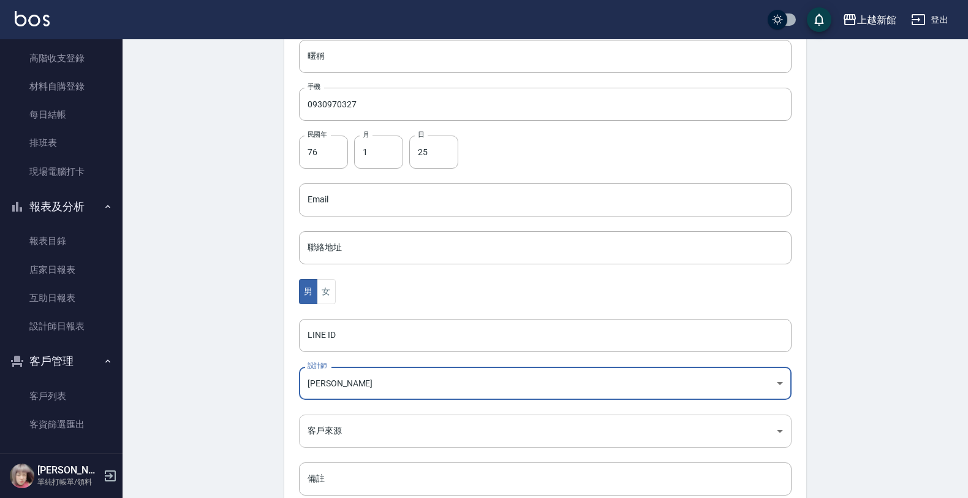
scroll to position [299, 0]
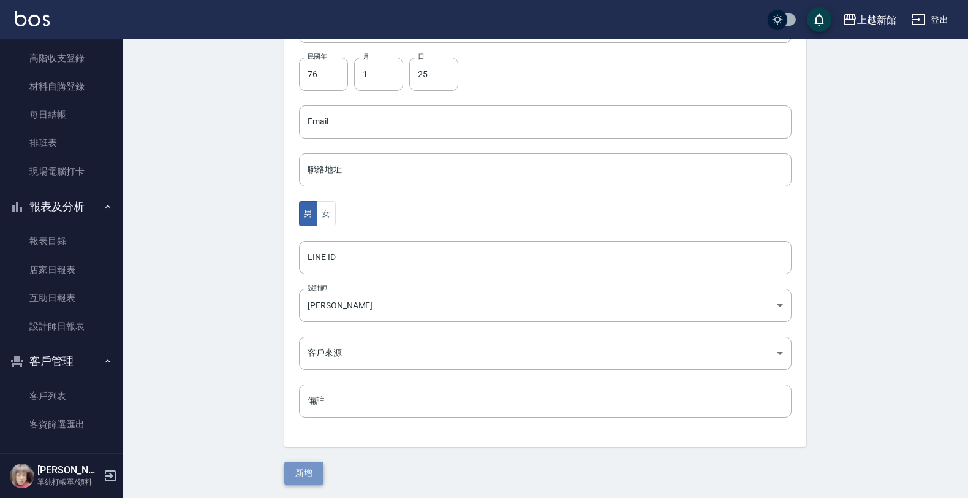
click at [302, 463] on button "新增" at bounding box center [303, 473] width 39 height 23
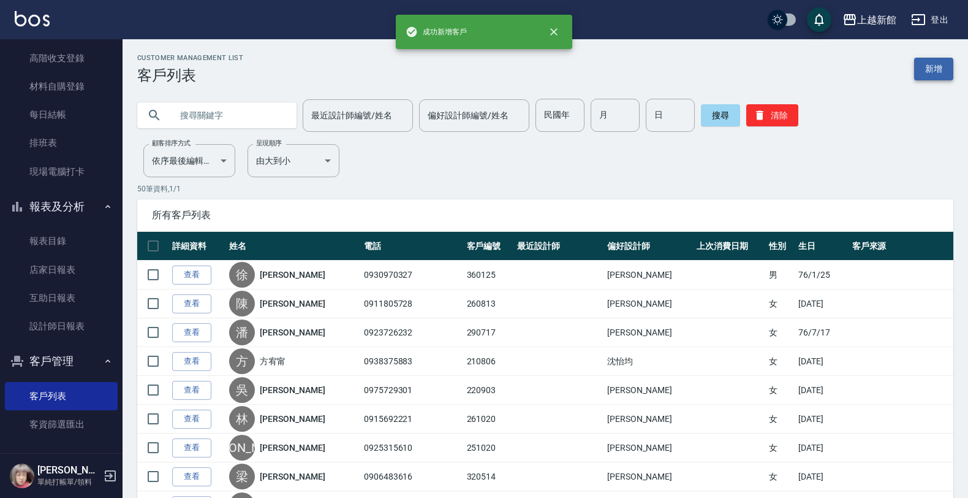
click at [938, 74] on link "新增" at bounding box center [934, 69] width 39 height 23
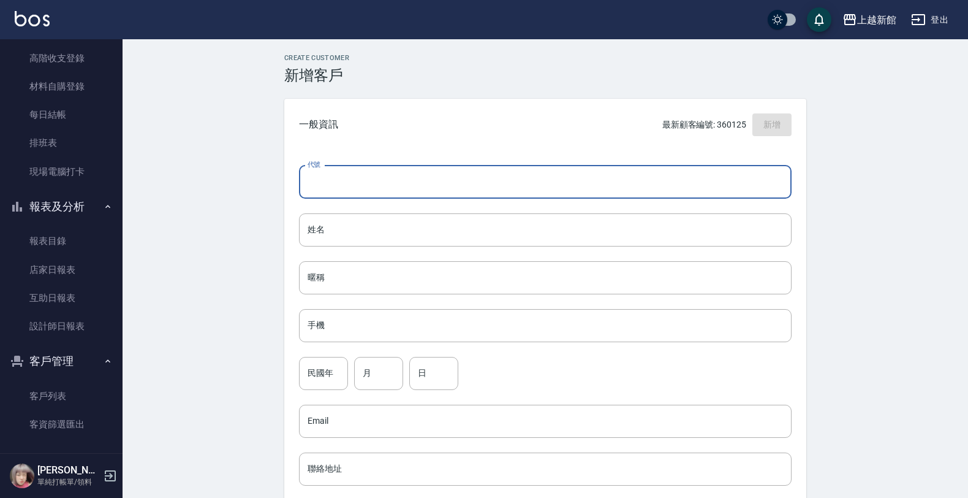
click at [708, 175] on input "代號" at bounding box center [545, 182] width 493 height 33
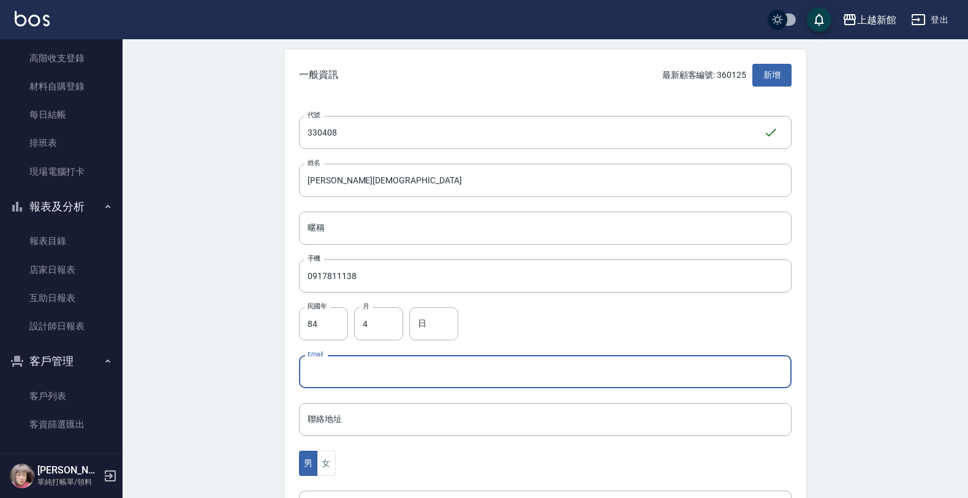
scroll to position [77, 0]
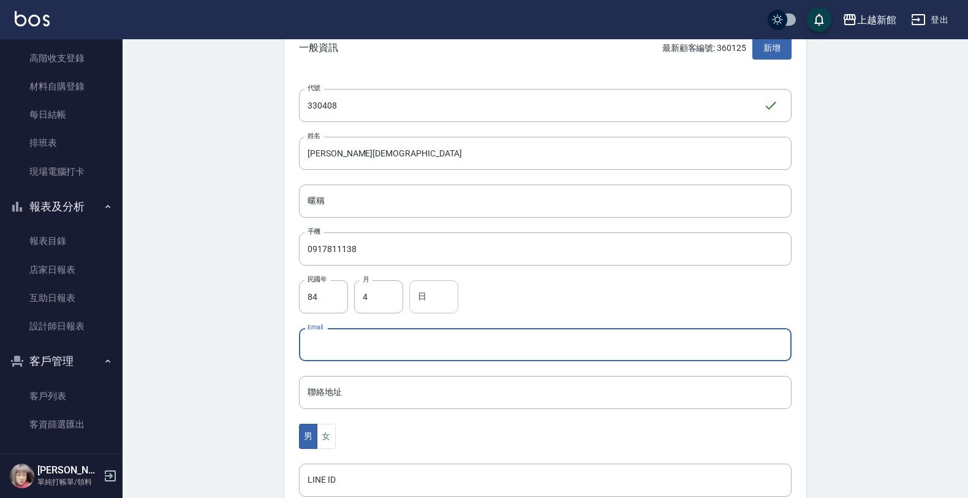
drag, startPoint x: 403, startPoint y: 295, endPoint x: 418, endPoint y: 300, distance: 16.3
click at [418, 300] on div "民國年 84 民國年 月 4 月 日 日" at bounding box center [545, 296] width 493 height 33
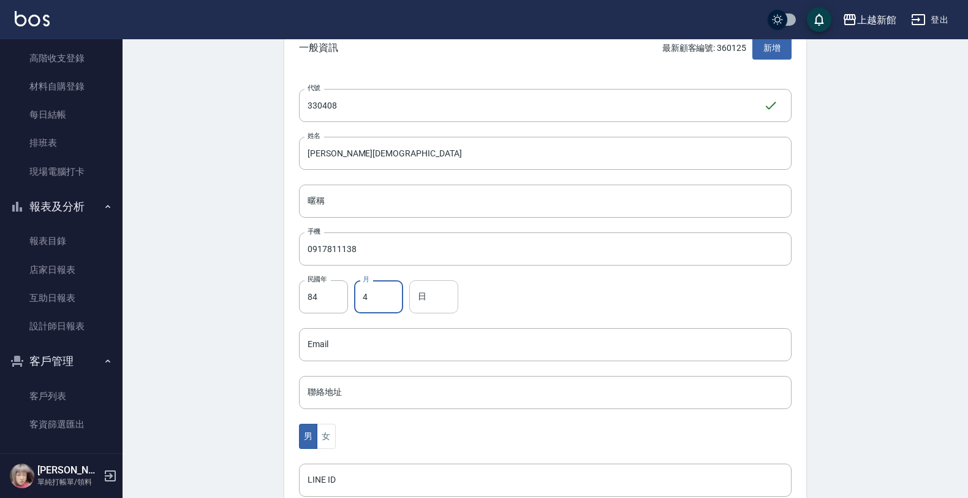
click at [419, 301] on input "日" at bounding box center [433, 296] width 49 height 33
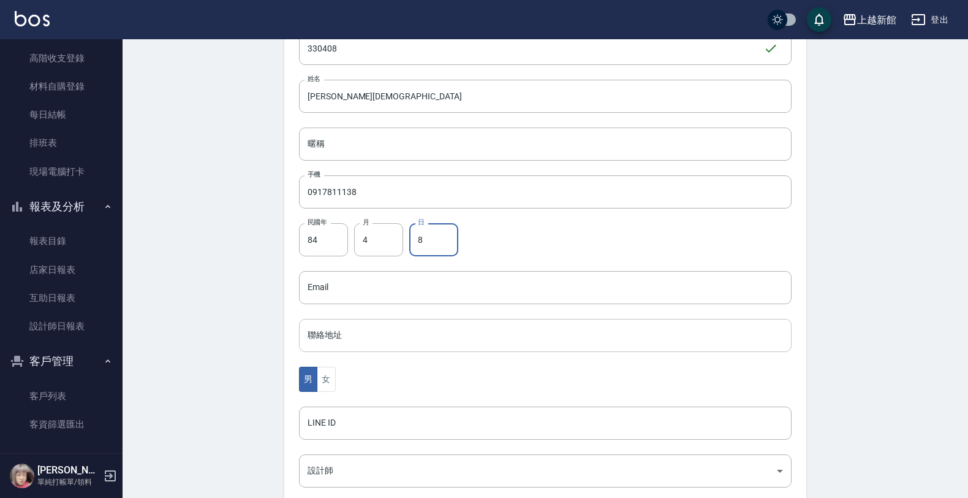
scroll to position [299, 0]
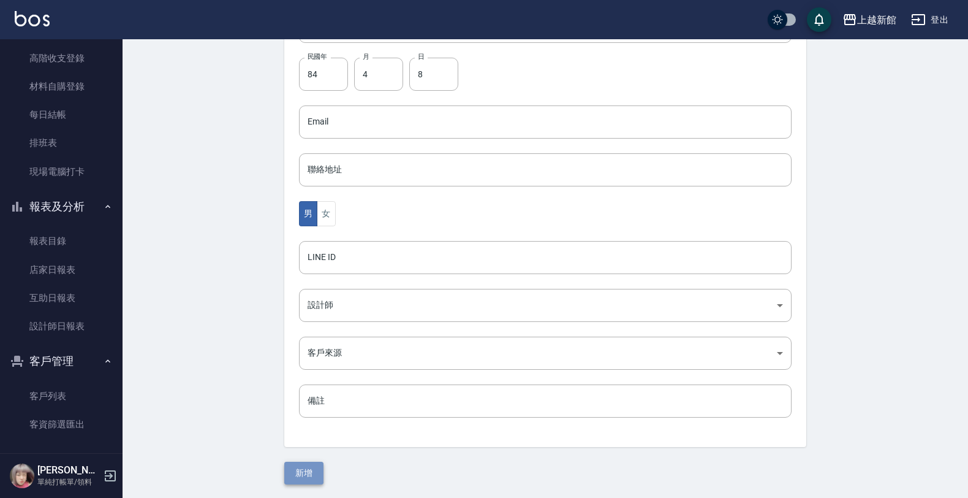
click at [295, 482] on button "新增" at bounding box center [303, 473] width 39 height 23
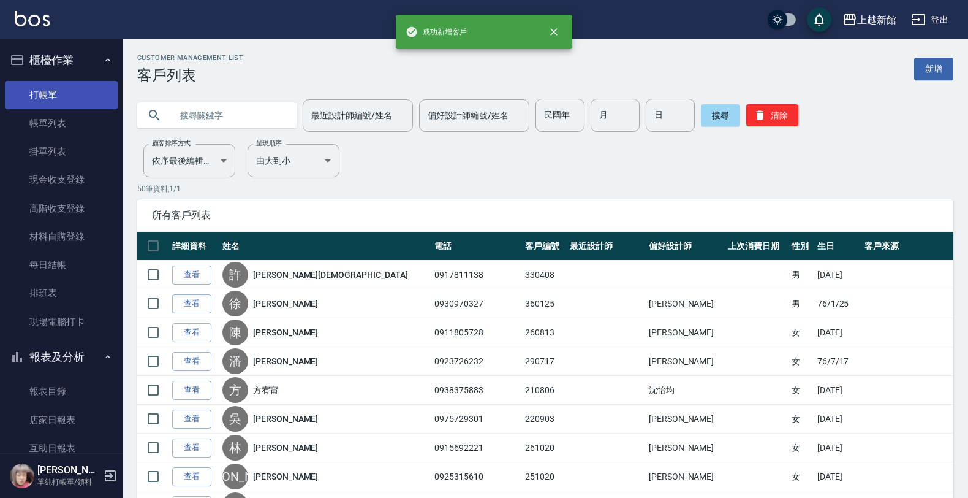
click at [67, 91] on link "打帳單" at bounding box center [61, 95] width 113 height 28
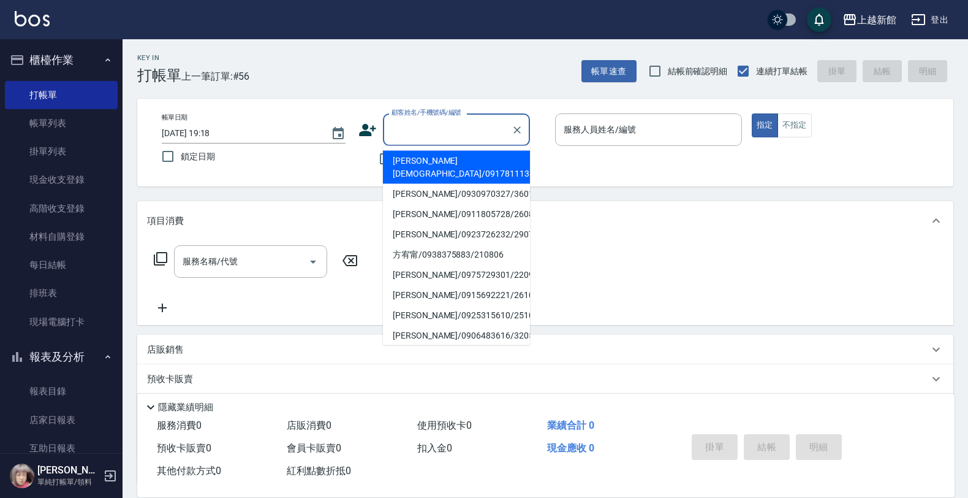
click at [435, 119] on input "顧客姓名/手機號碼/編號" at bounding box center [448, 129] width 118 height 21
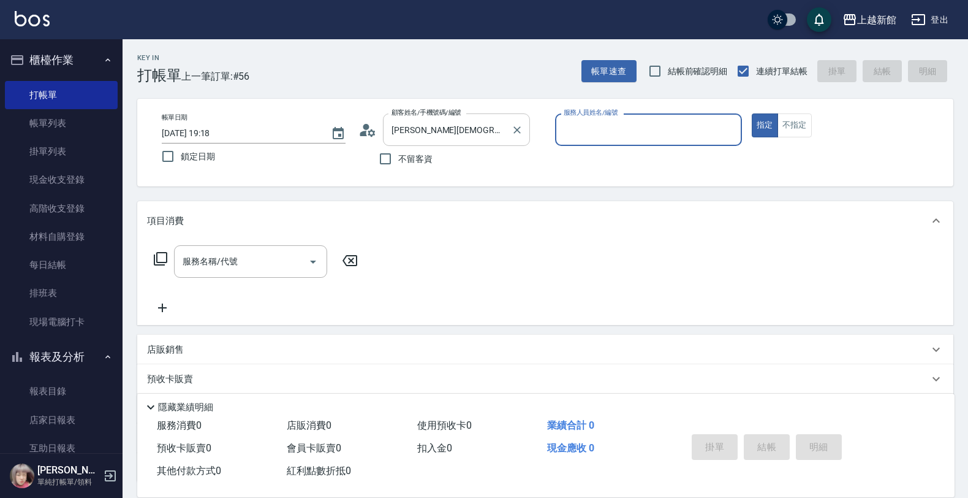
click at [752, 113] on button "指定" at bounding box center [765, 125] width 26 height 24
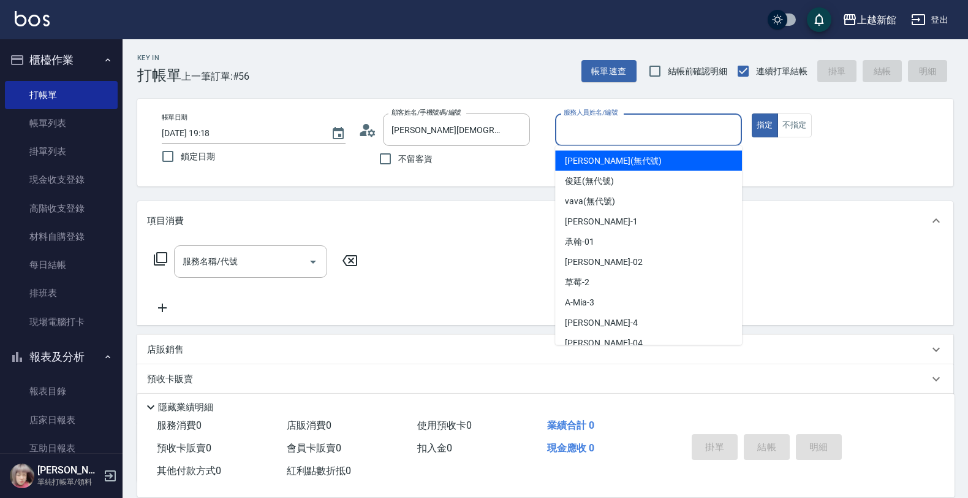
click at [623, 126] on div "服務人員姓名/編號 服務人員姓名/編號" at bounding box center [648, 129] width 187 height 32
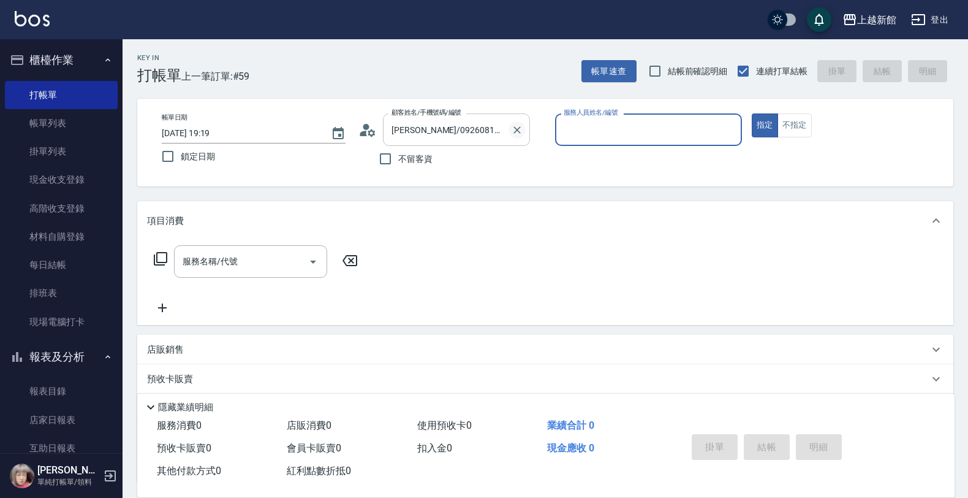
click at [517, 130] on icon "Clear" at bounding box center [517, 129] width 7 height 7
click at [752, 113] on button "指定" at bounding box center [765, 125] width 26 height 24
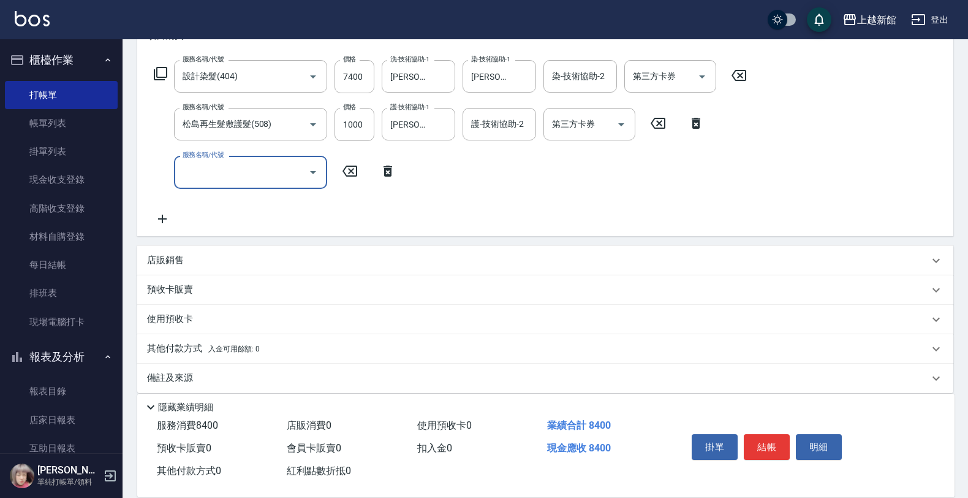
scroll to position [196, 0]
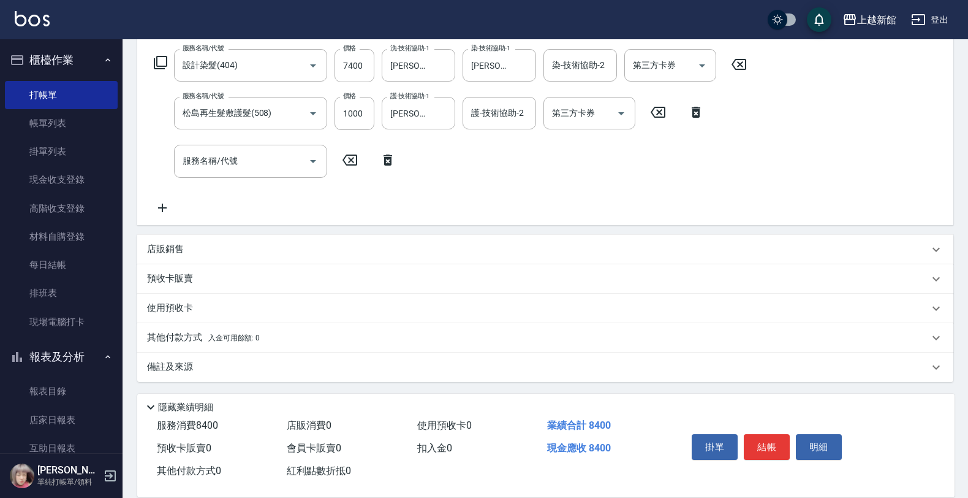
click at [175, 236] on div "店販銷售" at bounding box center [545, 249] width 816 height 29
click at [296, 243] on div "店販銷售" at bounding box center [538, 249] width 782 height 13
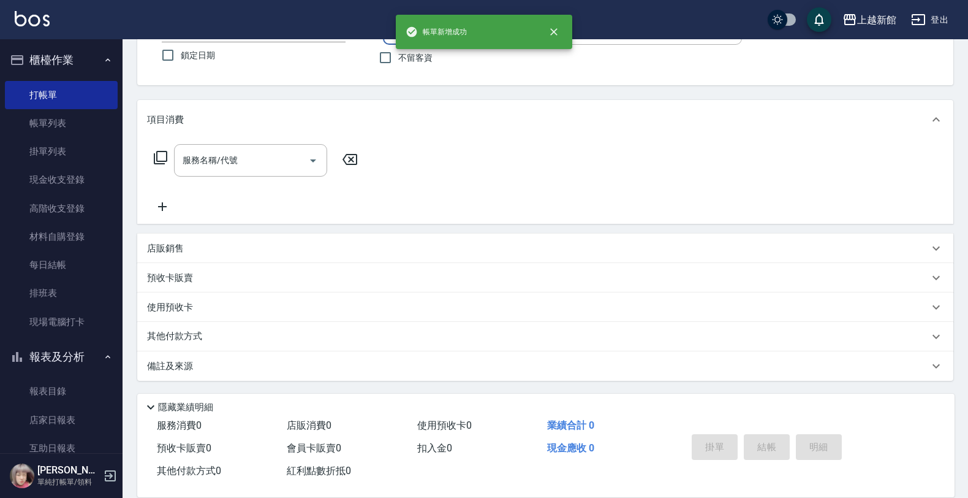
scroll to position [0, 0]
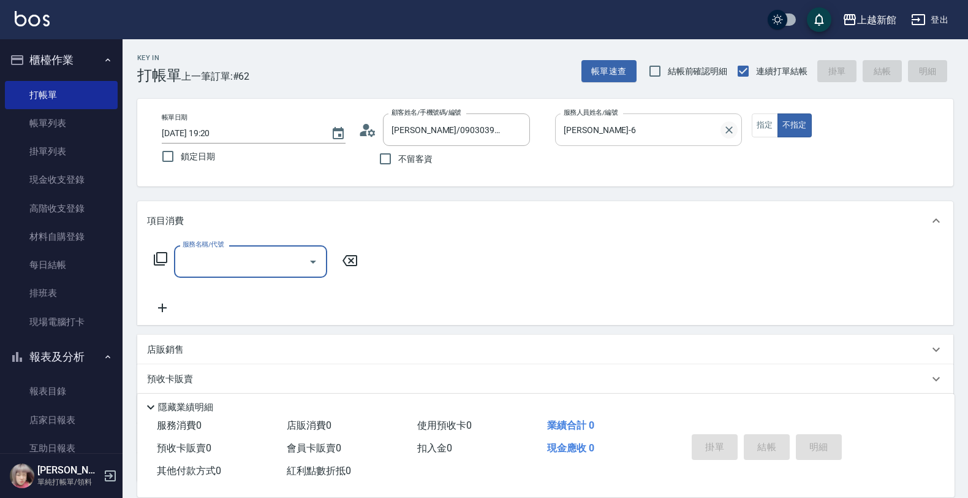
click at [727, 127] on icon "Clear" at bounding box center [729, 129] width 7 height 7
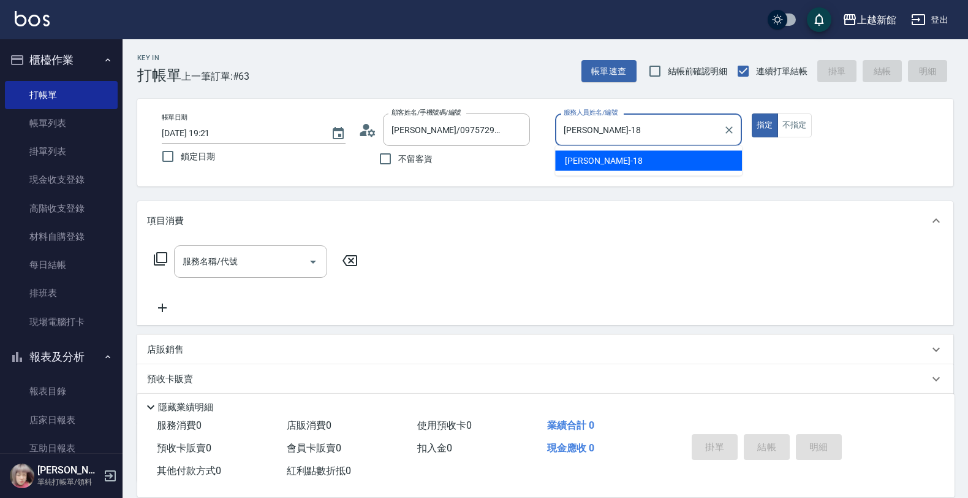
click at [752, 113] on button "指定" at bounding box center [765, 125] width 26 height 24
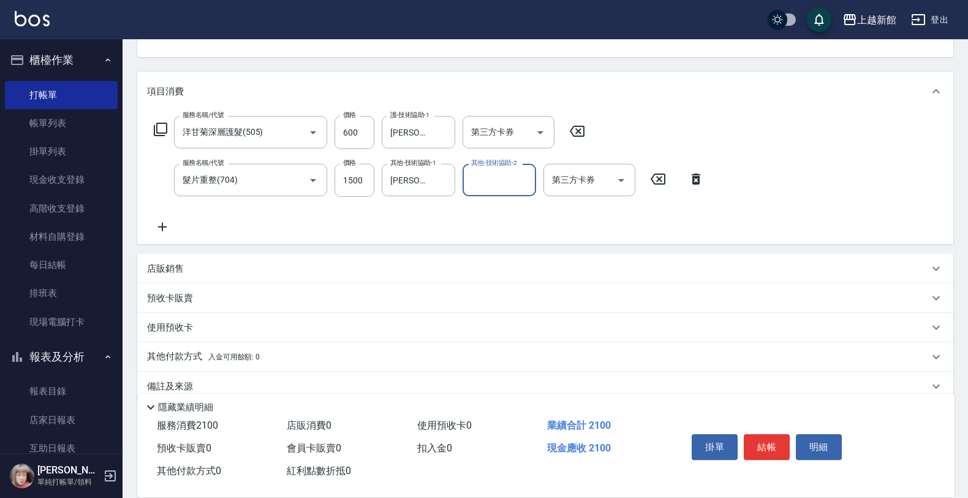
scroll to position [149, 0]
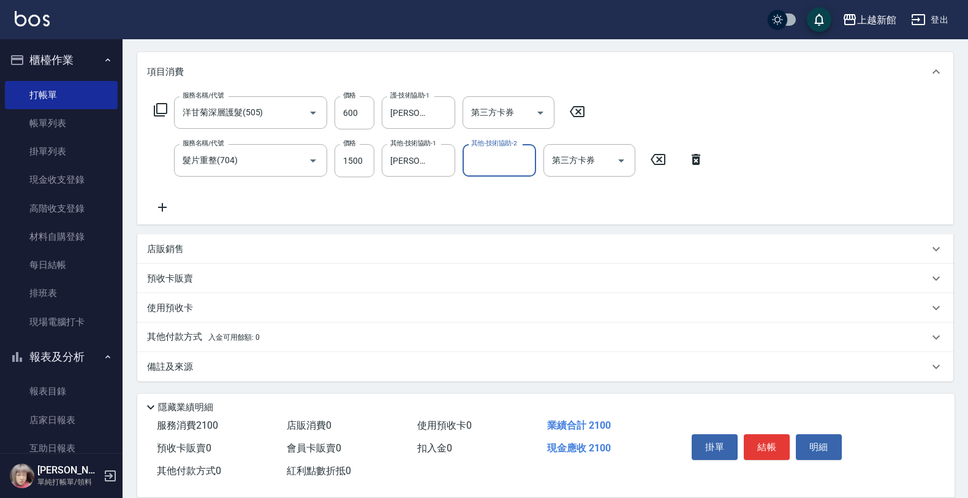
drag, startPoint x: 213, startPoint y: 252, endPoint x: 207, endPoint y: 257, distance: 7.8
click at [211, 252] on div "店販銷售" at bounding box center [538, 249] width 782 height 13
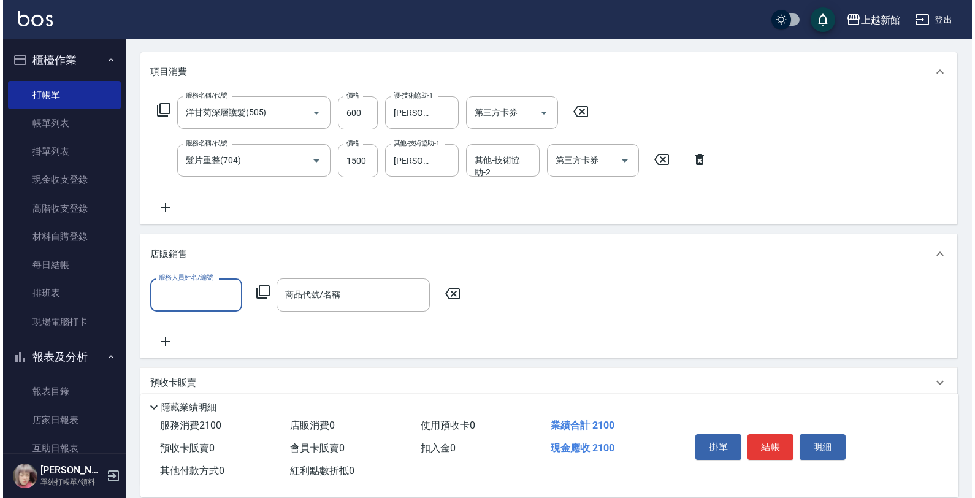
scroll to position [0, 0]
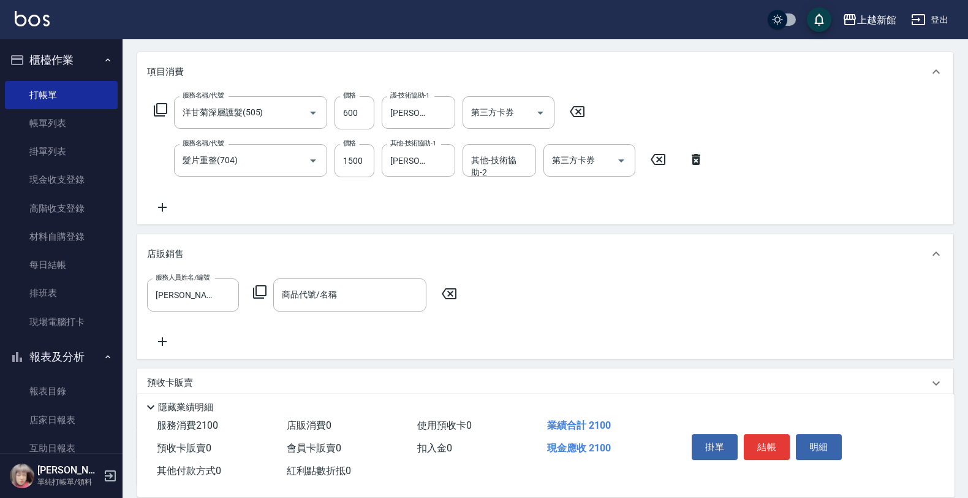
click at [257, 294] on icon at bounding box center [260, 291] width 15 height 15
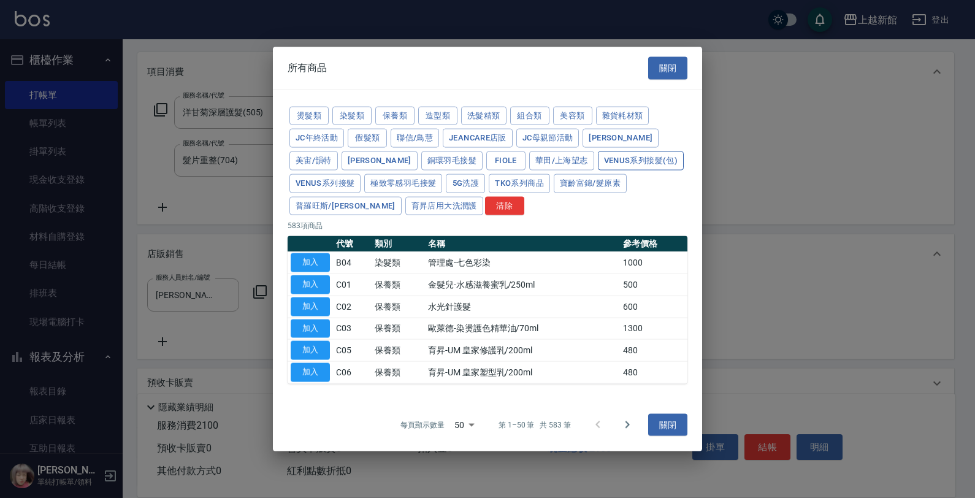
click at [598, 158] on button "Venus系列接髮(包)" at bounding box center [641, 160] width 86 height 19
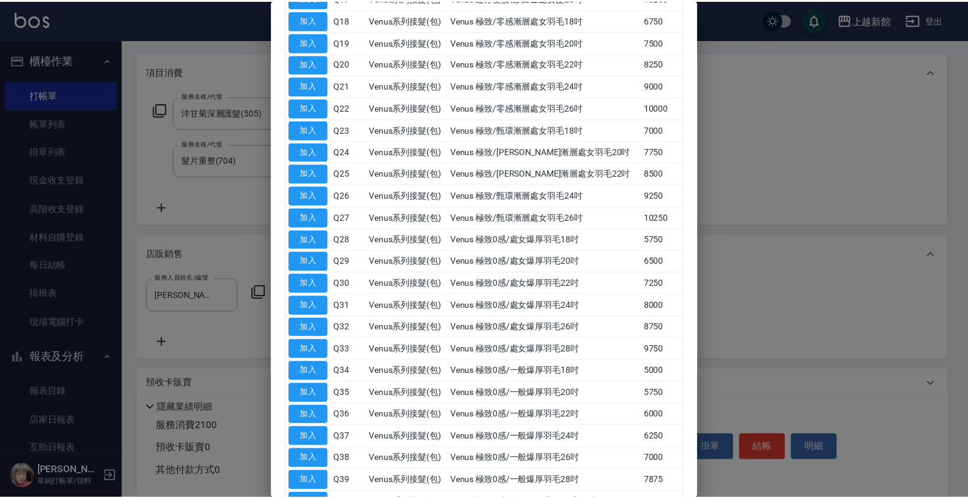
scroll to position [613, 0]
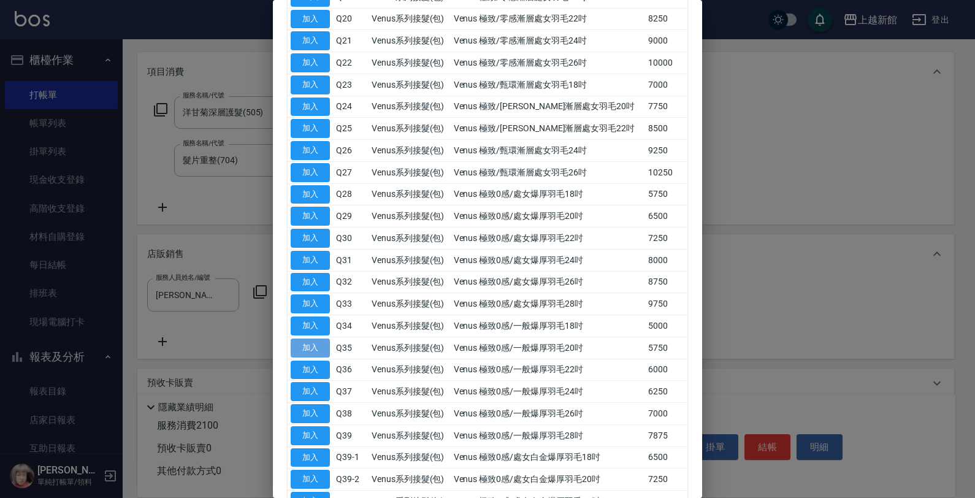
click at [302, 354] on button "加入" at bounding box center [310, 347] width 39 height 19
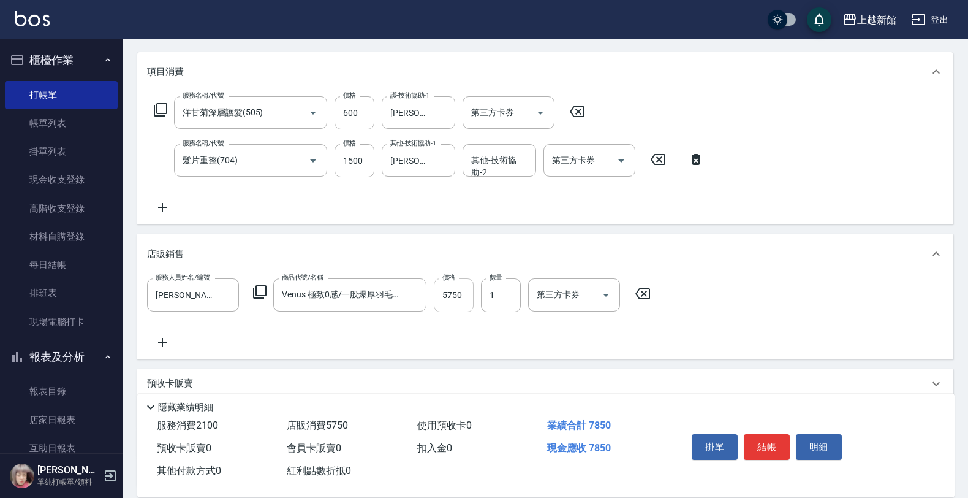
click at [454, 303] on input "5750" at bounding box center [454, 294] width 40 height 33
click at [367, 164] on input "1500" at bounding box center [355, 160] width 40 height 33
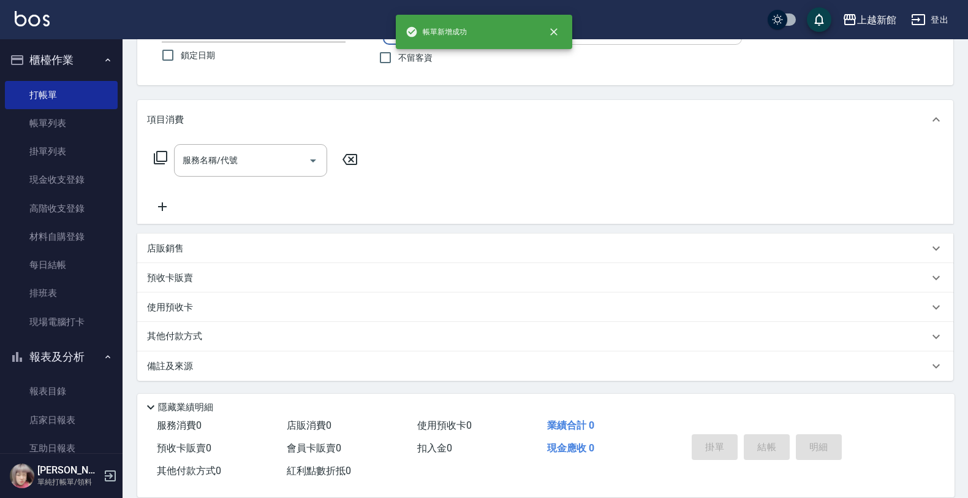
scroll to position [0, 0]
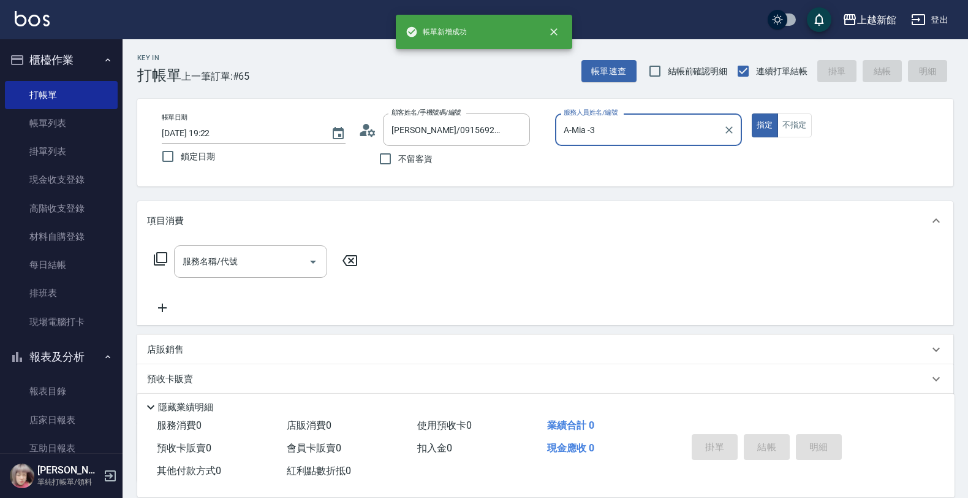
click at [752, 113] on button "指定" at bounding box center [765, 125] width 26 height 24
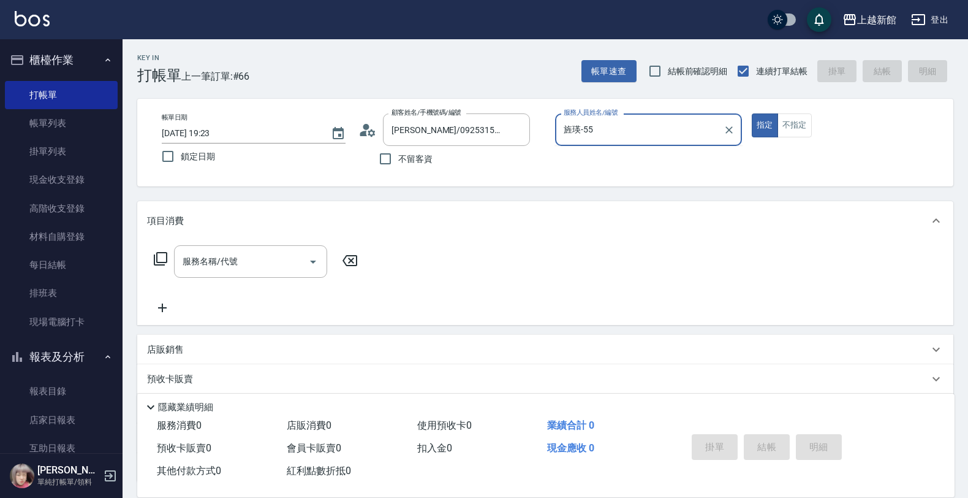
click at [752, 113] on button "指定" at bounding box center [765, 125] width 26 height 24
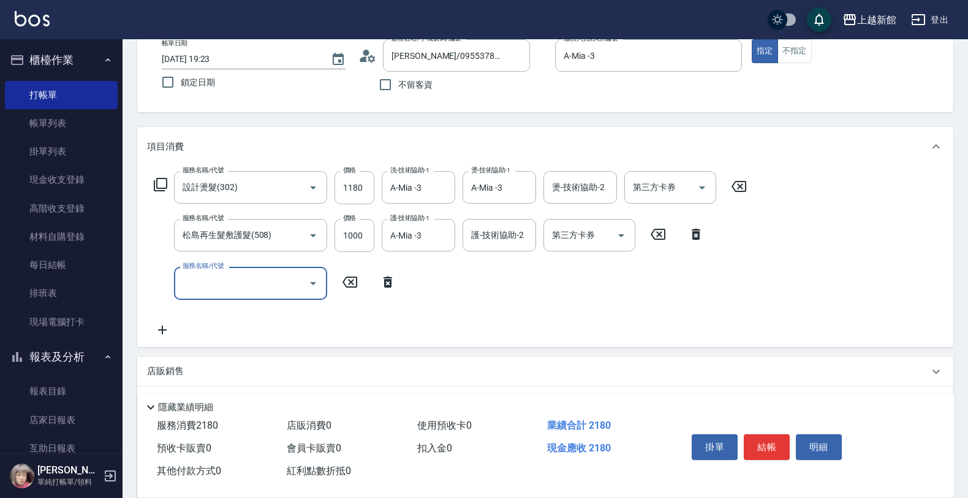
scroll to position [196, 0]
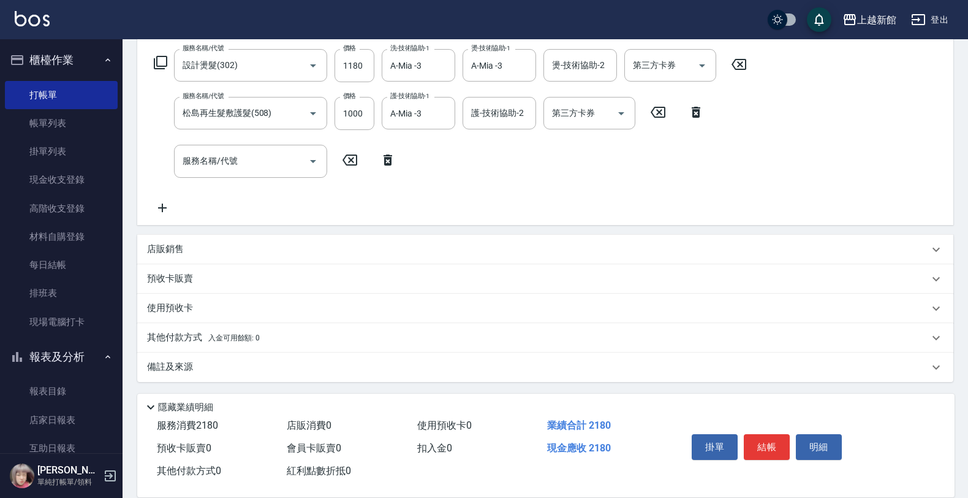
click at [159, 255] on p "店販銷售" at bounding box center [165, 249] width 37 height 13
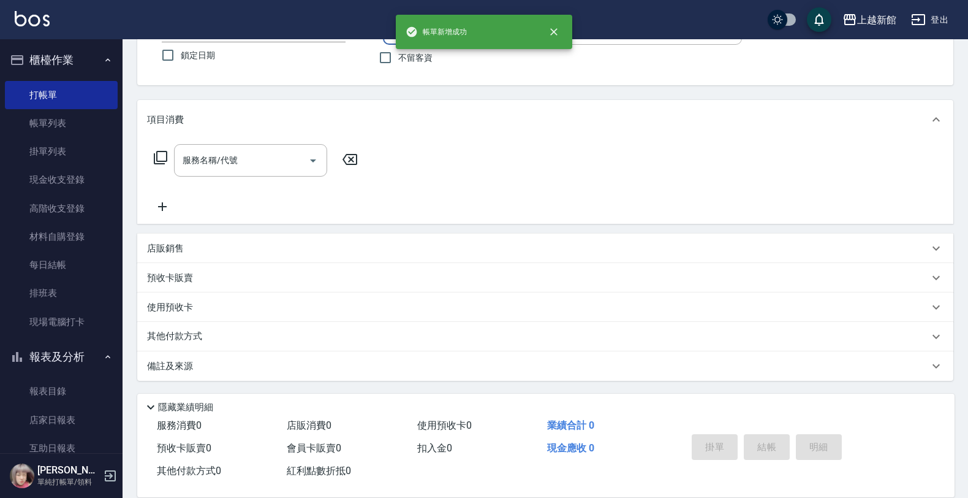
scroll to position [0, 0]
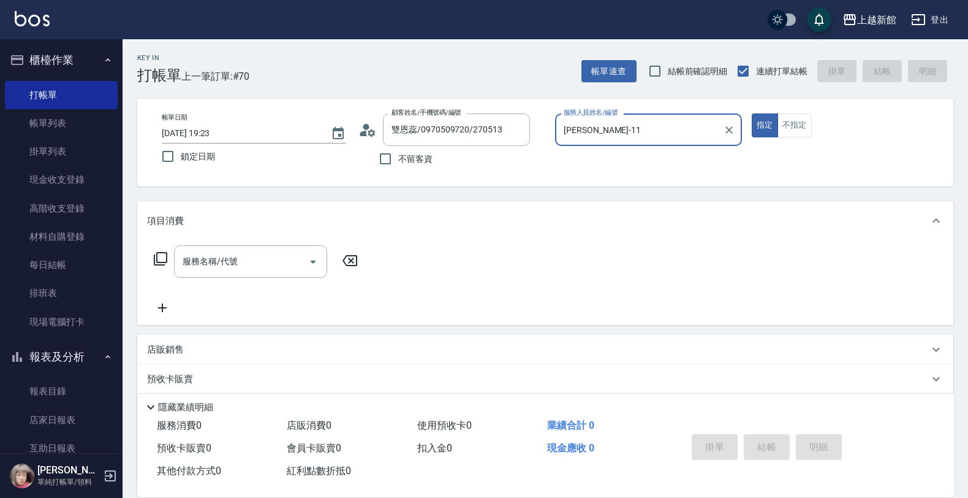
click at [752, 113] on button "指定" at bounding box center [765, 125] width 26 height 24
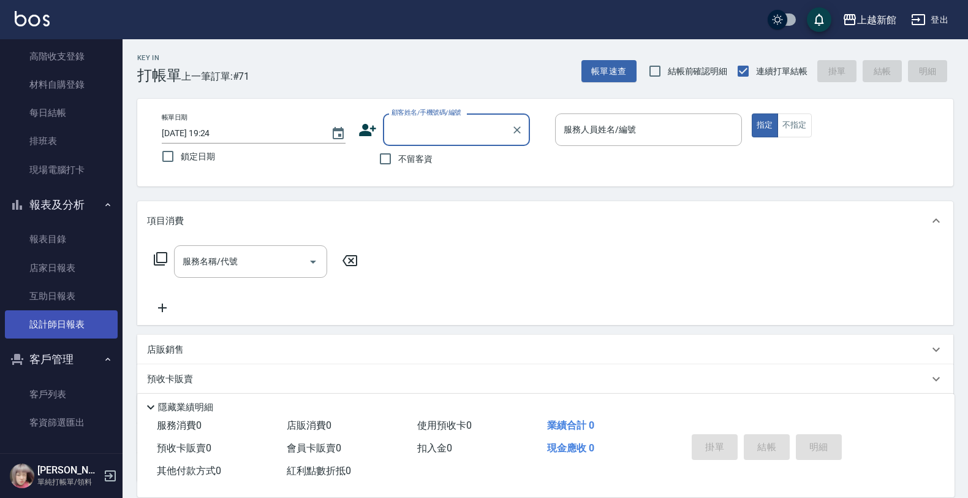
scroll to position [153, 0]
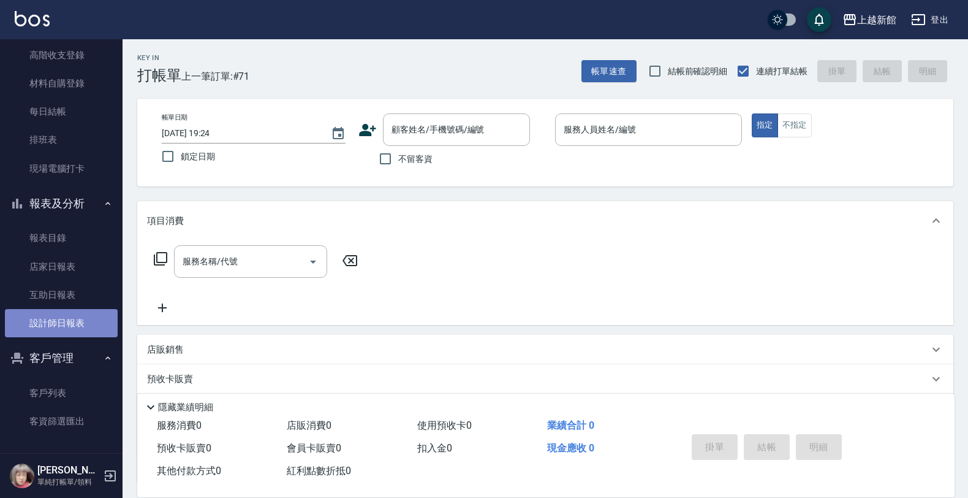
click at [61, 311] on link "設計師日報表" at bounding box center [61, 323] width 113 height 28
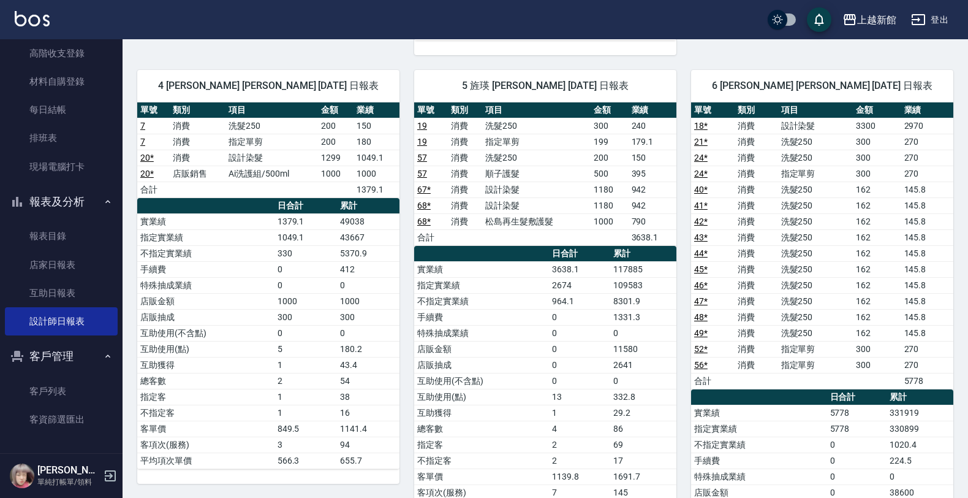
scroll to position [766, 0]
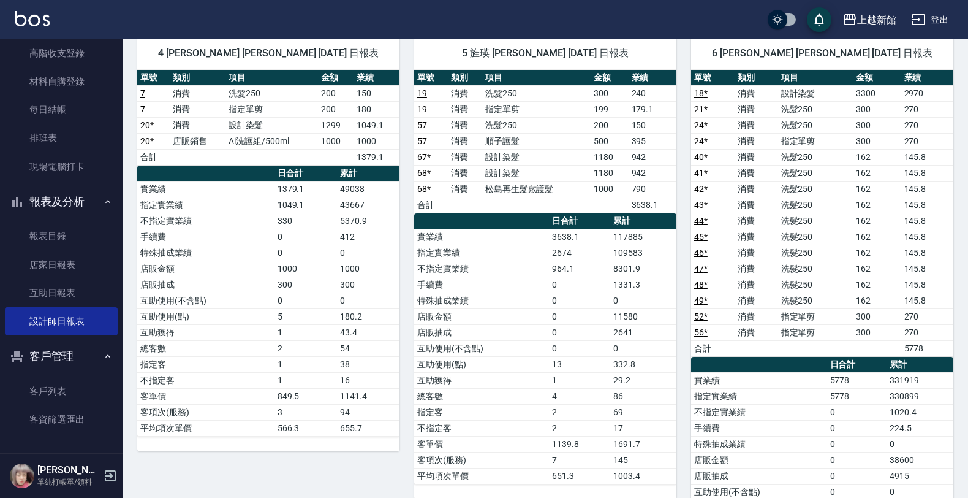
click at [103, 465] on div "[PERSON_NAME] 單純打帳單/領料" at bounding box center [61, 476] width 123 height 44
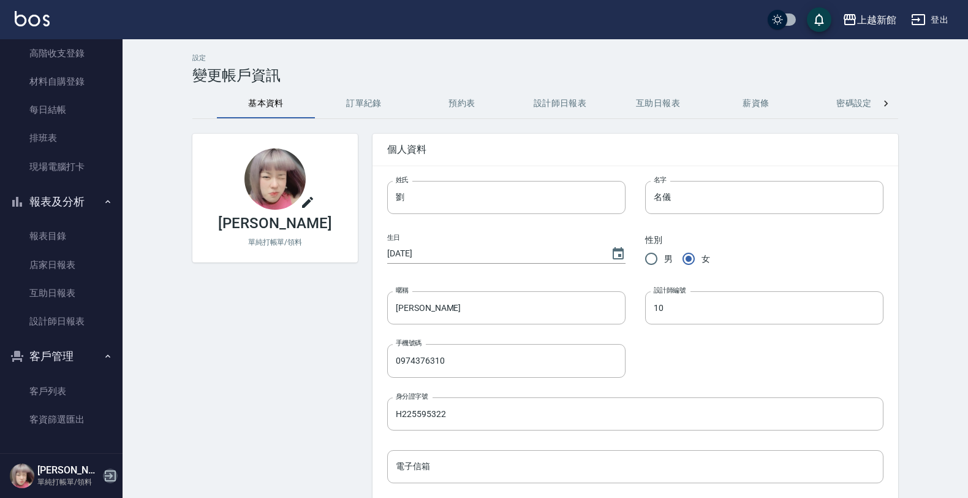
click at [103, 471] on icon "button" at bounding box center [110, 475] width 15 height 15
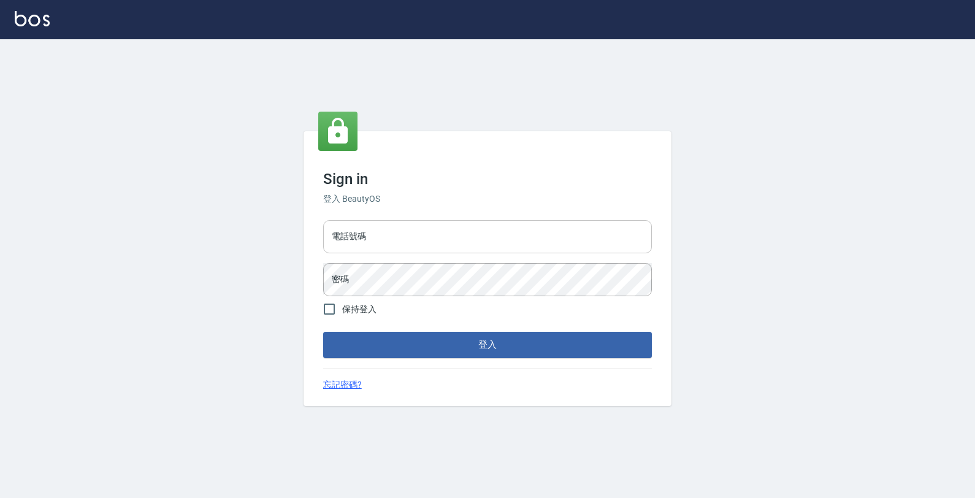
drag, startPoint x: 337, startPoint y: 246, endPoint x: 344, endPoint y: 252, distance: 8.7
click at [338, 246] on input "電話號碼" at bounding box center [487, 236] width 329 height 33
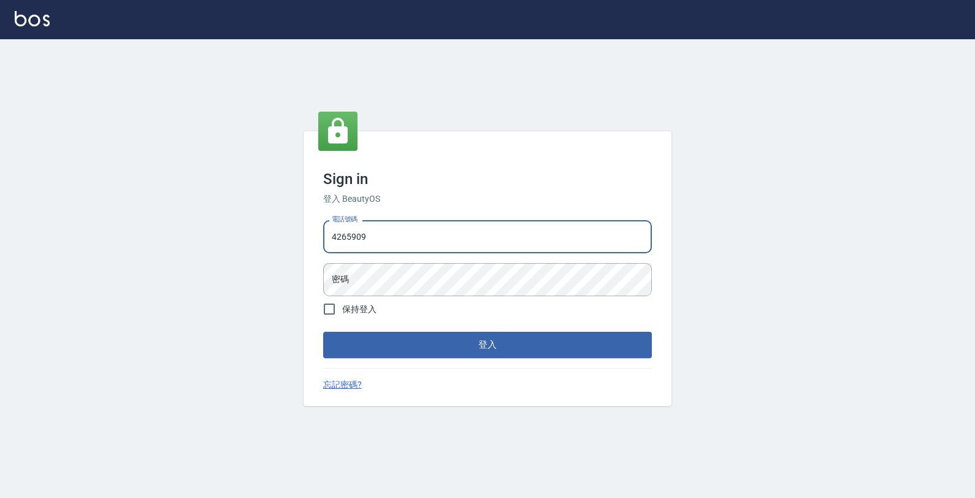
type input "4265909"
click at [323, 332] on button "登入" at bounding box center [487, 345] width 329 height 26
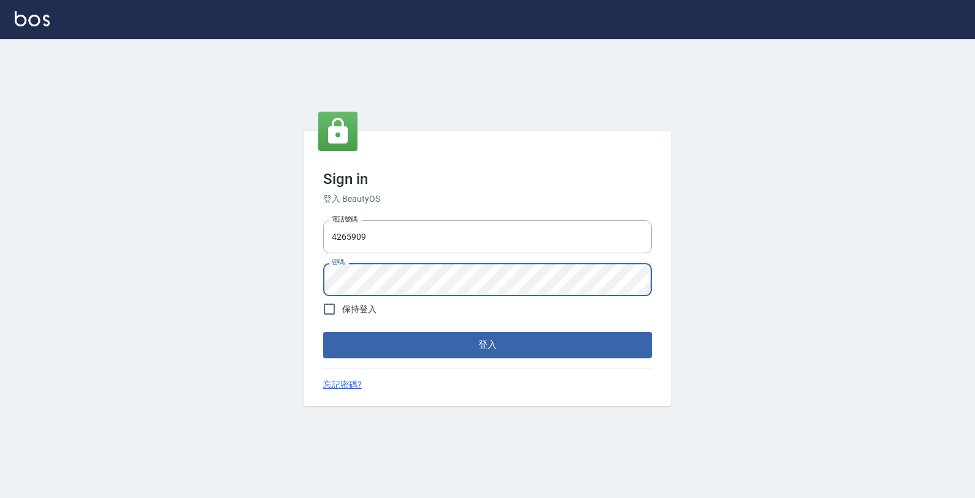
click at [323, 332] on button "登入" at bounding box center [487, 345] width 329 height 26
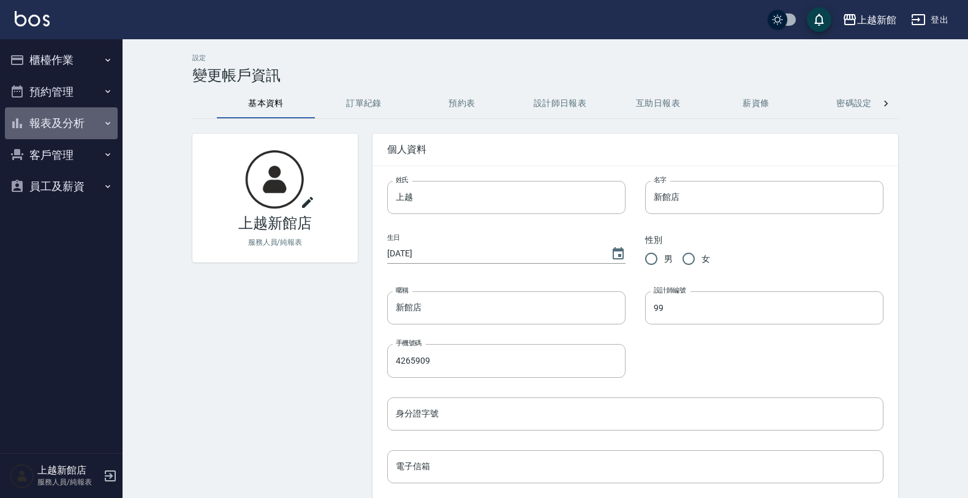
click at [72, 121] on button "報表及分析" at bounding box center [61, 123] width 113 height 32
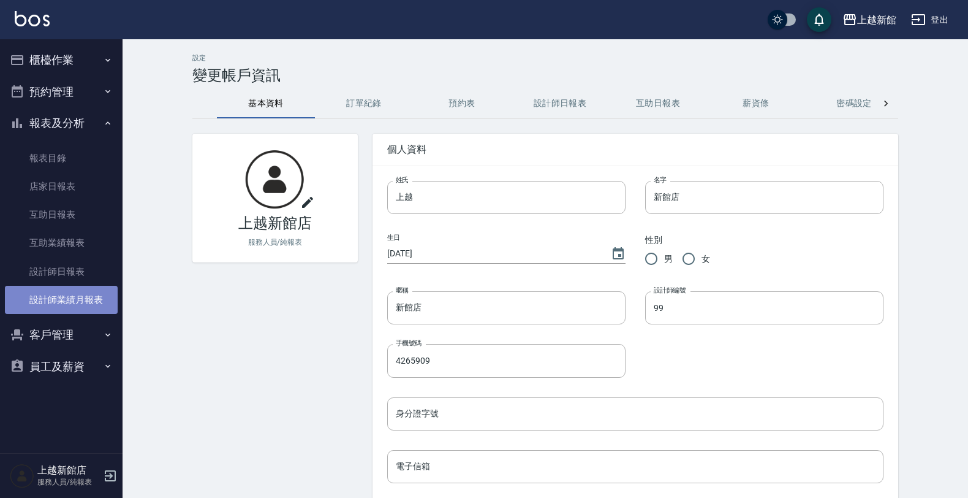
click at [72, 295] on link "設計師業績月報表" at bounding box center [61, 300] width 113 height 28
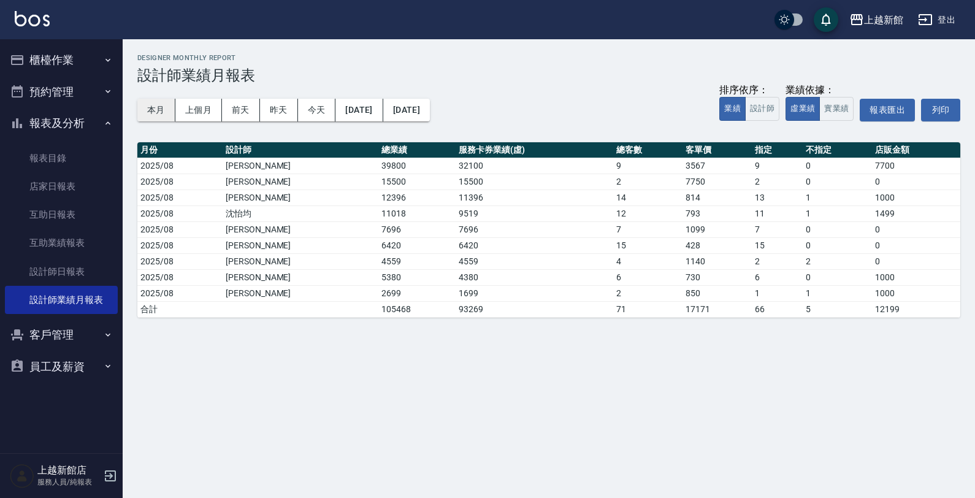
click at [158, 115] on button "本月" at bounding box center [156, 110] width 38 height 23
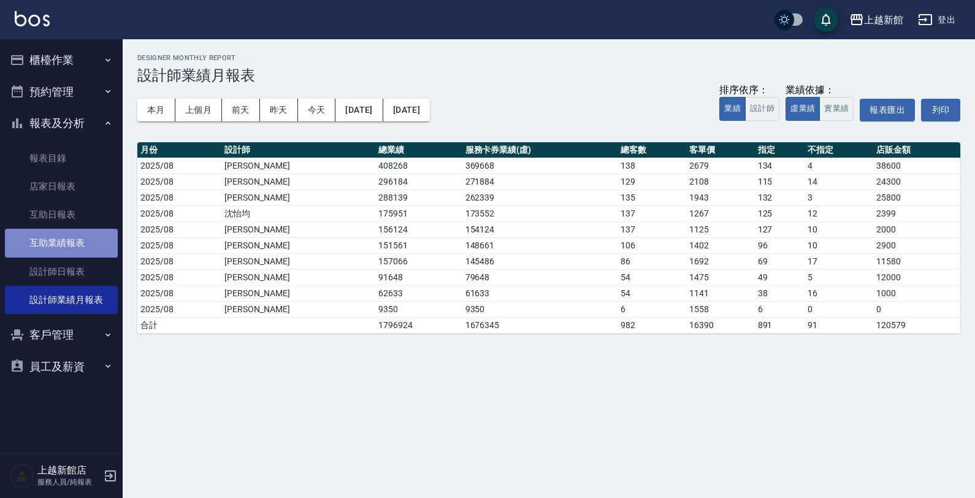
click at [50, 244] on link "互助業績報表" at bounding box center [61, 243] width 113 height 28
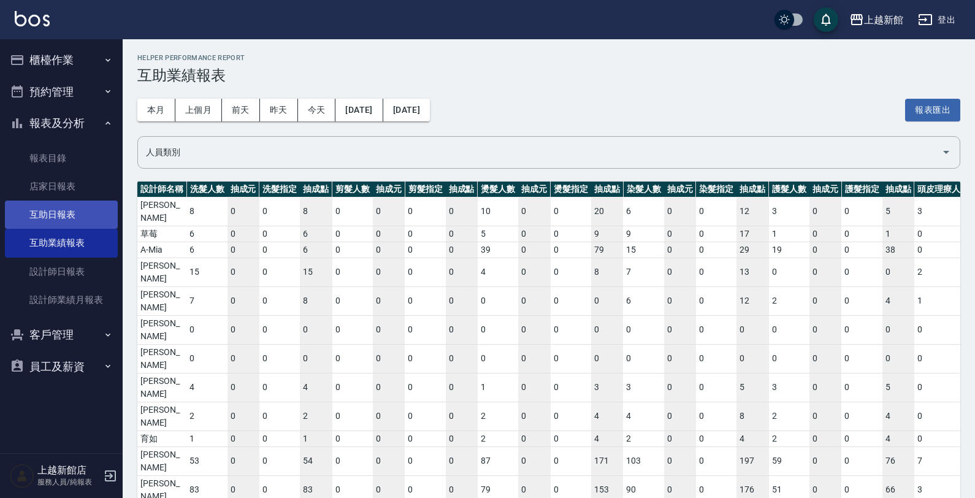
click at [66, 209] on link "互助日報表" at bounding box center [61, 214] width 113 height 28
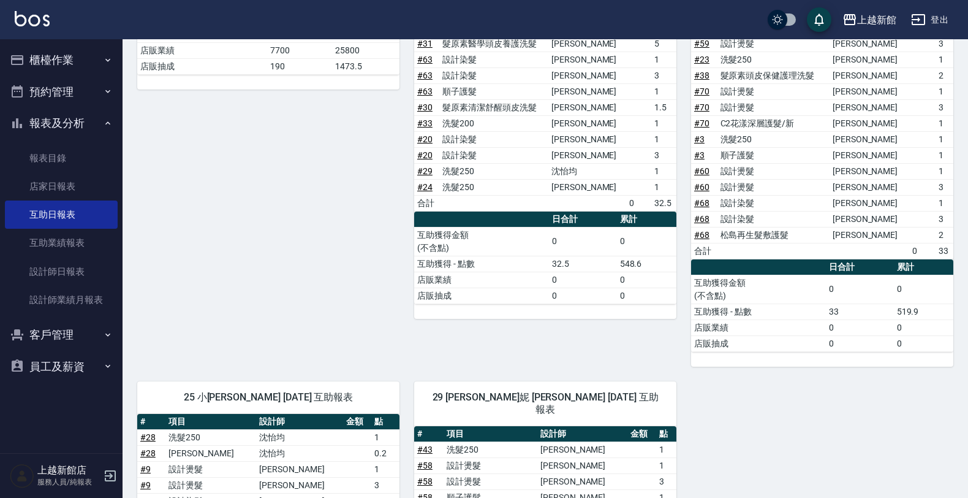
scroll to position [792, 0]
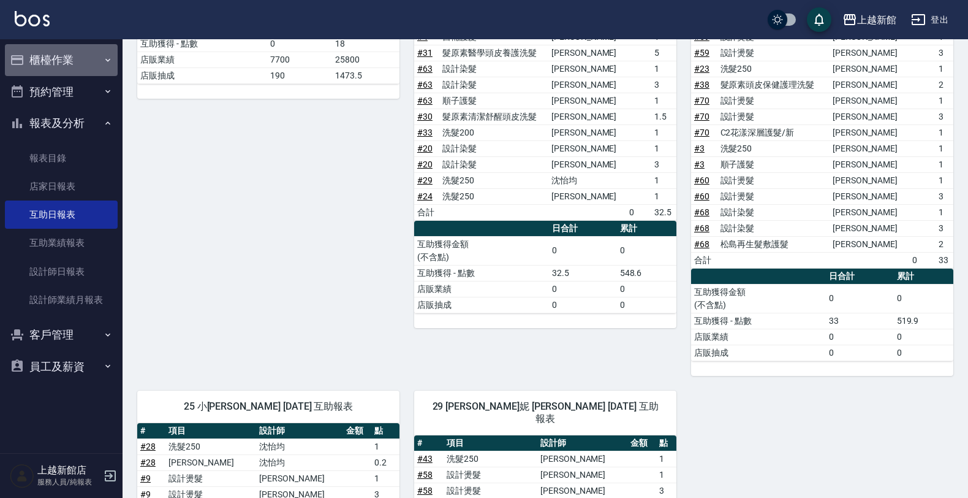
click at [62, 71] on button "櫃檯作業" at bounding box center [61, 60] width 113 height 32
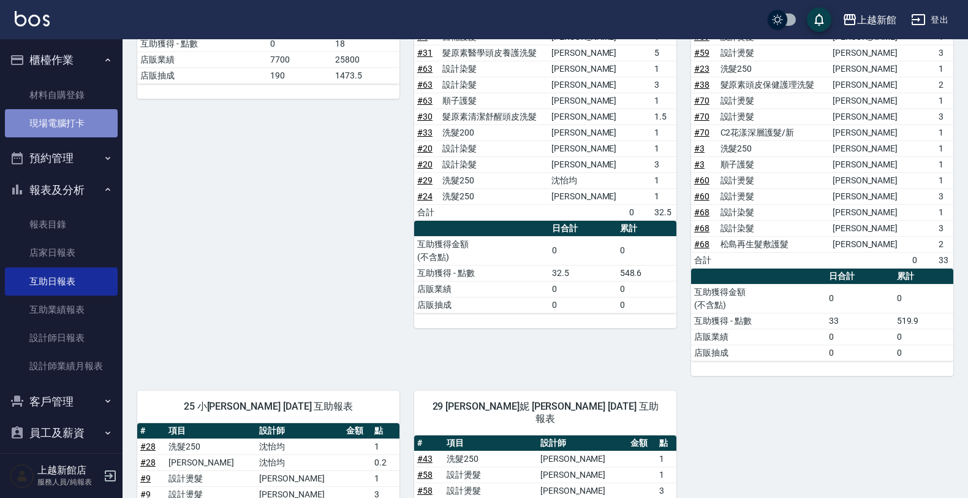
click at [80, 123] on link "現場電腦打卡" at bounding box center [61, 123] width 113 height 28
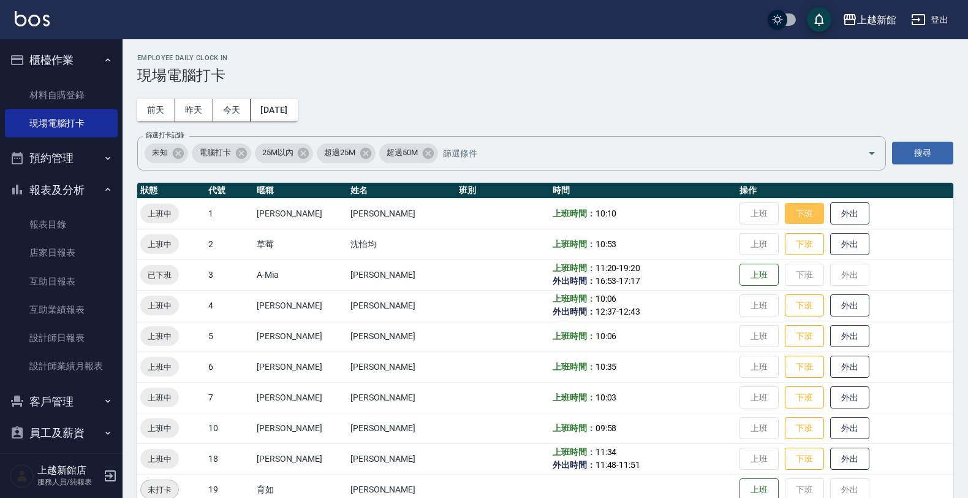
click at [792, 221] on button "下班" at bounding box center [804, 213] width 39 height 21
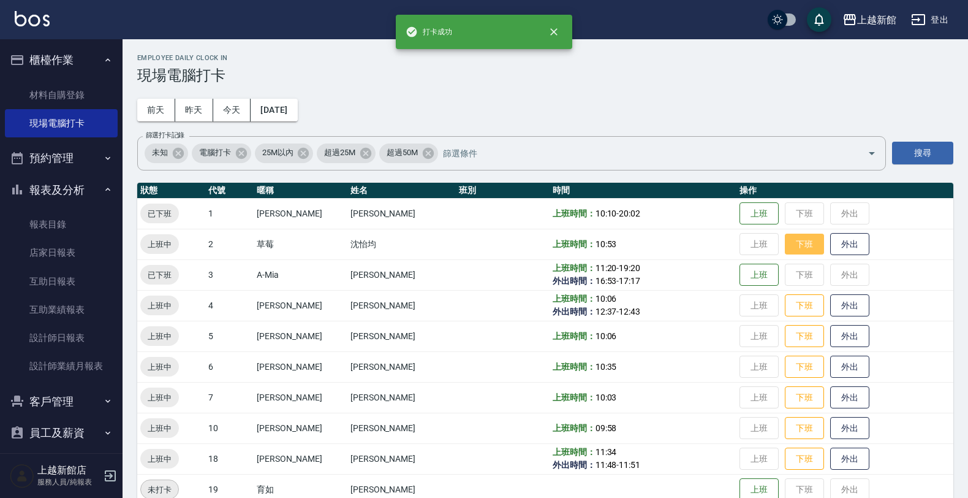
click at [788, 240] on button "下班" at bounding box center [804, 244] width 39 height 21
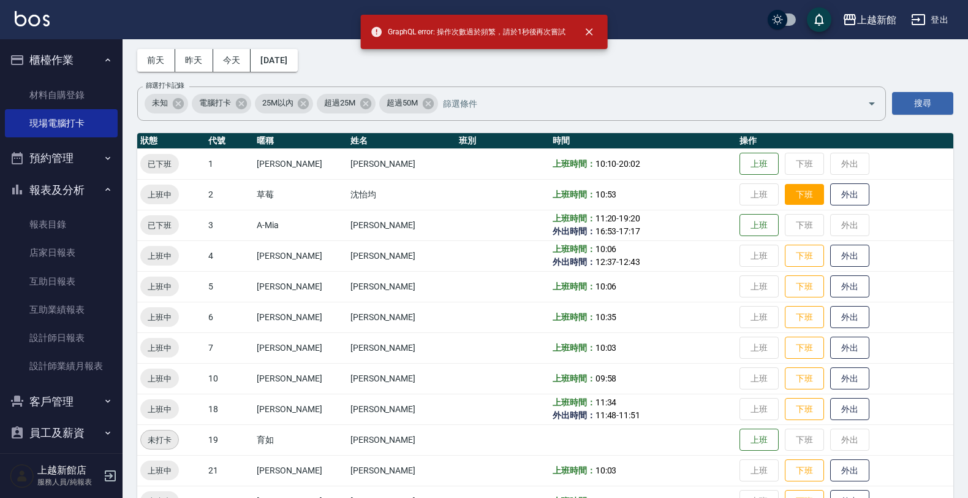
scroll to position [77, 0]
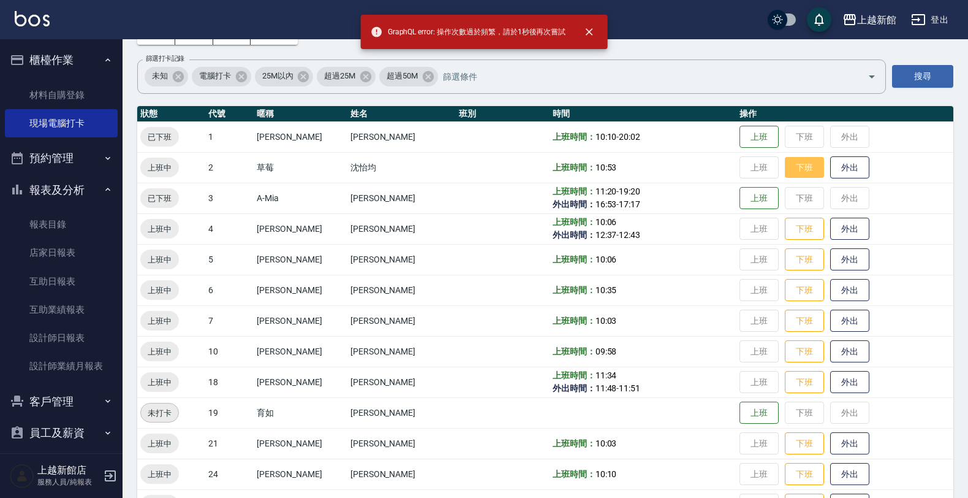
click at [785, 170] on button "下班" at bounding box center [804, 167] width 39 height 21
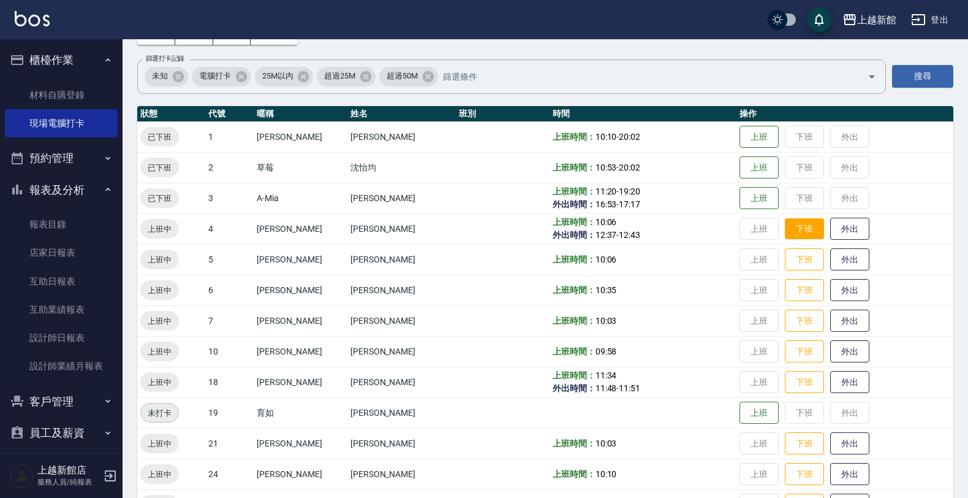
click at [797, 238] on button "下班" at bounding box center [804, 228] width 39 height 21
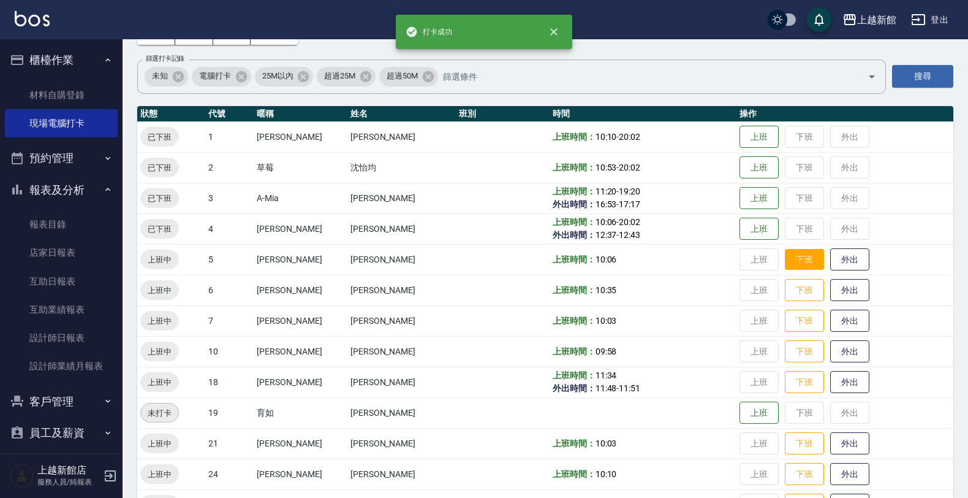
click at [794, 255] on button "下班" at bounding box center [804, 259] width 39 height 21
click at [785, 291] on button "下班" at bounding box center [804, 290] width 39 height 21
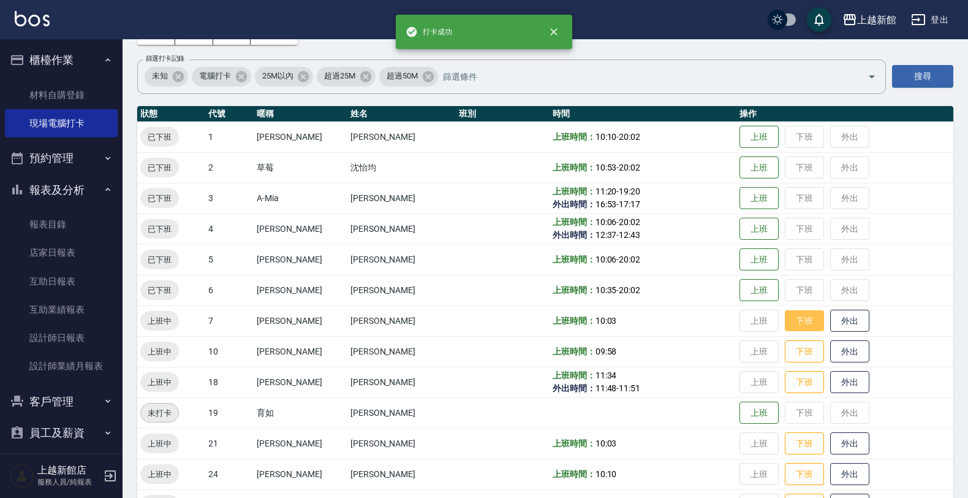
click at [785, 317] on button "下班" at bounding box center [804, 320] width 39 height 21
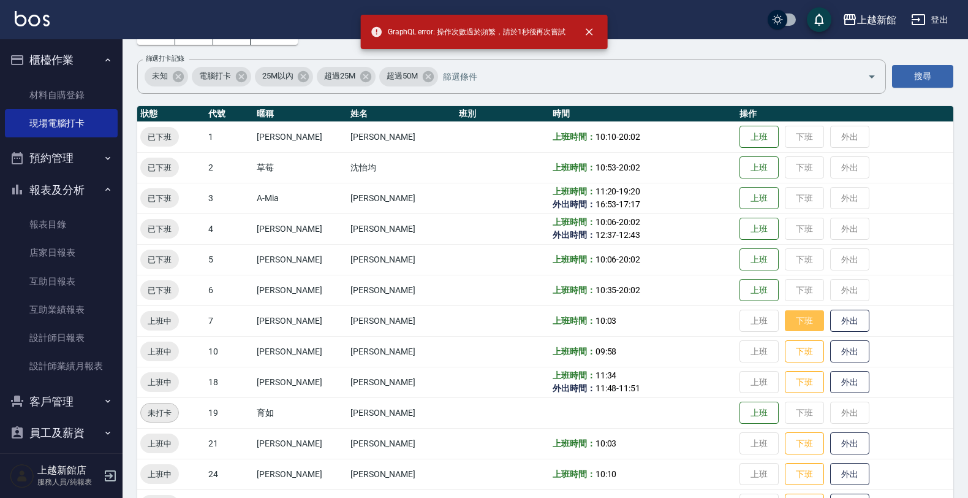
click at [785, 316] on button "下班" at bounding box center [804, 320] width 39 height 21
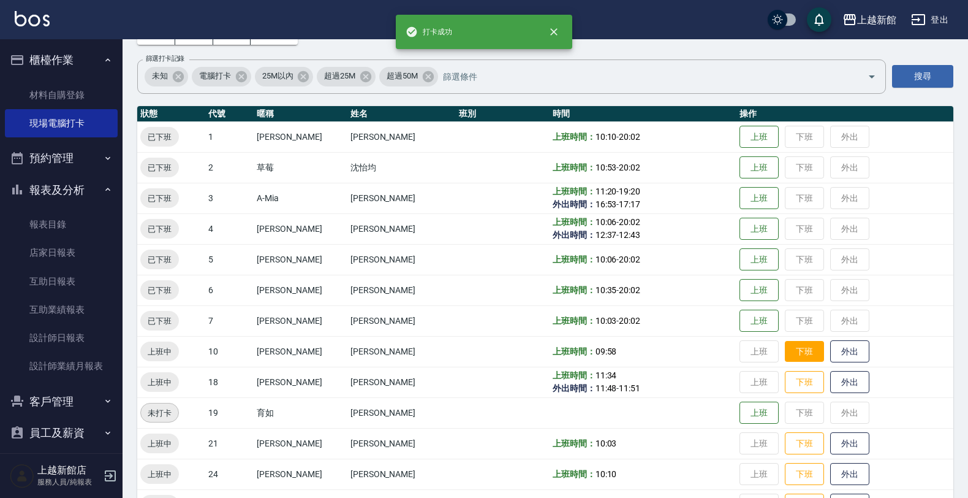
click at [794, 356] on button "下班" at bounding box center [804, 351] width 39 height 21
click at [800, 375] on button "下班" at bounding box center [804, 381] width 39 height 21
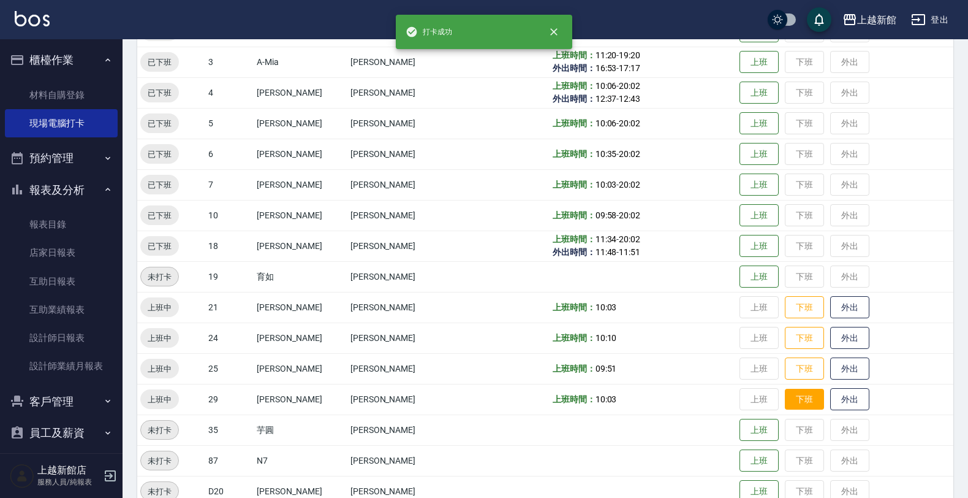
scroll to position [230, 0]
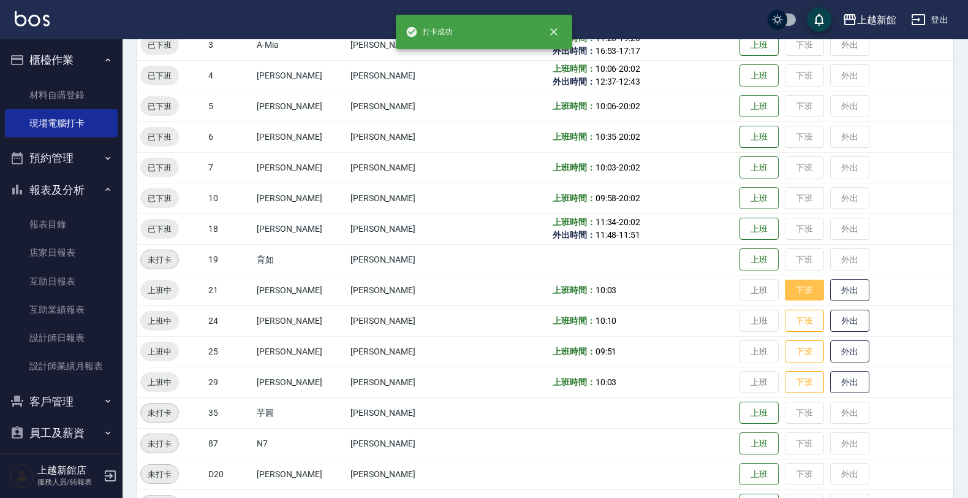
click at [796, 285] on button "下班" at bounding box center [804, 290] width 39 height 21
click at [797, 320] on button "下班" at bounding box center [804, 320] width 39 height 21
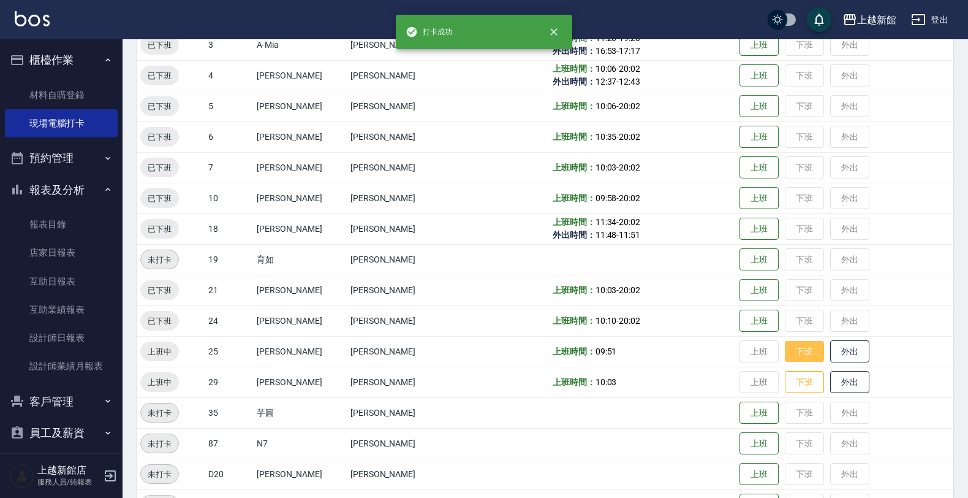
click at [794, 352] on button "下班" at bounding box center [804, 351] width 39 height 21
click at [792, 384] on button "下班" at bounding box center [804, 381] width 39 height 21
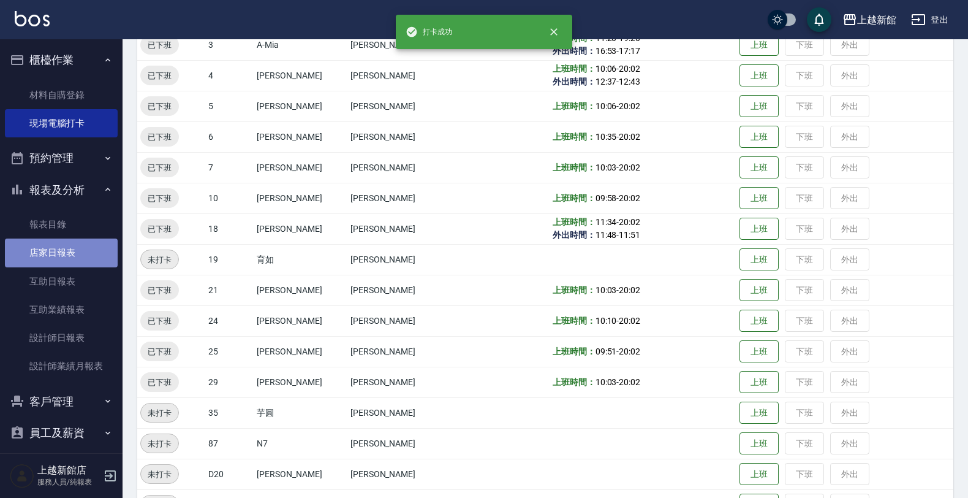
click at [72, 250] on link "店家日報表" at bounding box center [61, 252] width 113 height 28
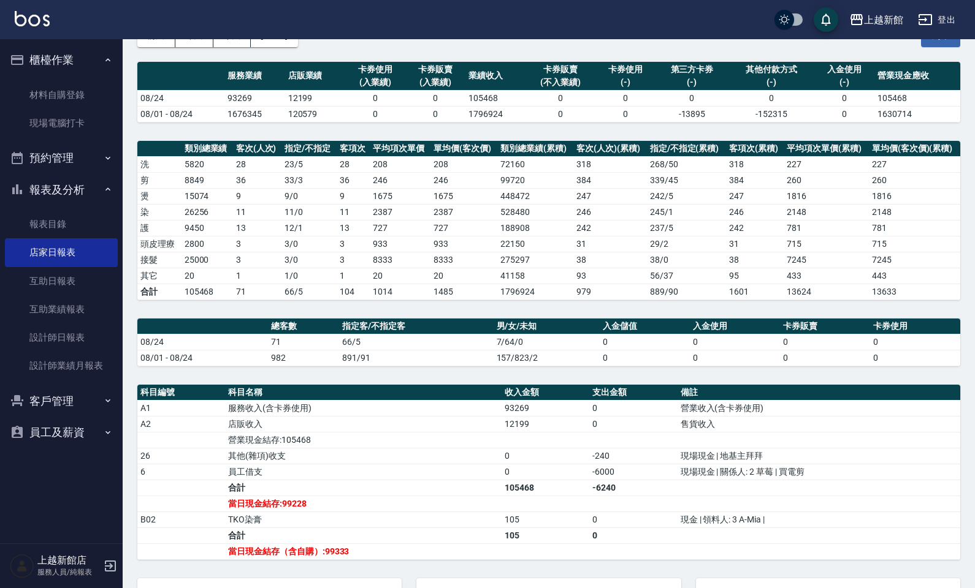
scroll to position [61, 0]
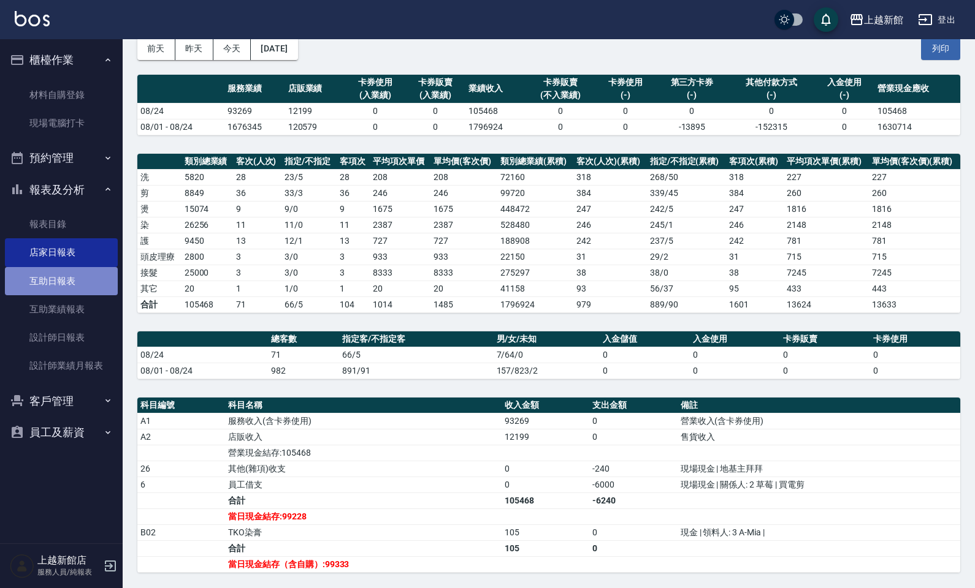
click at [37, 293] on link "互助日報表" at bounding box center [61, 281] width 113 height 28
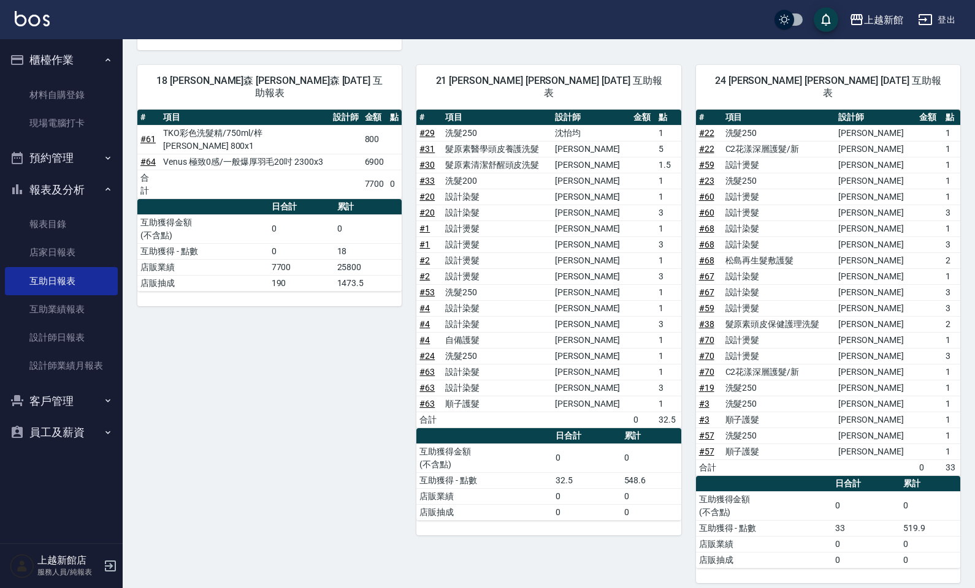
scroll to position [549, 0]
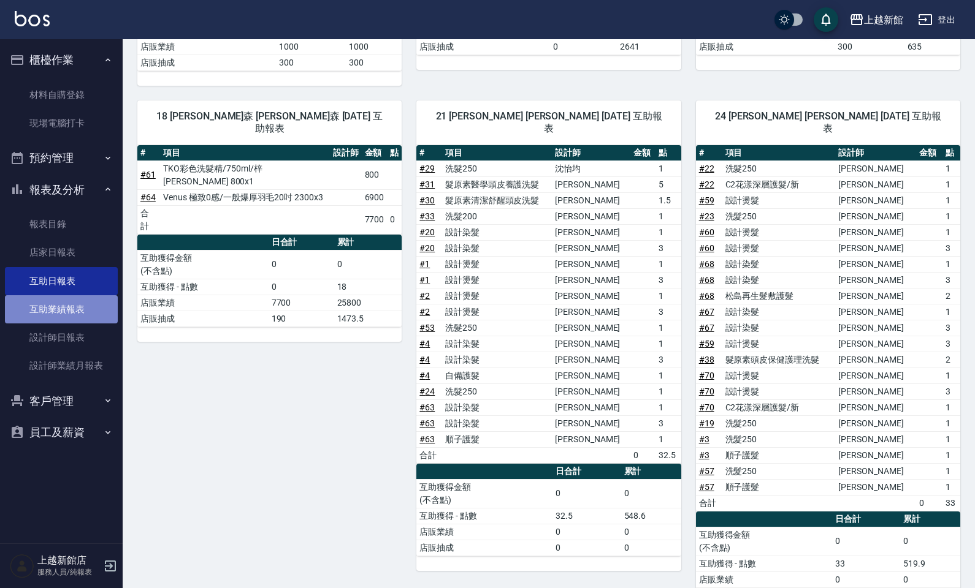
click at [74, 313] on link "互助業績報表" at bounding box center [61, 309] width 113 height 28
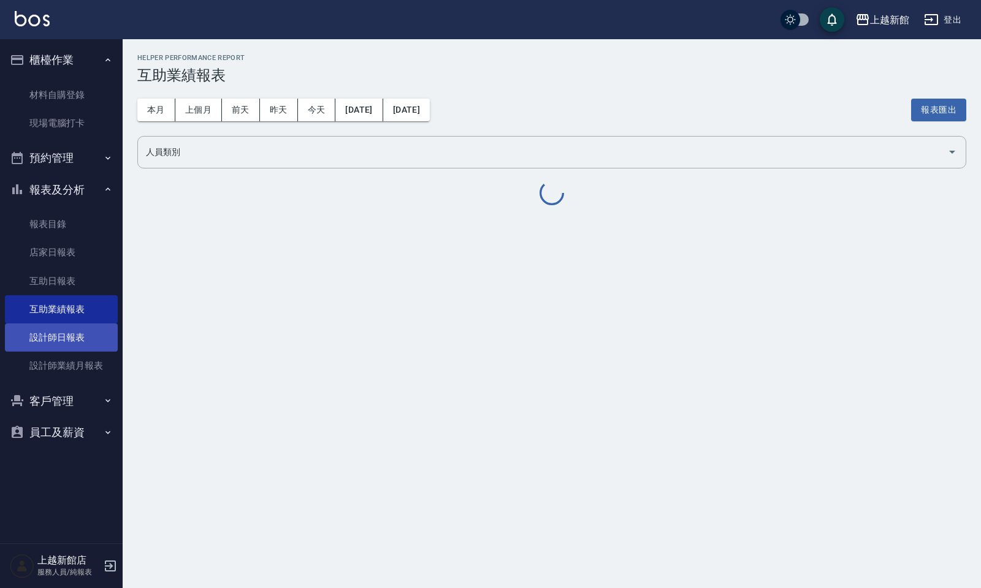
click at [70, 330] on link "設計師日報表" at bounding box center [61, 338] width 113 height 28
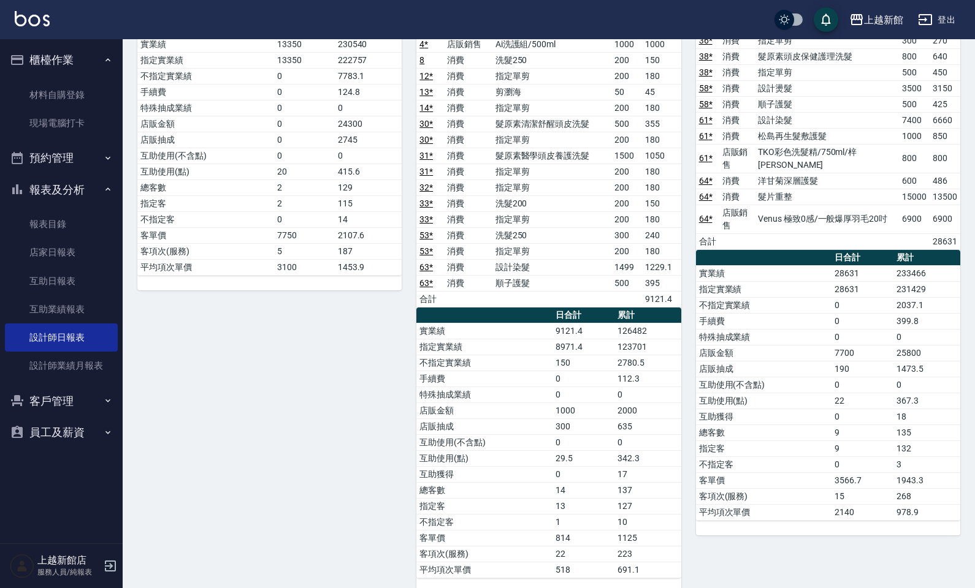
scroll to position [1566, 0]
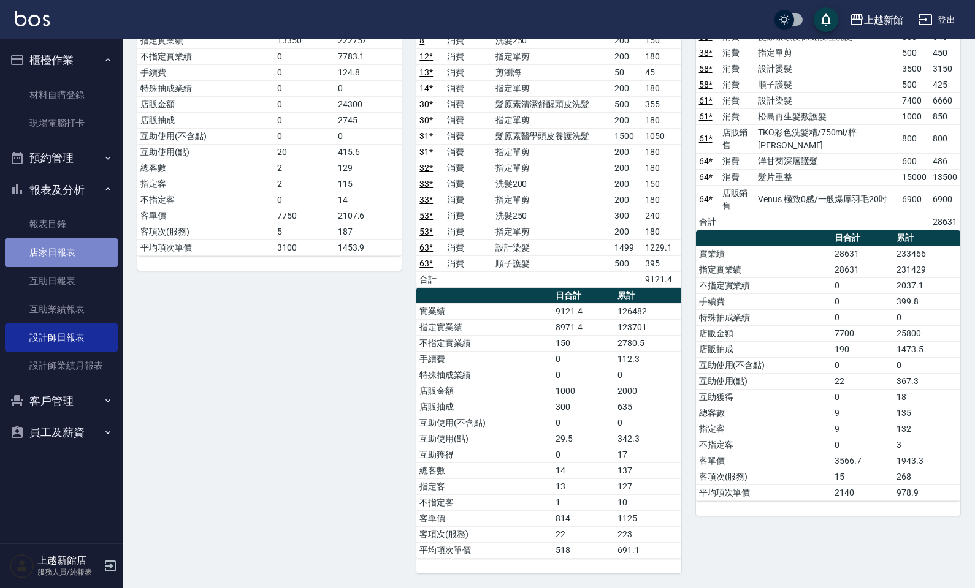
click at [80, 246] on link "店家日報表" at bounding box center [61, 252] width 113 height 28
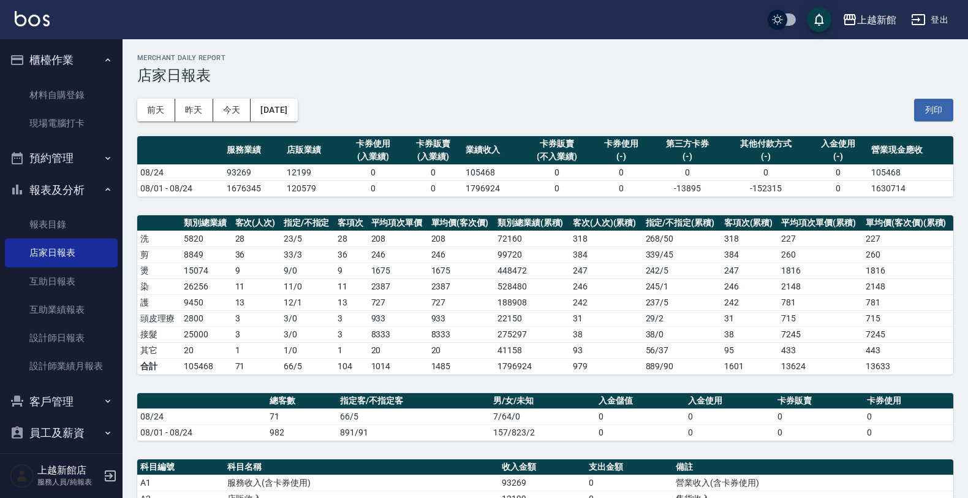
click at [915, 18] on icon "button" at bounding box center [918, 19] width 15 height 15
